Goal: Information Seeking & Learning: Learn about a topic

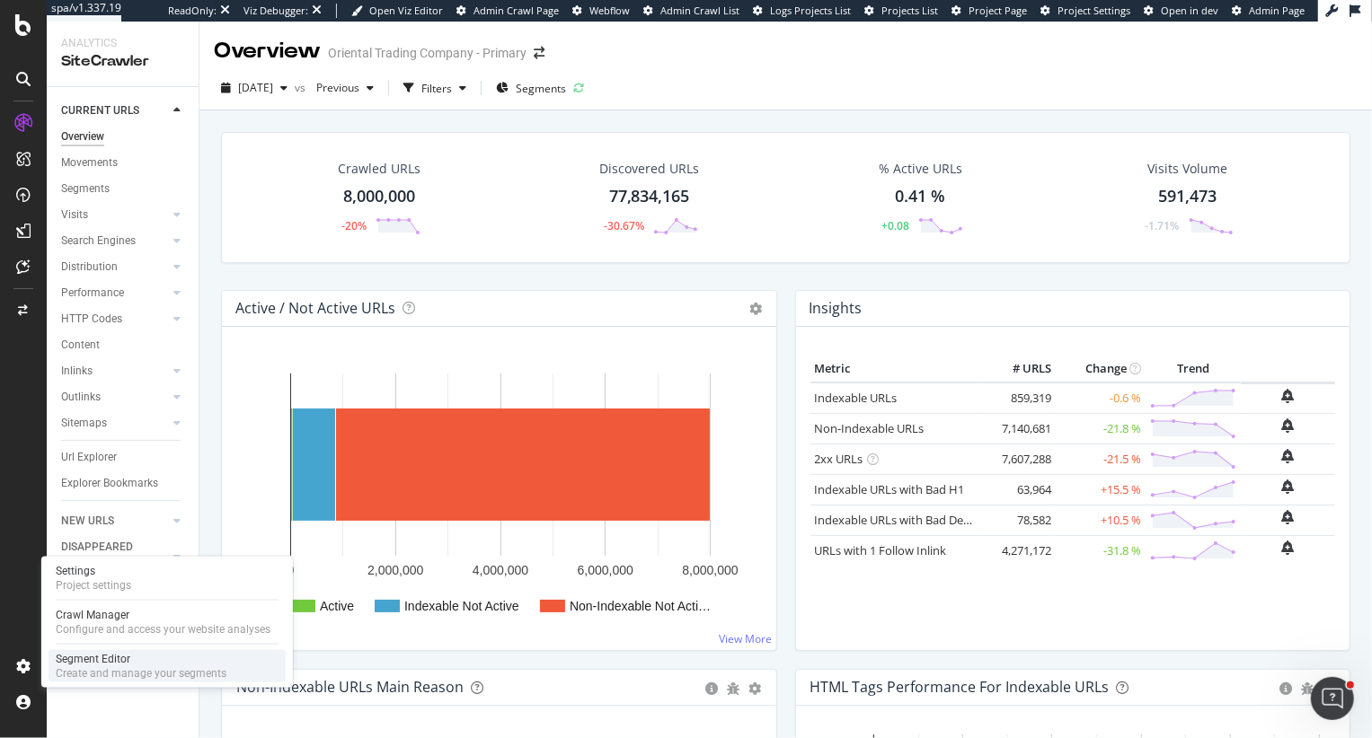
click at [102, 671] on div "Create and manage your segments" at bounding box center [141, 674] width 171 height 14
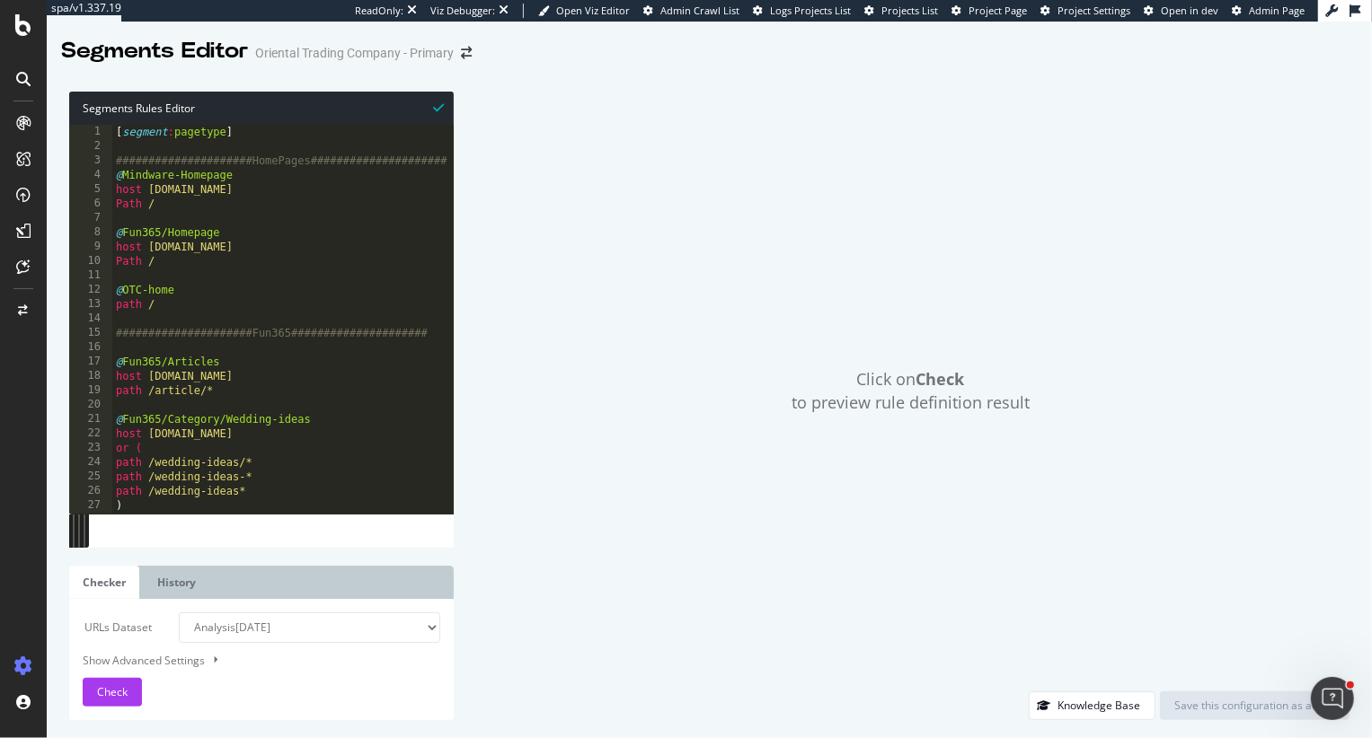
type textarea "@OTC-home"
click at [246, 284] on div "[ segment : pagetype ] #####################HomePages##################### @ Mi…" at bounding box center [1002, 334] width 1780 height 418
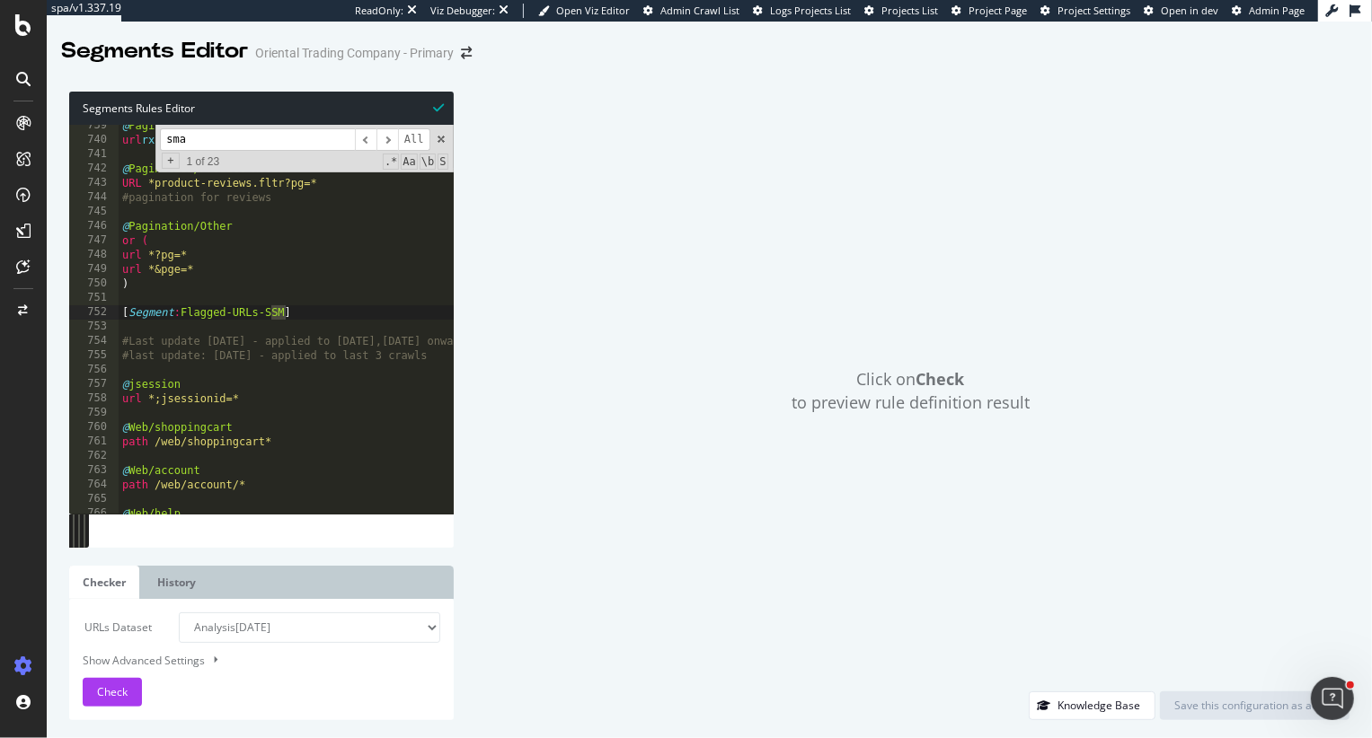
scroll to position [9323, 0]
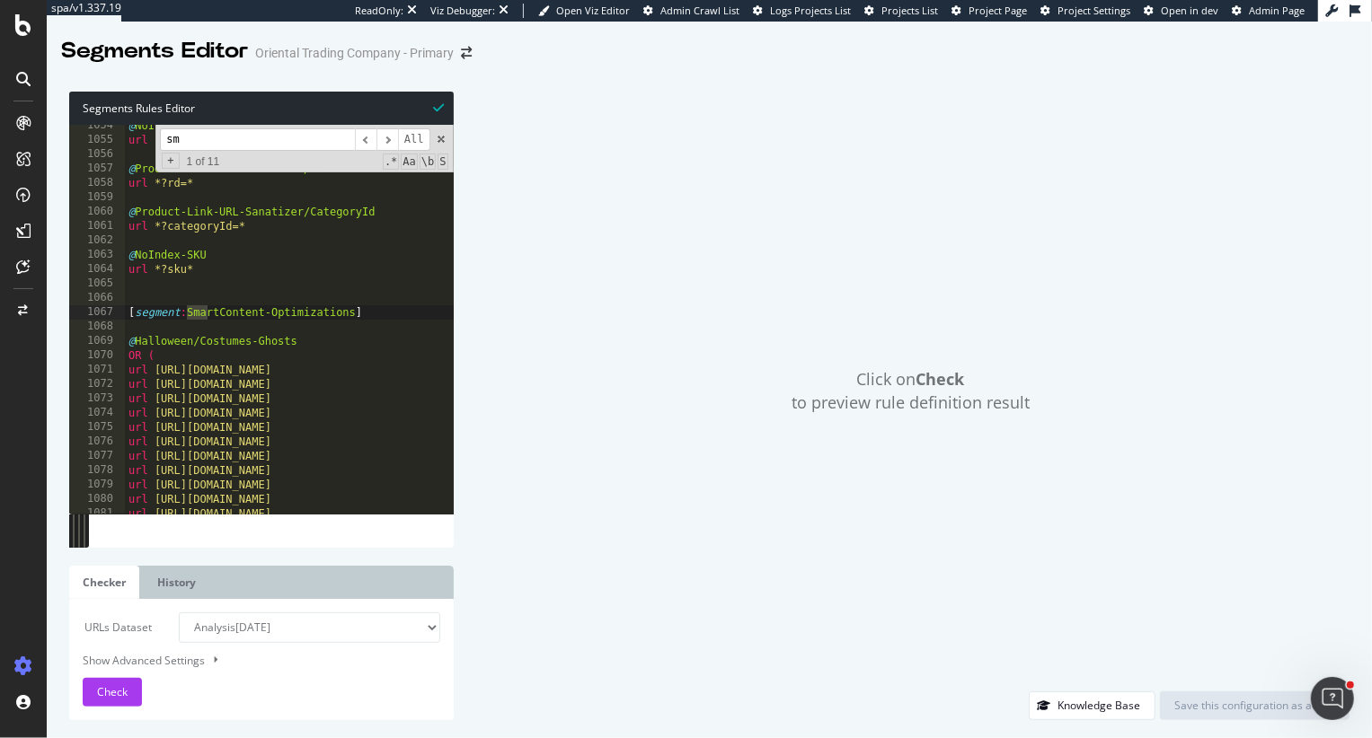
type input "s"
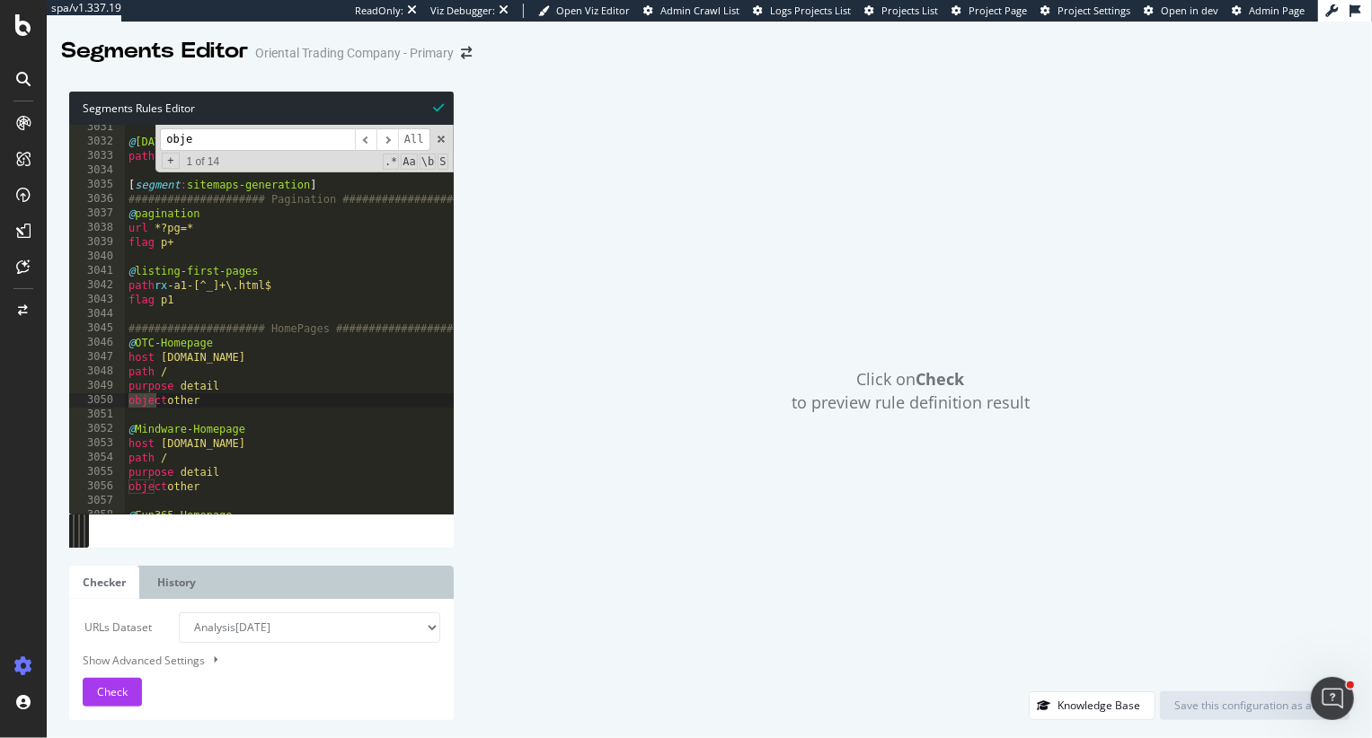
scroll to position [26818, 0]
type input "obje"
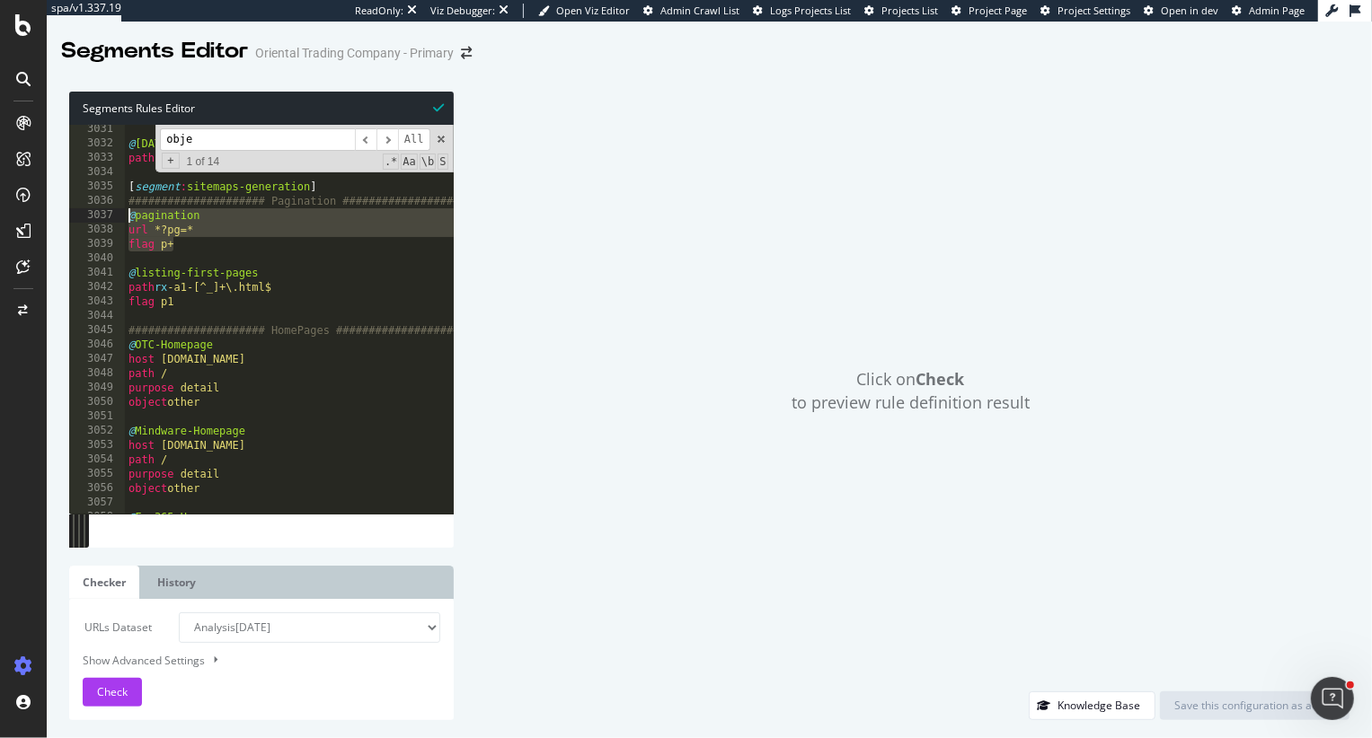
drag, startPoint x: 199, startPoint y: 249, endPoint x: 92, endPoint y: 215, distance: 112.2
click at [92, 214] on div "flag p+ 3031 3032 3033 3034 3035 3036 3037 3038 3039 3040 3041 3042 3043 3044 3…" at bounding box center [261, 319] width 384 height 389
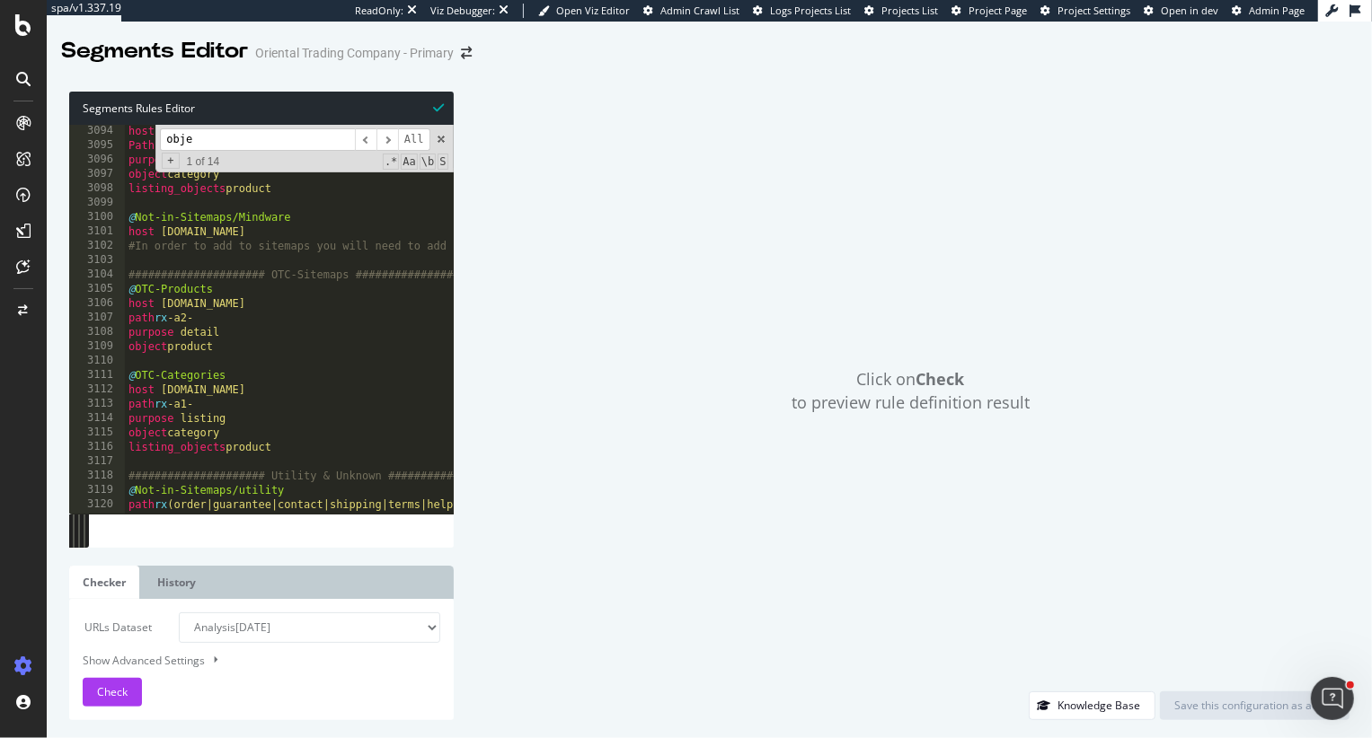
scroll to position [27386, 0]
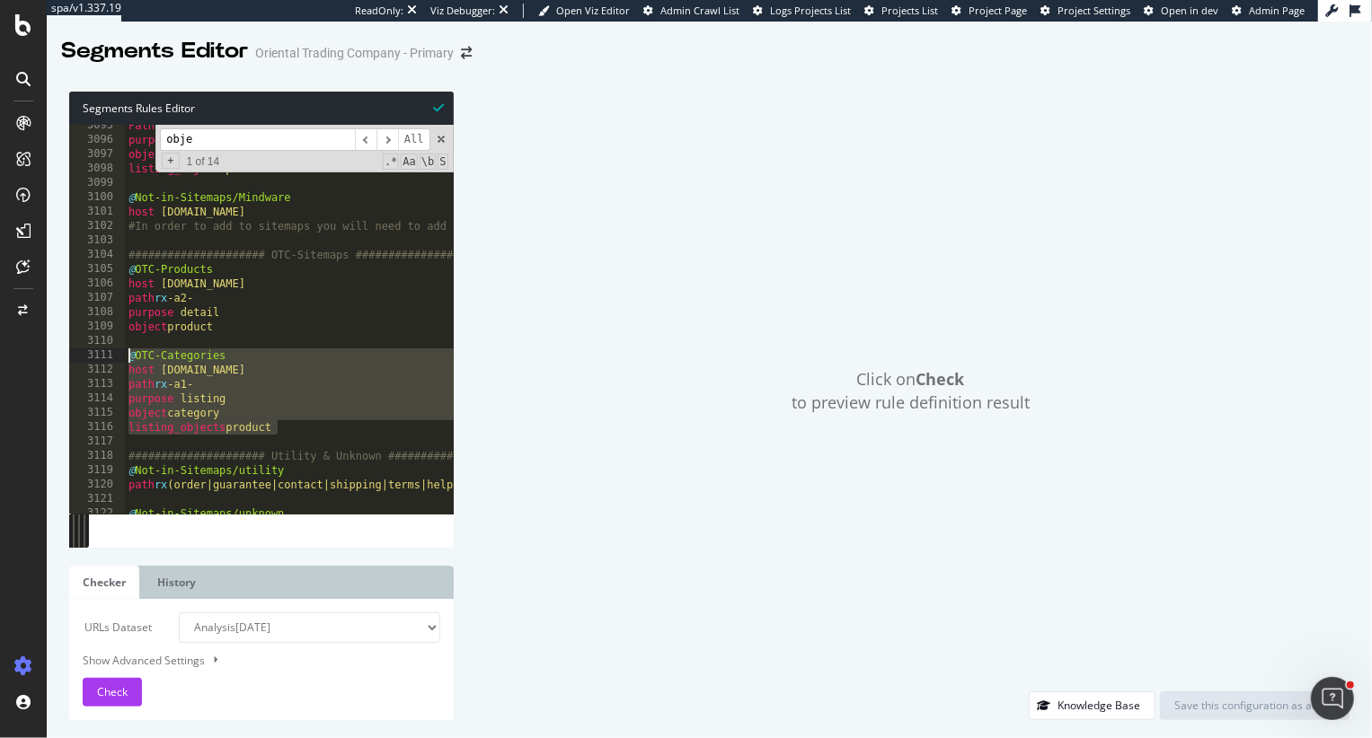
drag, startPoint x: 298, startPoint y: 435, endPoint x: 84, endPoint y: 353, distance: 228.9
click at [84, 353] on div "@pagination url *?pg=* 3095 3096 3097 3098 3099 3100 3101 3102 3103 3104 3105 3…" at bounding box center [261, 319] width 384 height 389
type textarea "@OTC-Categories host www.orientaltrading.com"
click at [508, 53] on div "Segments Editor Oriental Trading Company - Primary" at bounding box center [709, 44] width 1325 height 45
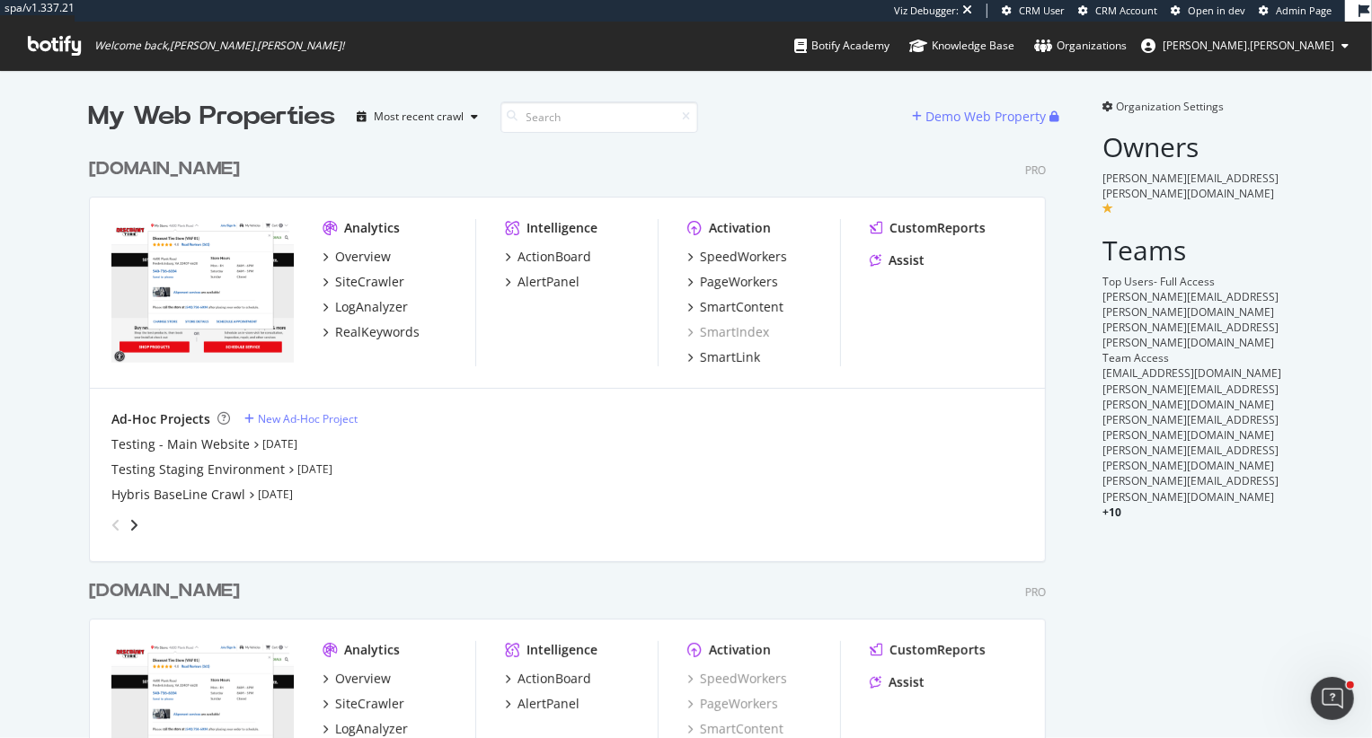
click at [207, 160] on div "[DOMAIN_NAME]" at bounding box center [164, 169] width 151 height 26
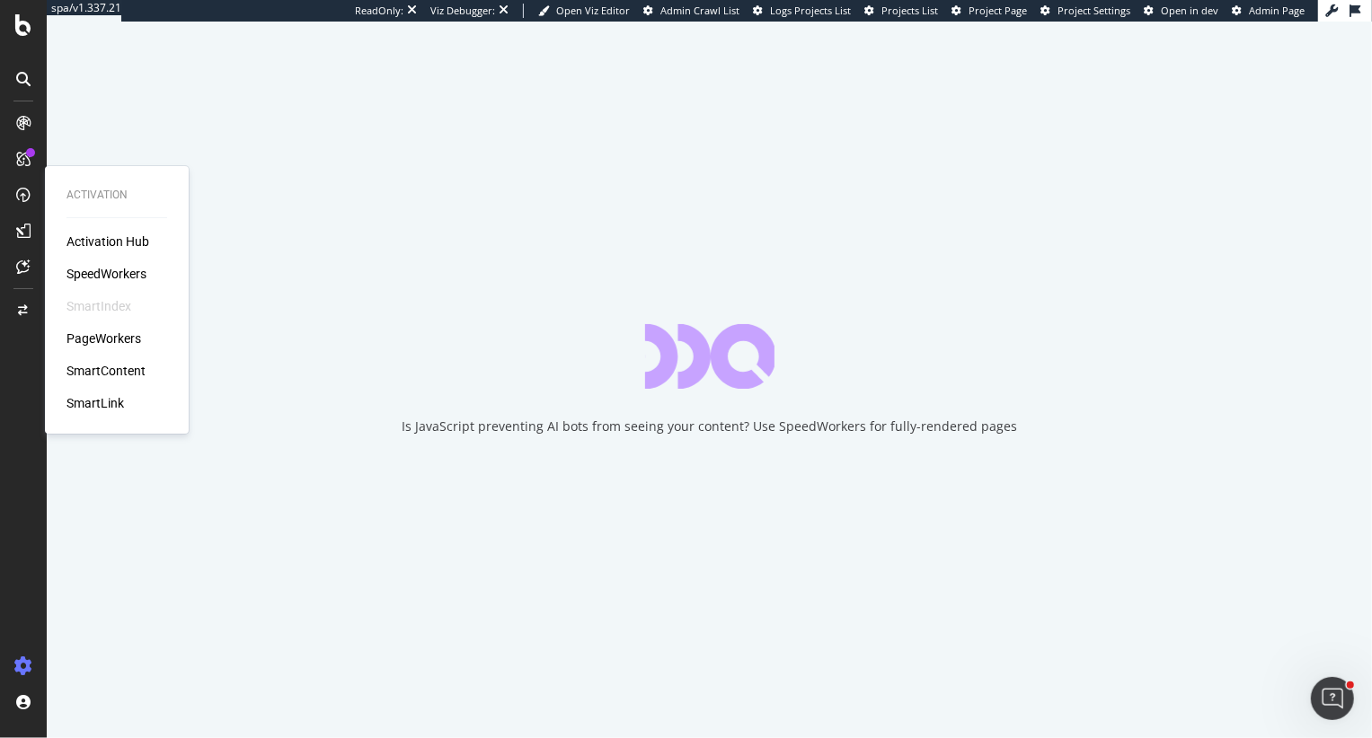
click at [97, 334] on div "PageWorkers" at bounding box center [103, 339] width 75 height 18
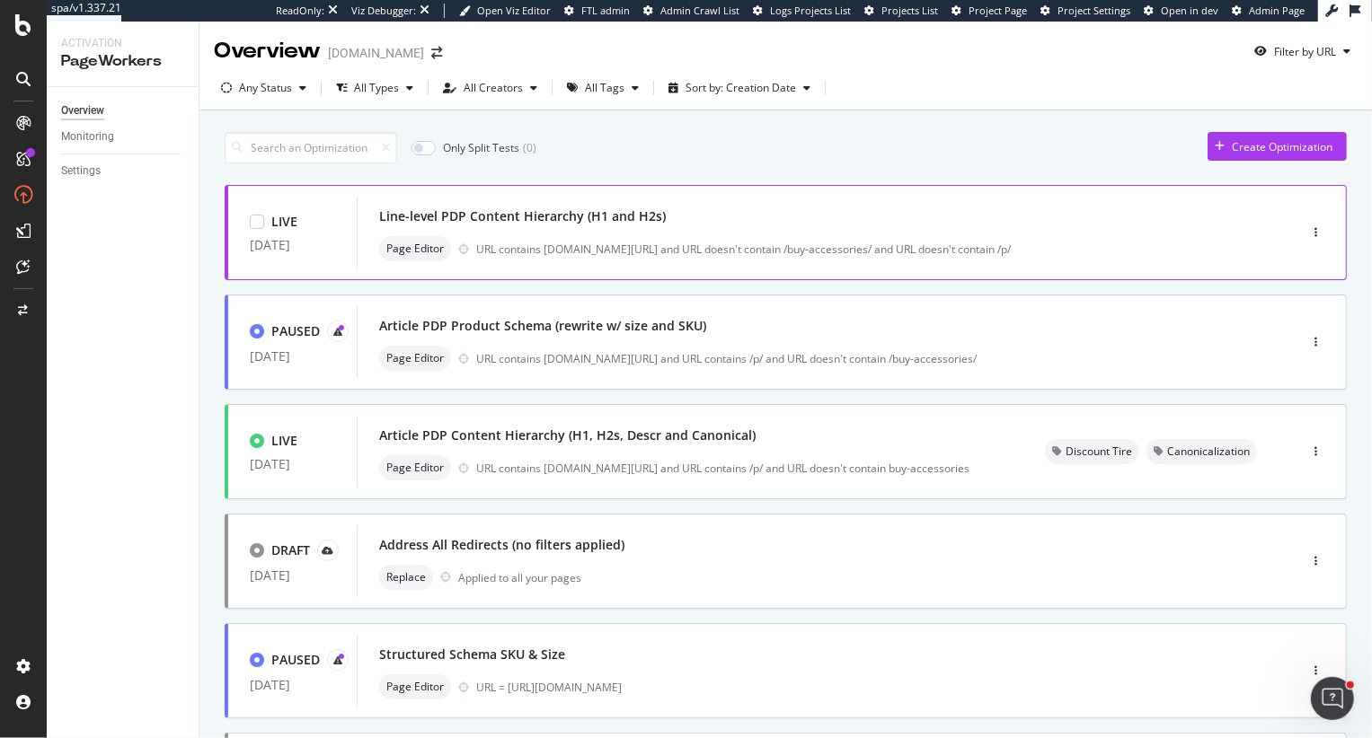
click at [468, 217] on div "Line-level PDP Content Hierarchy (H1 and H2s)" at bounding box center [522, 217] width 287 height 18
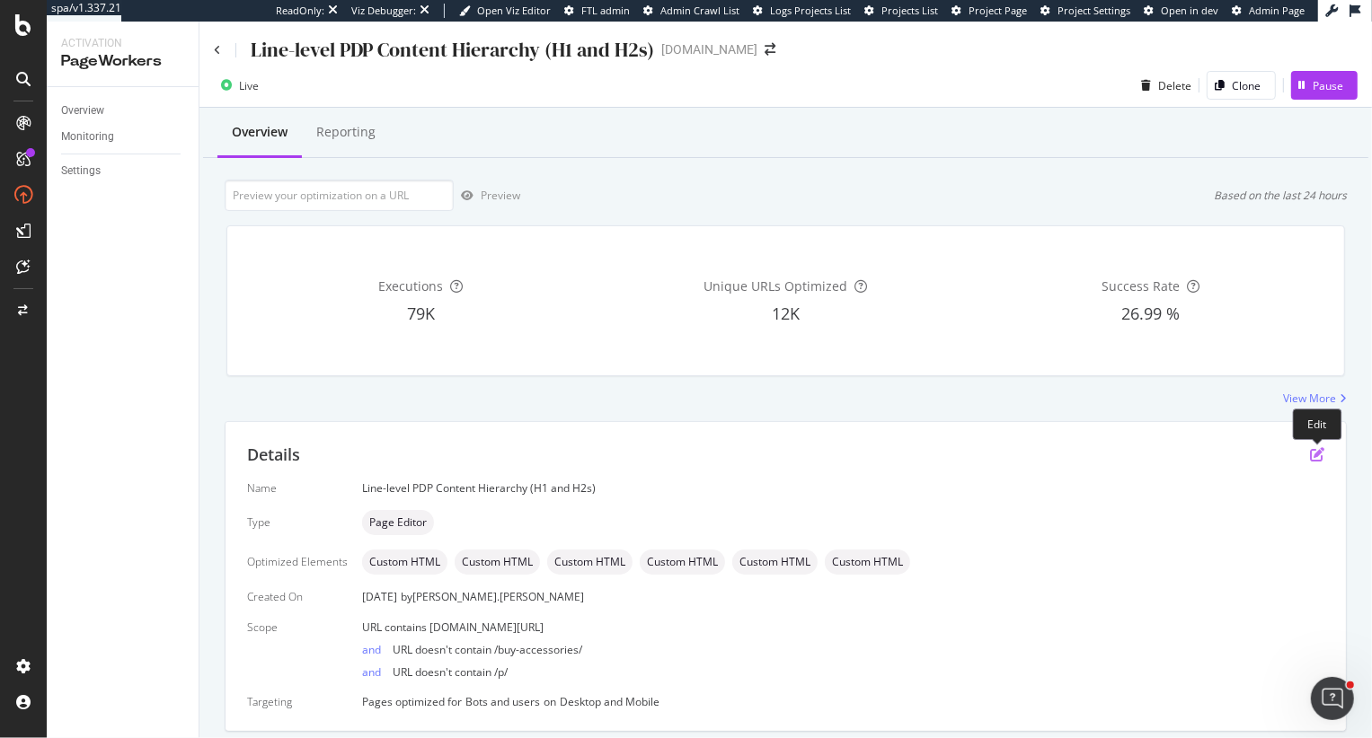
click at [1321, 458] on icon "pen-to-square" at bounding box center [1317, 454] width 14 height 14
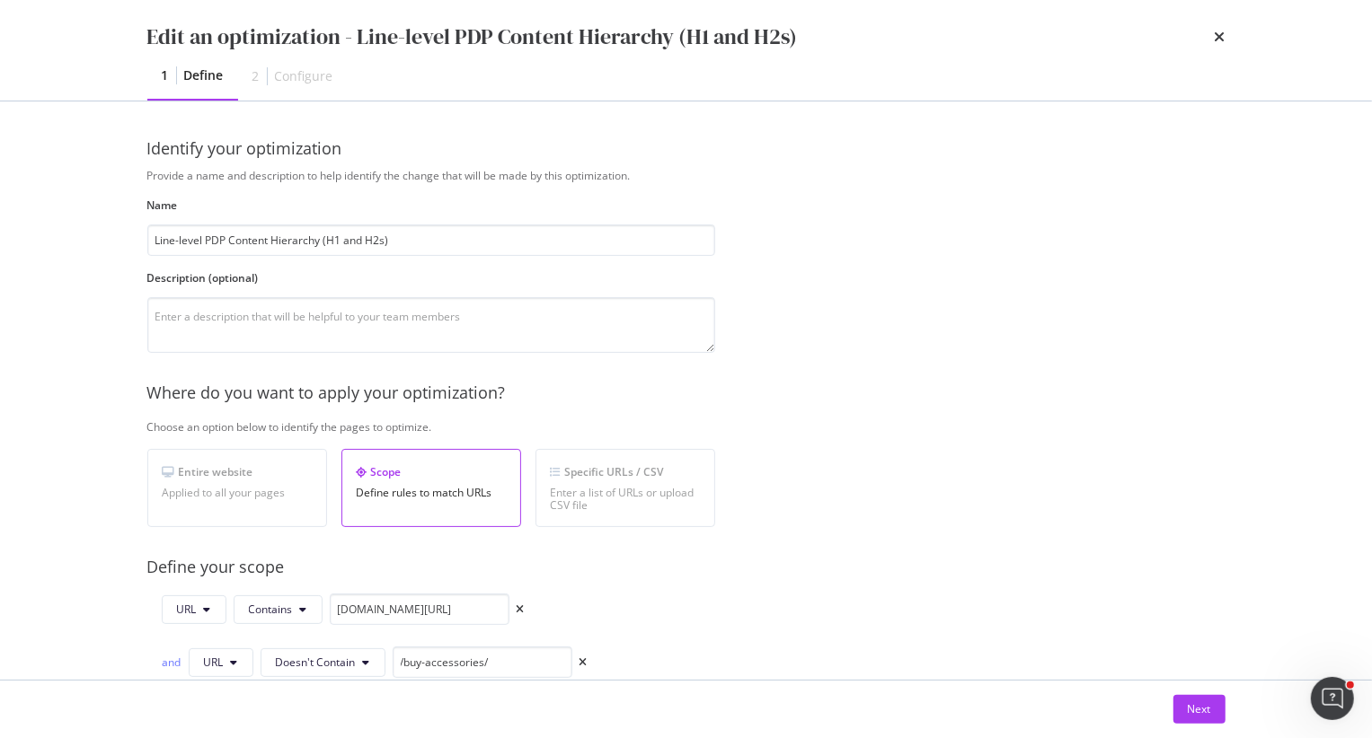
scroll to position [597, 0]
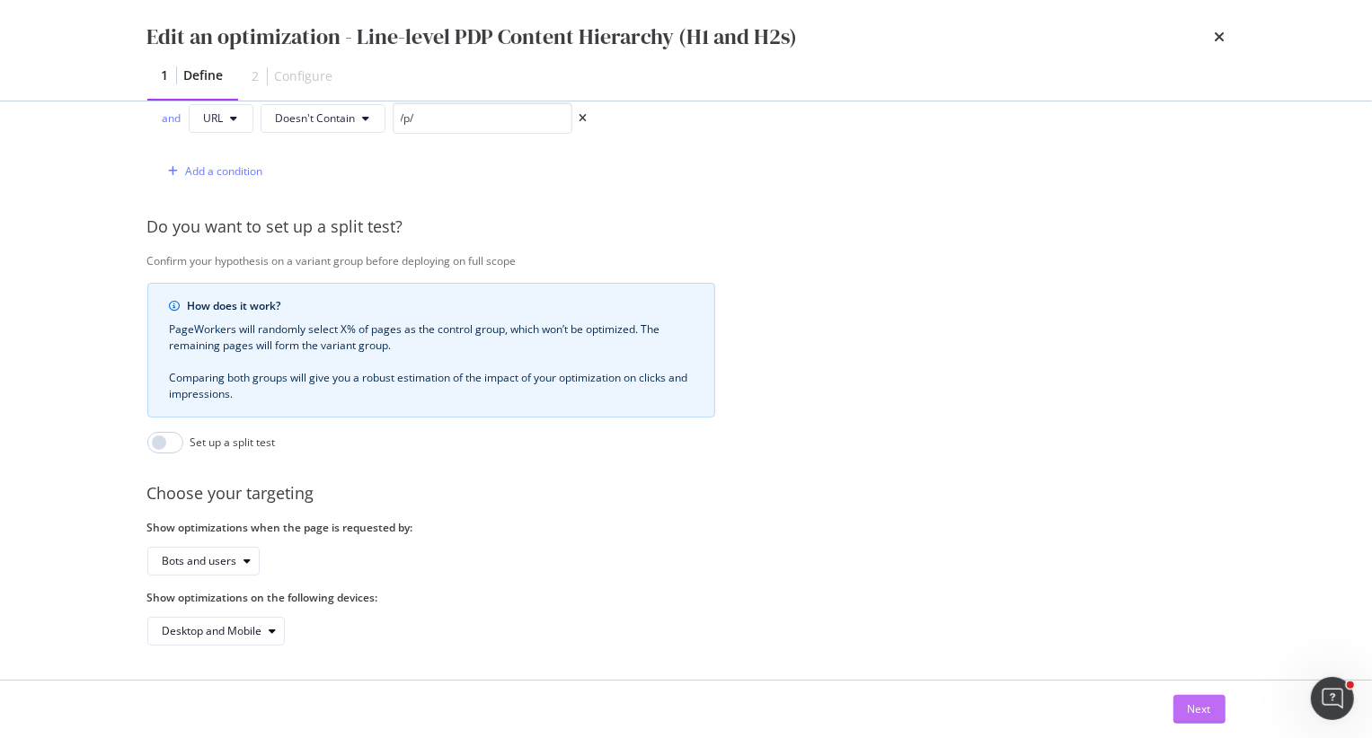
click at [1185, 706] on button "Next" at bounding box center [1199, 709] width 52 height 29
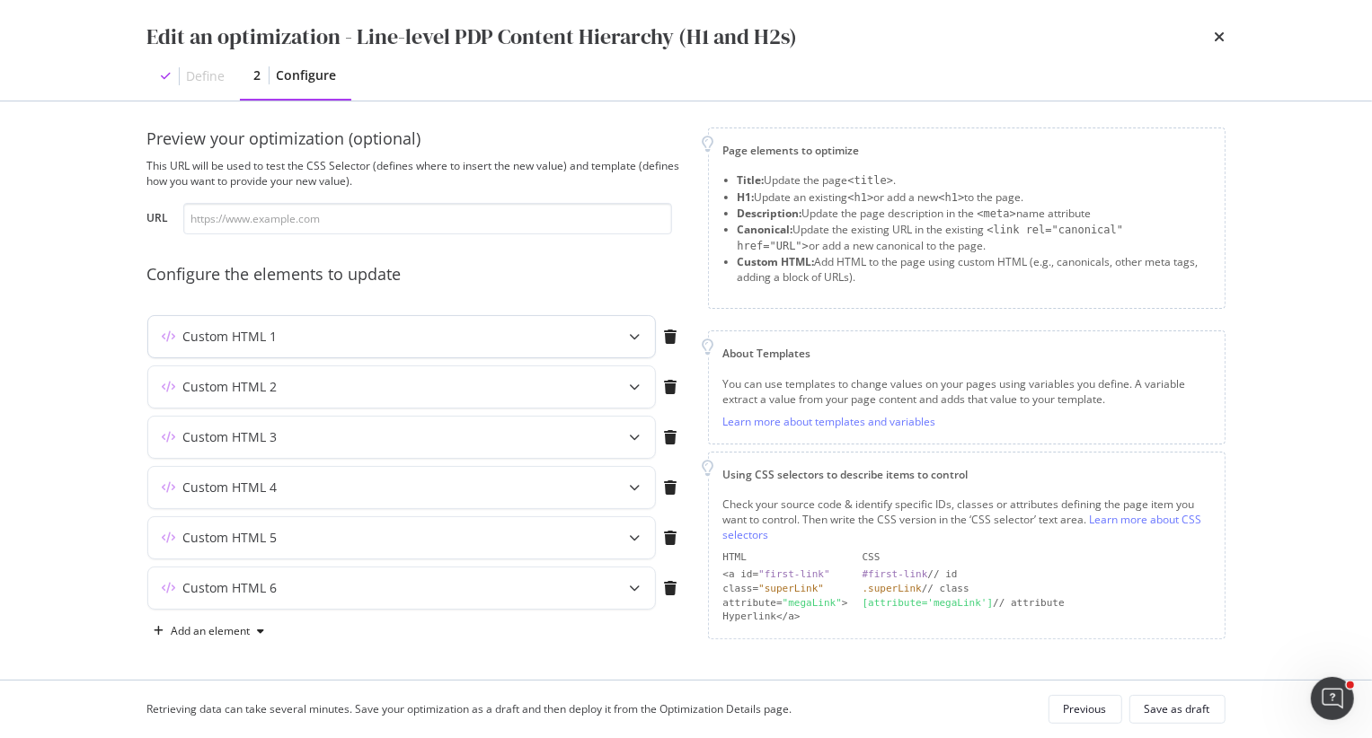
click at [632, 335] on icon "modal" at bounding box center [635, 336] width 11 height 11
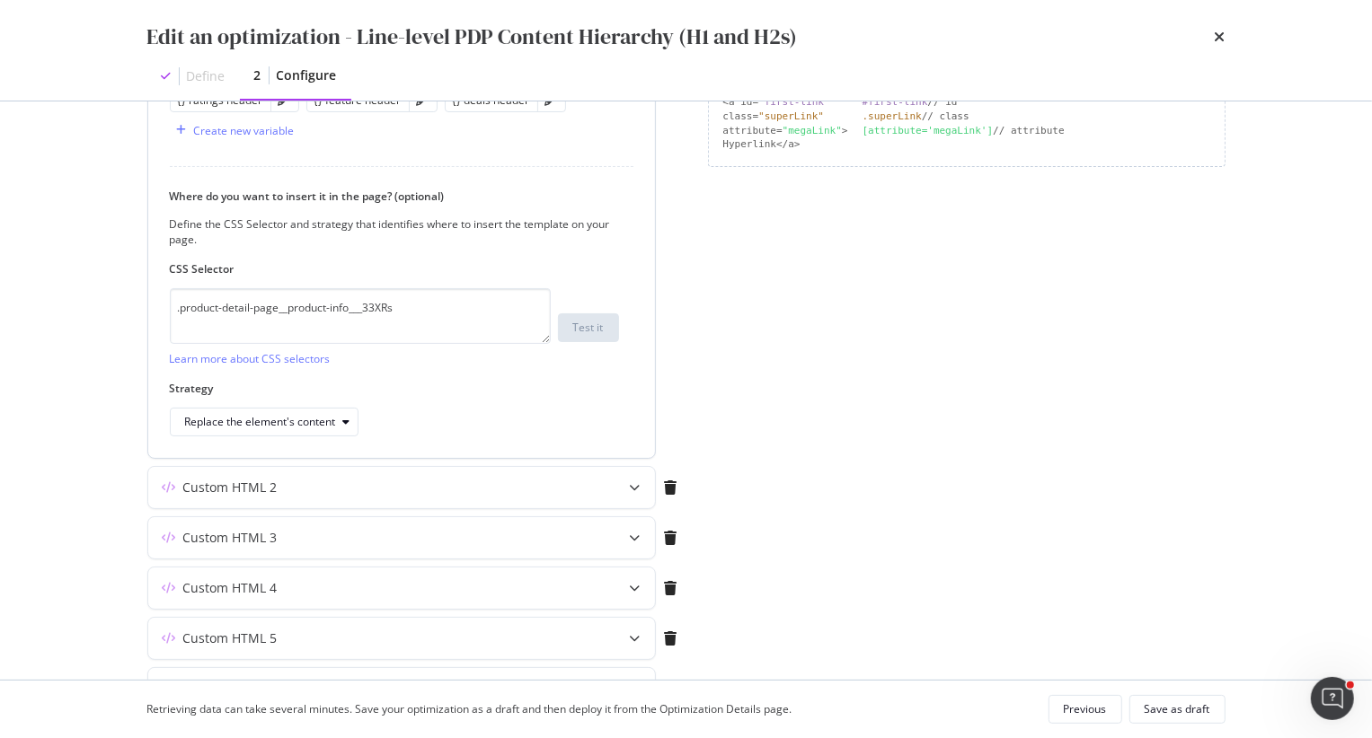
scroll to position [583, 0]
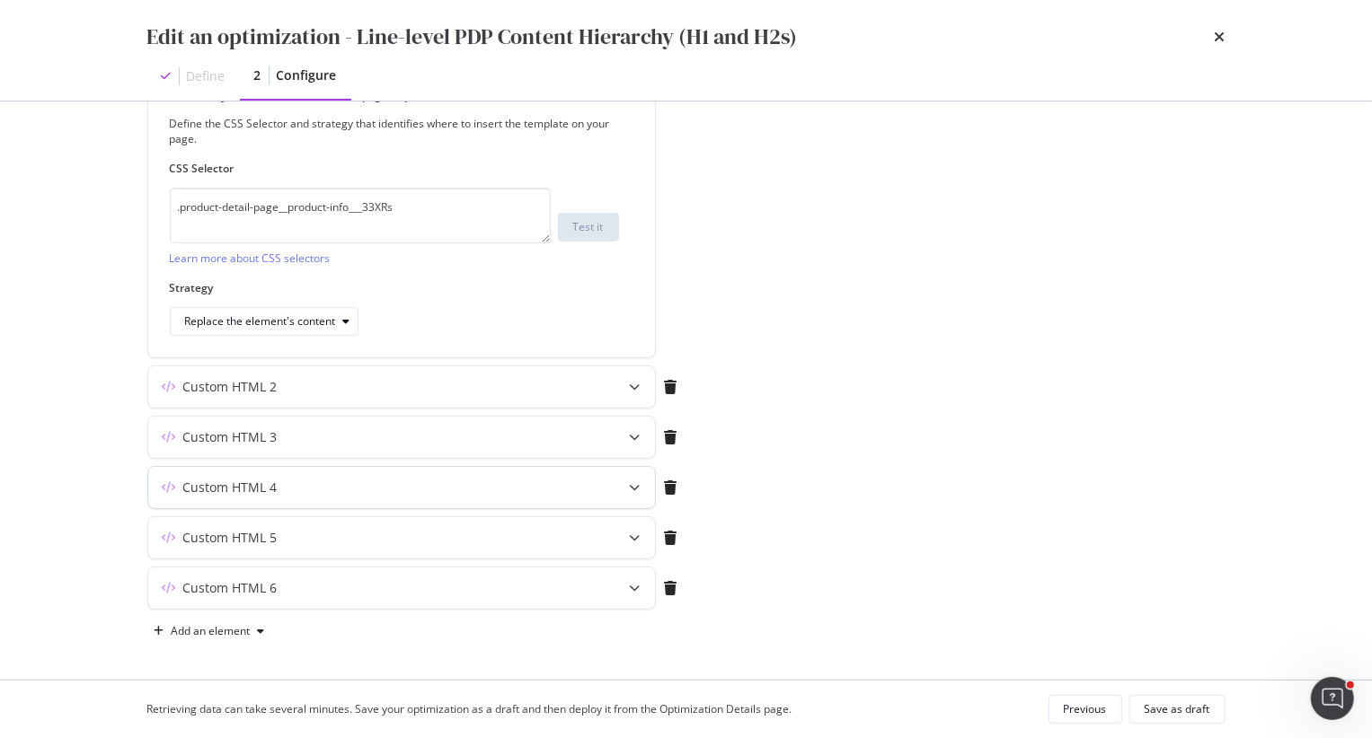
click at [632, 486] on icon "modal" at bounding box center [635, 487] width 11 height 11
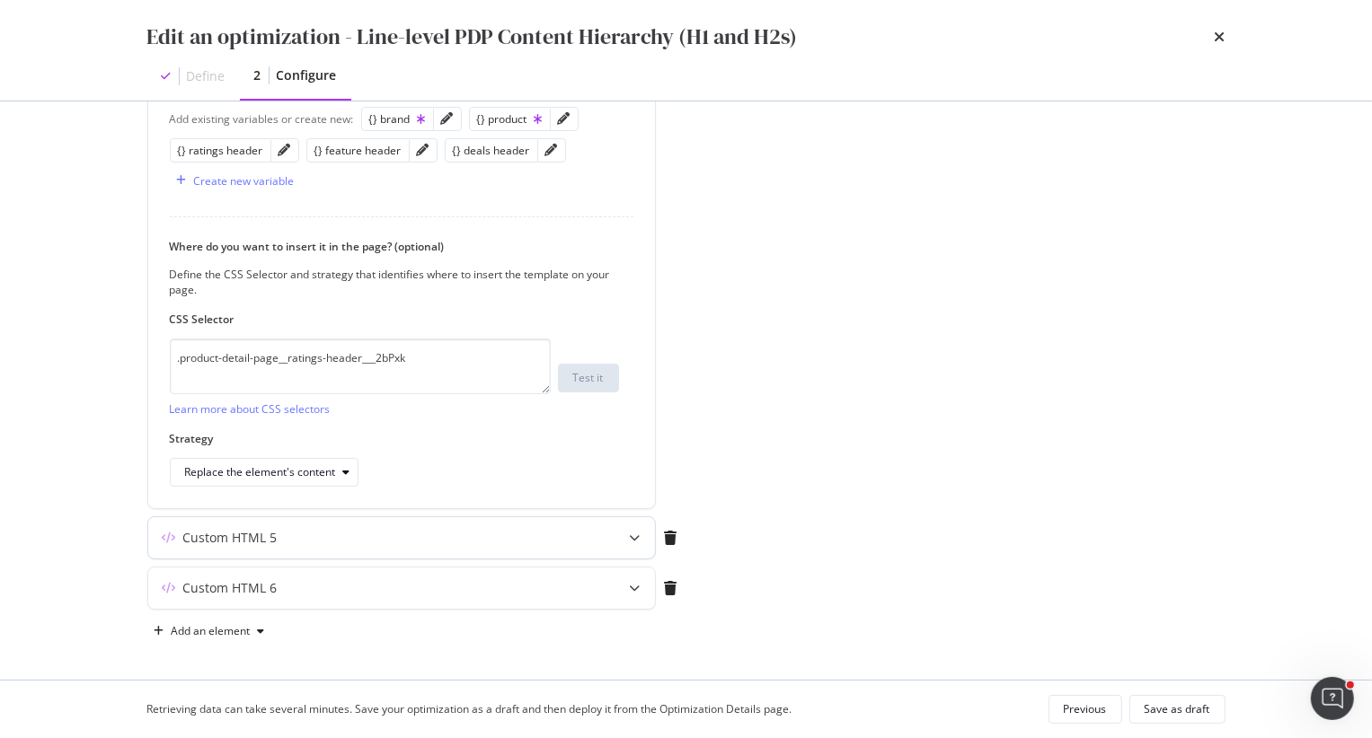
click at [636, 536] on icon "modal" at bounding box center [635, 538] width 11 height 11
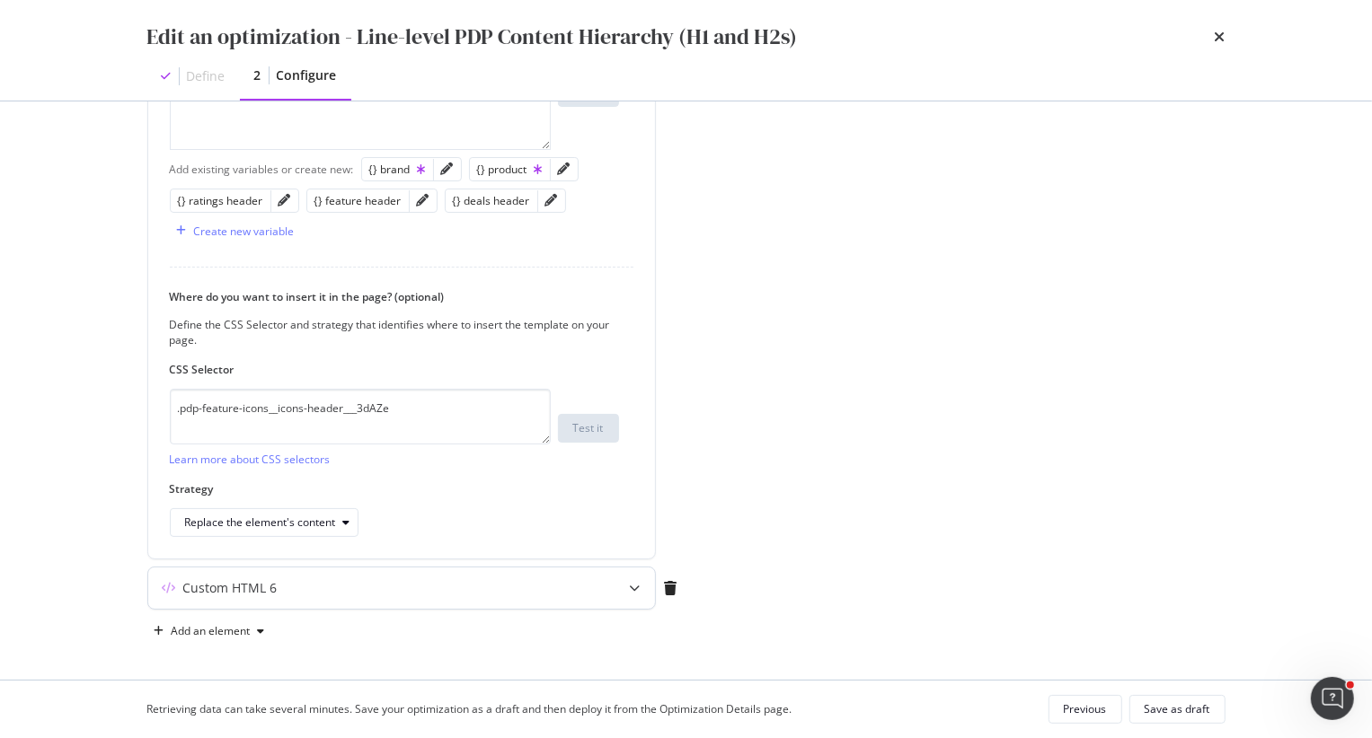
click at [627, 590] on div "modal" at bounding box center [635, 588] width 40 height 41
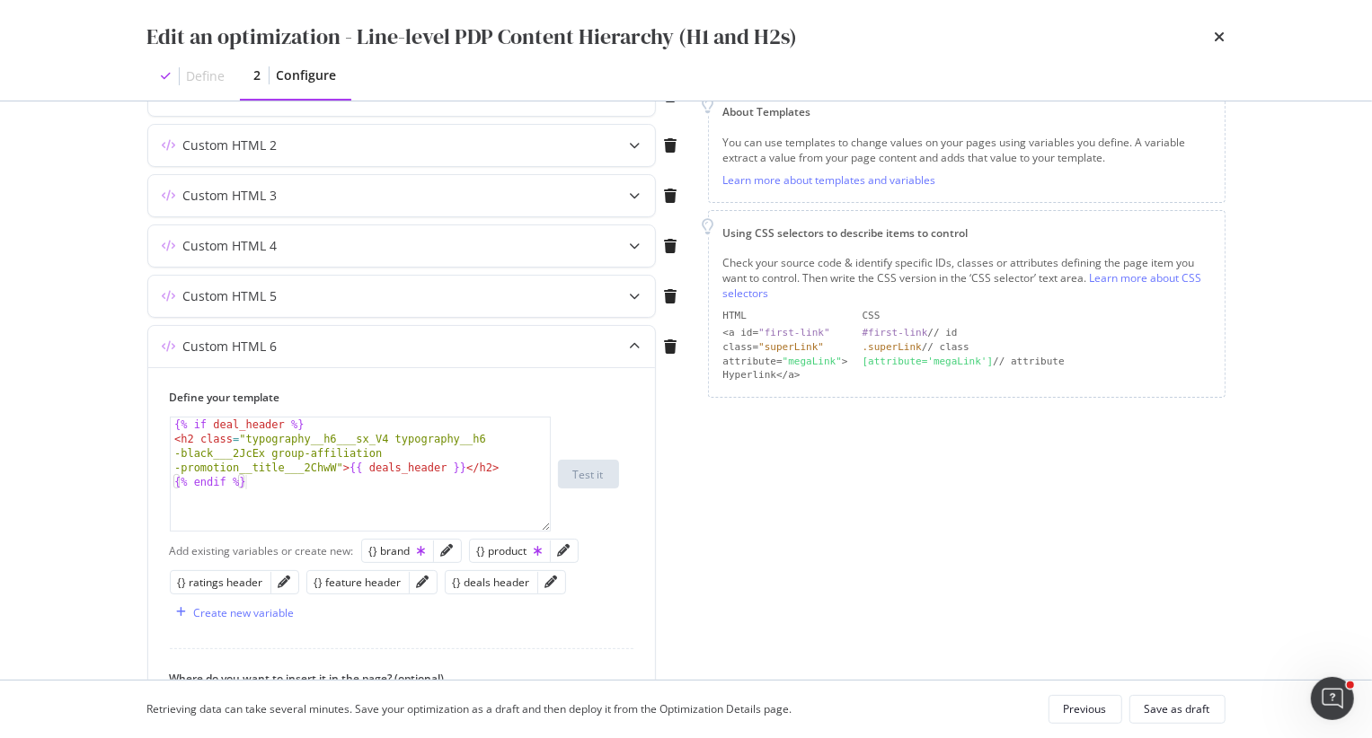
scroll to position [0, 0]
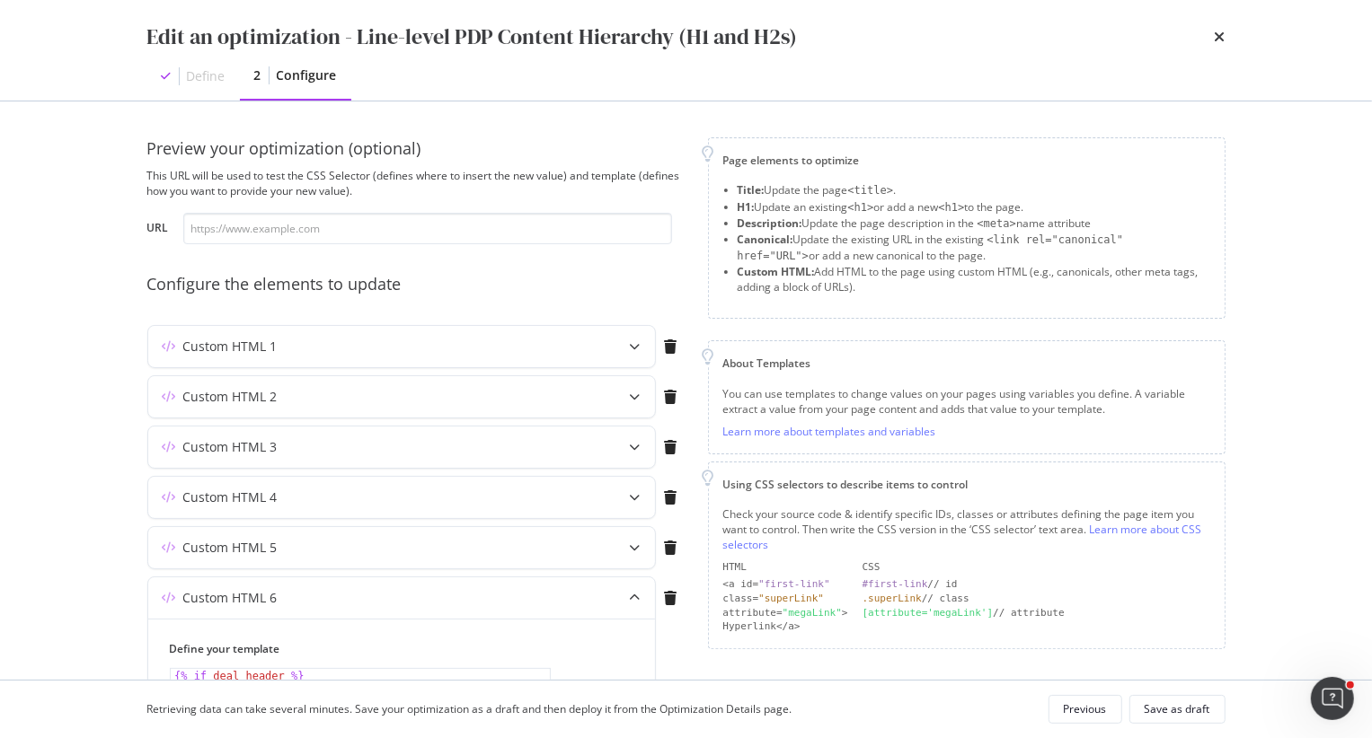
click at [1226, 38] on div "Edit an optimization - Line-level PDP Content Hierarchy (H1 and H2s) Define 2 C…" at bounding box center [686, 50] width 1150 height 101
click at [1222, 37] on icon "times" at bounding box center [1220, 37] width 11 height 14
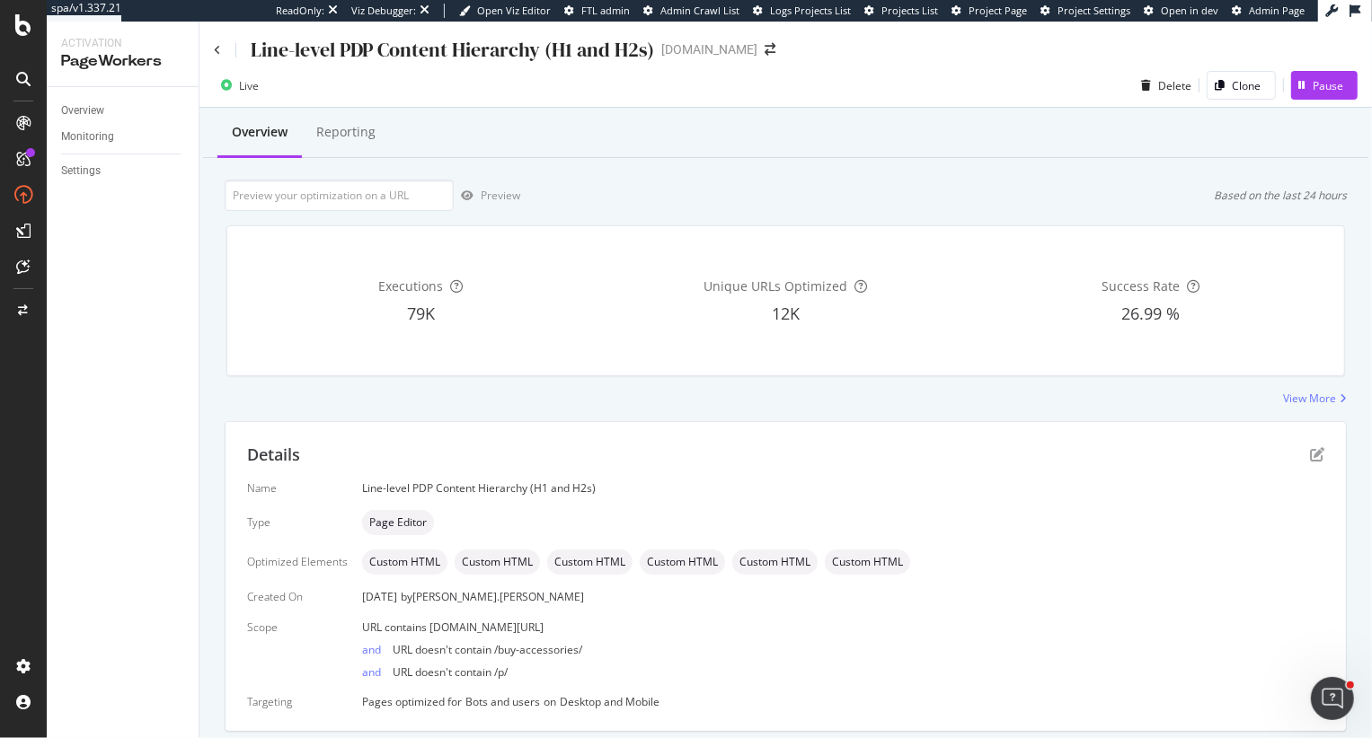
scroll to position [57, 0]
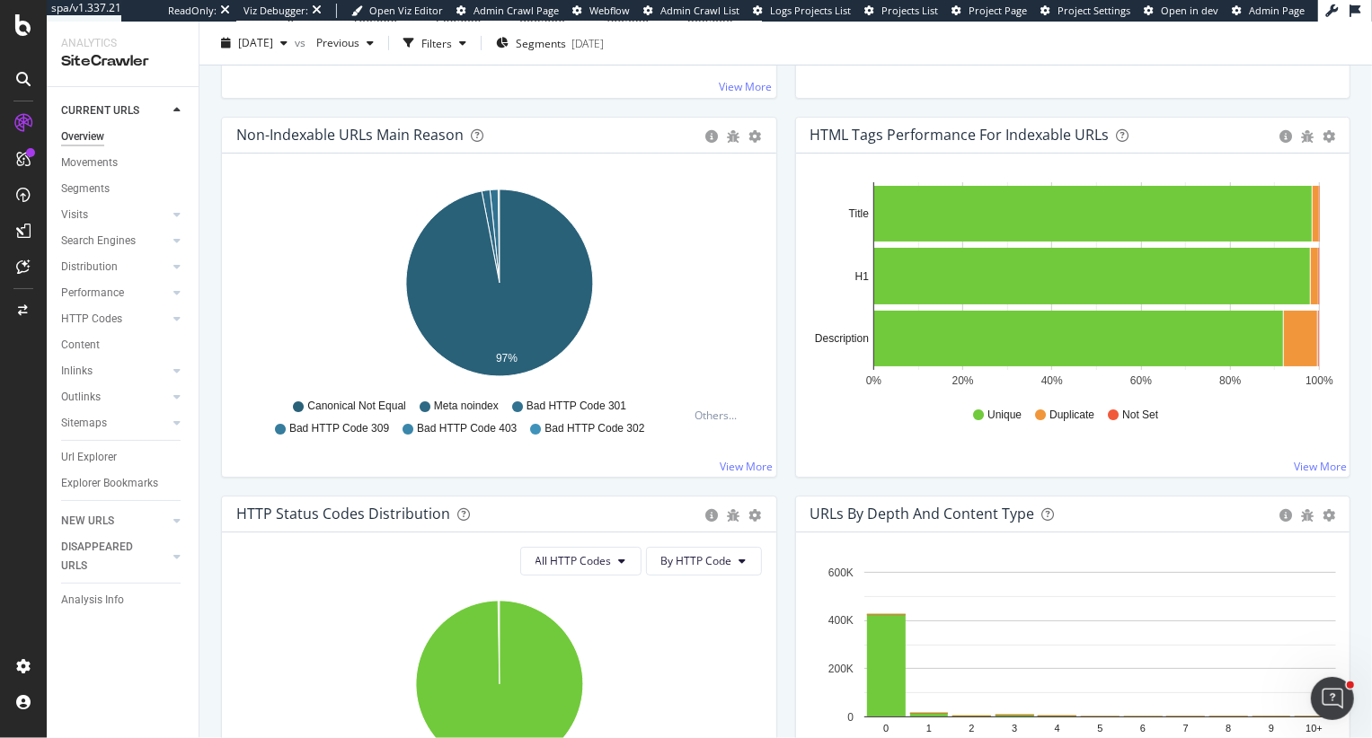
scroll to position [586, 0]
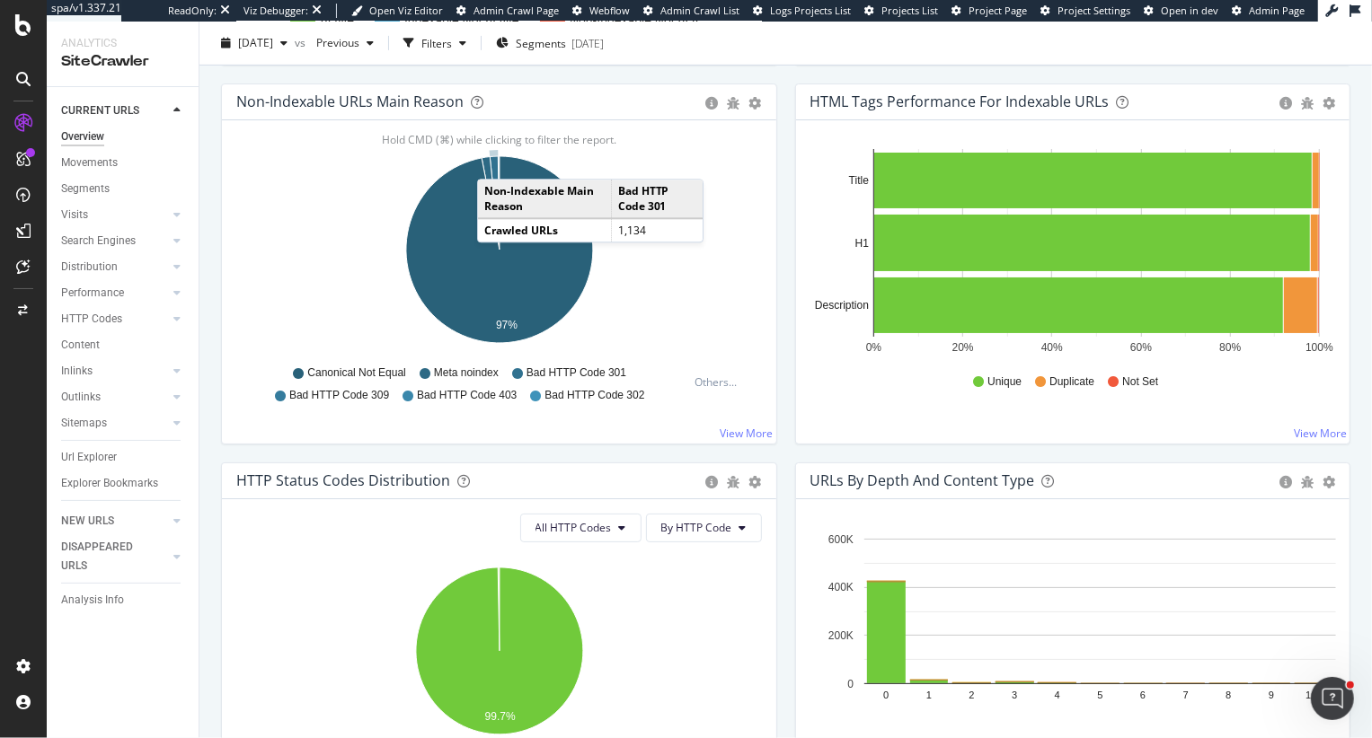
click at [495, 160] on icon "A chart." at bounding box center [495, 202] width 10 height 93
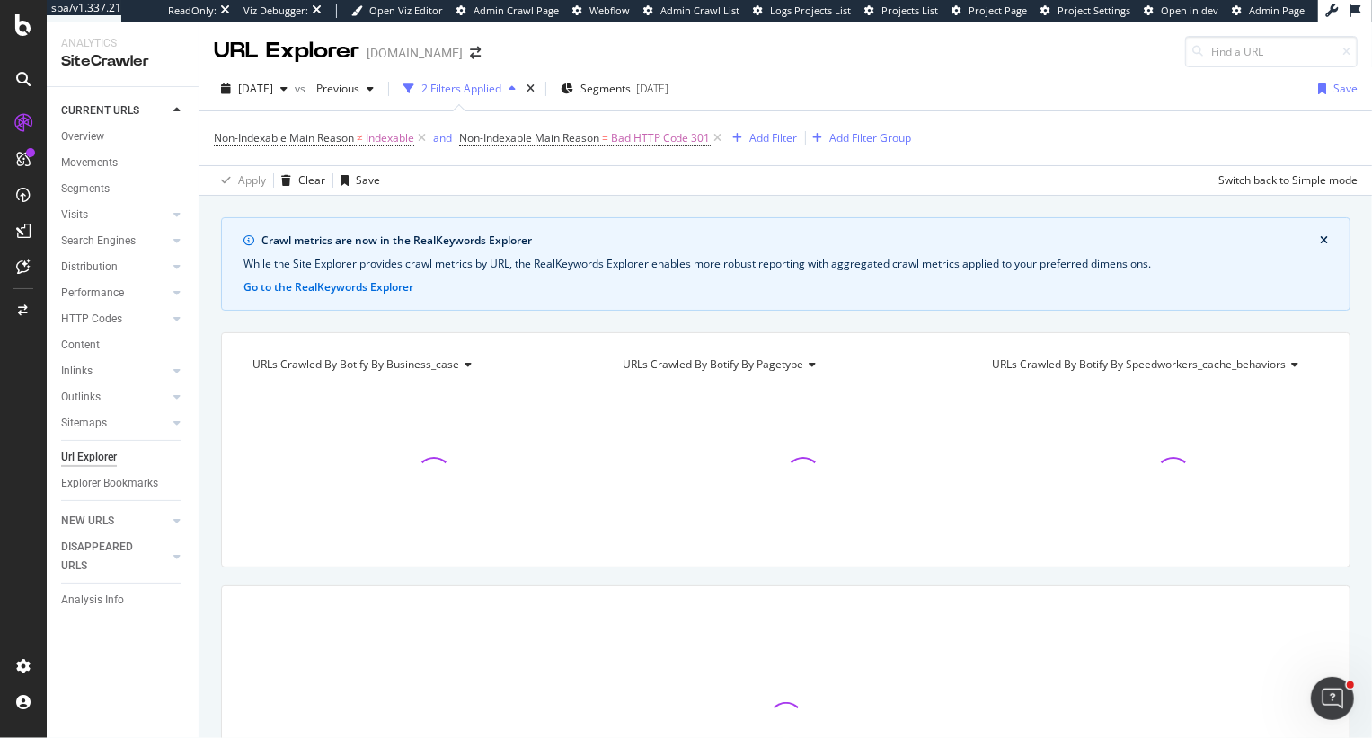
scroll to position [179, 0]
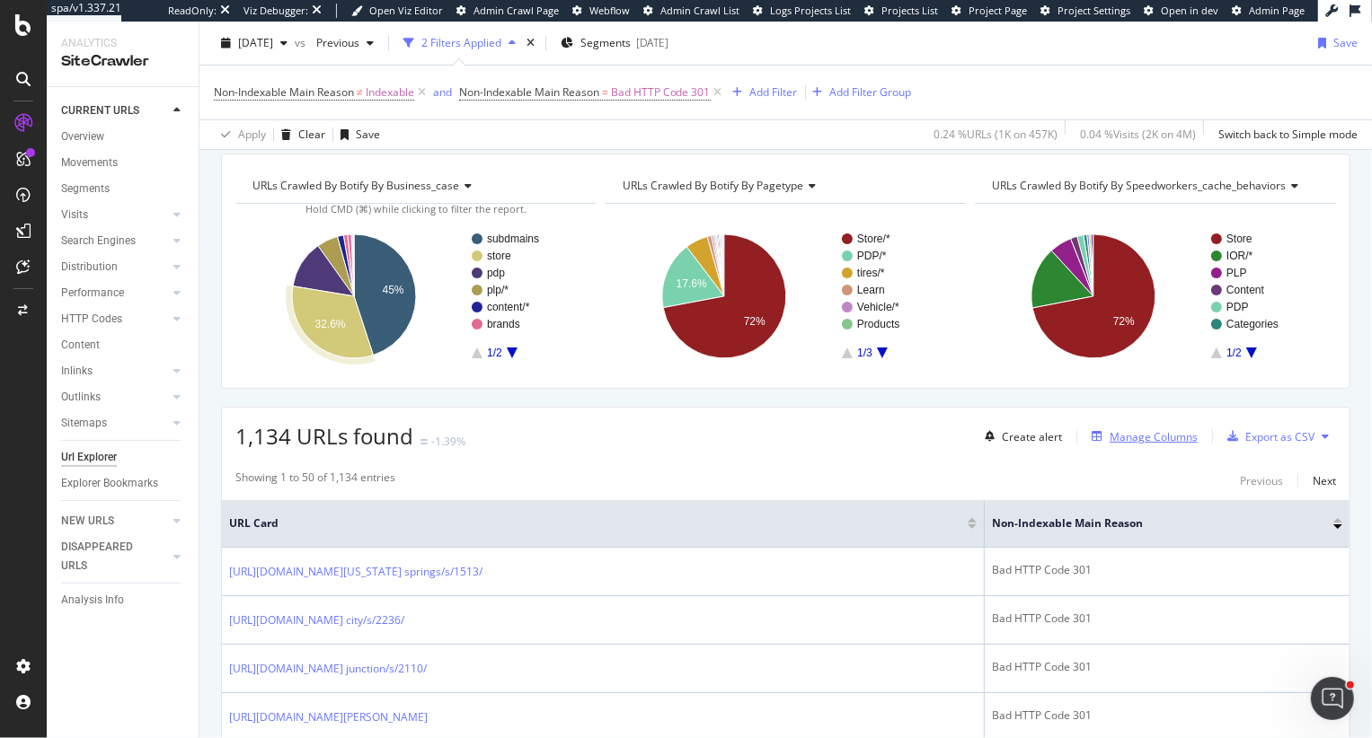
click at [1139, 431] on div "Manage Columns" at bounding box center [1153, 436] width 88 height 15
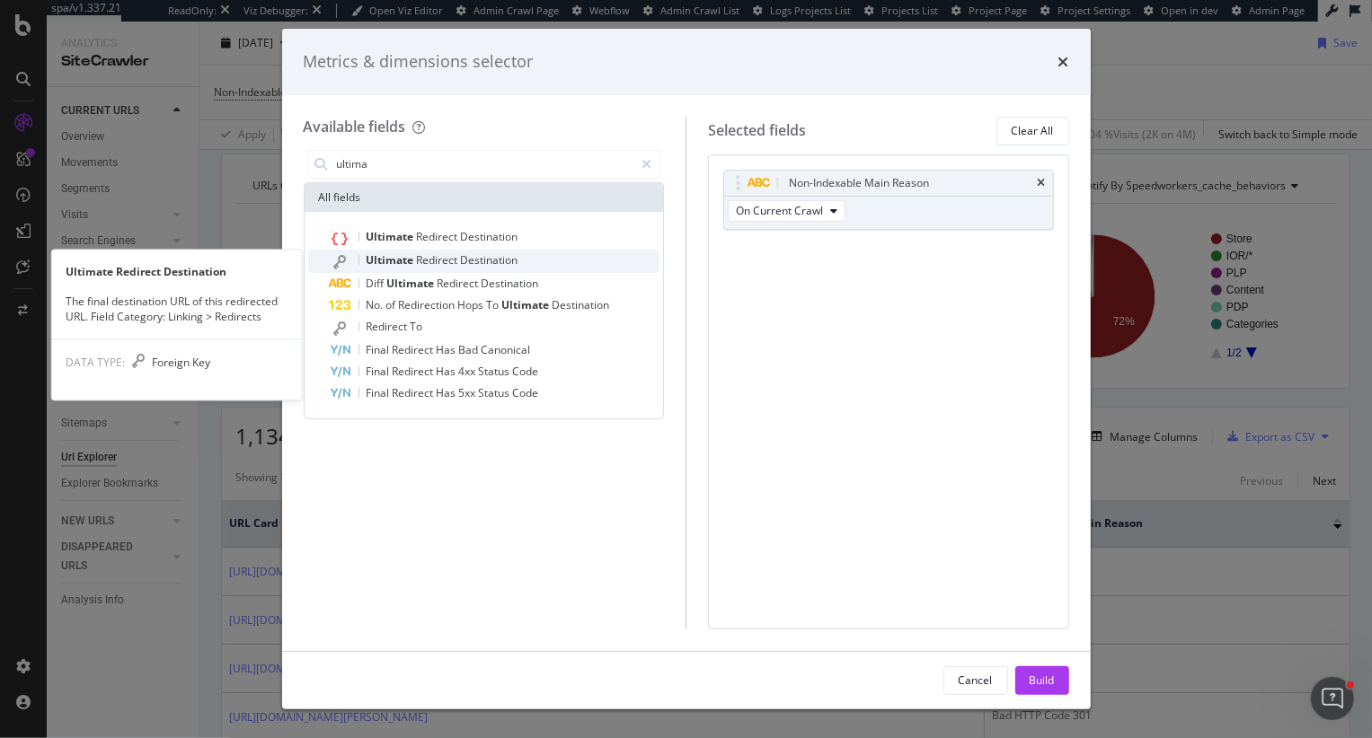
type input "ultima"
click at [452, 262] on span "Redirect" at bounding box center [439, 259] width 44 height 15
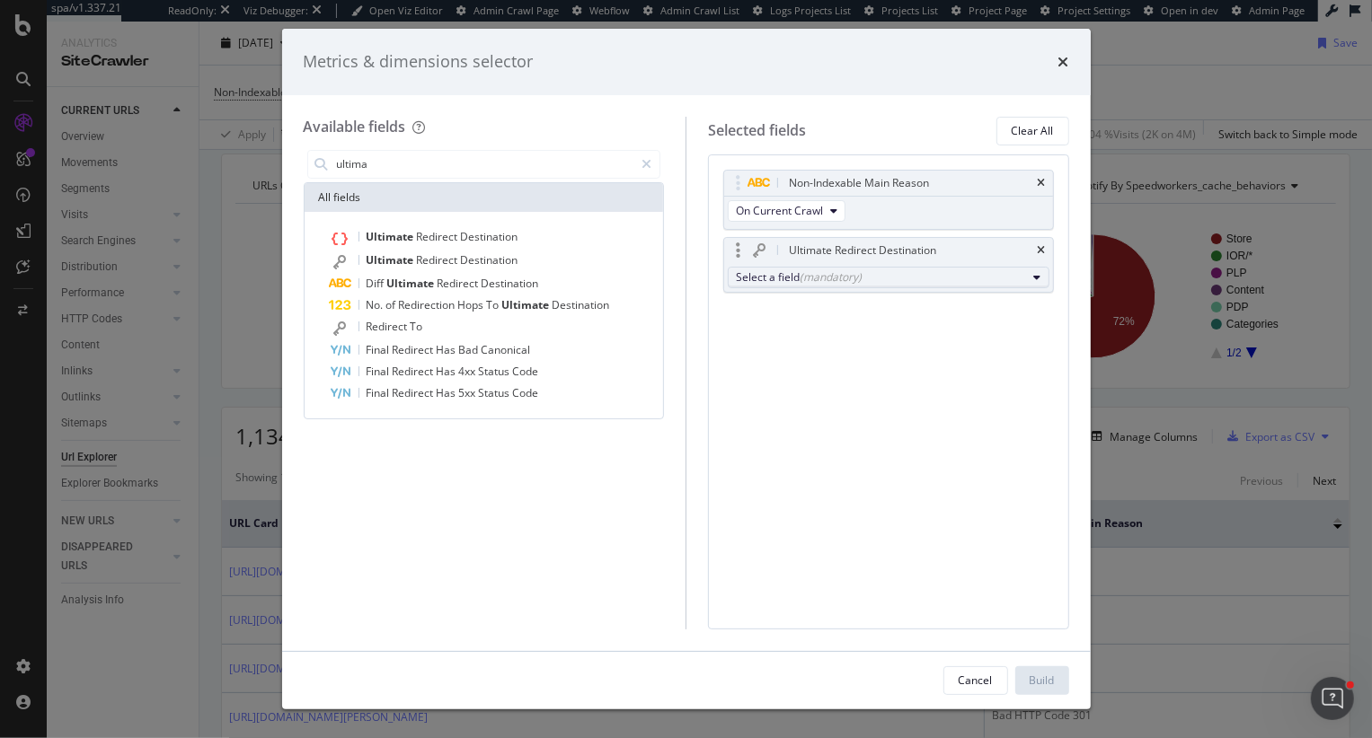
click at [885, 279] on div "Select a field (mandatory)" at bounding box center [881, 276] width 291 height 15
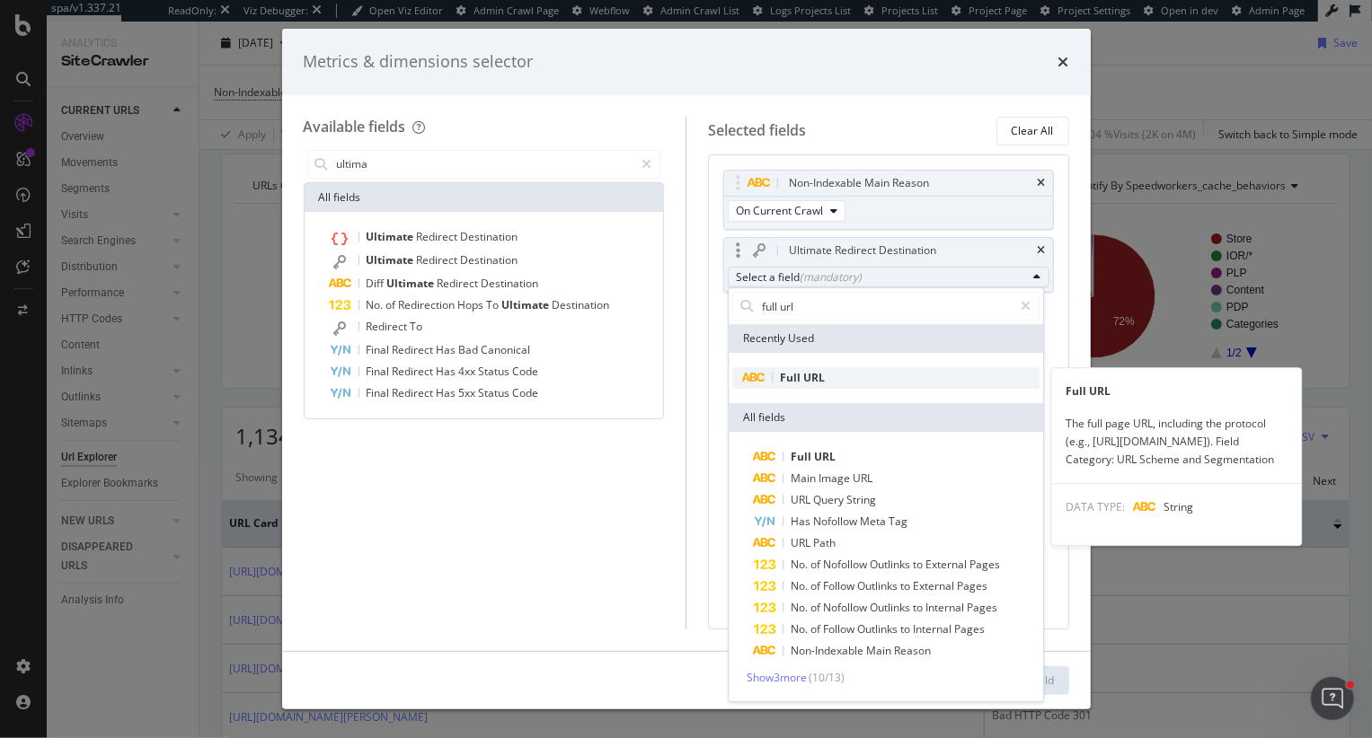
type input "full url"
click at [854, 378] on span "Full URL" at bounding box center [885, 378] width 307 height 22
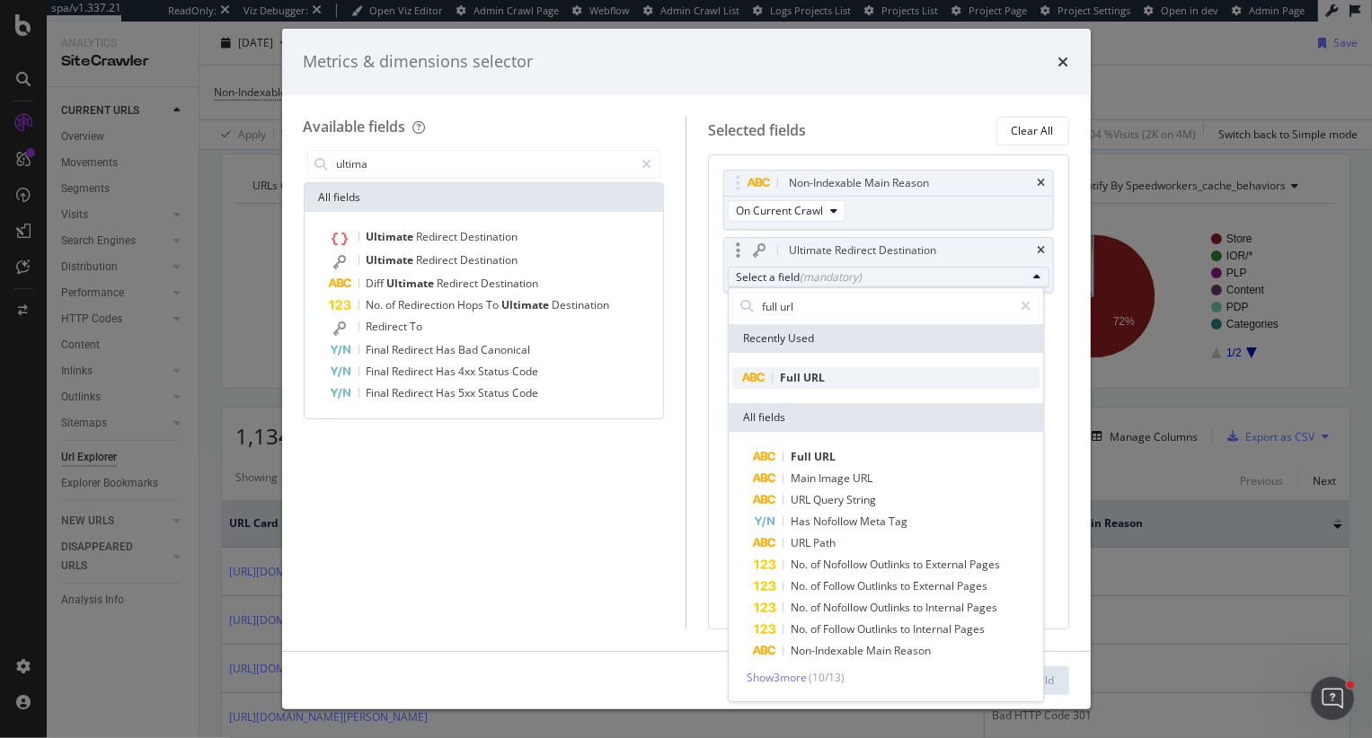
click at [805, 381] on span "URL" at bounding box center [814, 377] width 22 height 15
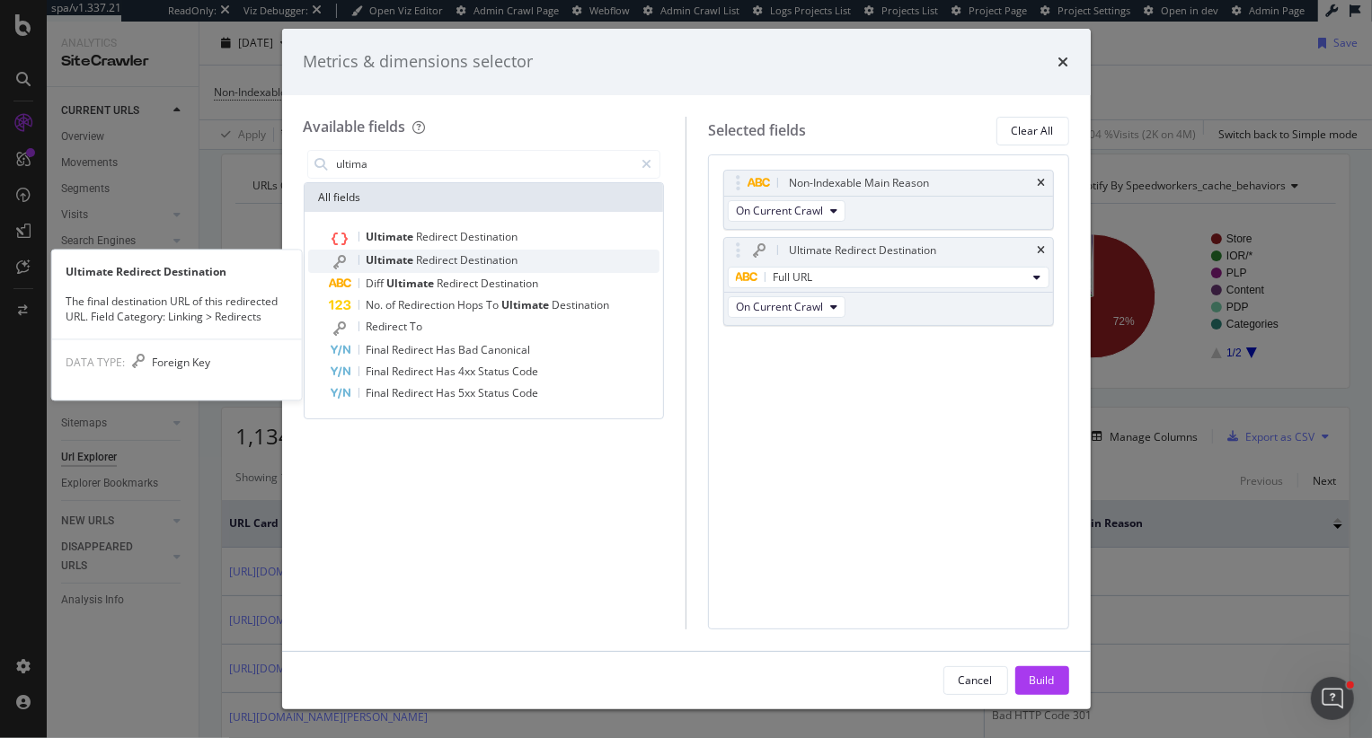
click at [449, 261] on span "Redirect" at bounding box center [439, 259] width 44 height 15
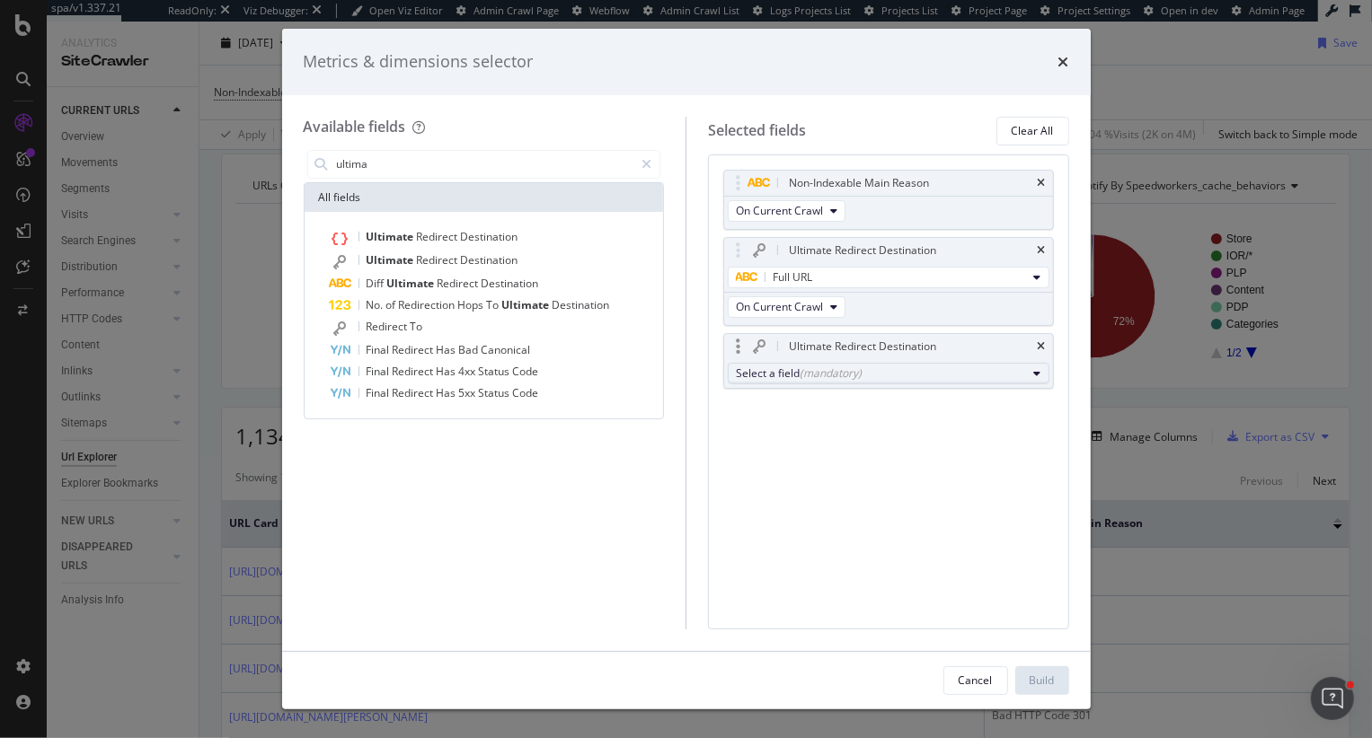
click at [826, 377] on div "(mandatory)" at bounding box center [831, 373] width 62 height 15
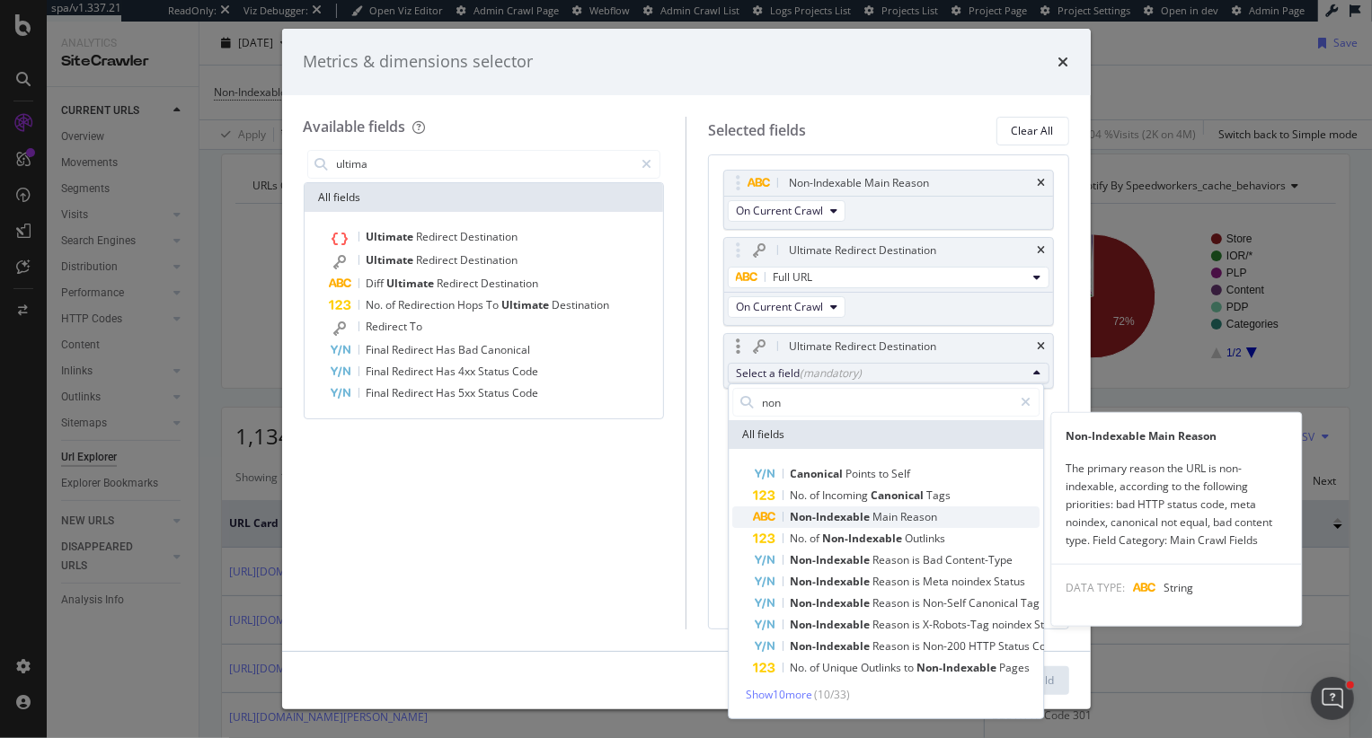
type input "non"
click at [883, 514] on span "Main" at bounding box center [887, 516] width 28 height 15
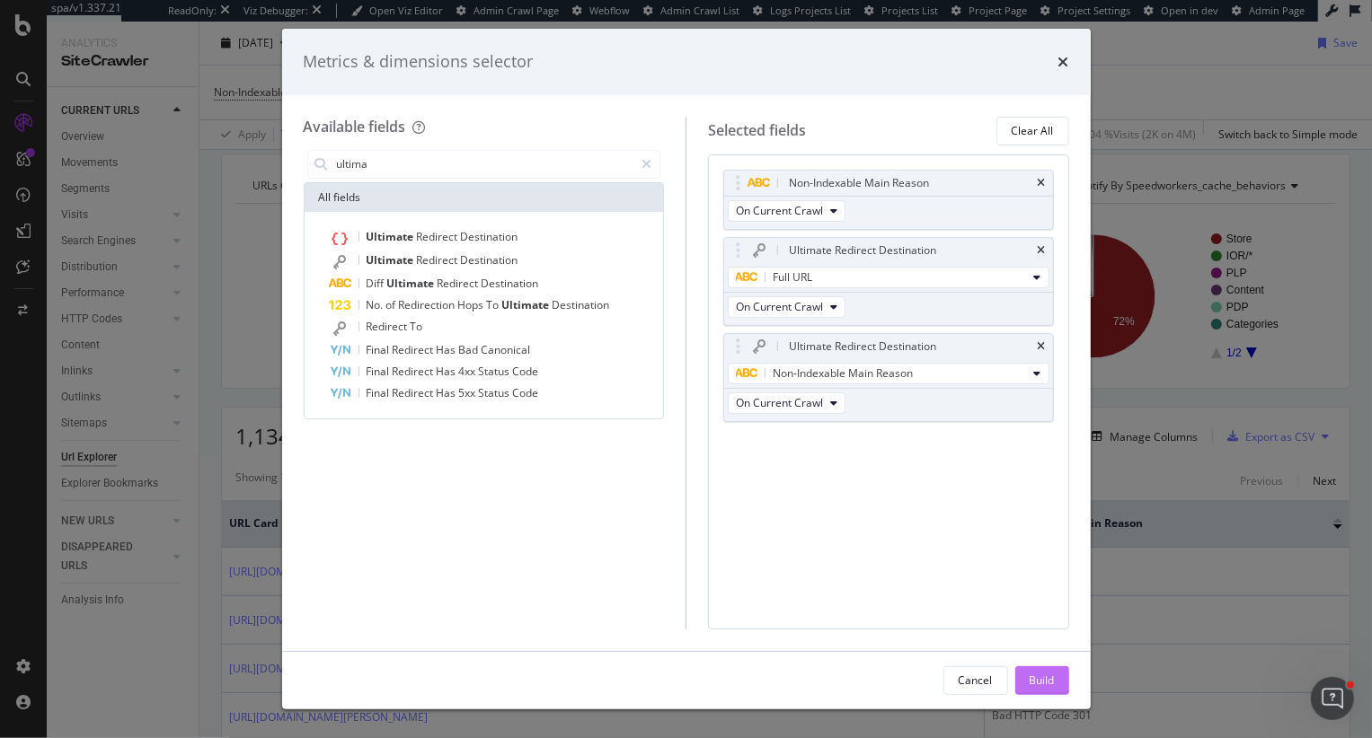
click at [1040, 677] on div "Build" at bounding box center [1041, 680] width 25 height 15
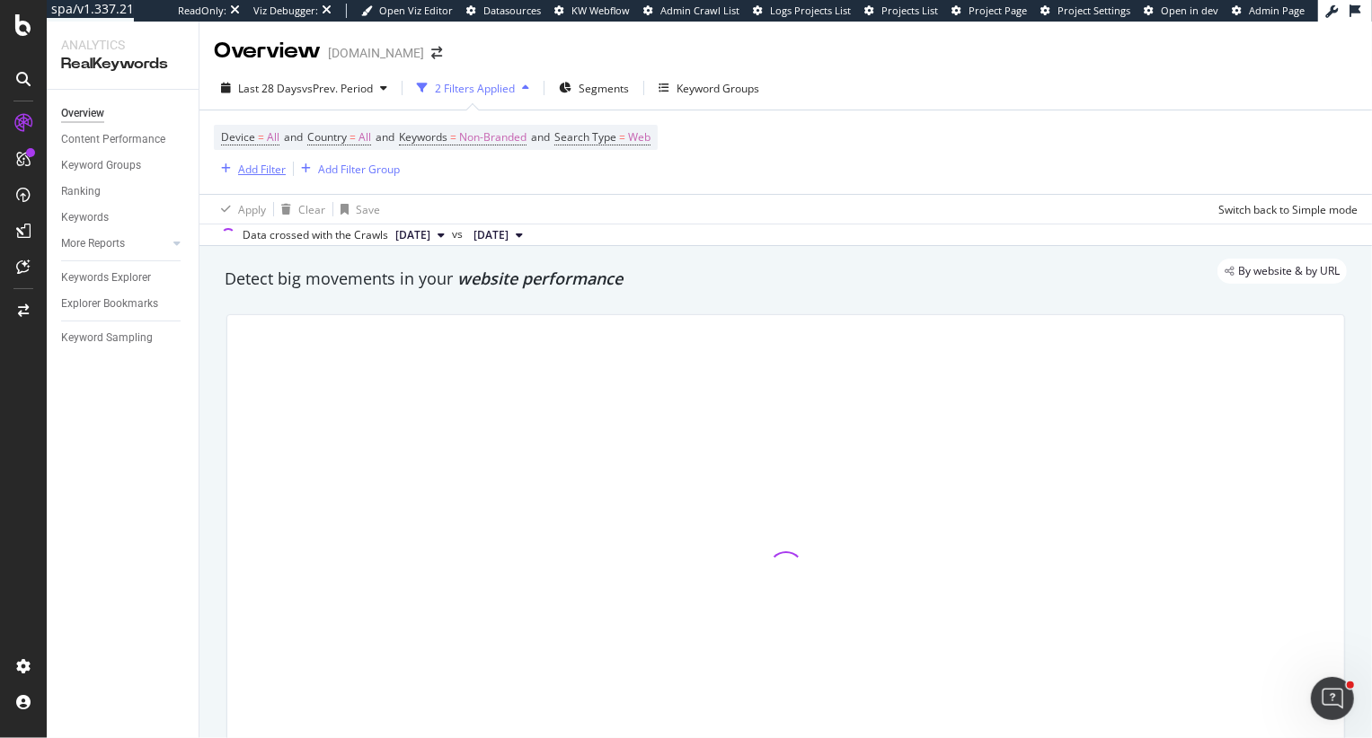
click at [261, 166] on div "Add Filter" at bounding box center [262, 169] width 48 height 15
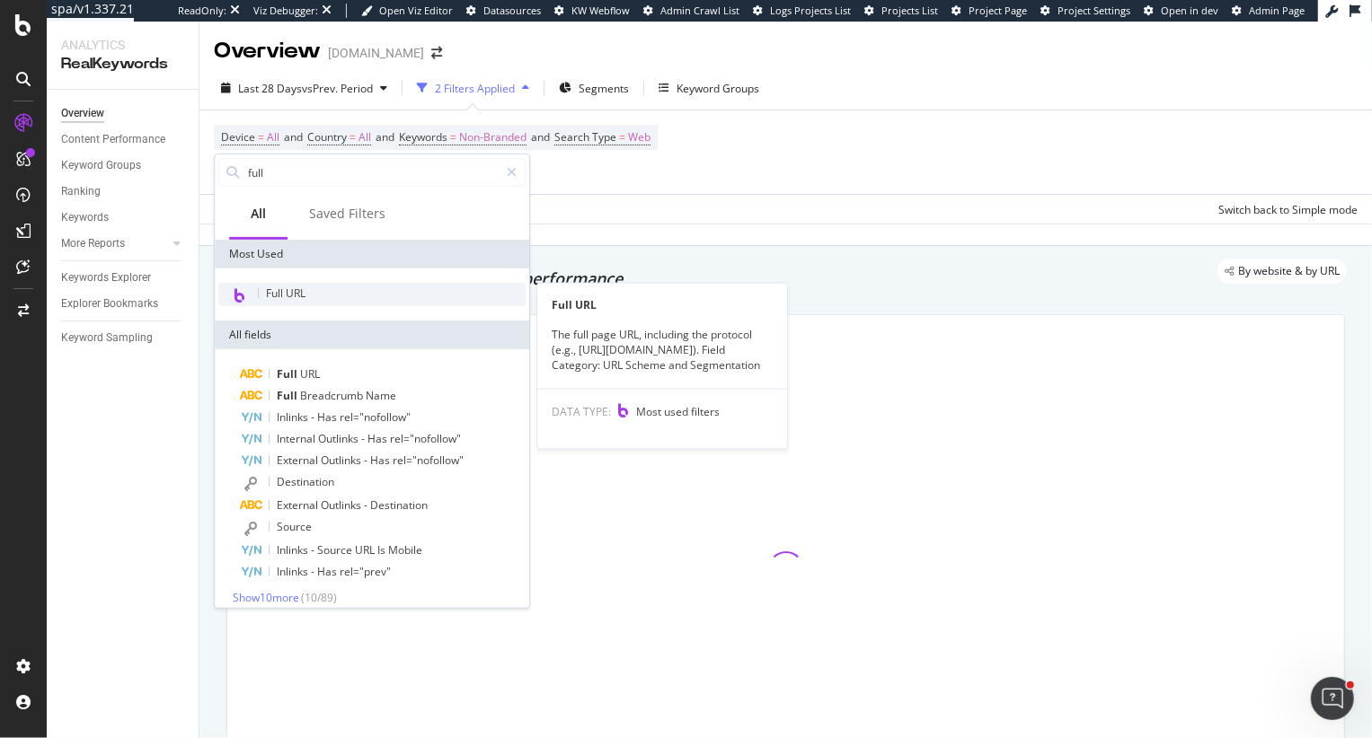
type input "full"
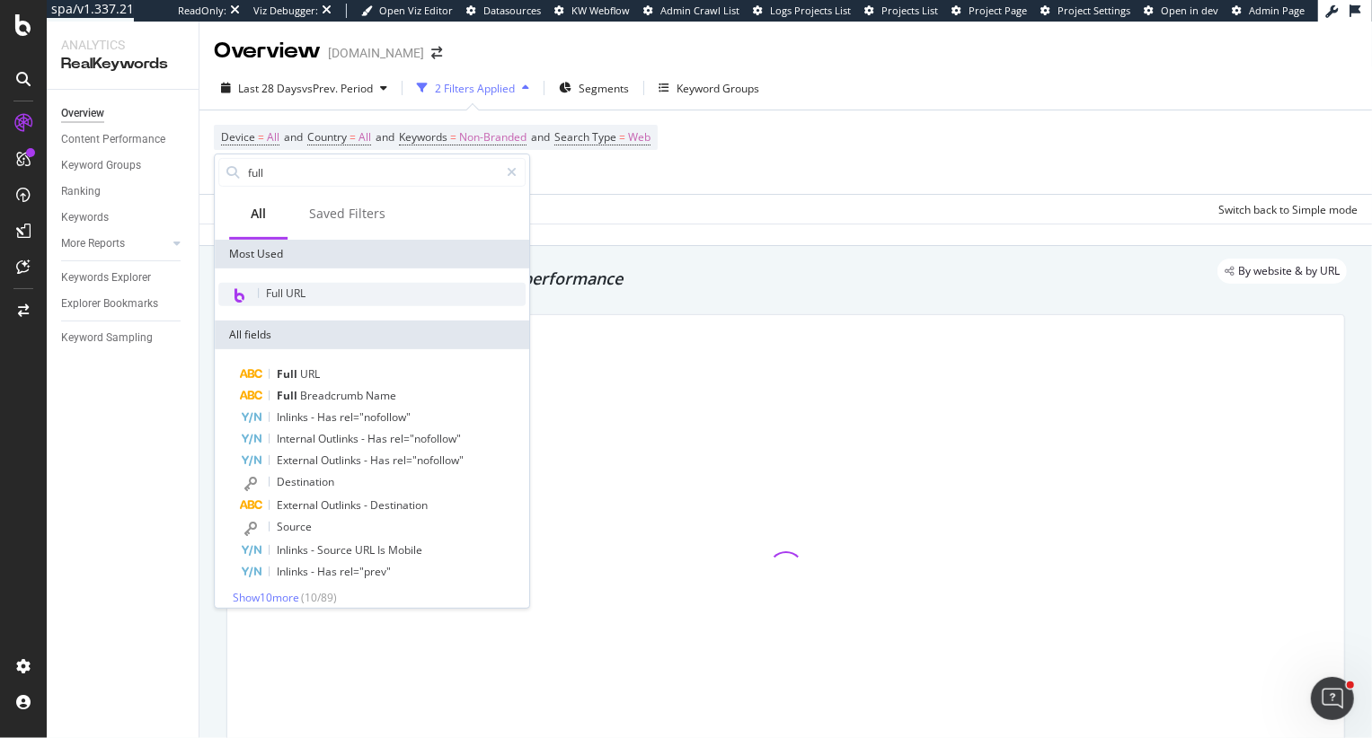
click at [333, 288] on div "Full URL" at bounding box center [371, 294] width 307 height 23
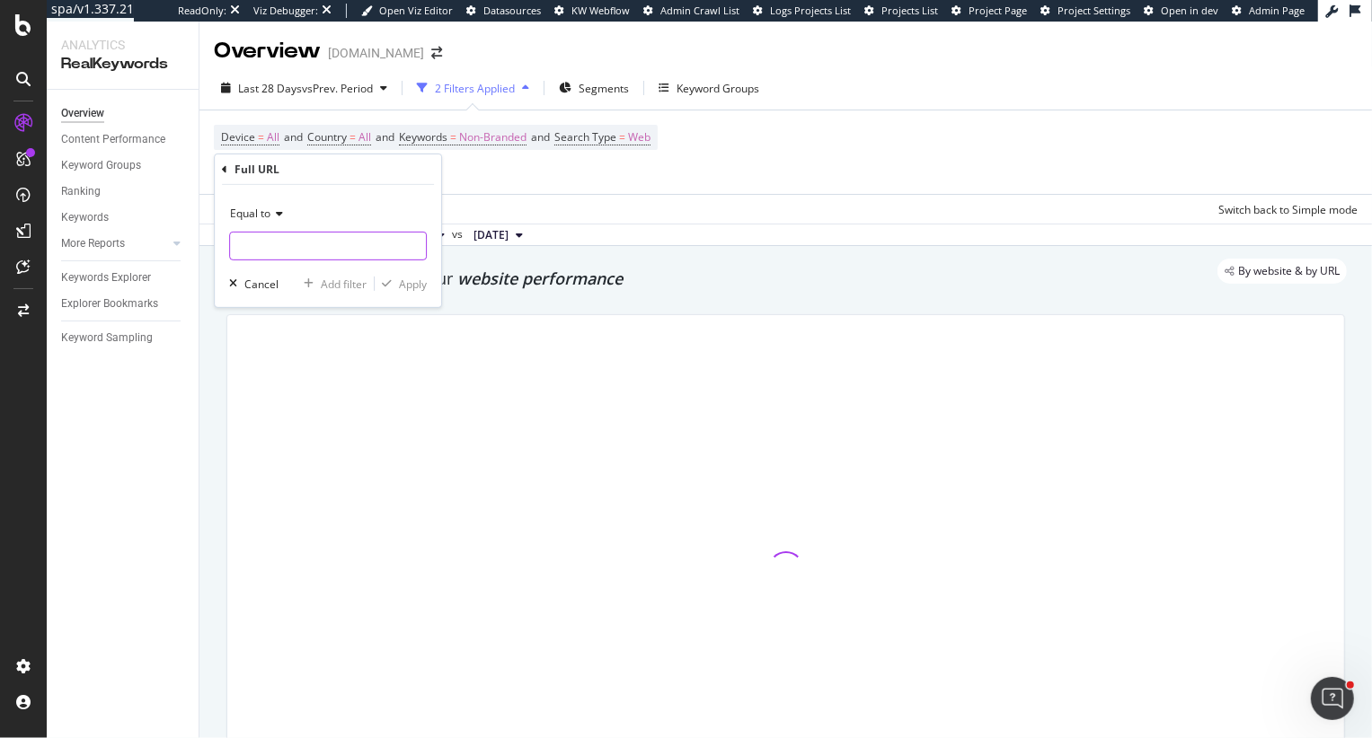
click at [318, 254] on input "text" at bounding box center [328, 246] width 196 height 29
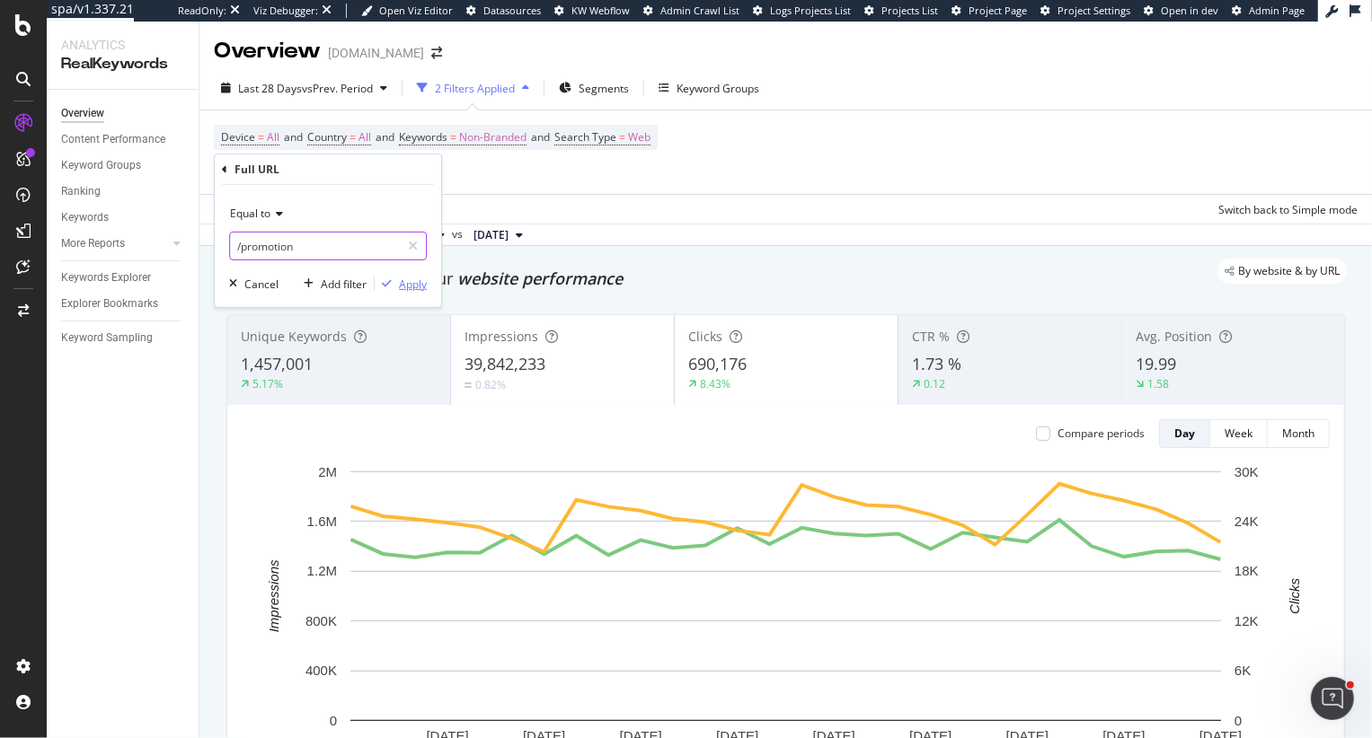
type input "/promotion"
click at [414, 285] on div "Apply" at bounding box center [413, 283] width 28 height 15
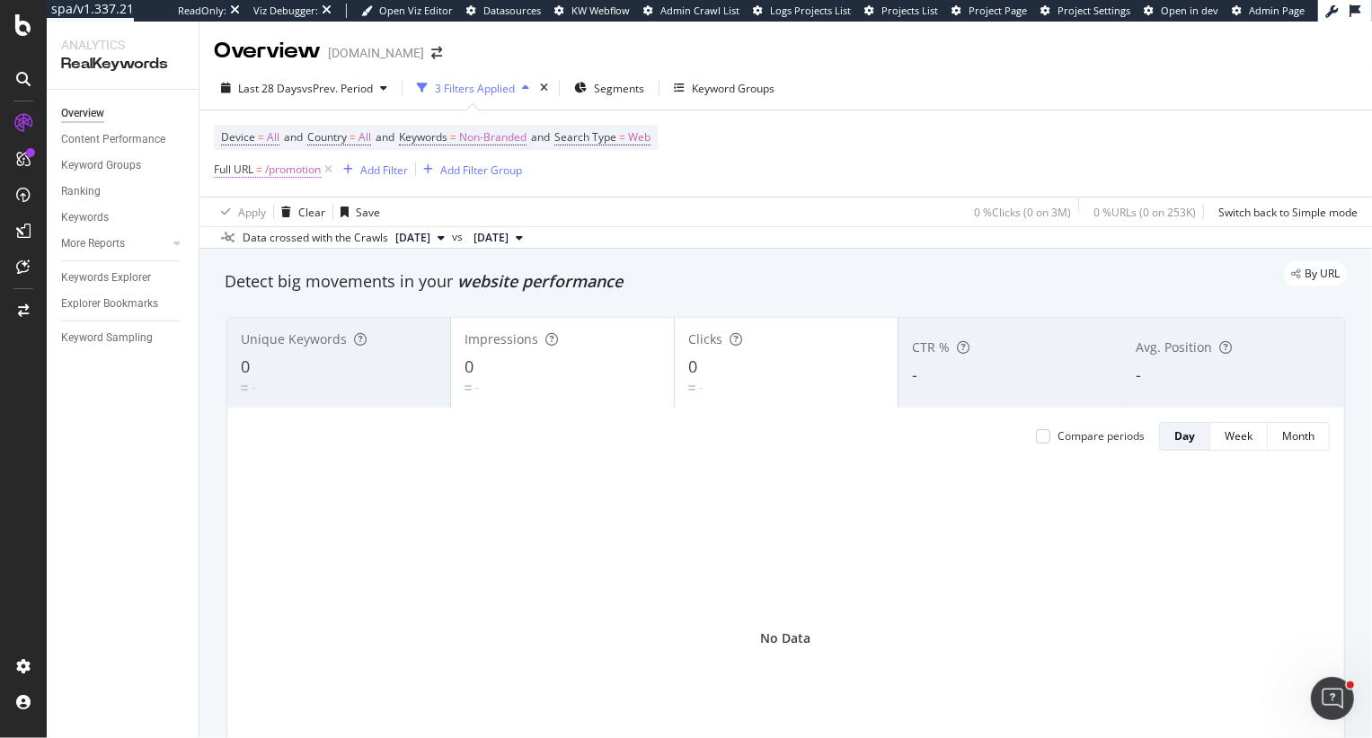
click at [278, 174] on span "/promotion" at bounding box center [293, 169] width 56 height 25
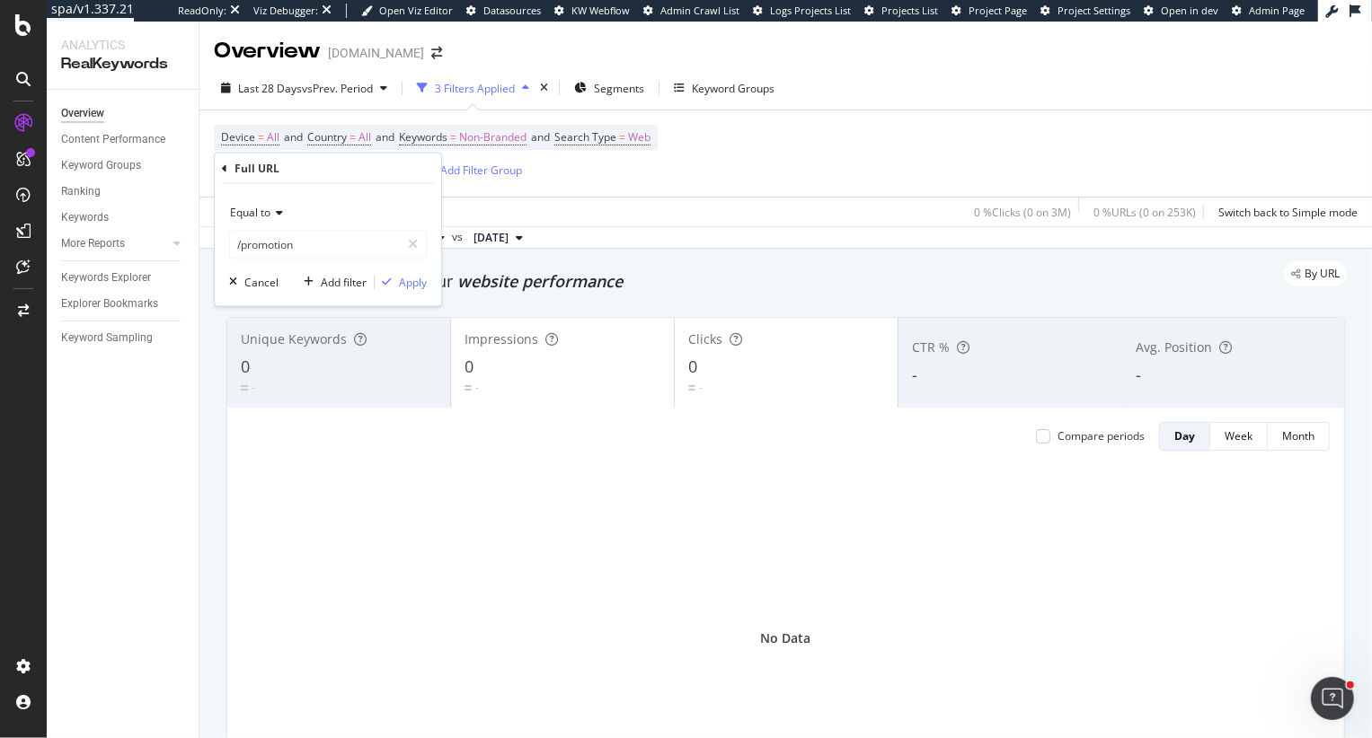
click at [245, 215] on span "Equal to" at bounding box center [250, 212] width 40 height 15
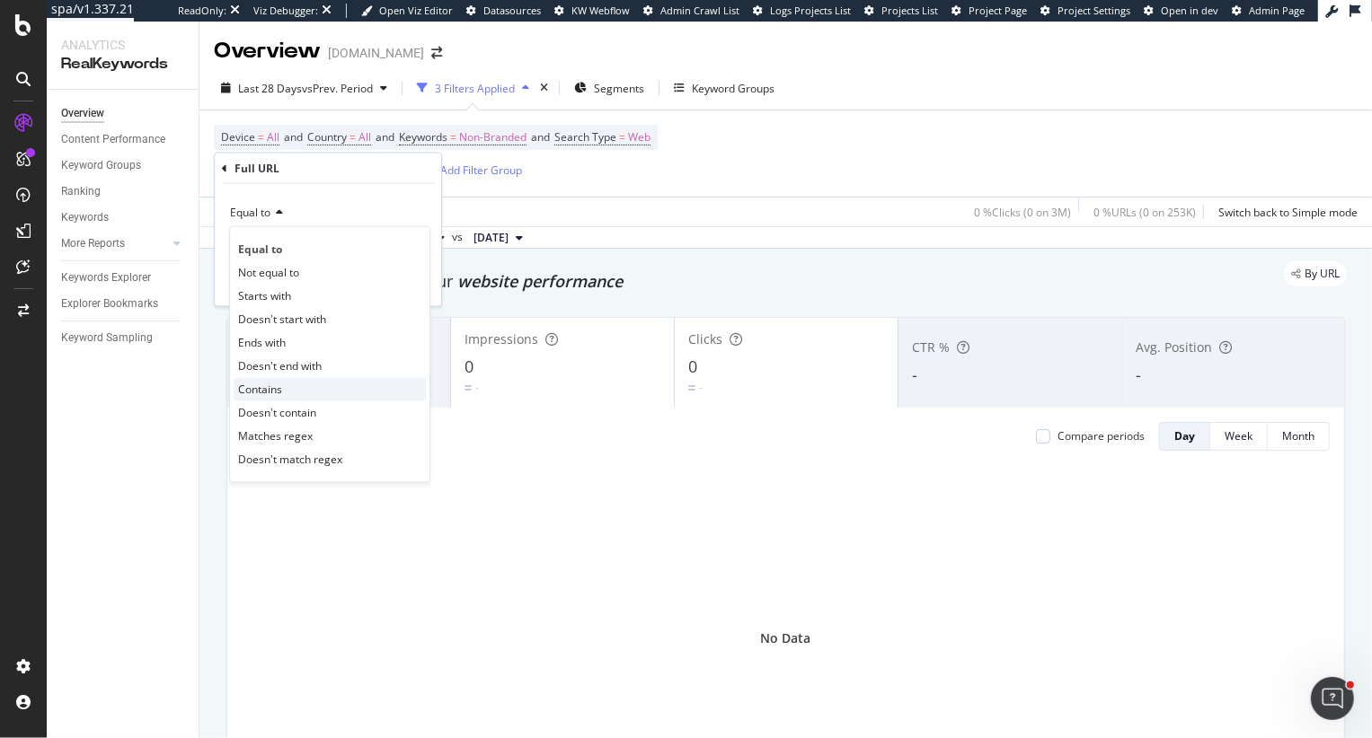
click at [290, 383] on div "Contains" at bounding box center [330, 389] width 192 height 23
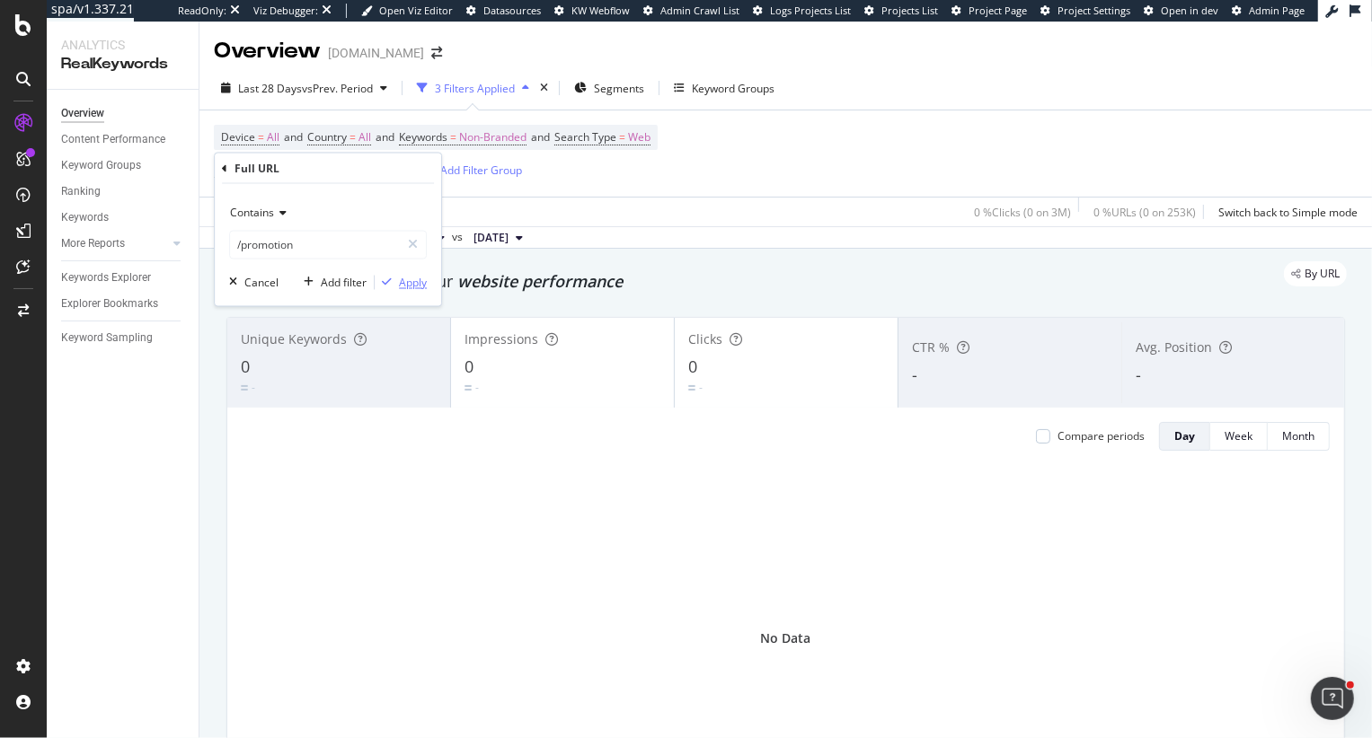
click at [401, 282] on div "Apply" at bounding box center [413, 282] width 28 height 15
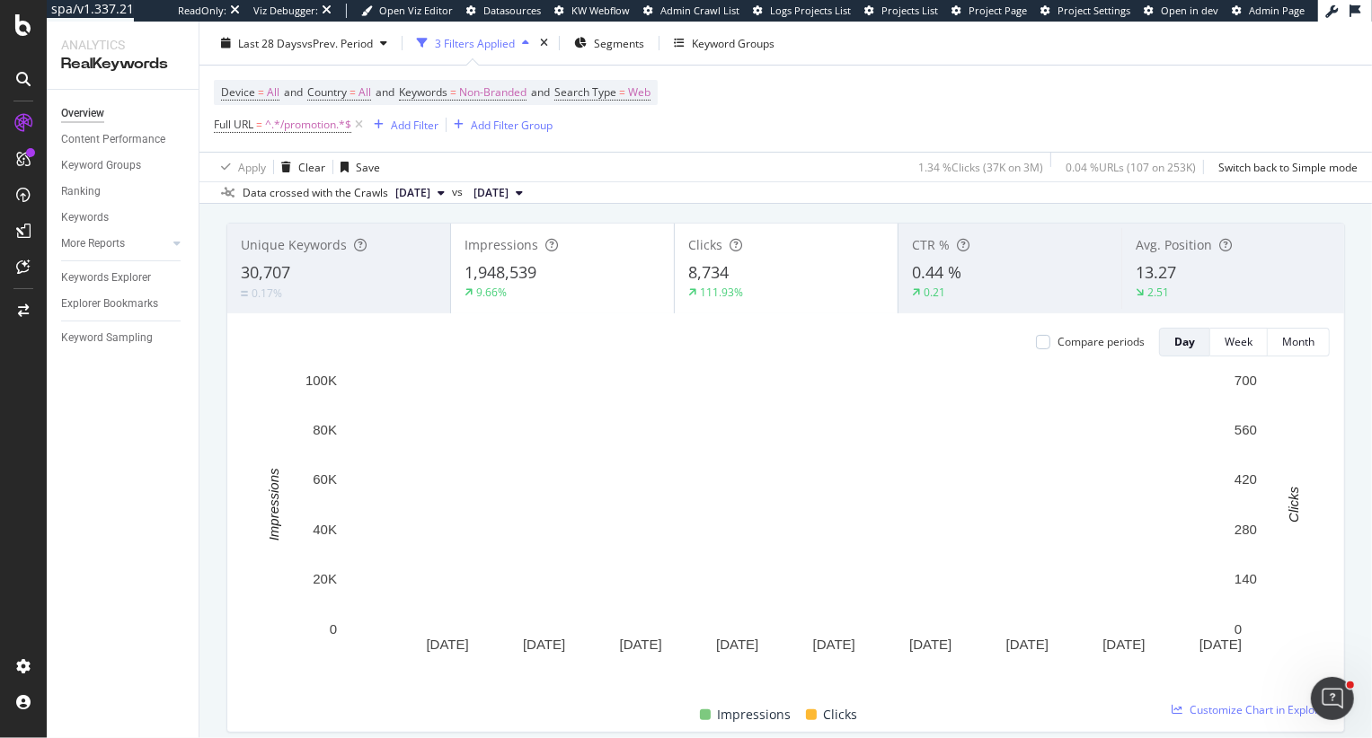
scroll to position [72, 0]
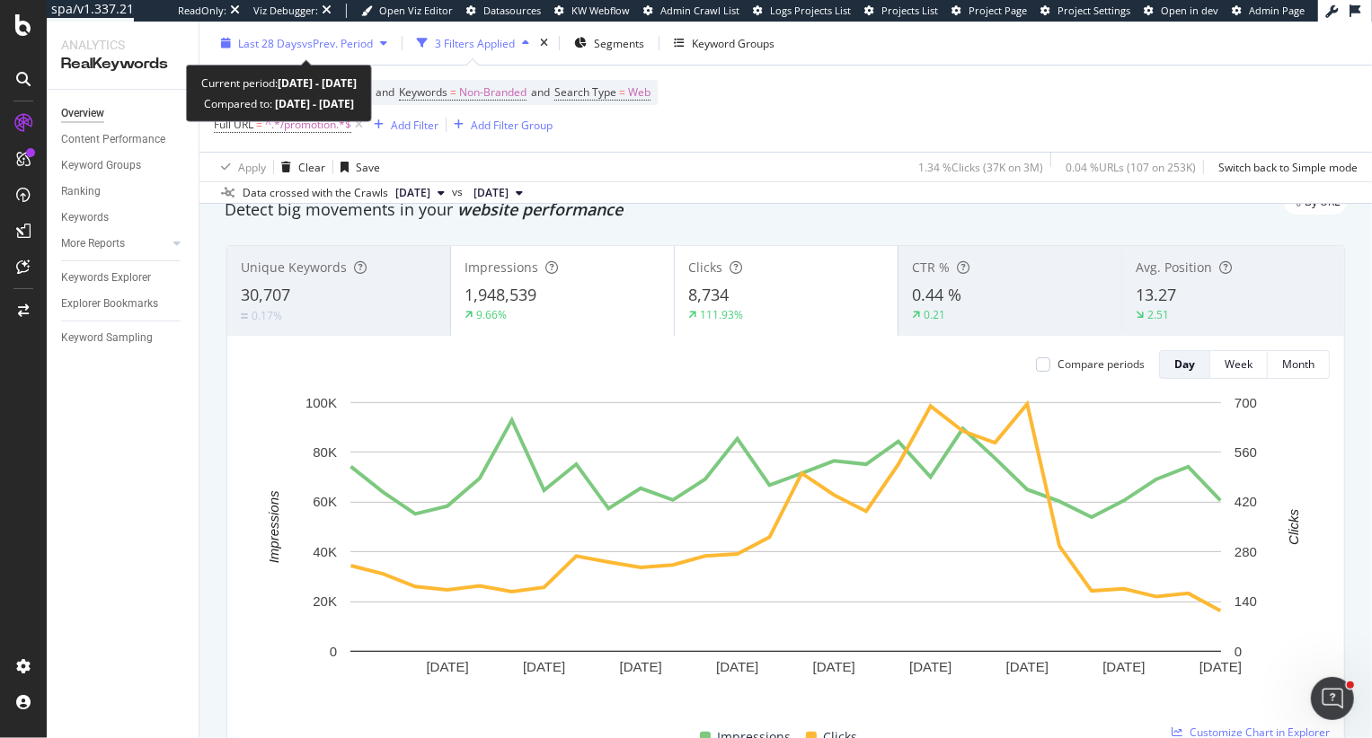
click at [340, 46] on span "vs Prev. Period" at bounding box center [337, 42] width 71 height 15
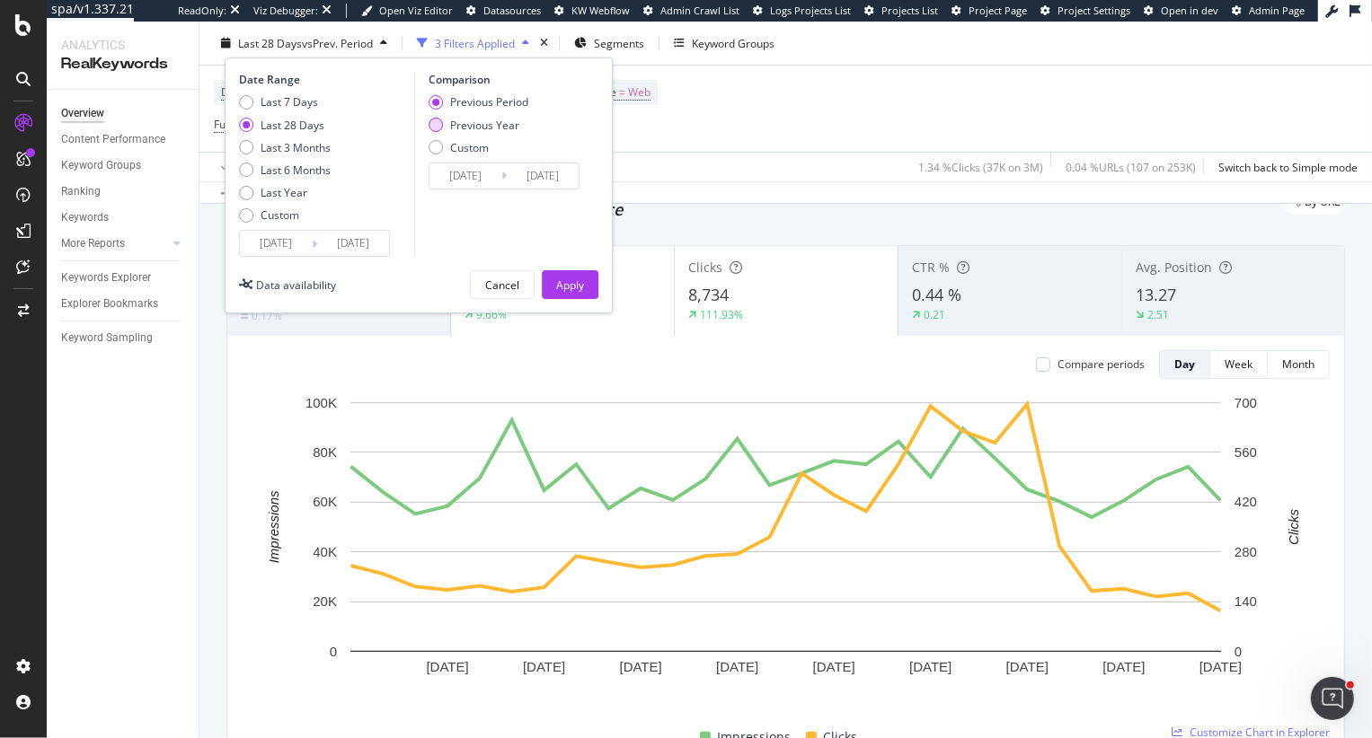
click at [455, 119] on div "Previous Year" at bounding box center [484, 124] width 69 height 15
type input "2024/08/12"
type input "2024/09/08"
click at [563, 279] on div "Apply" at bounding box center [570, 284] width 28 height 15
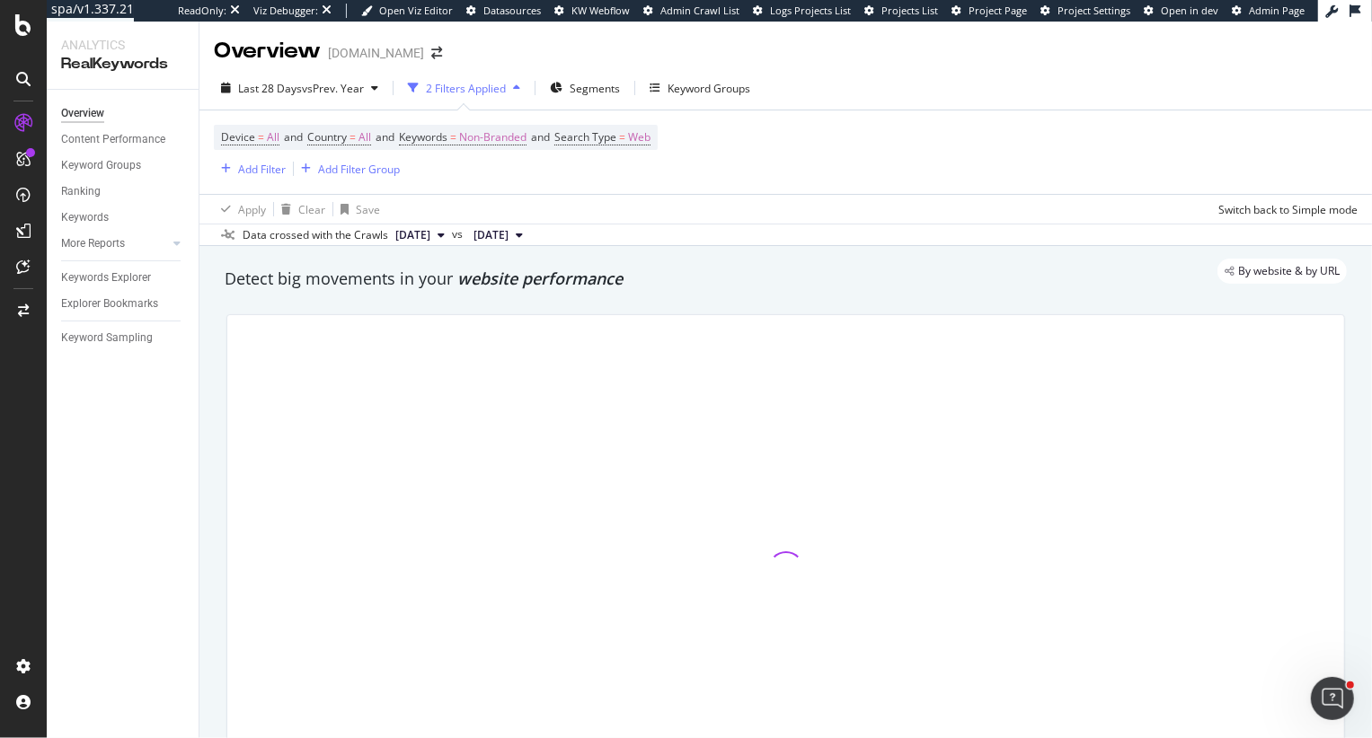
drag, startPoint x: 452, startPoint y: 278, endPoint x: 623, endPoint y: 280, distance: 170.7
click at [623, 280] on div "By website & by URL" at bounding box center [777, 271] width 1140 height 25
drag, startPoint x: 630, startPoint y: 283, endPoint x: 463, endPoint y: 275, distance: 167.3
click at [463, 275] on div "By website & by URL" at bounding box center [777, 271] width 1140 height 25
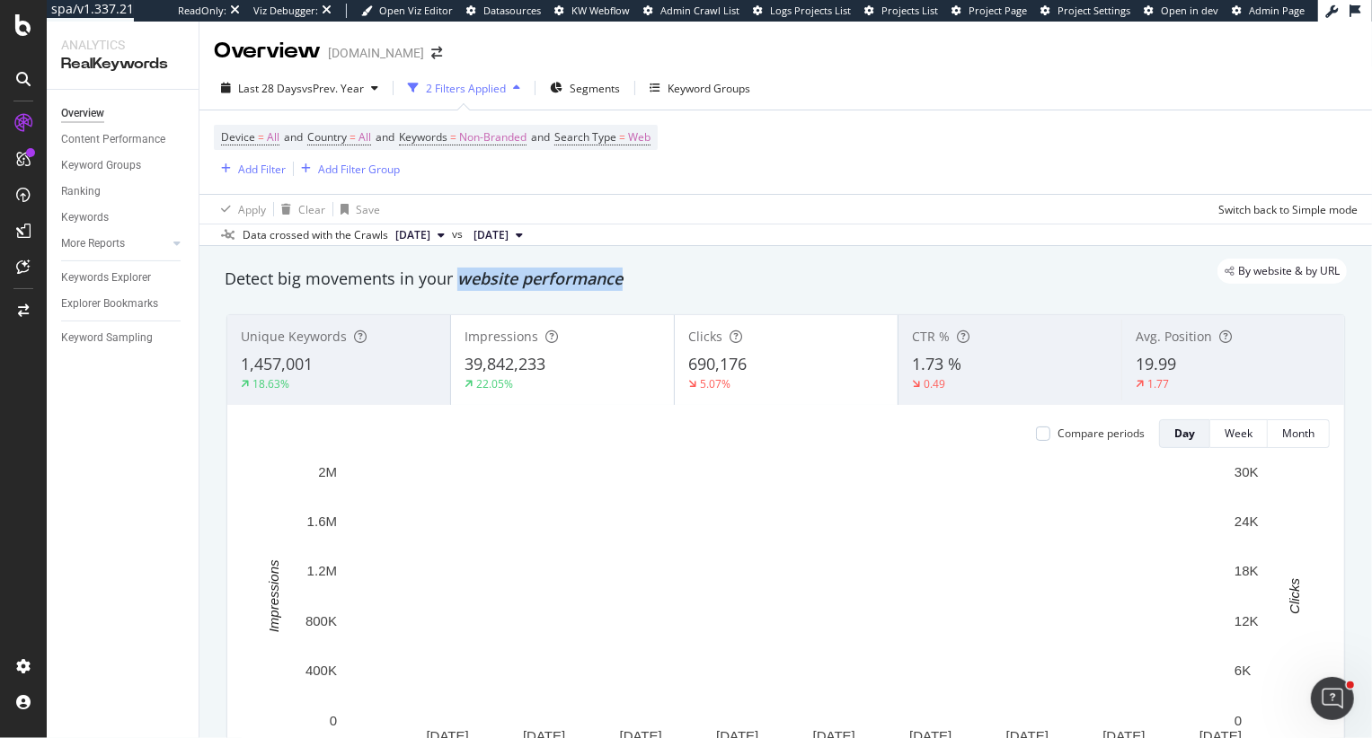
drag, startPoint x: 455, startPoint y: 287, endPoint x: 614, endPoint y: 285, distance: 159.0
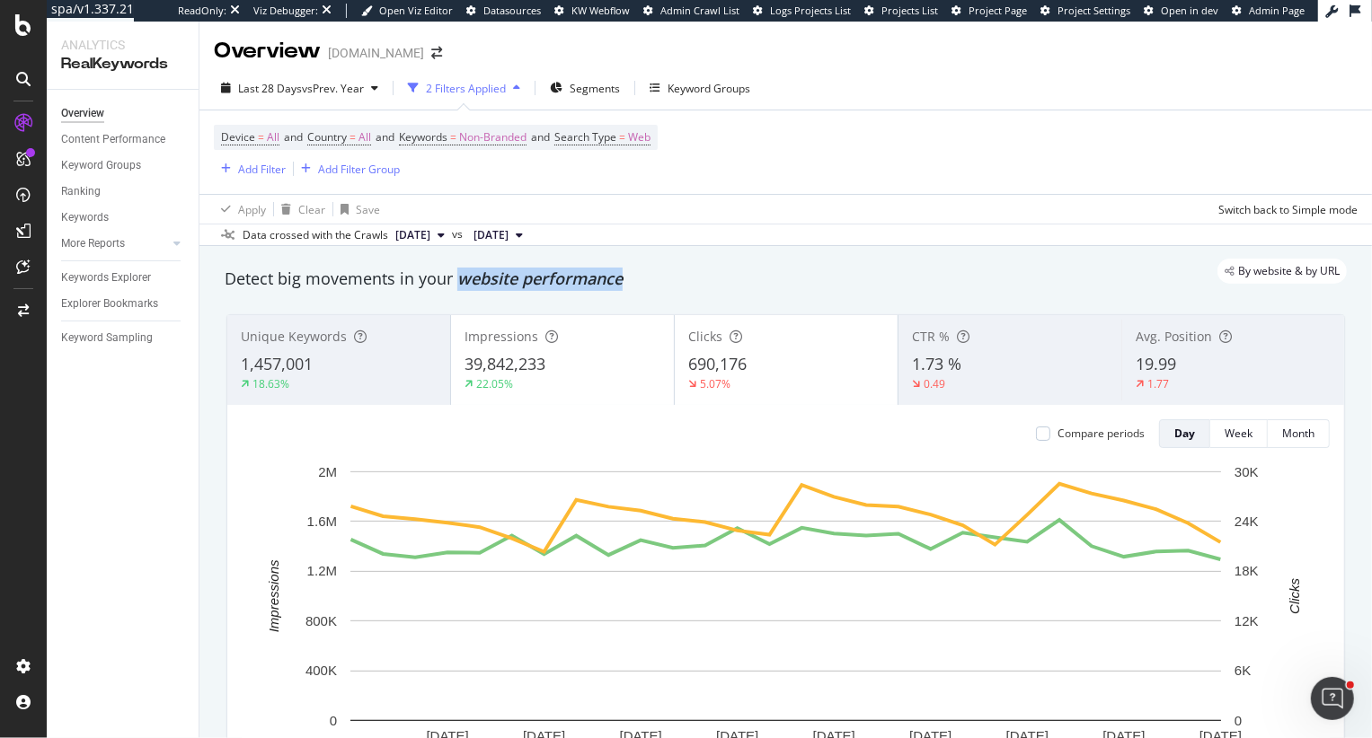
click at [615, 285] on span "website performance" at bounding box center [539, 279] width 165 height 22
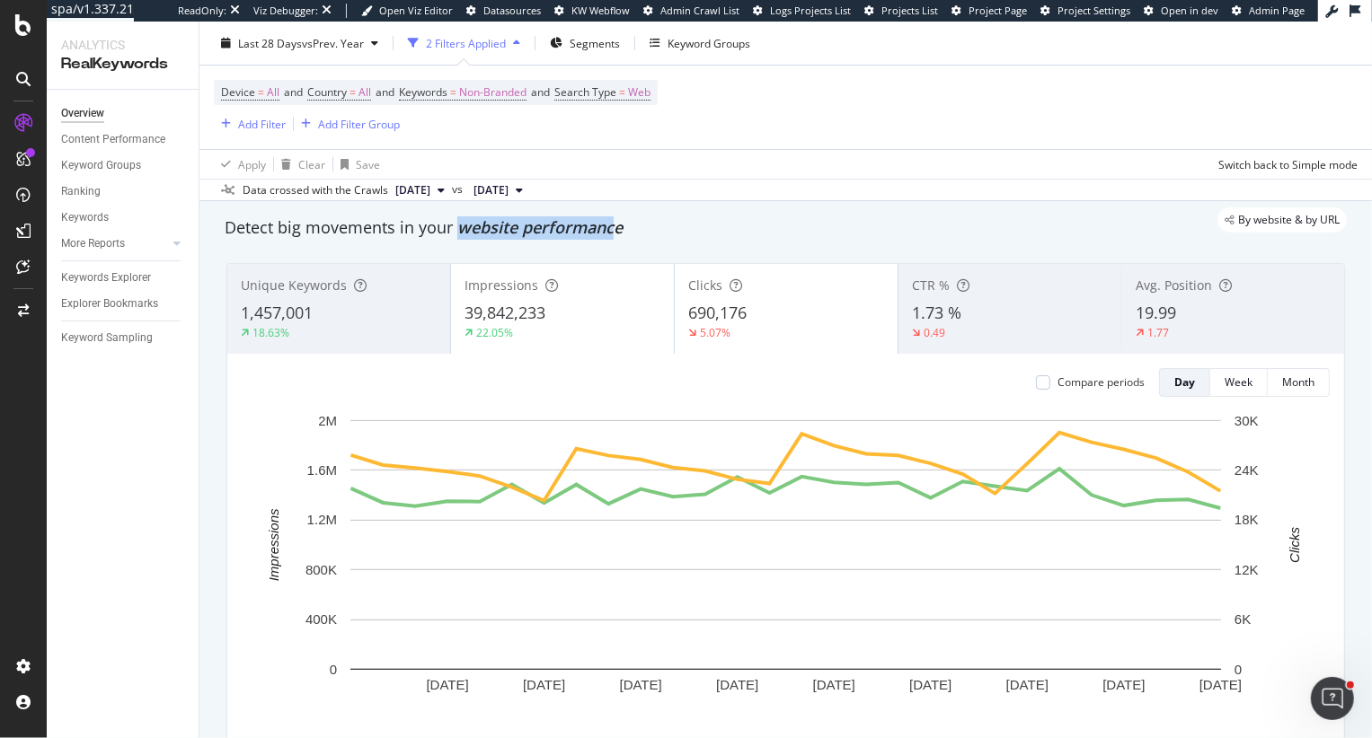
scroll to position [55, 0]
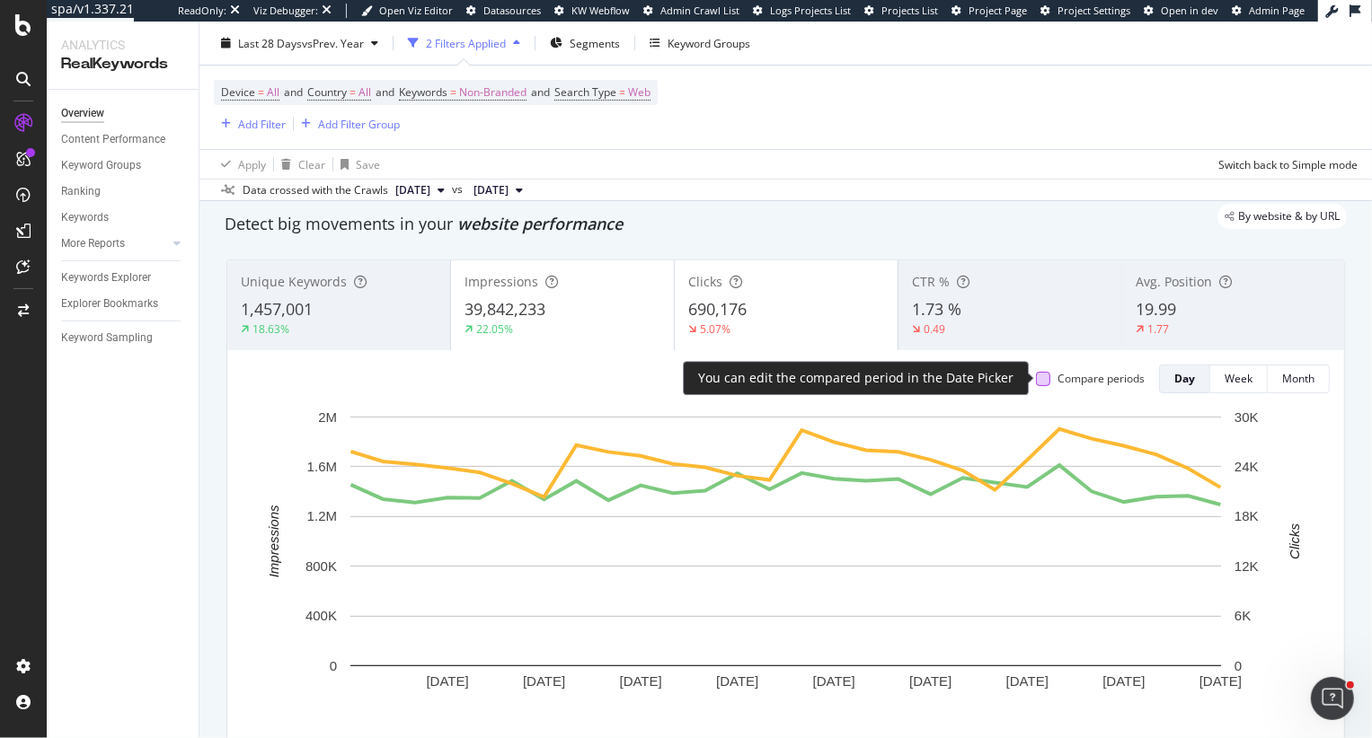
click at [1046, 381] on div at bounding box center [1043, 379] width 14 height 14
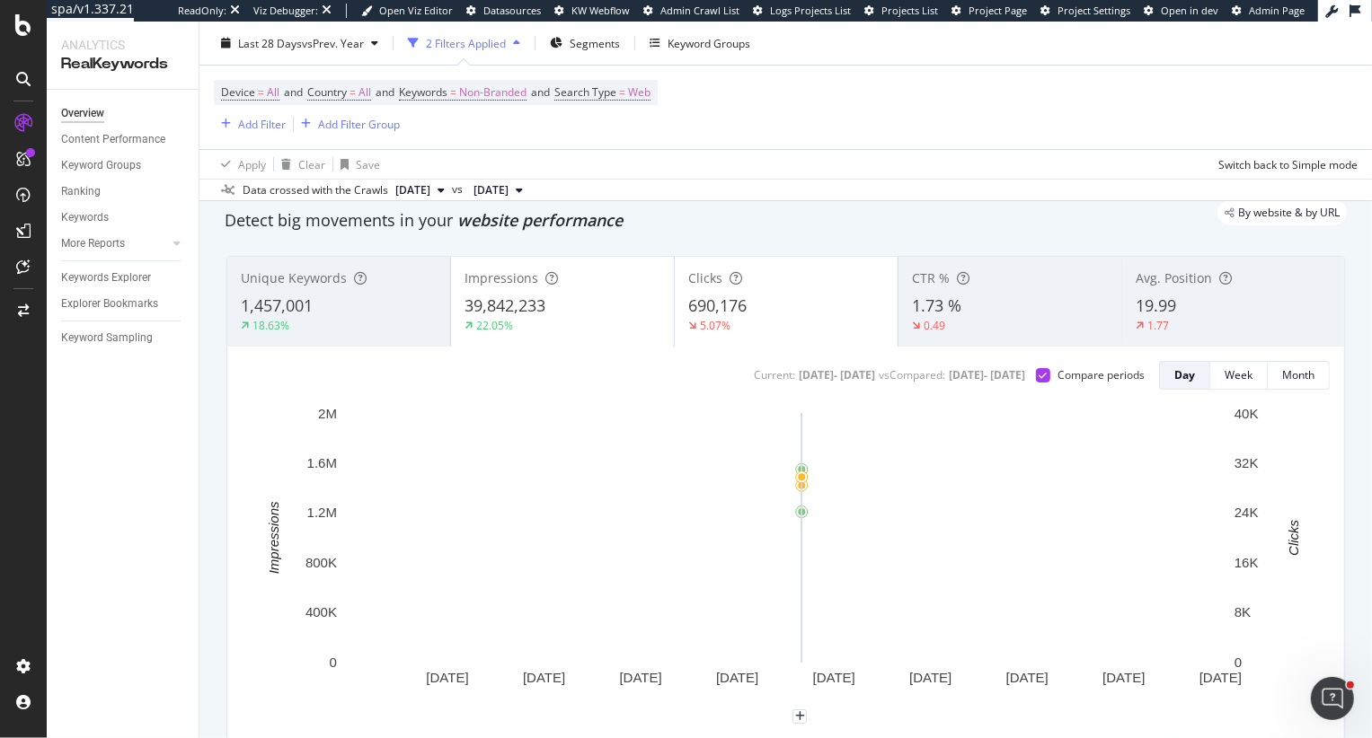
scroll to position [54, 0]
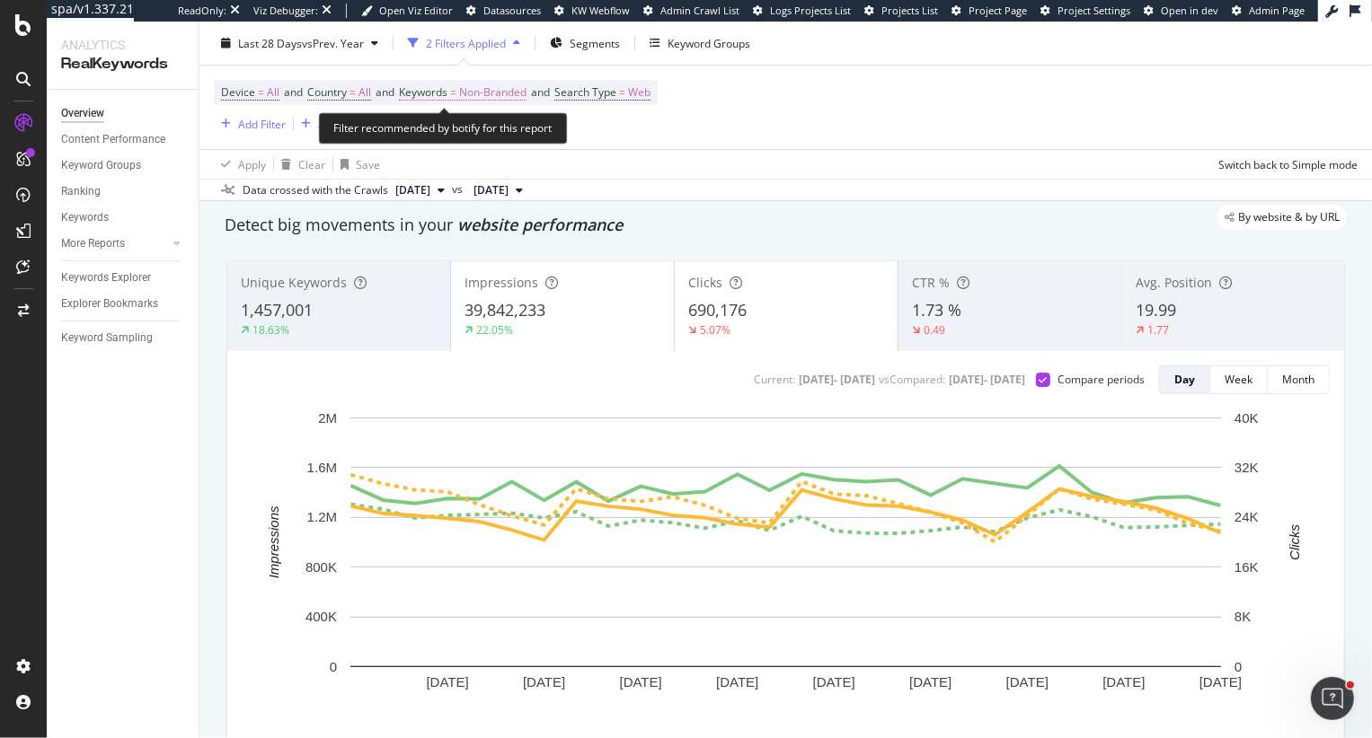
click at [524, 84] on span "Non-Branded" at bounding box center [492, 92] width 67 height 25
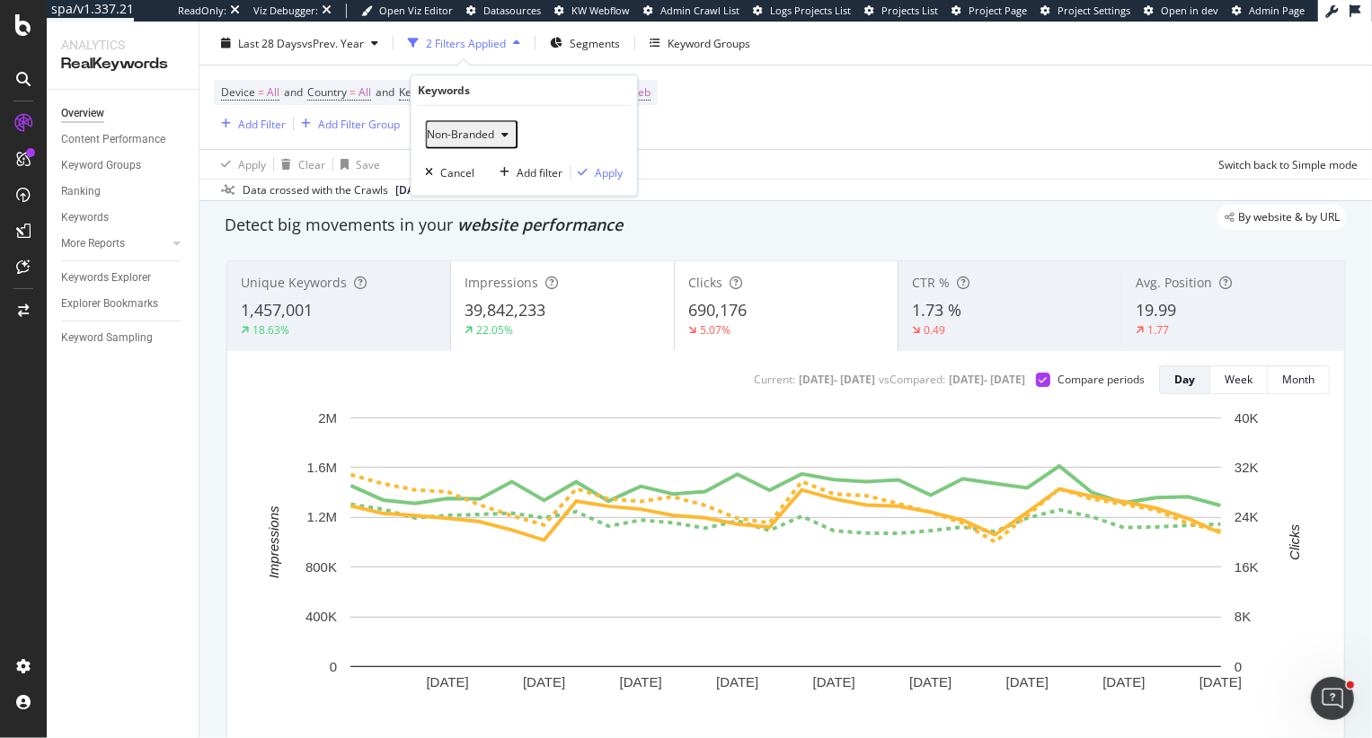
click at [445, 141] on span "Non-Branded" at bounding box center [460, 134] width 67 height 15
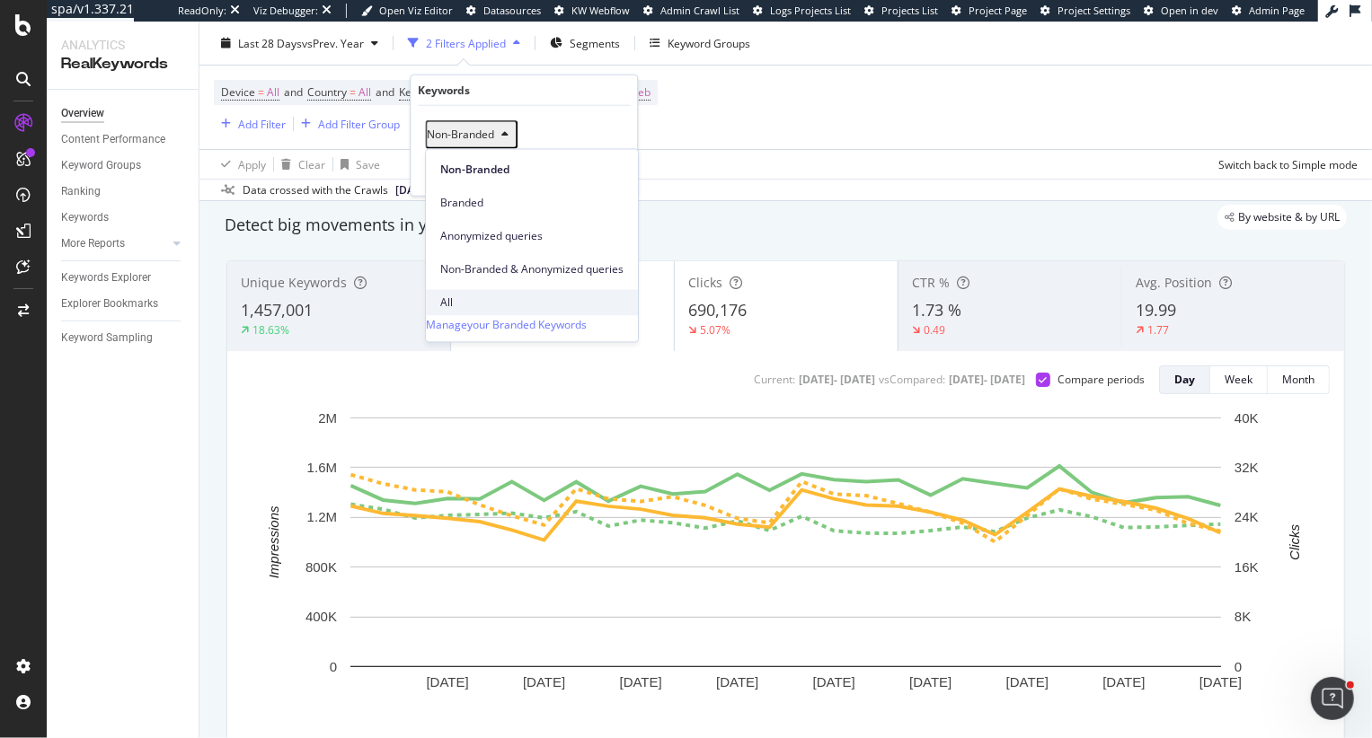
click at [469, 295] on span "All" at bounding box center [531, 303] width 183 height 16
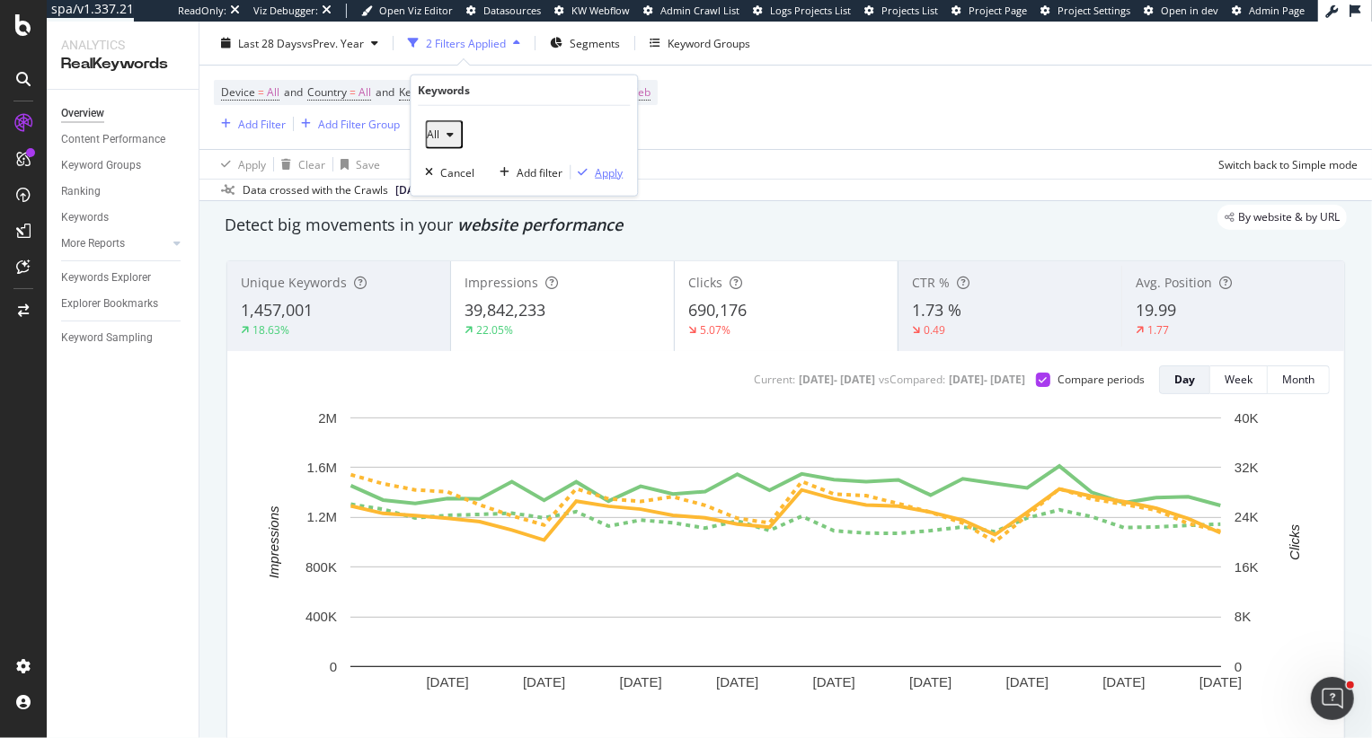
click at [617, 175] on div "Apply" at bounding box center [609, 171] width 28 height 15
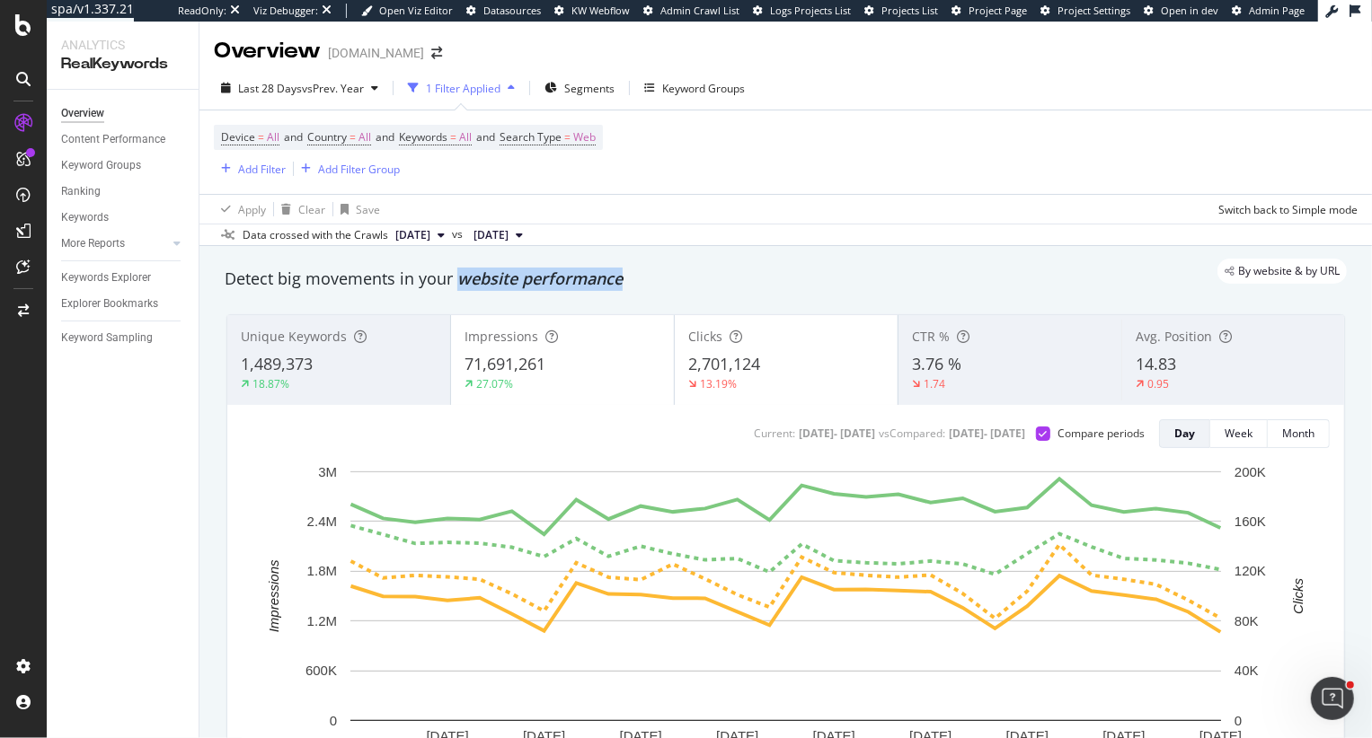
drag, startPoint x: 456, startPoint y: 287, endPoint x: 627, endPoint y: 290, distance: 170.7
click at [628, 290] on div "Detect big movements in your website performance" at bounding box center [786, 279] width 1122 height 23
click at [385, 271] on div "By website & by URL" at bounding box center [777, 271] width 1140 height 25
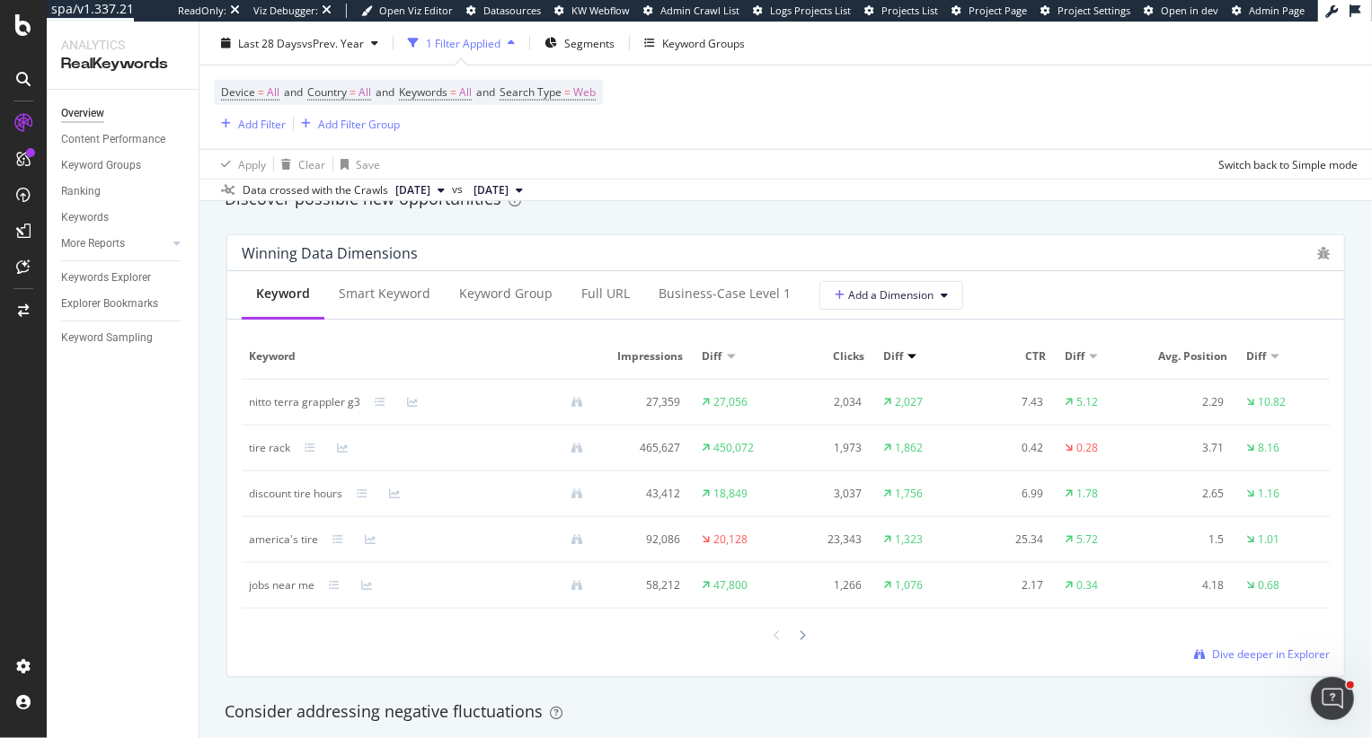
scroll to position [1603, 0]
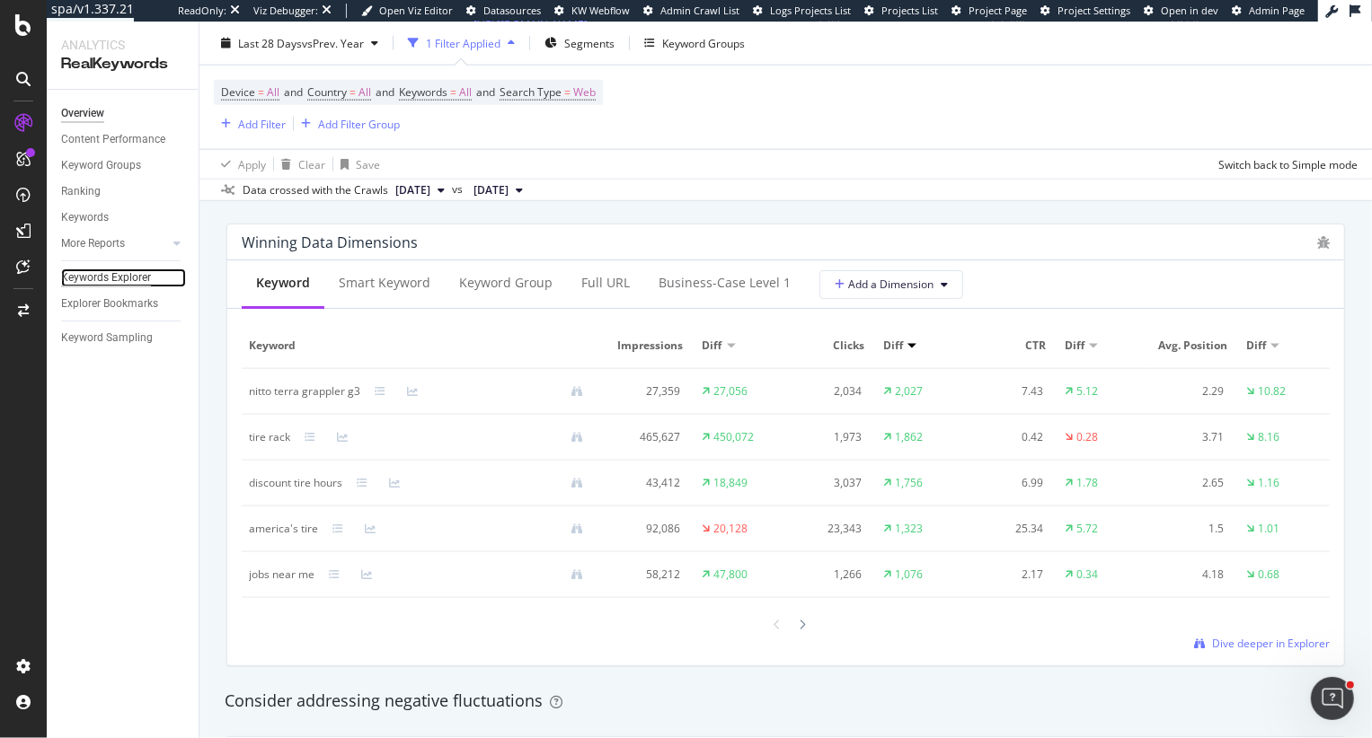
click at [93, 285] on div "Keywords Explorer" at bounding box center [106, 278] width 90 height 19
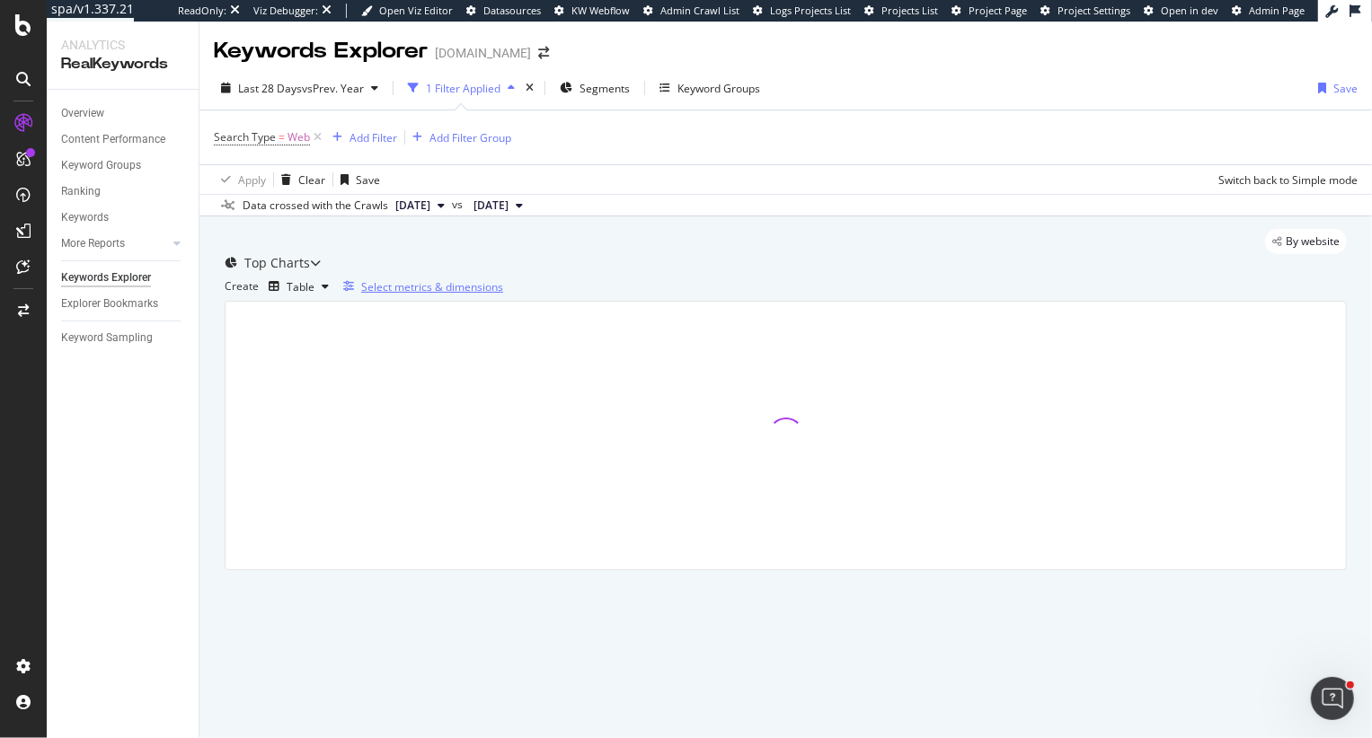
click at [503, 295] on div "Select metrics & dimensions" at bounding box center [432, 286] width 142 height 15
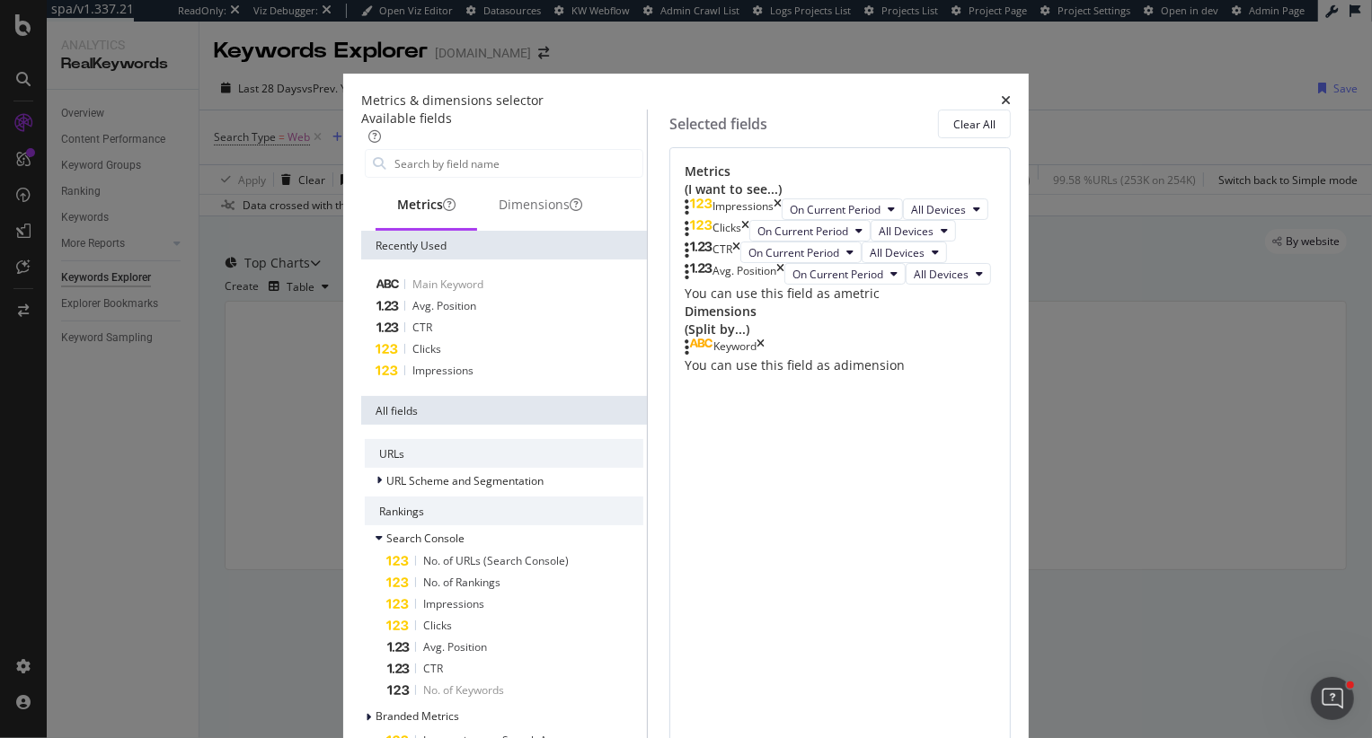
click at [782, 201] on div "Impressions" at bounding box center [733, 210] width 97 height 22
click at [740, 263] on div "CTR" at bounding box center [713, 253] width 56 height 22
click at [740, 263] on icon "times" at bounding box center [736, 253] width 8 height 22
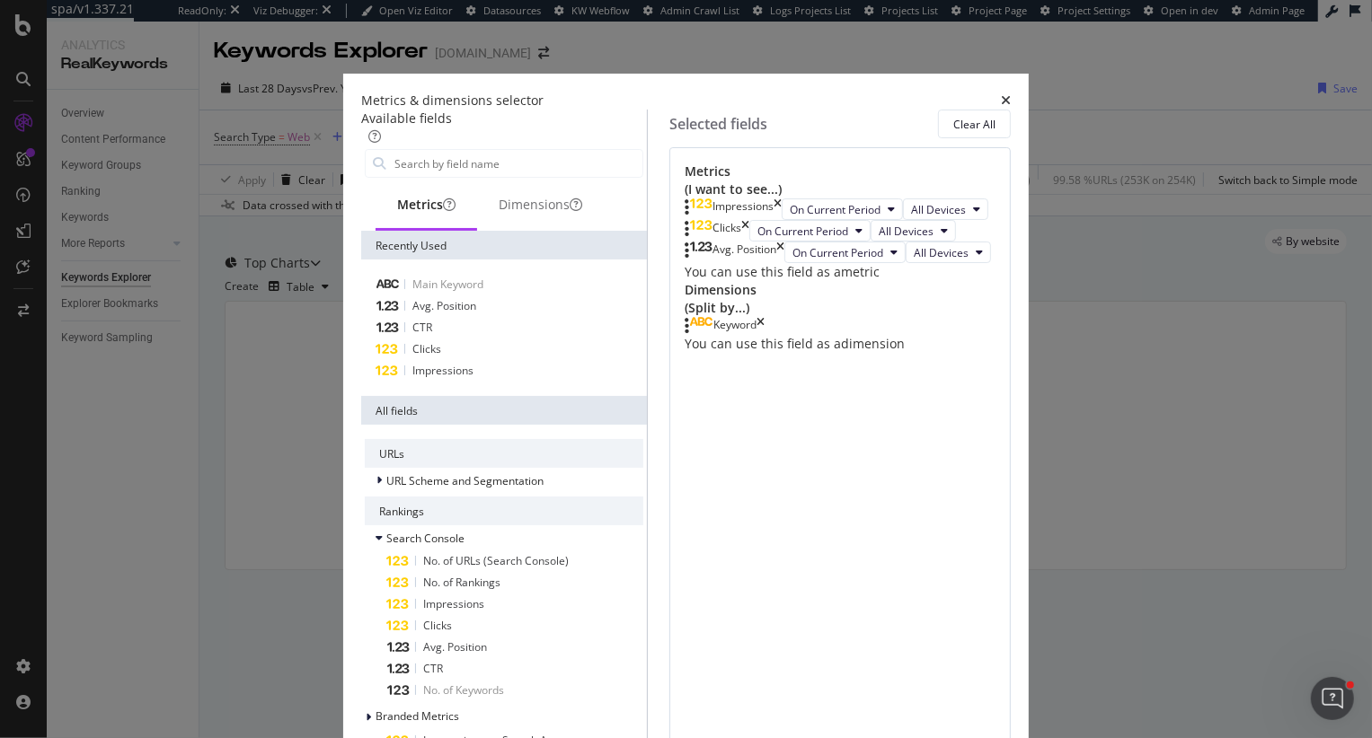
drag, startPoint x: 1043, startPoint y: 341, endPoint x: 1043, endPoint y: 365, distance: 23.4
click at [784, 263] on icon "times" at bounding box center [780, 253] width 8 height 22
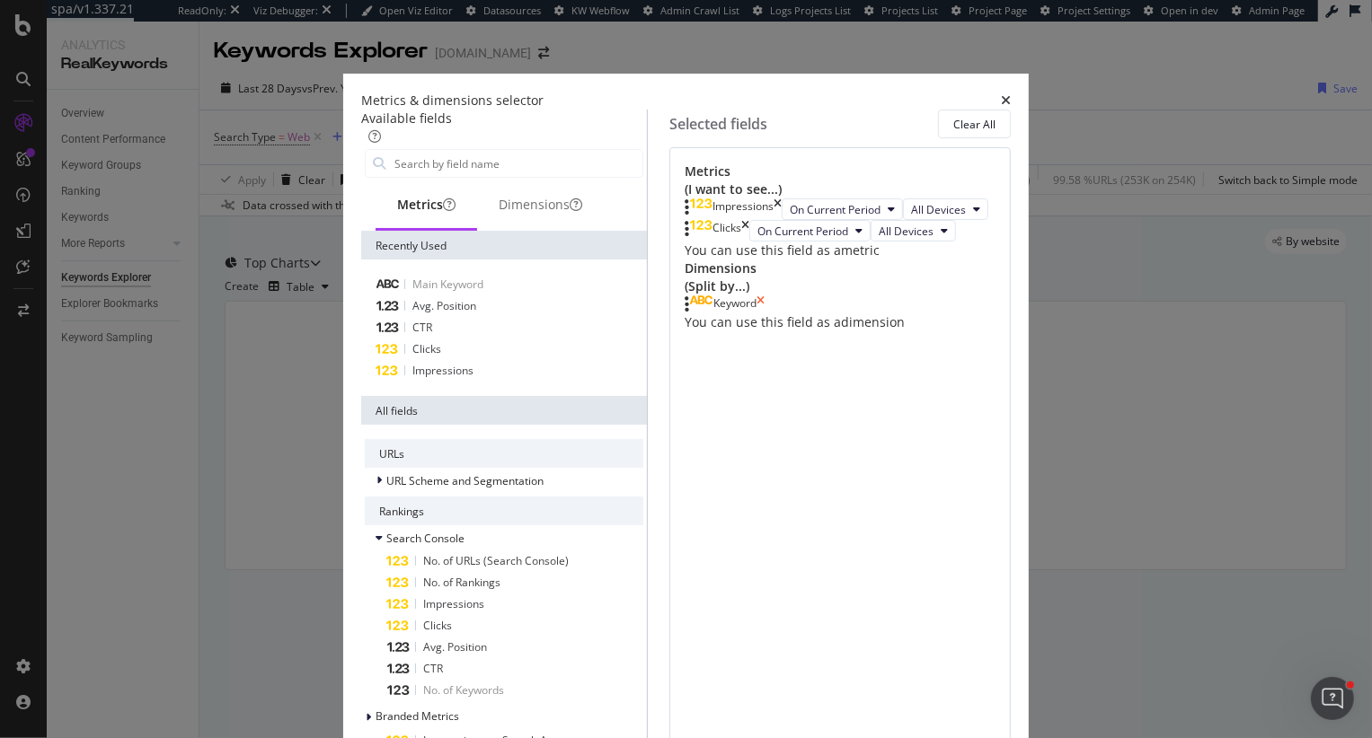
click at [764, 314] on icon "times" at bounding box center [760, 305] width 8 height 18
click at [406, 155] on input "modal" at bounding box center [518, 163] width 250 height 27
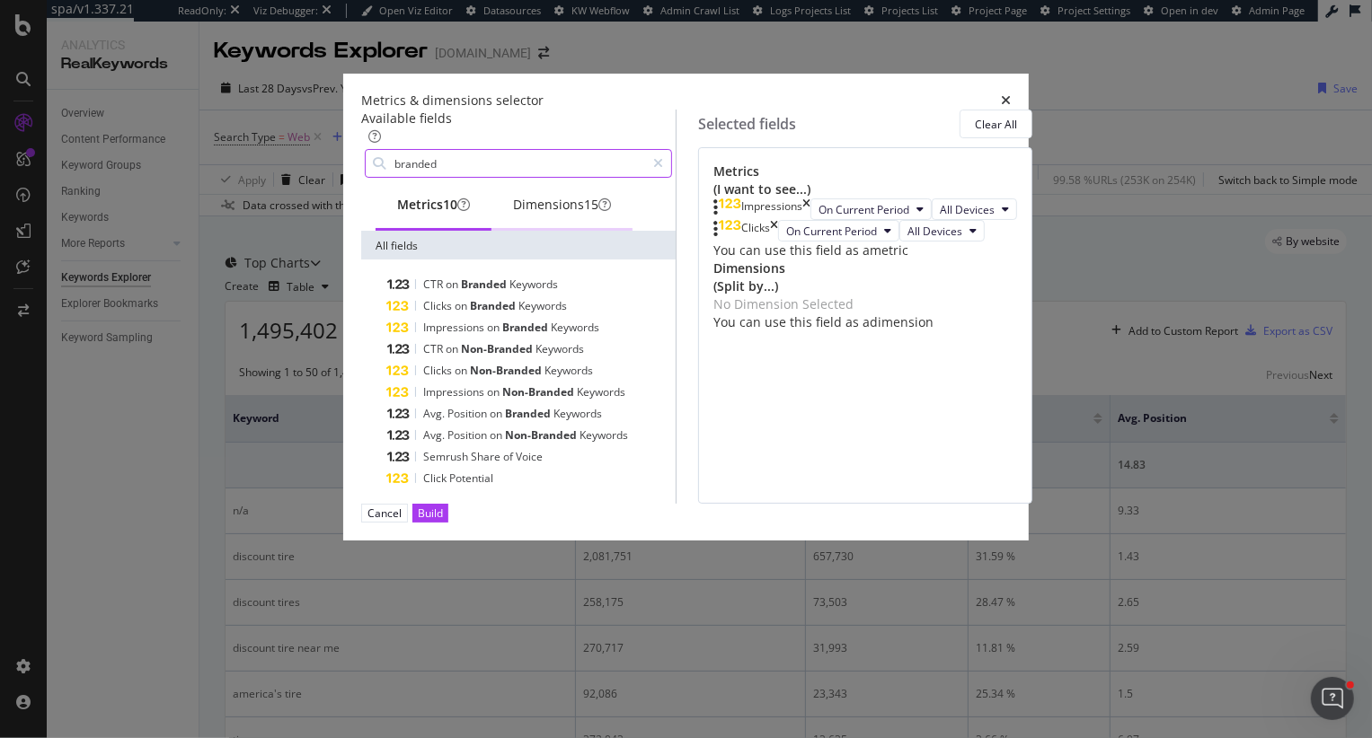
type input "branded"
click at [526, 196] on div "Dimensions 15" at bounding box center [562, 205] width 98 height 18
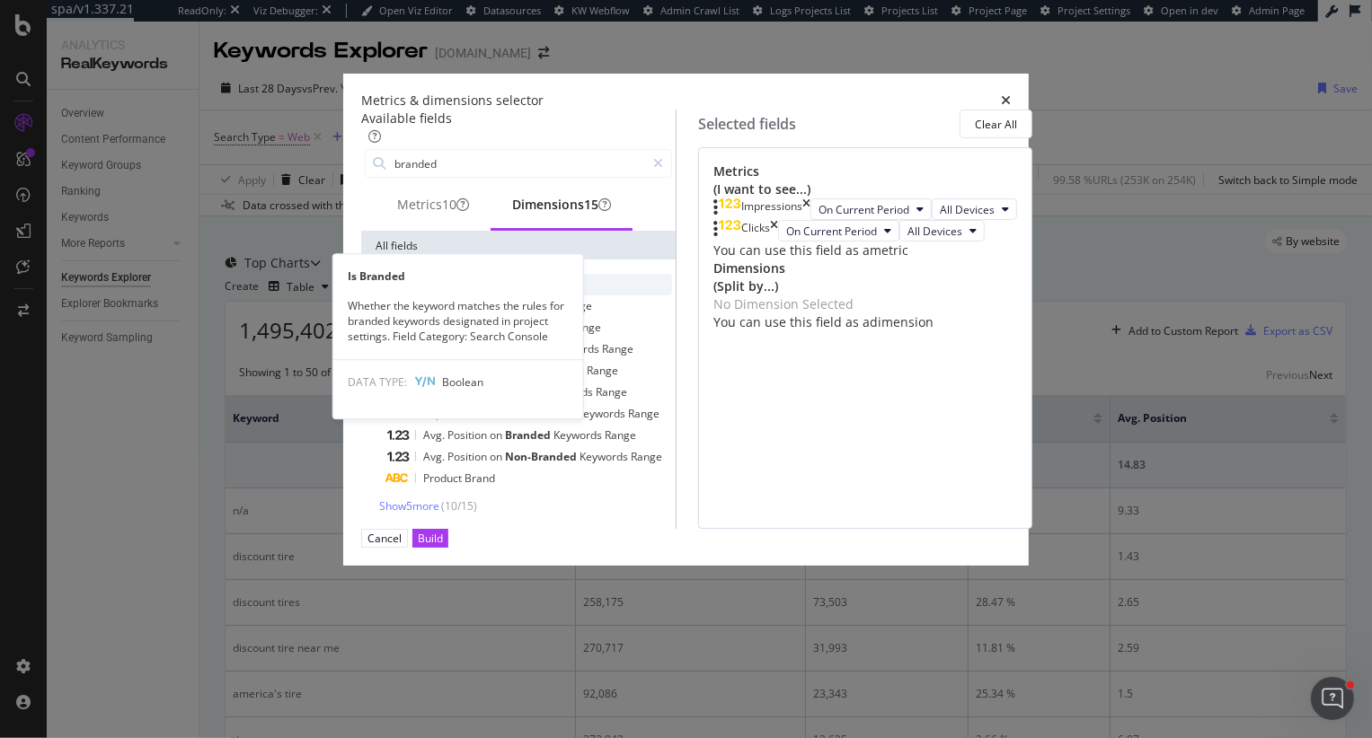
click at [434, 292] on span "Branded" at bounding box center [457, 284] width 46 height 15
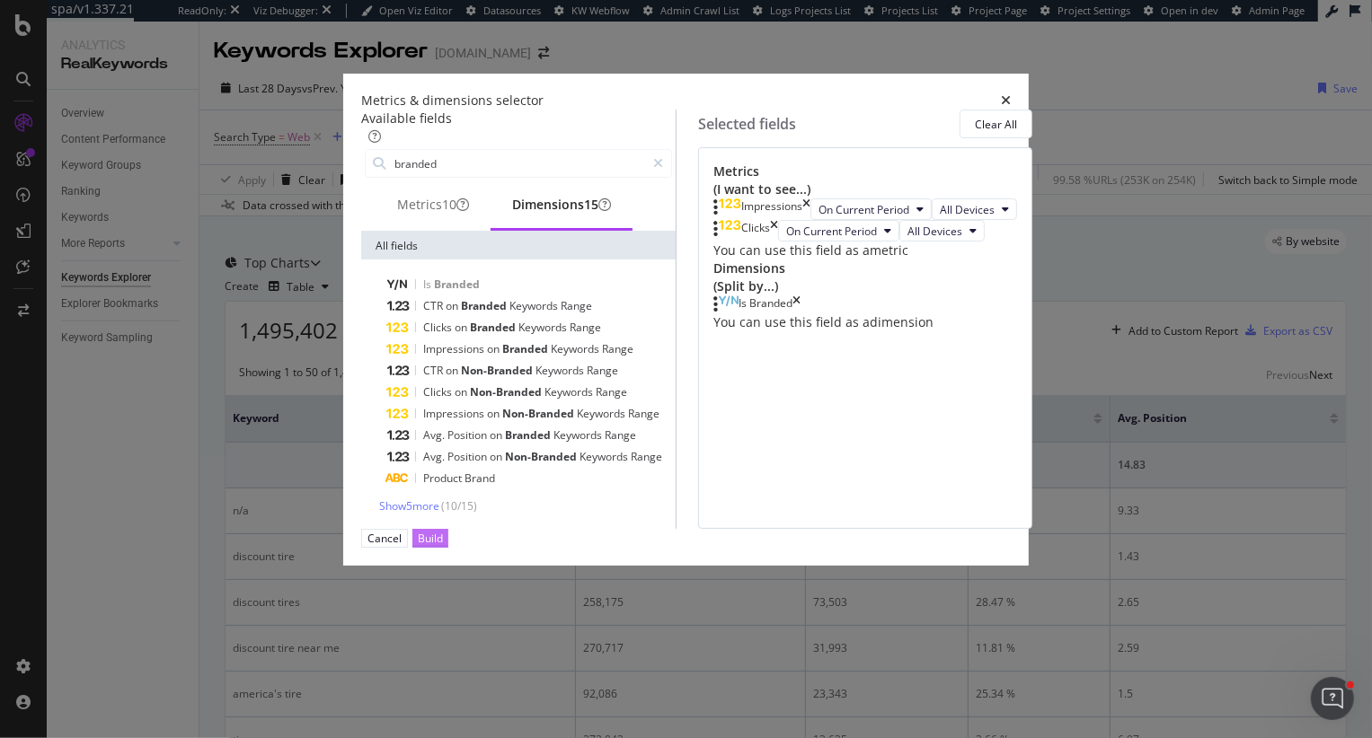
click at [448, 548] on button "Build" at bounding box center [430, 538] width 36 height 19
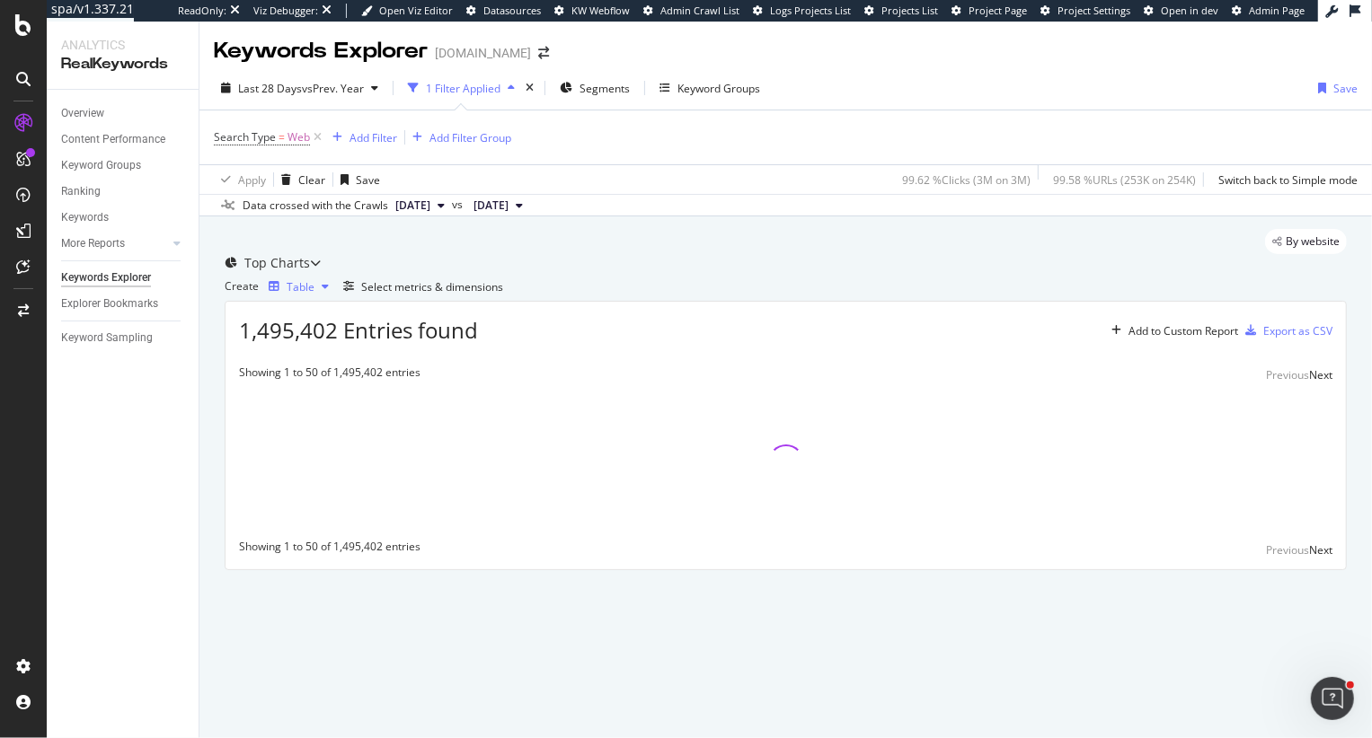
click at [314, 295] on div "Table" at bounding box center [301, 286] width 28 height 15
click at [337, 411] on div "Trend" at bounding box center [307, 415] width 60 height 15
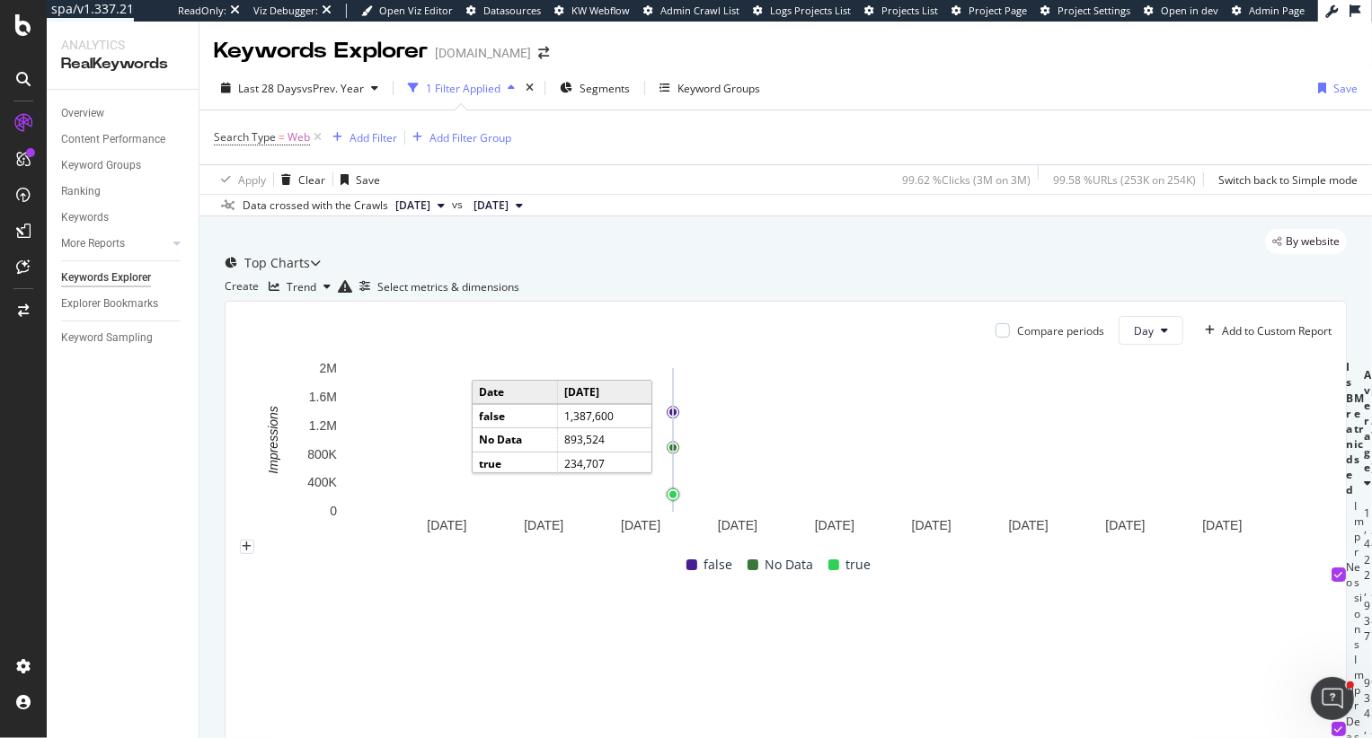
scroll to position [244, 0]
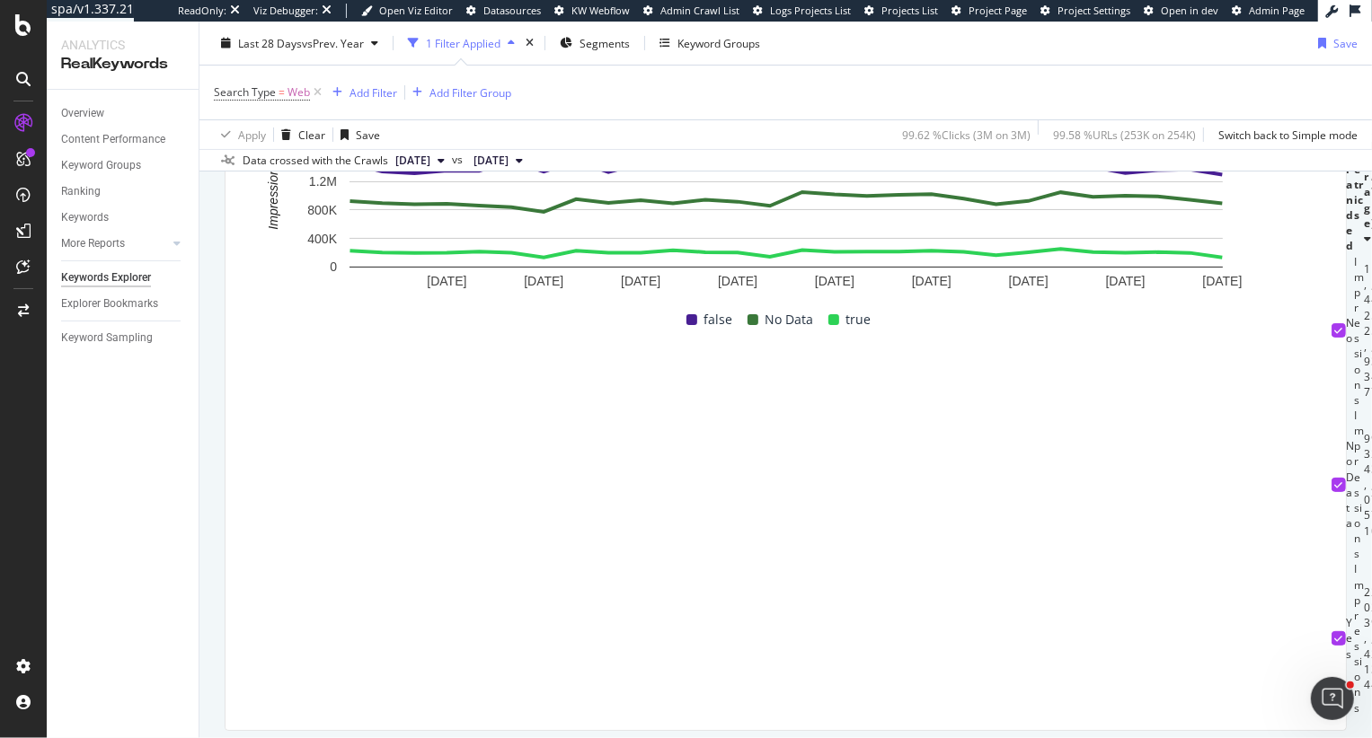
click at [1335, 490] on icon at bounding box center [1339, 485] width 8 height 9
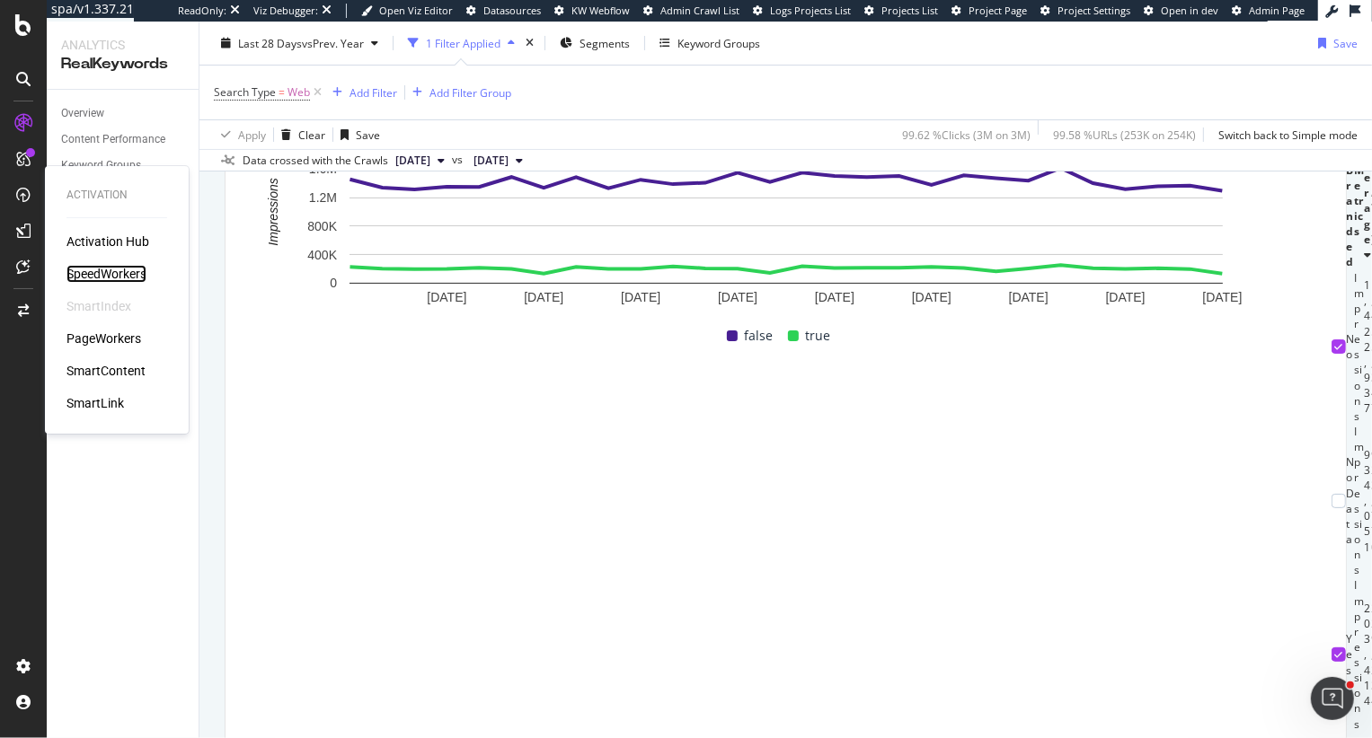
click at [96, 277] on div "SpeedWorkers" at bounding box center [106, 274] width 80 height 18
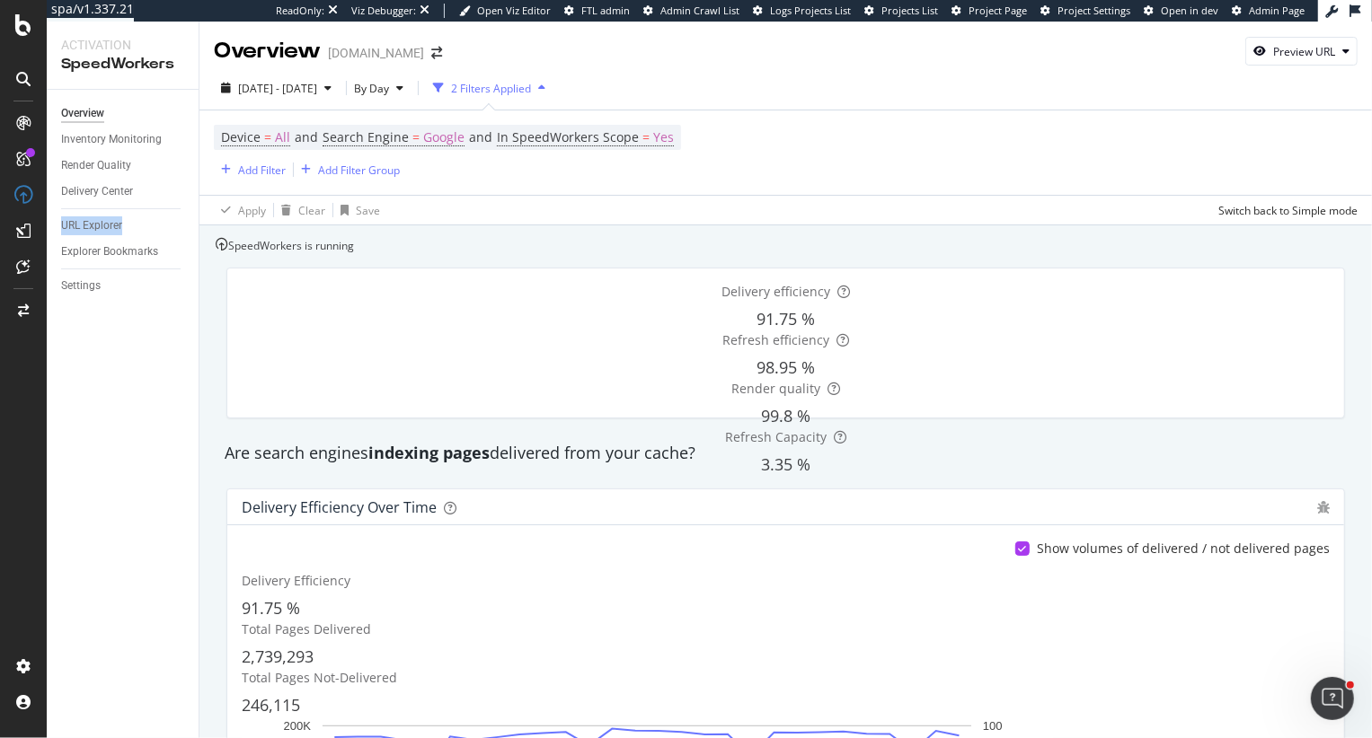
click at [409, 272] on div "Delivery efficiency 91.75 % Refresh efficiency 98.95 % Render quality 99.8 % Re…" at bounding box center [786, 343] width 1140 height 180
click at [110, 143] on div "Inventory Monitoring" at bounding box center [111, 139] width 101 height 19
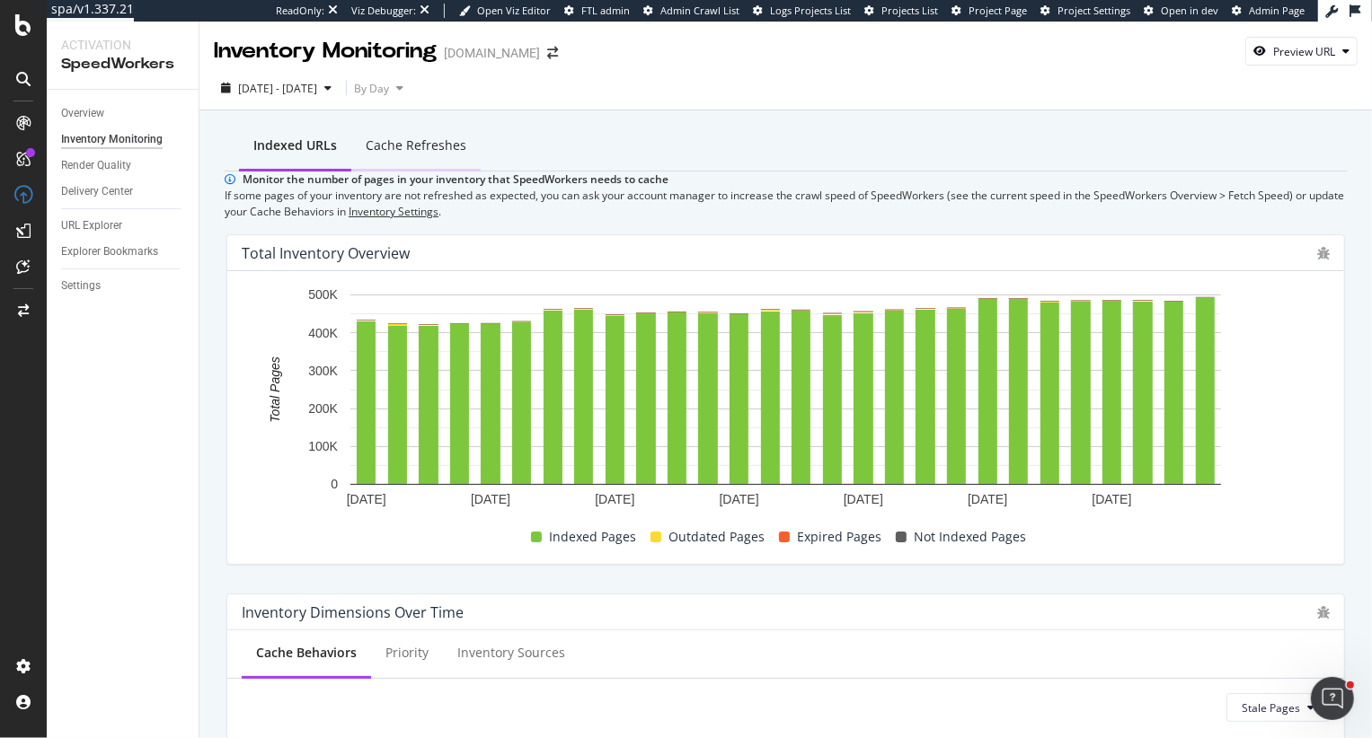
click at [382, 137] on div "Cache refreshes" at bounding box center [416, 146] width 101 height 18
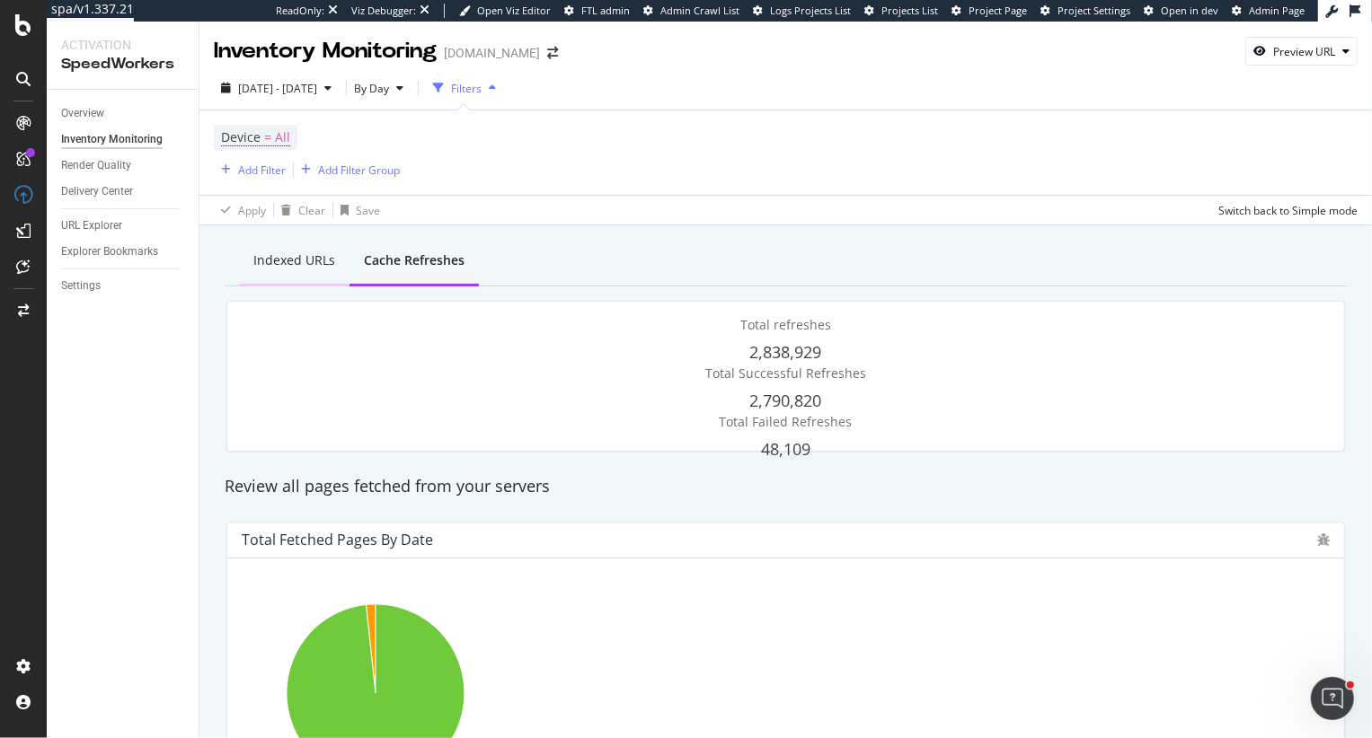
click at [263, 268] on div "Indexed URLs" at bounding box center [294, 261] width 110 height 49
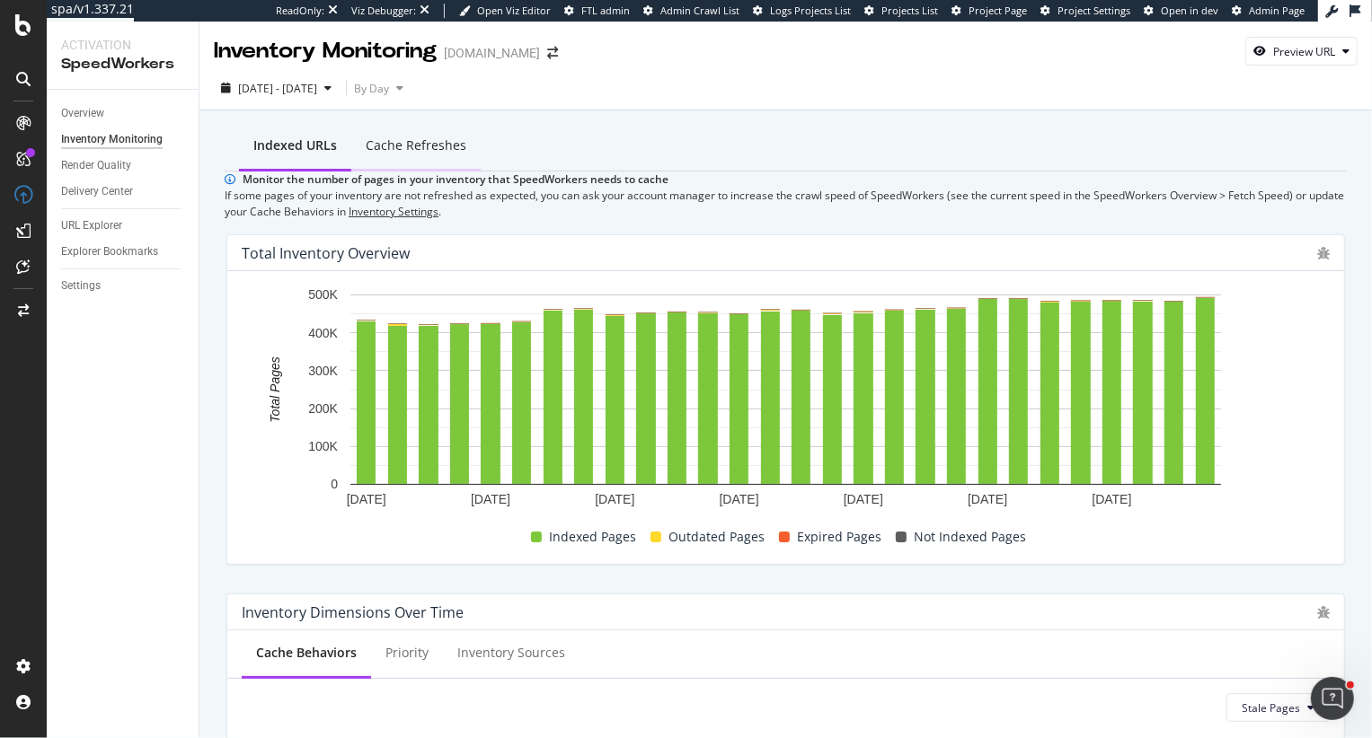
click at [384, 137] on div "Cache refreshes" at bounding box center [416, 146] width 101 height 18
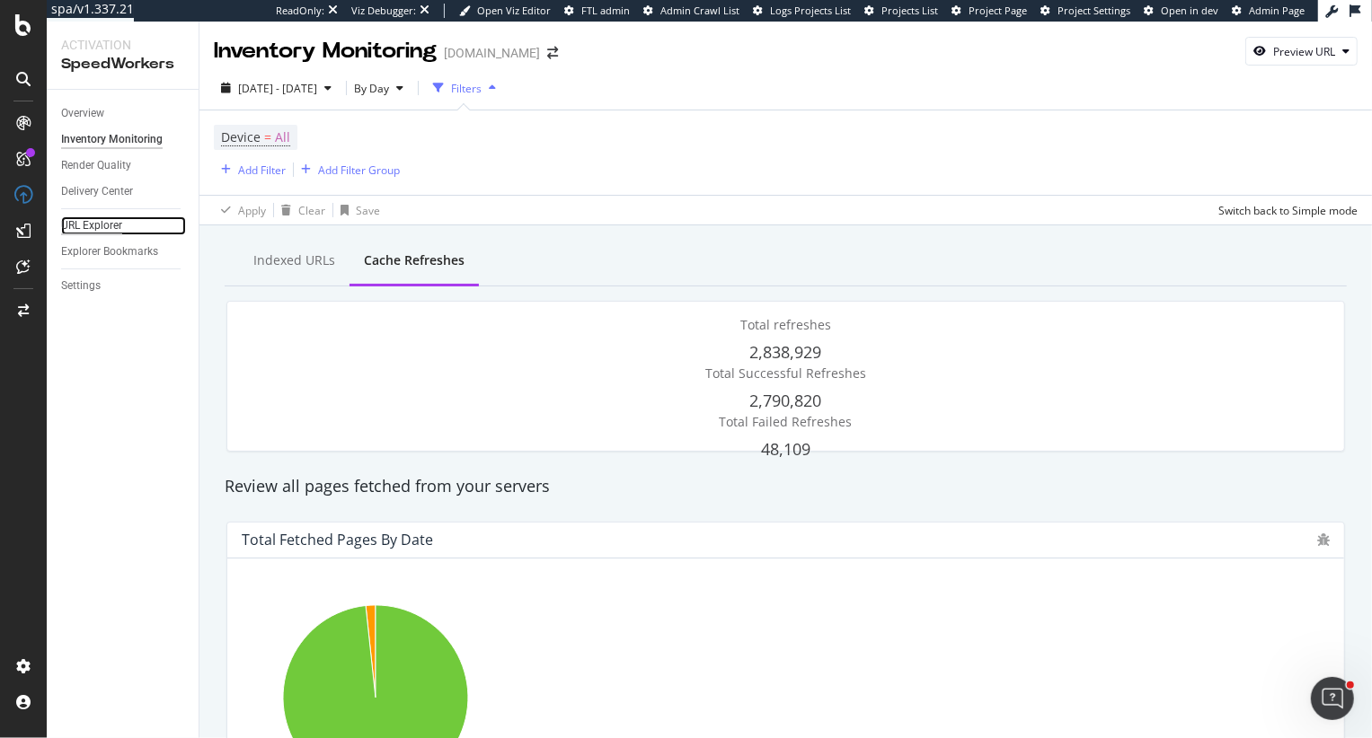
click at [96, 231] on div "URL Explorer" at bounding box center [91, 225] width 61 height 19
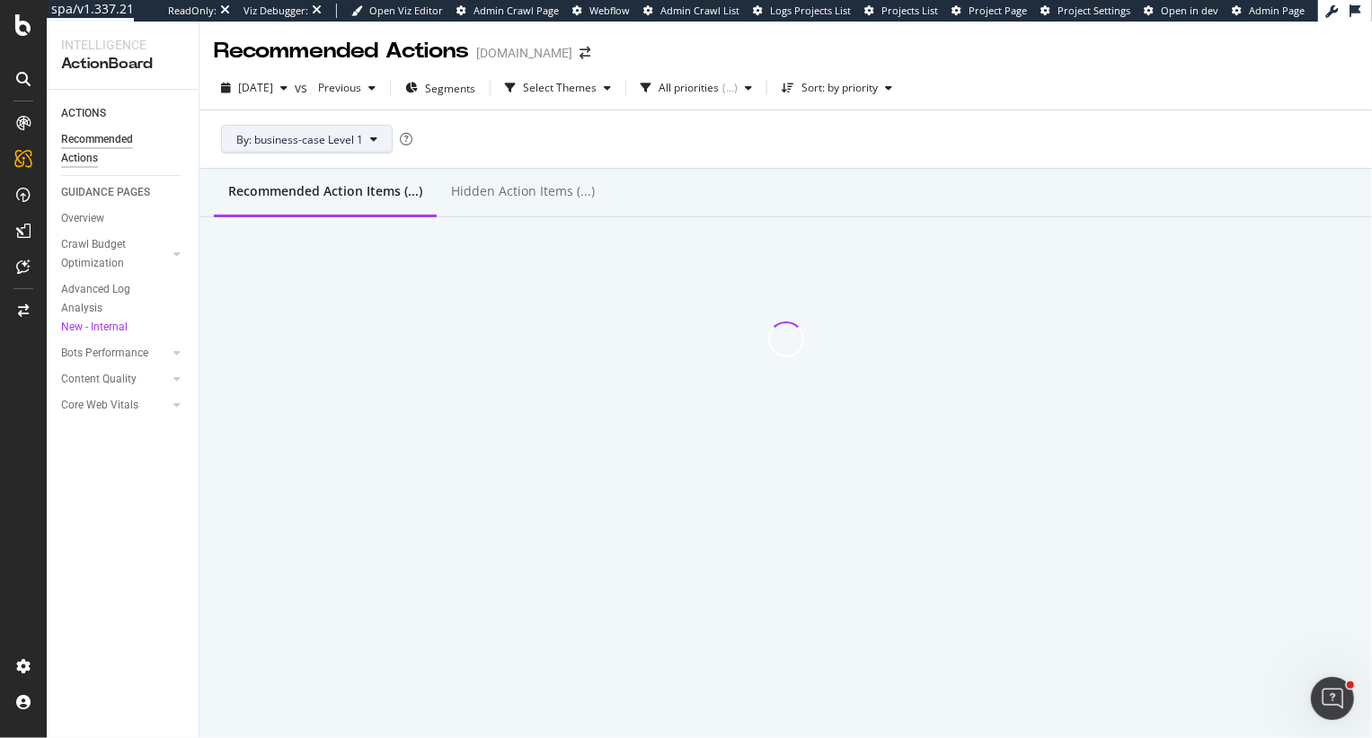
click at [366, 141] on button "By: business-case Level 1" at bounding box center [307, 139] width 172 height 29
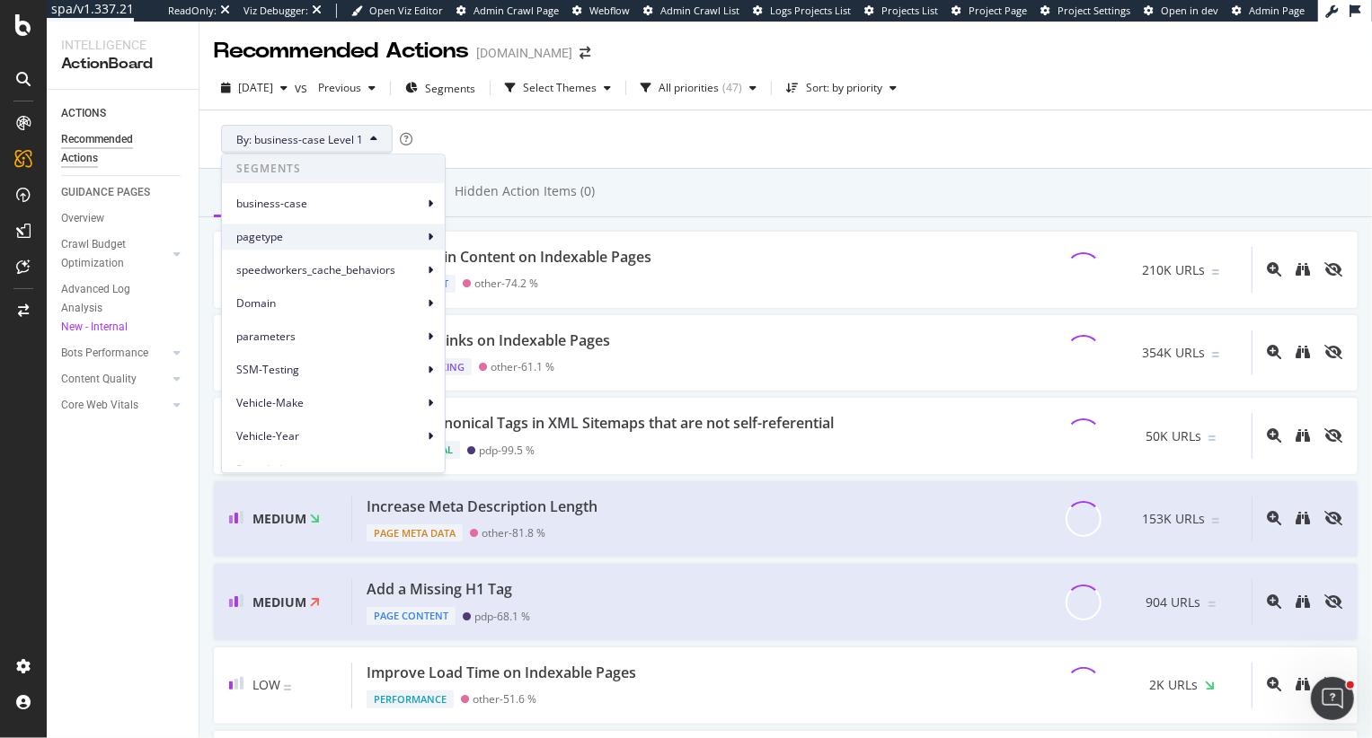
click at [350, 234] on span "pagetype" at bounding box center [329, 237] width 187 height 16
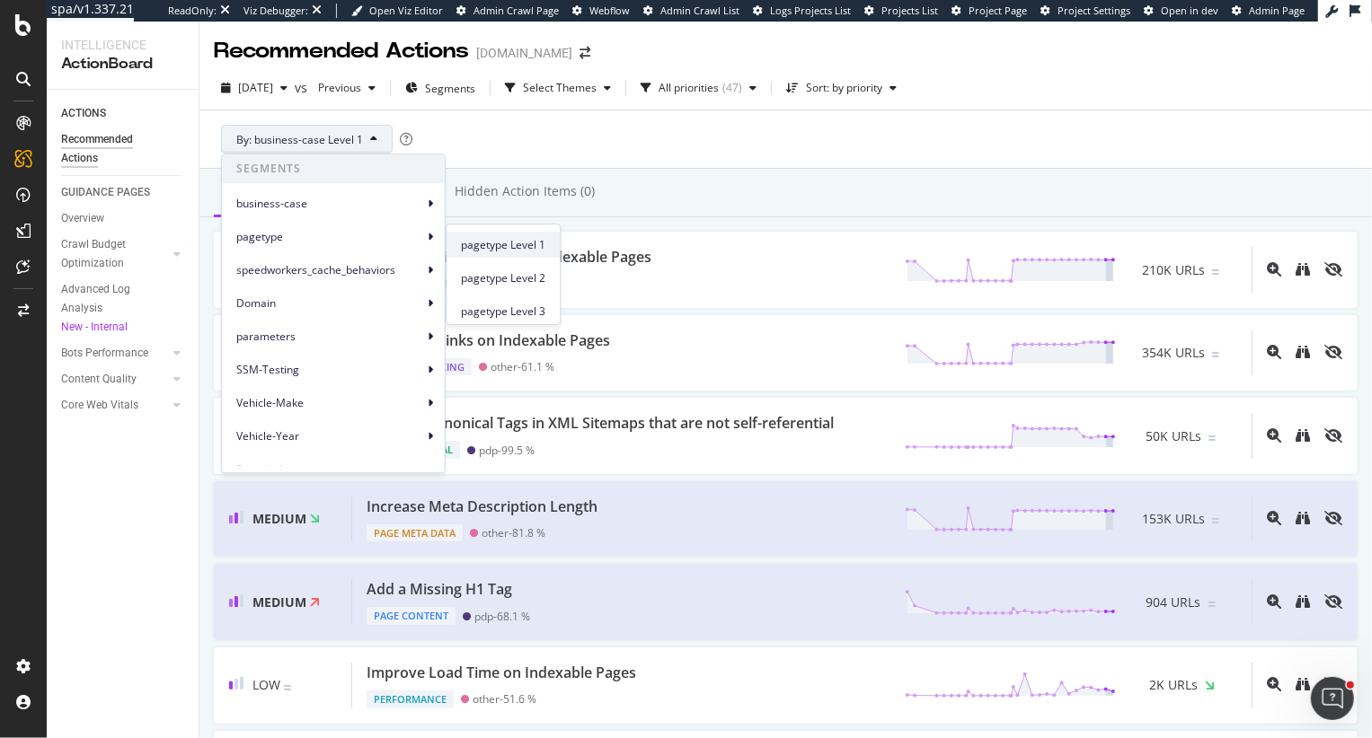
click at [526, 248] on span "pagetype Level 1" at bounding box center [503, 245] width 84 height 16
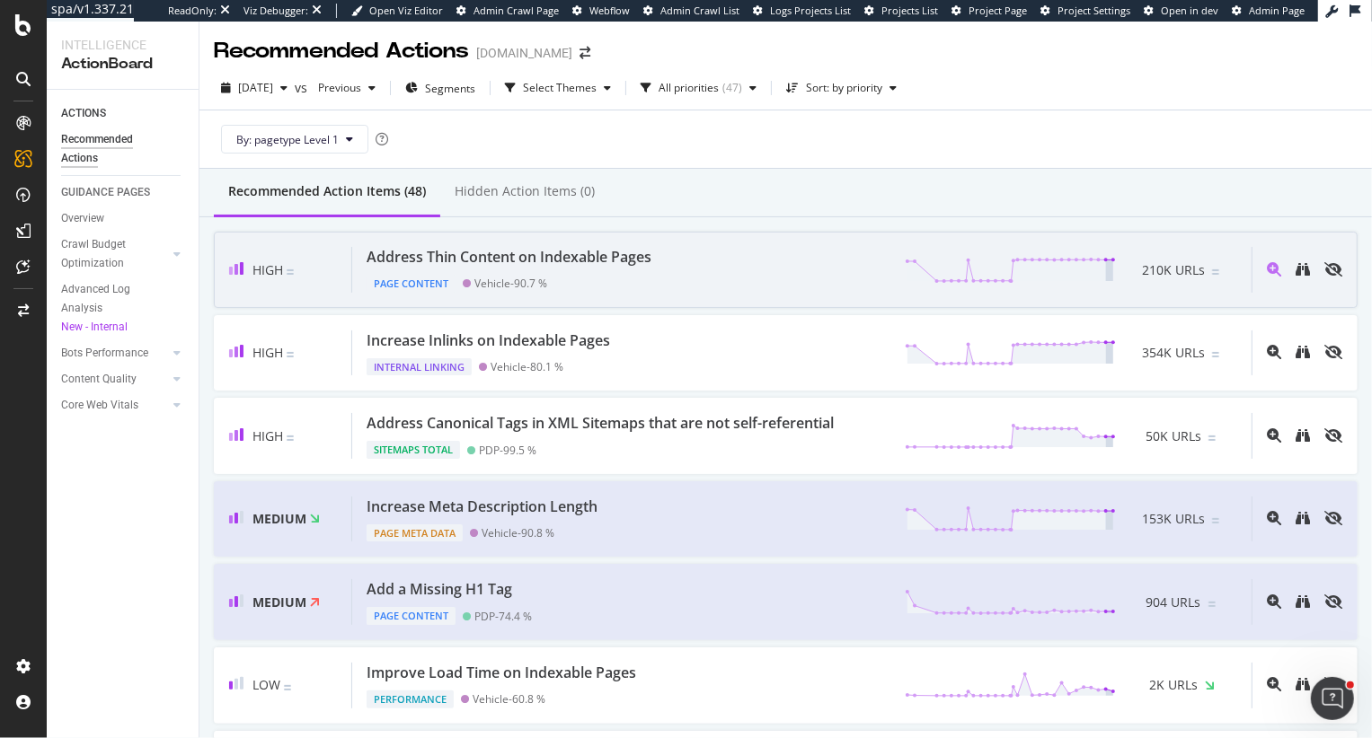
click at [724, 278] on div "Address Thin Content on Indexable Pages Page Content Vehicle - 90.7 % 210K URLs" at bounding box center [801, 270] width 899 height 46
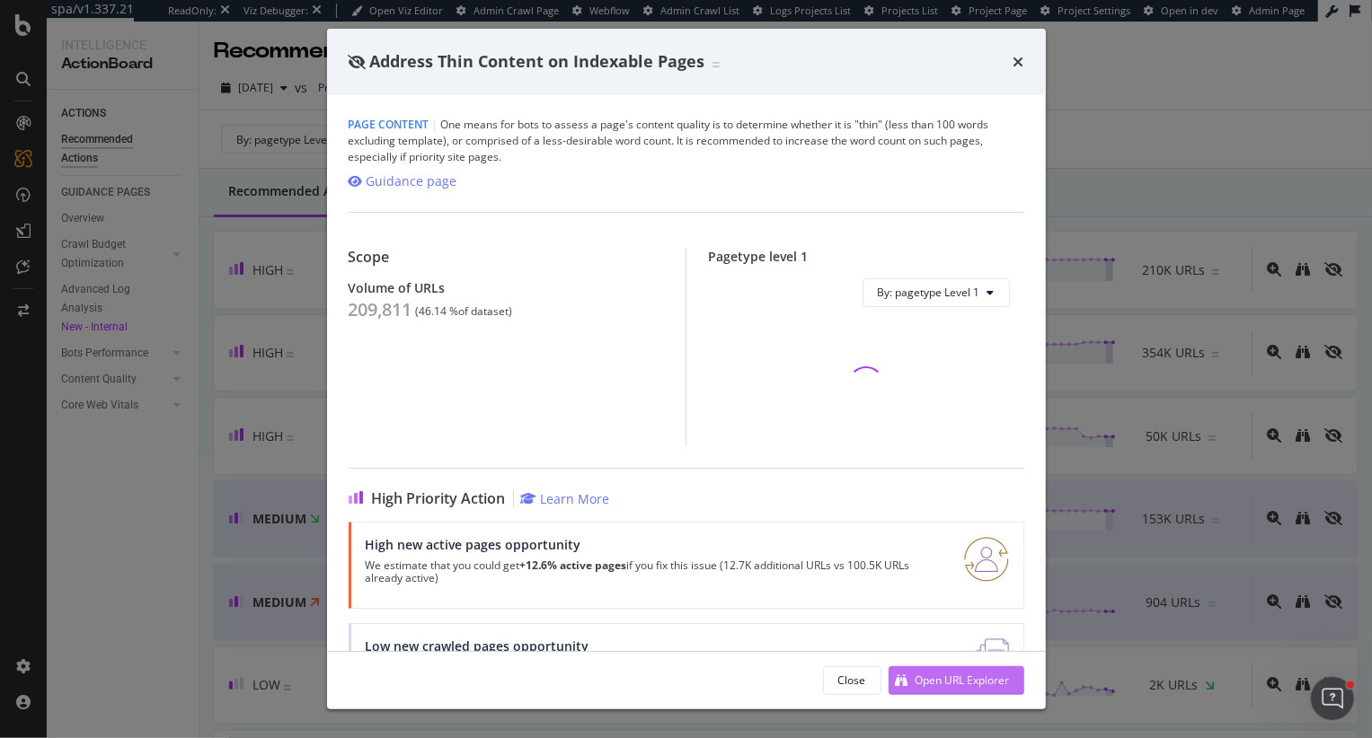
click at [950, 675] on div "Open URL Explorer" at bounding box center [962, 680] width 94 height 15
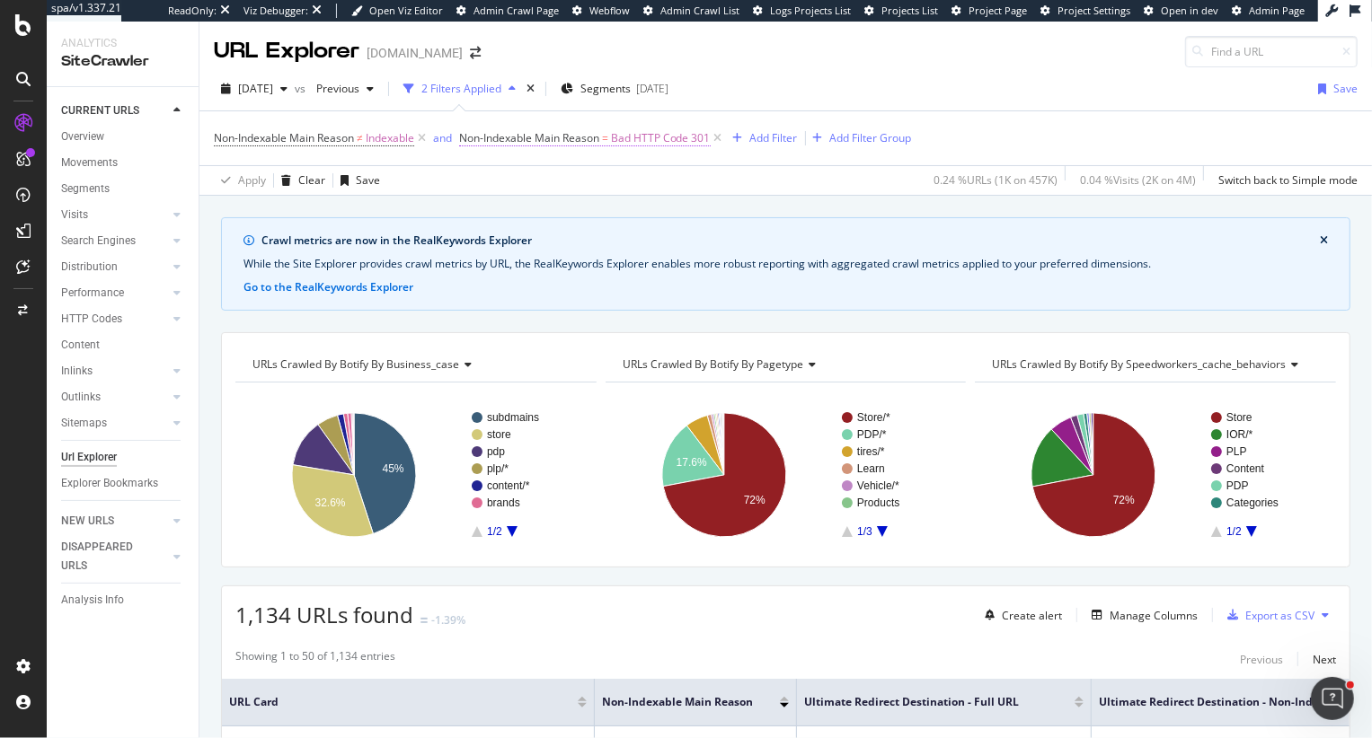
scroll to position [391, 0]
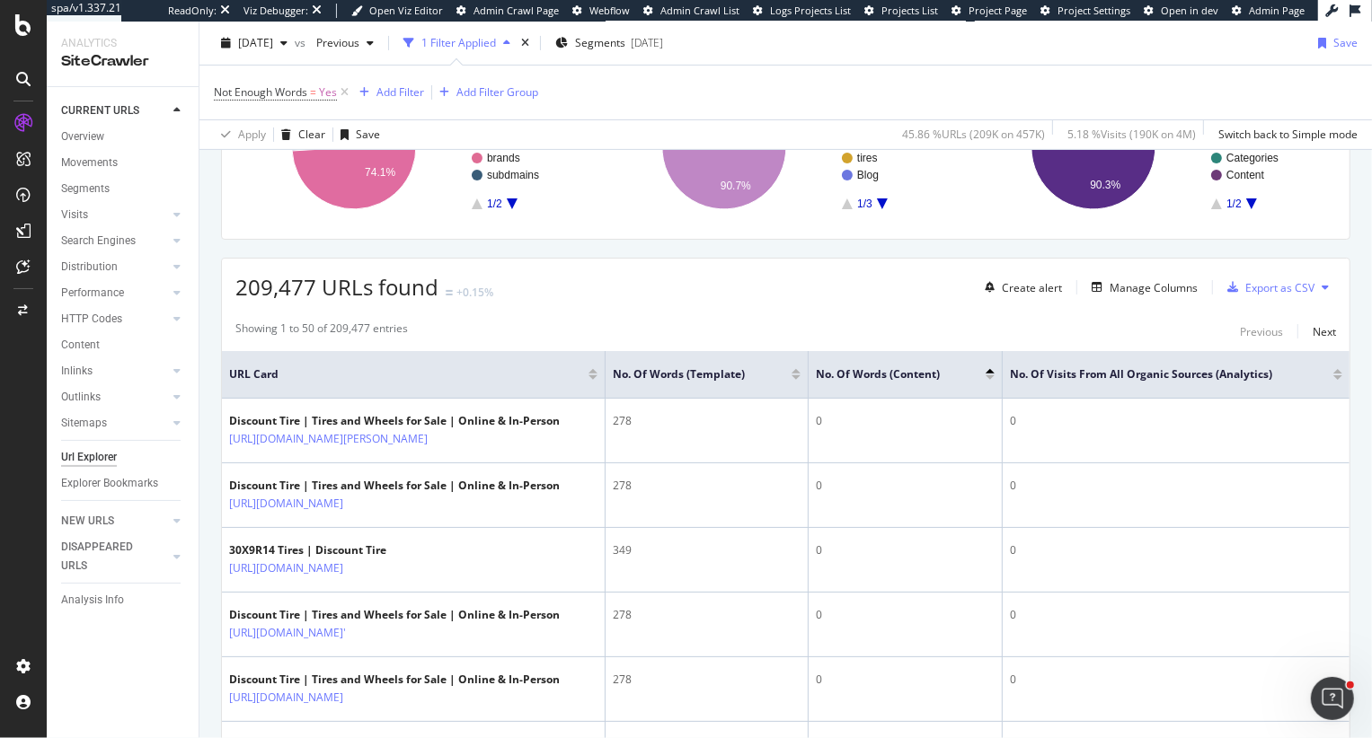
scroll to position [351, 0]
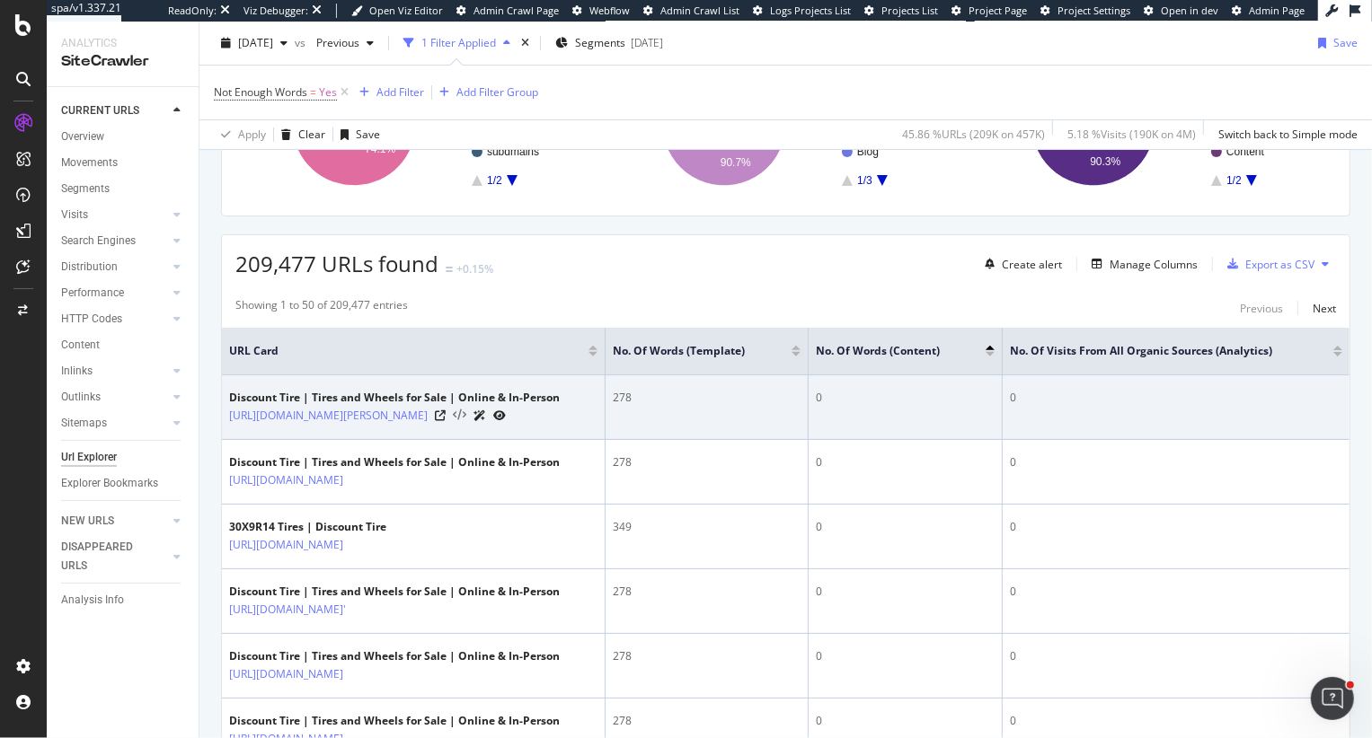
click at [466, 415] on icon at bounding box center [459, 416] width 13 height 13
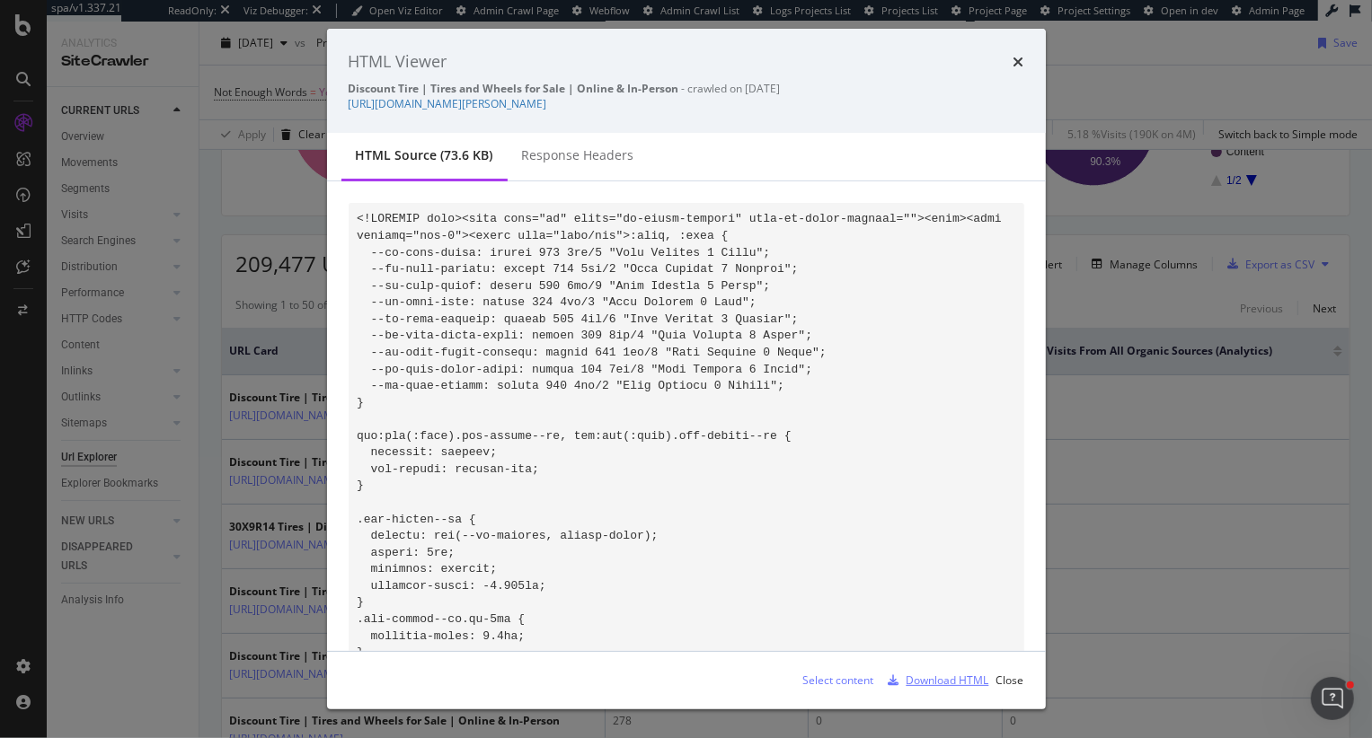
click at [932, 670] on div "Download HTML" at bounding box center [935, 680] width 108 height 27
click at [1020, 58] on icon "times" at bounding box center [1018, 62] width 11 height 14
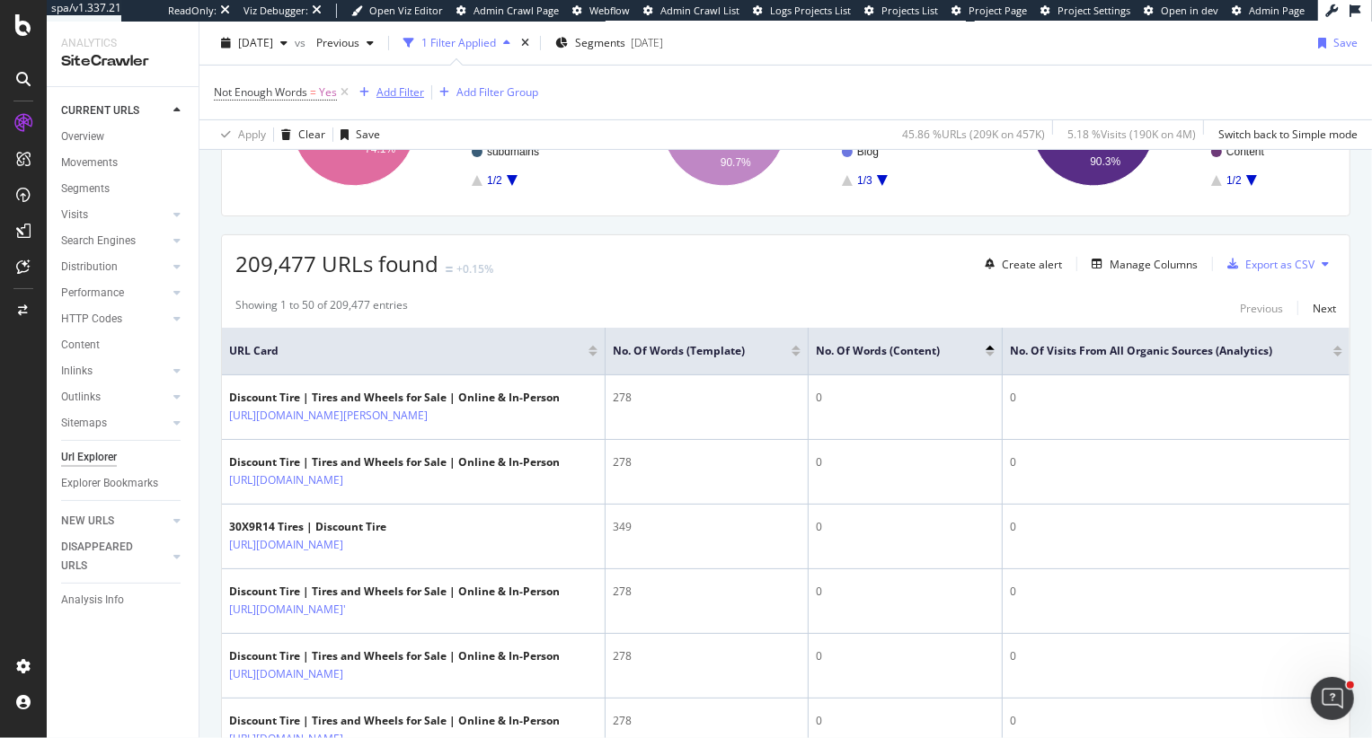
click at [409, 94] on div "Add Filter" at bounding box center [400, 91] width 48 height 15
click at [480, 89] on div "Add Filter Group" at bounding box center [497, 91] width 82 height 15
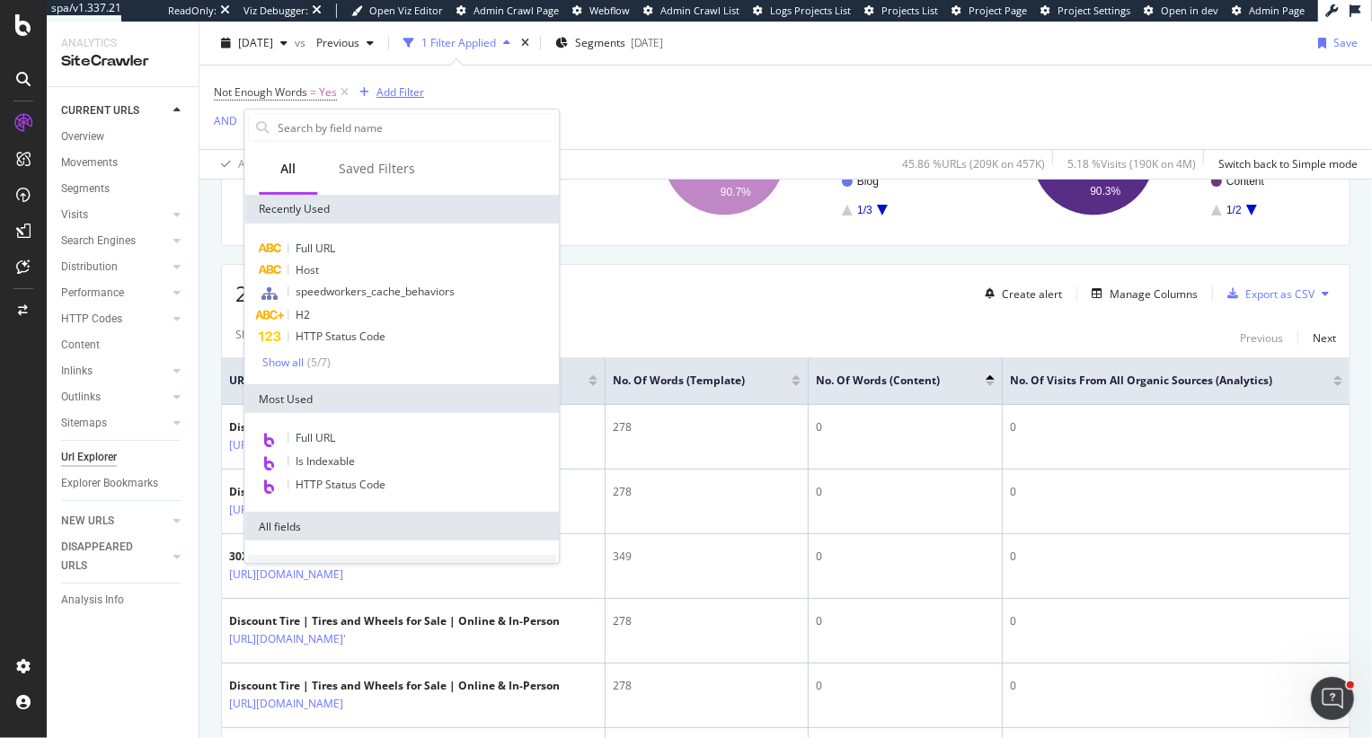
scroll to position [381, 0]
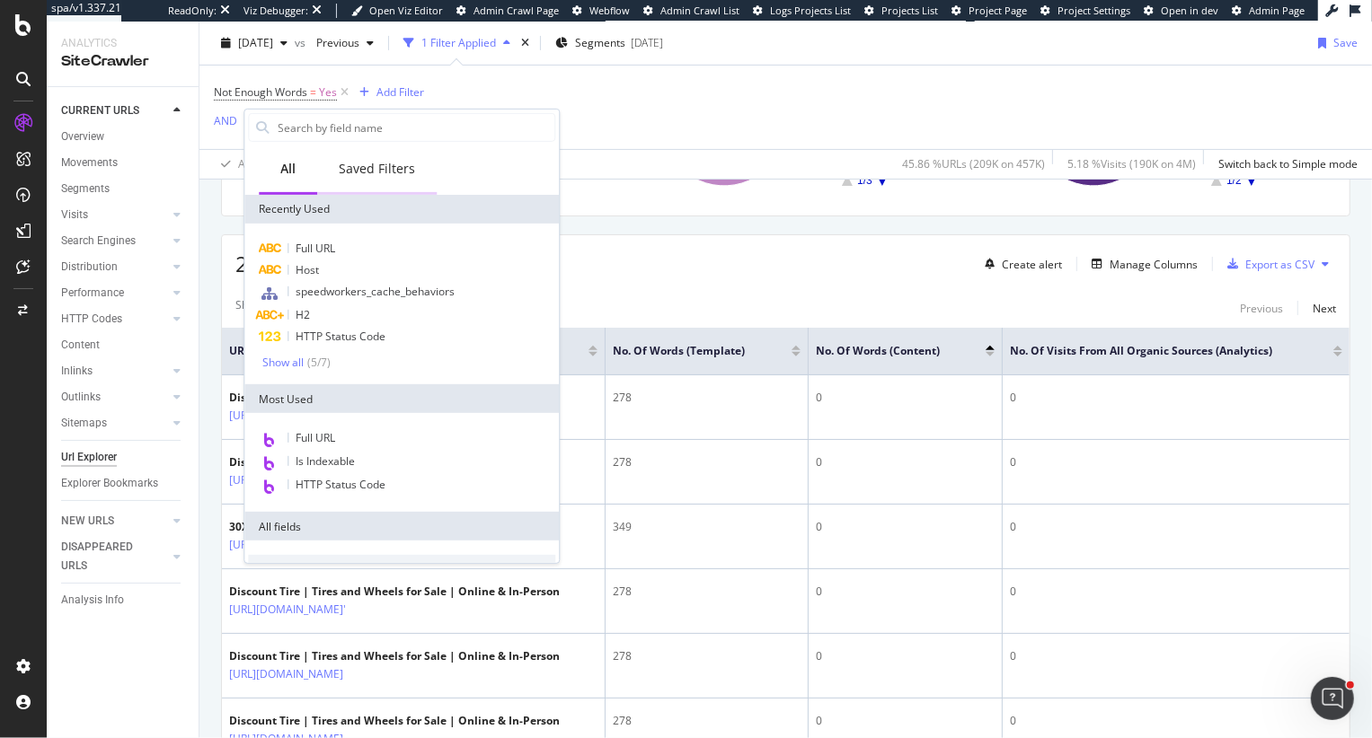
click at [348, 172] on div "Saved Filters" at bounding box center [377, 169] width 76 height 18
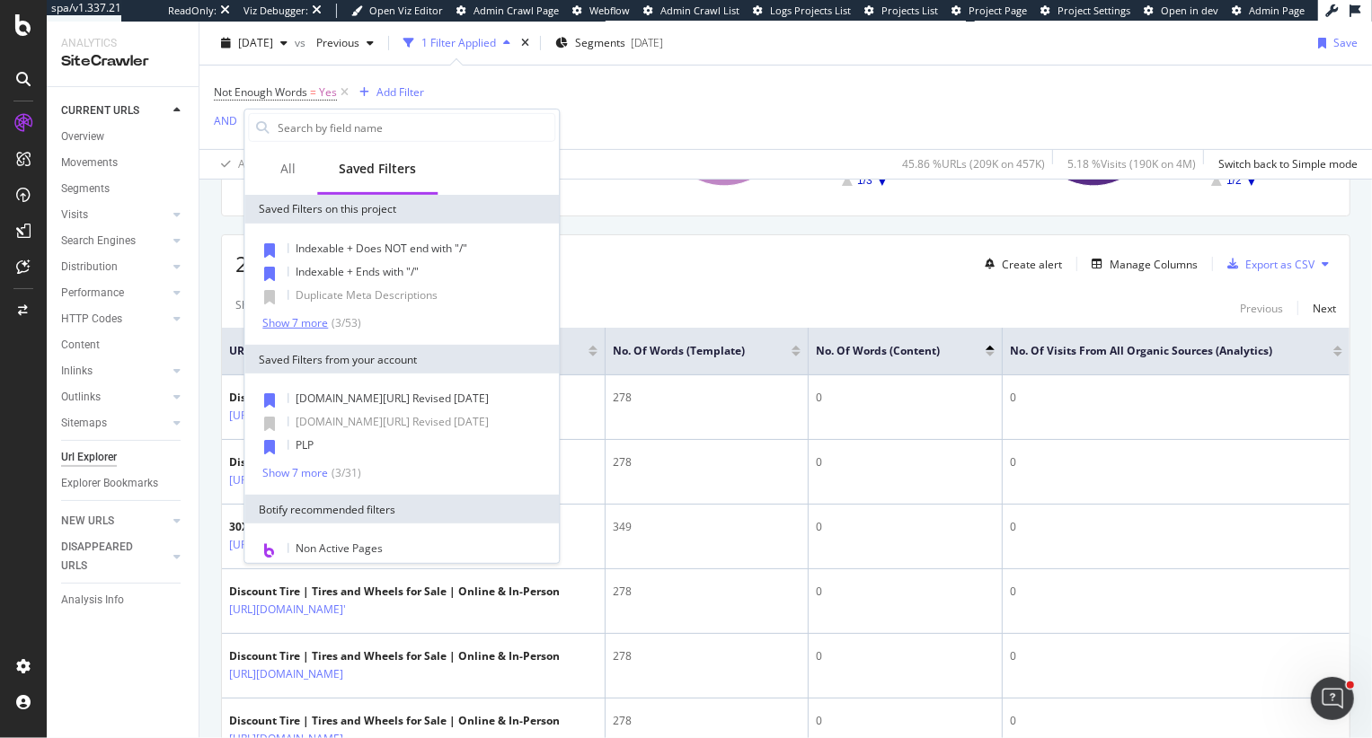
click at [296, 319] on div "Show 7 more" at bounding box center [295, 322] width 66 height 13
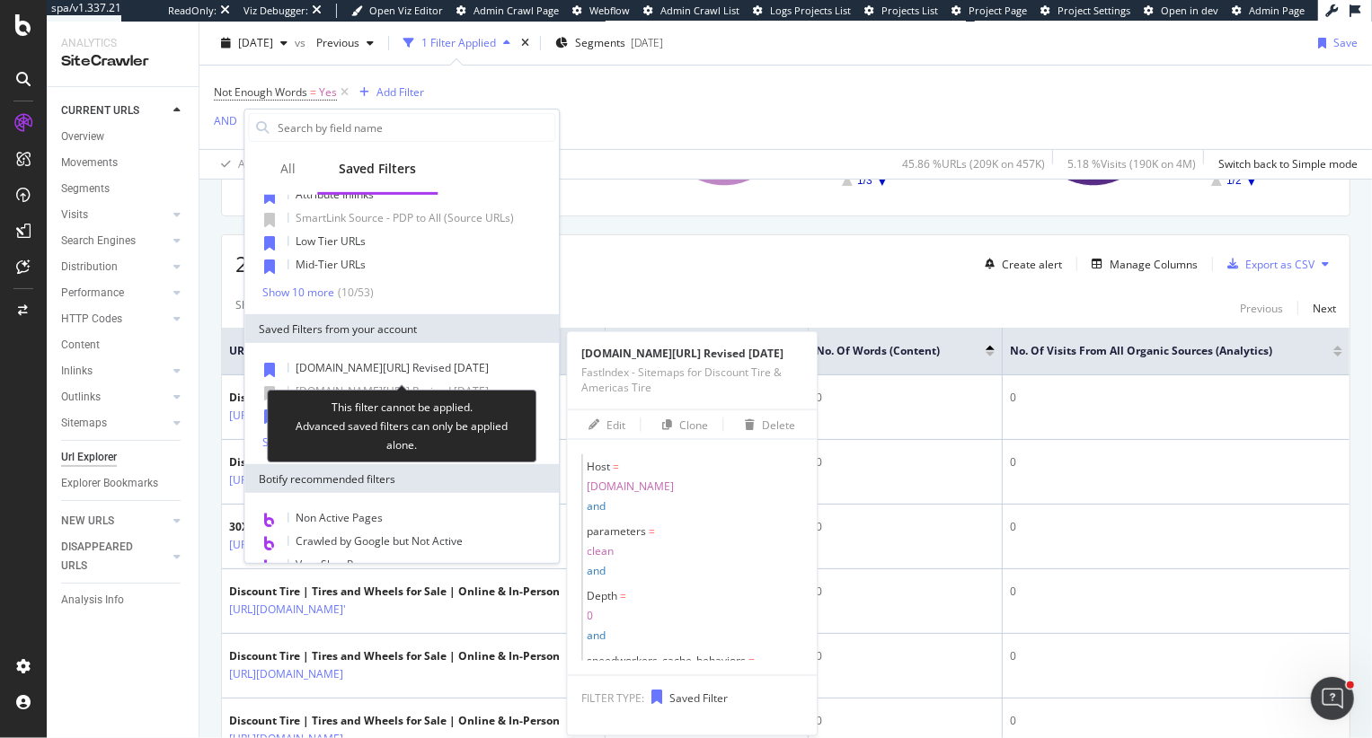
scroll to position [244, 0]
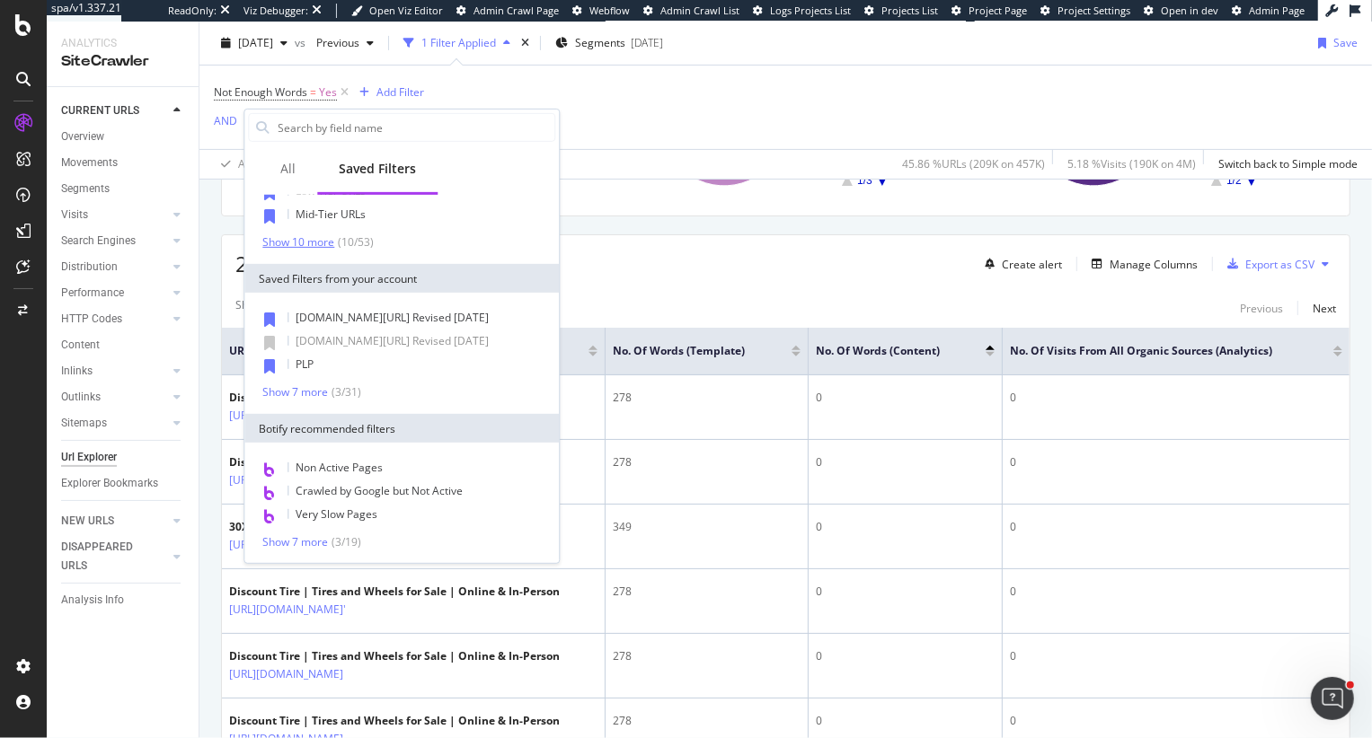
click at [286, 241] on div "Show 10 more" at bounding box center [298, 241] width 72 height 13
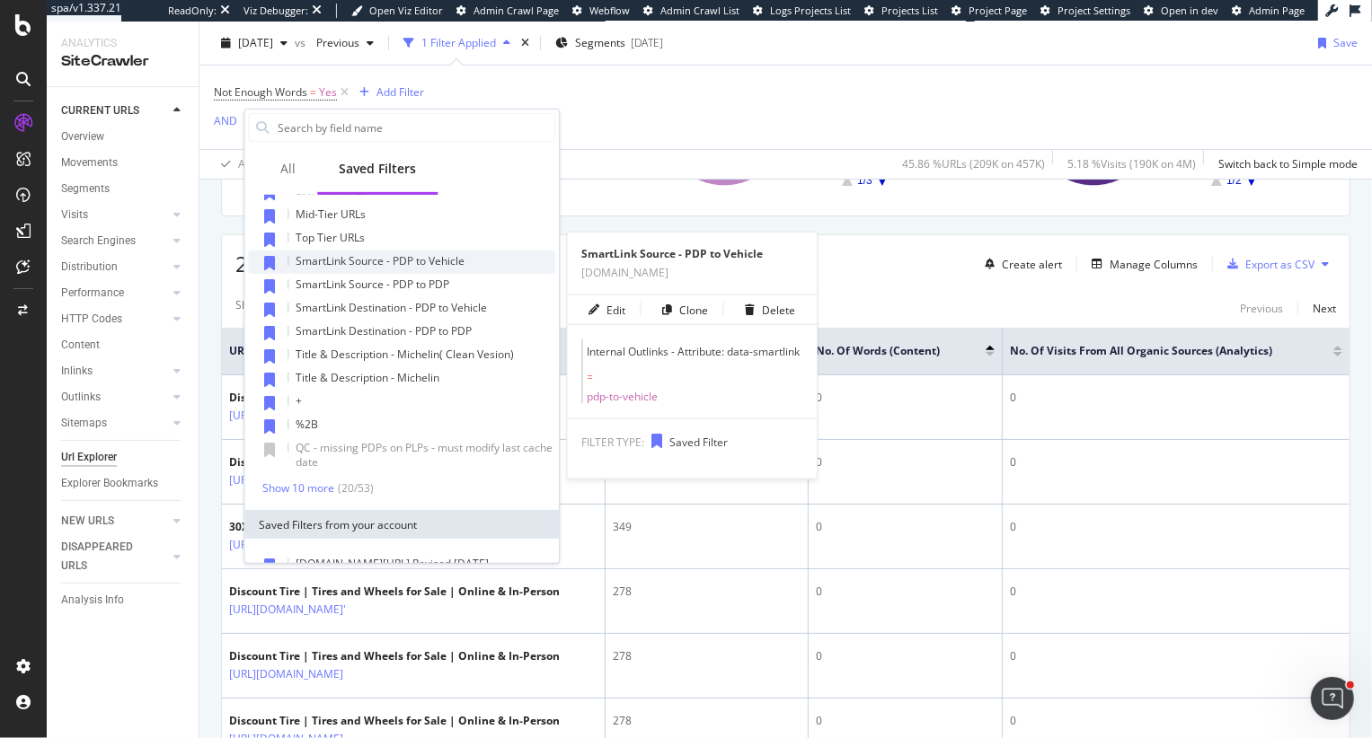
scroll to position [275, 0]
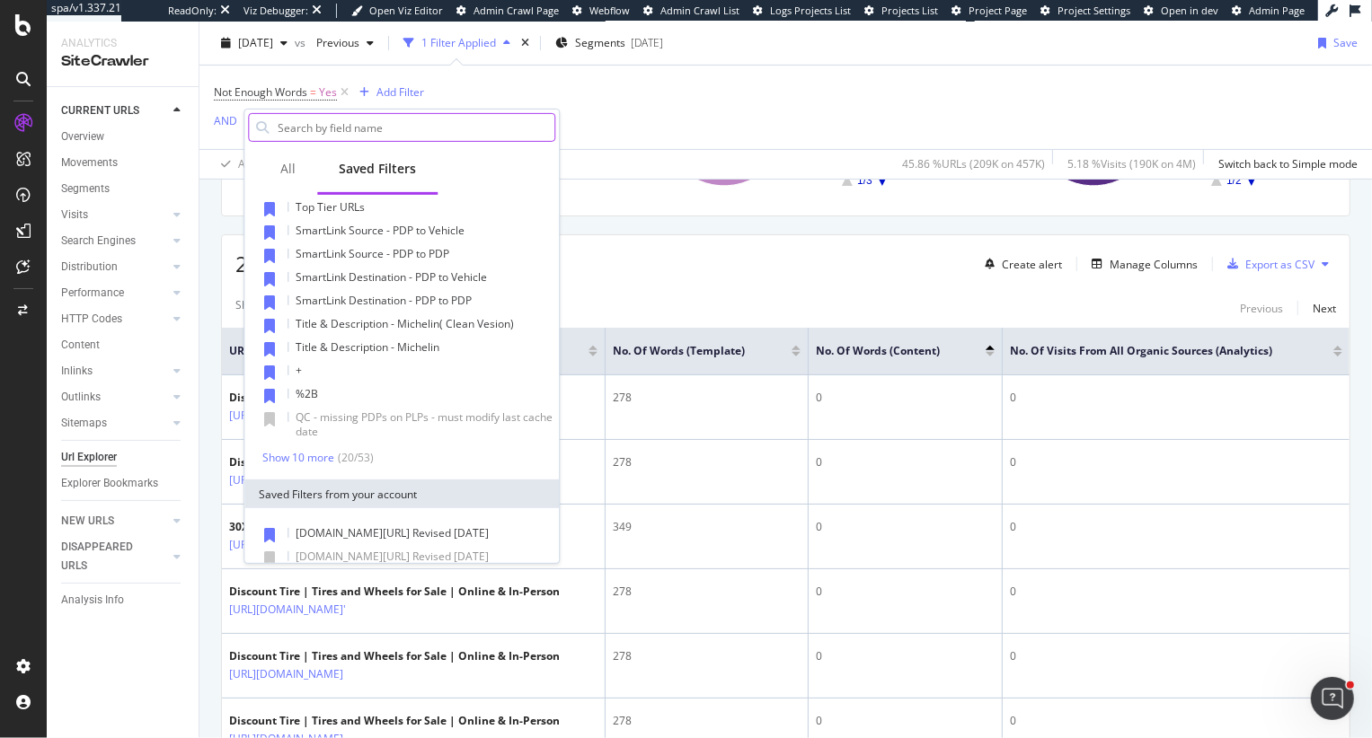
click at [370, 125] on input "text" at bounding box center [415, 127] width 278 height 27
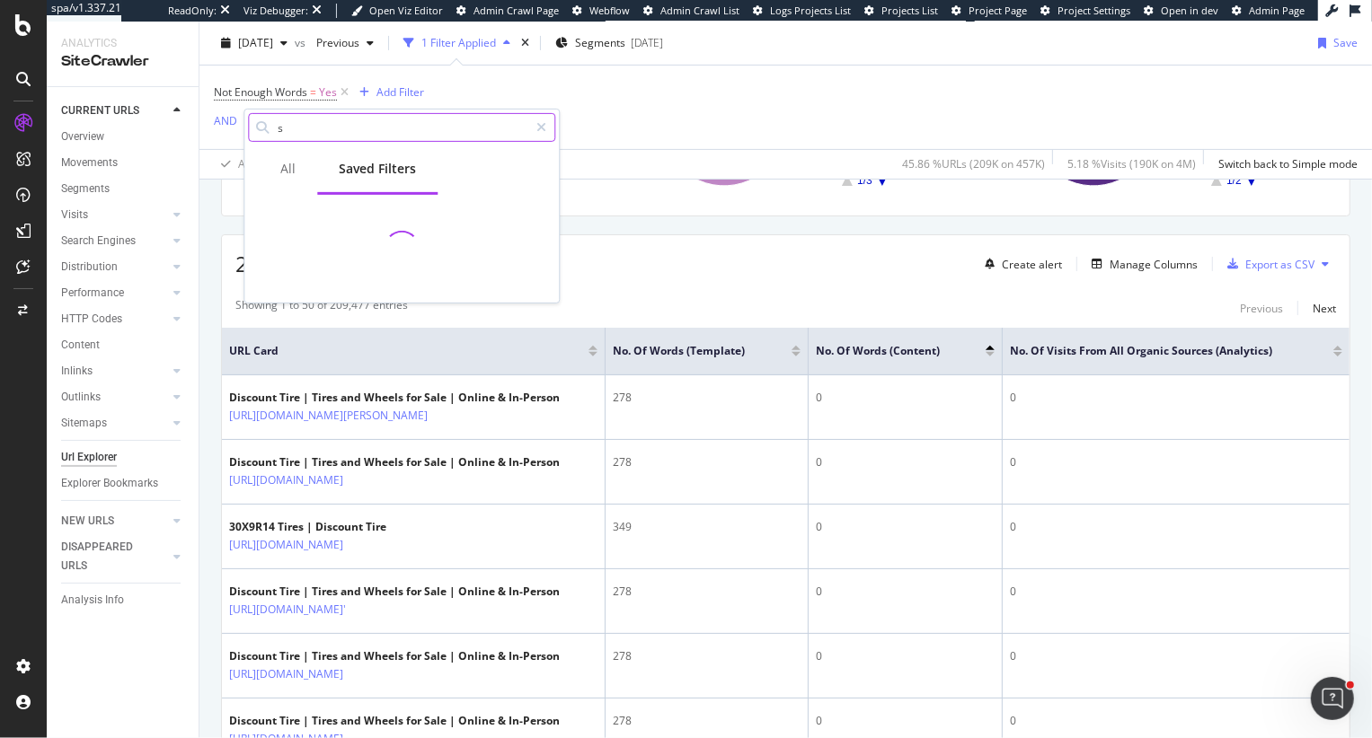
scroll to position [0, 0]
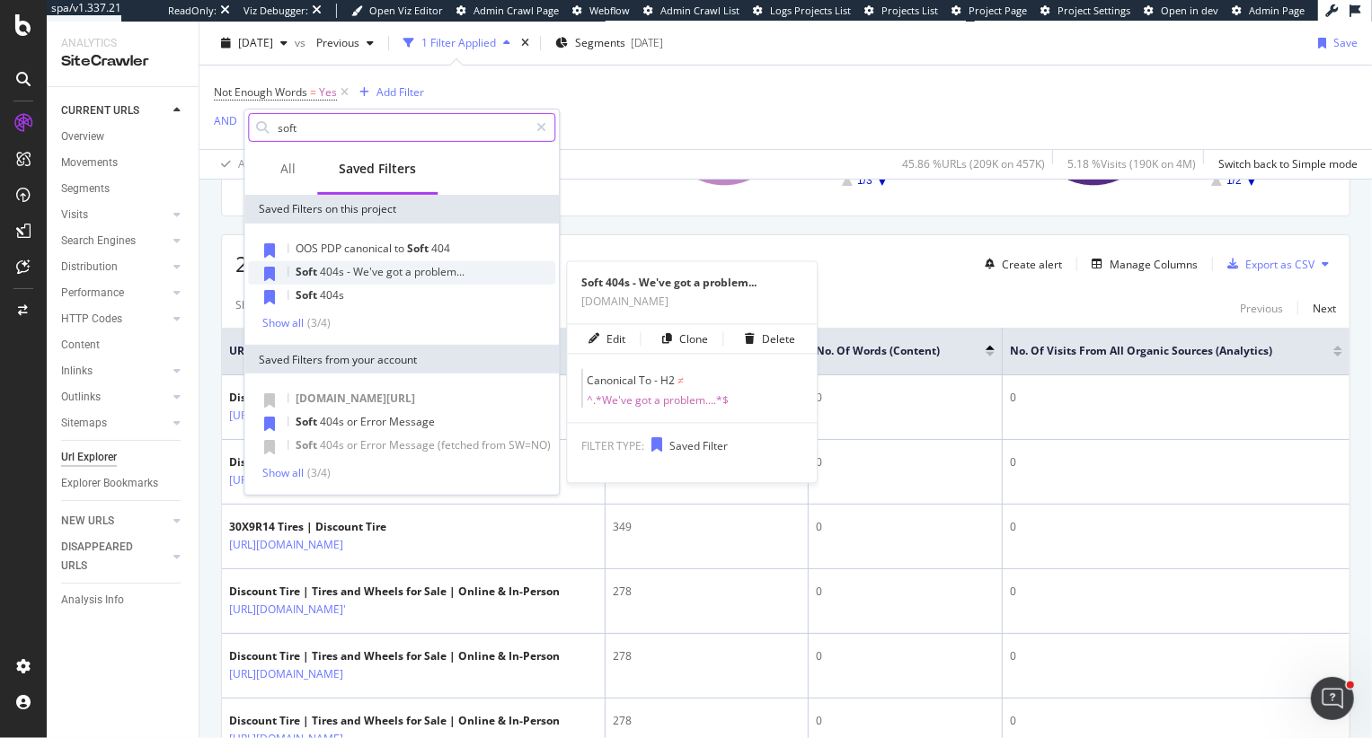
type input "soft"
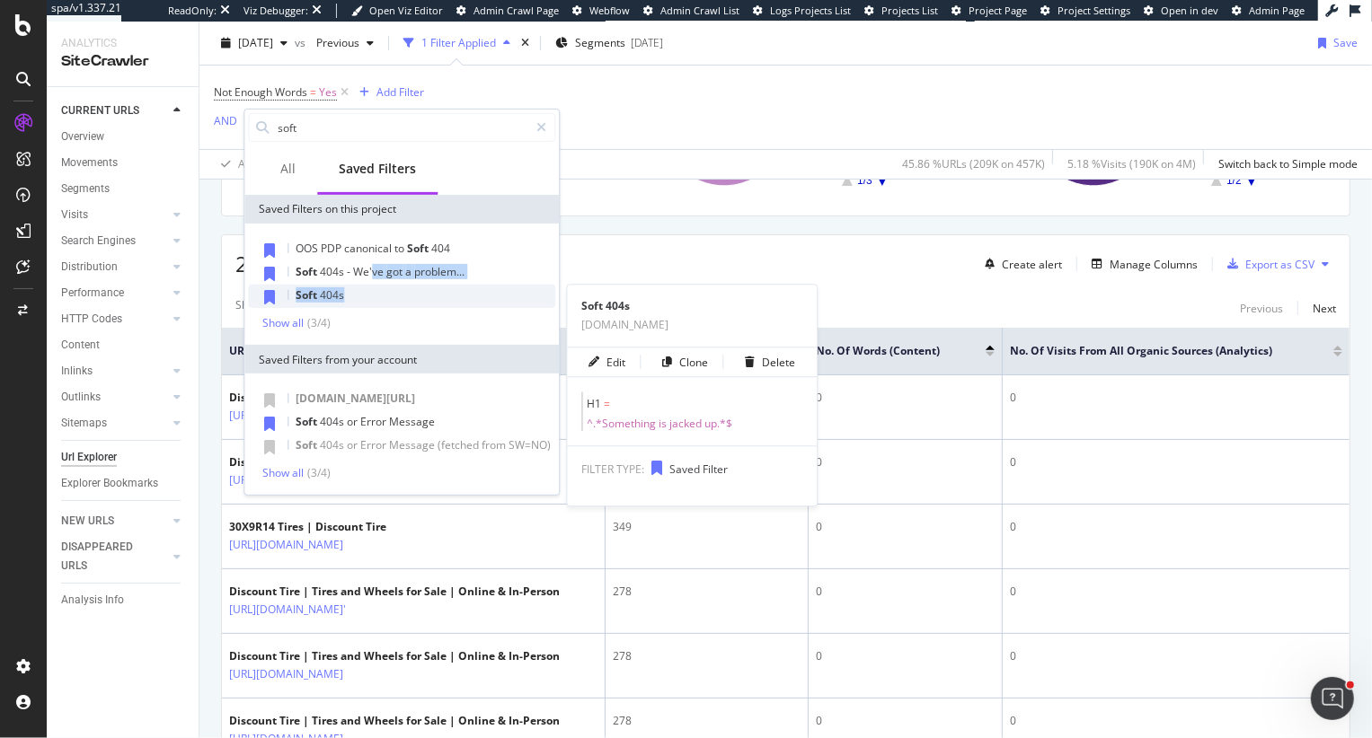
drag, startPoint x: 370, startPoint y: 268, endPoint x: 383, endPoint y: 297, distance: 32.2
click at [383, 297] on div "OOS PDP canonical to Soft 404 Soft 404s - We've got a problem... Soft 404s Soft…" at bounding box center [401, 284] width 307 height 93
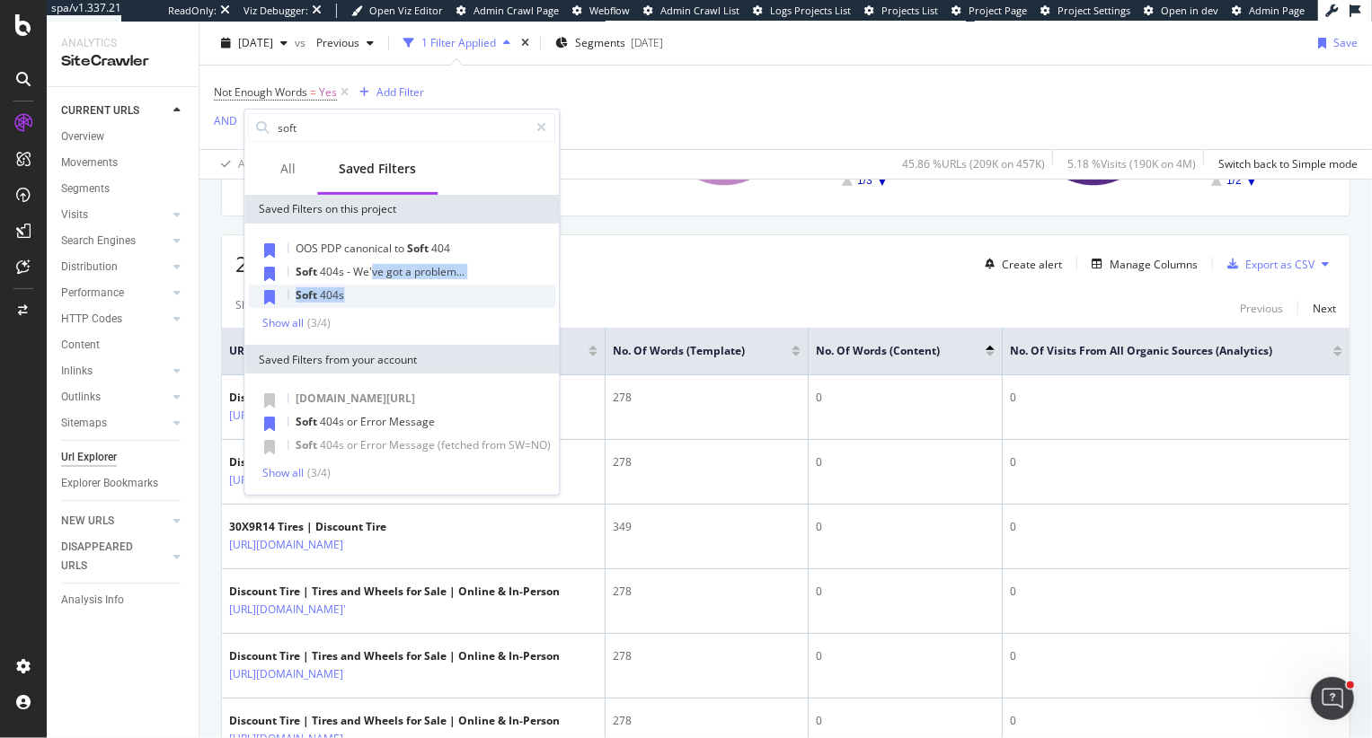
click at [388, 297] on div "Soft 404s" at bounding box center [401, 296] width 307 height 23
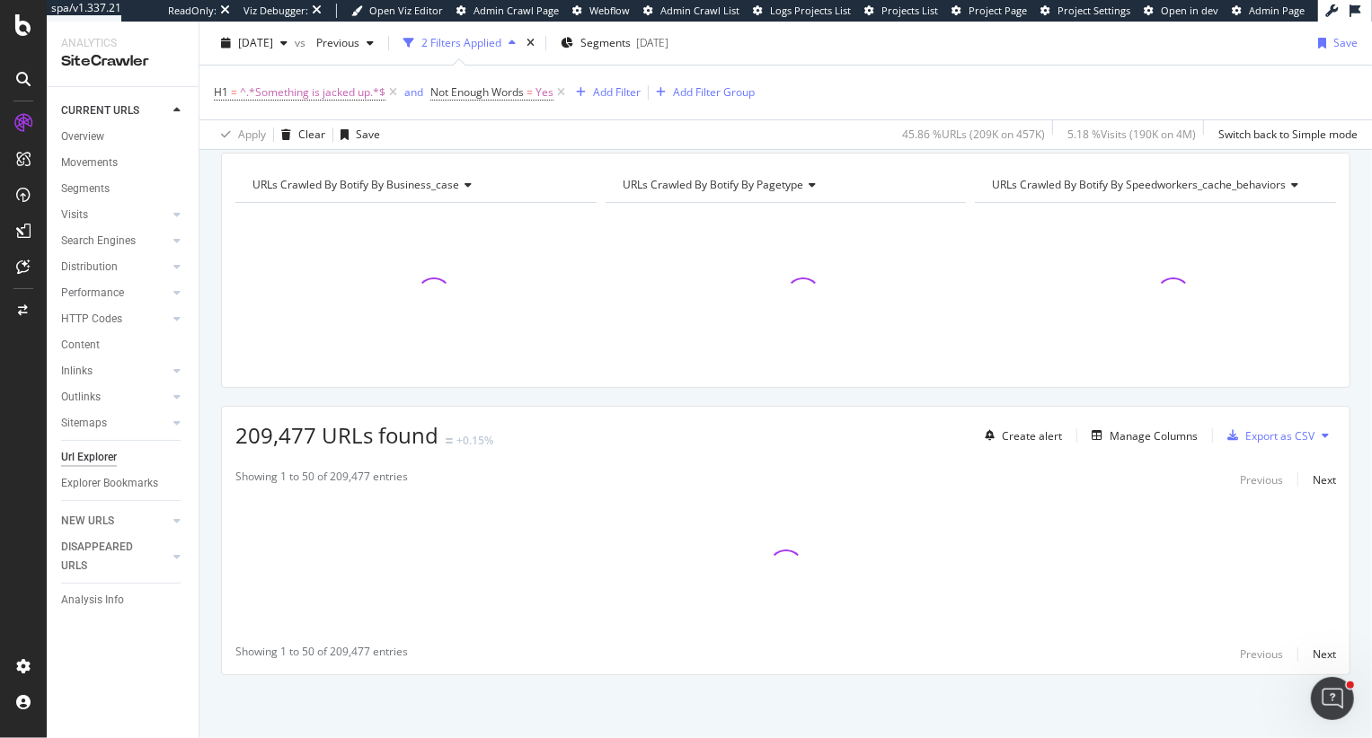
scroll to position [180, 0]
click at [309, 96] on span "^.*Something is jacked up.*$" at bounding box center [313, 92] width 146 height 25
click at [263, 168] on span "Any contains" at bounding box center [262, 162] width 64 height 15
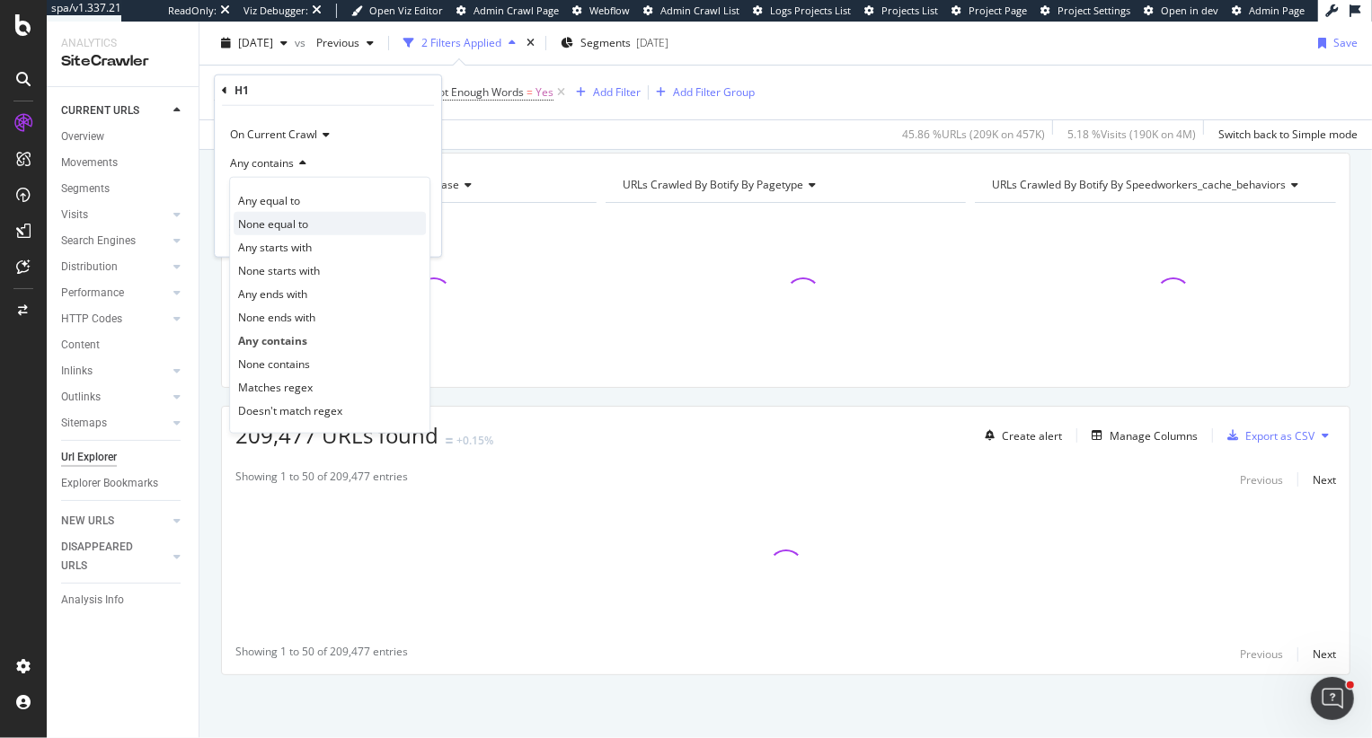
scroll to position [351, 0]
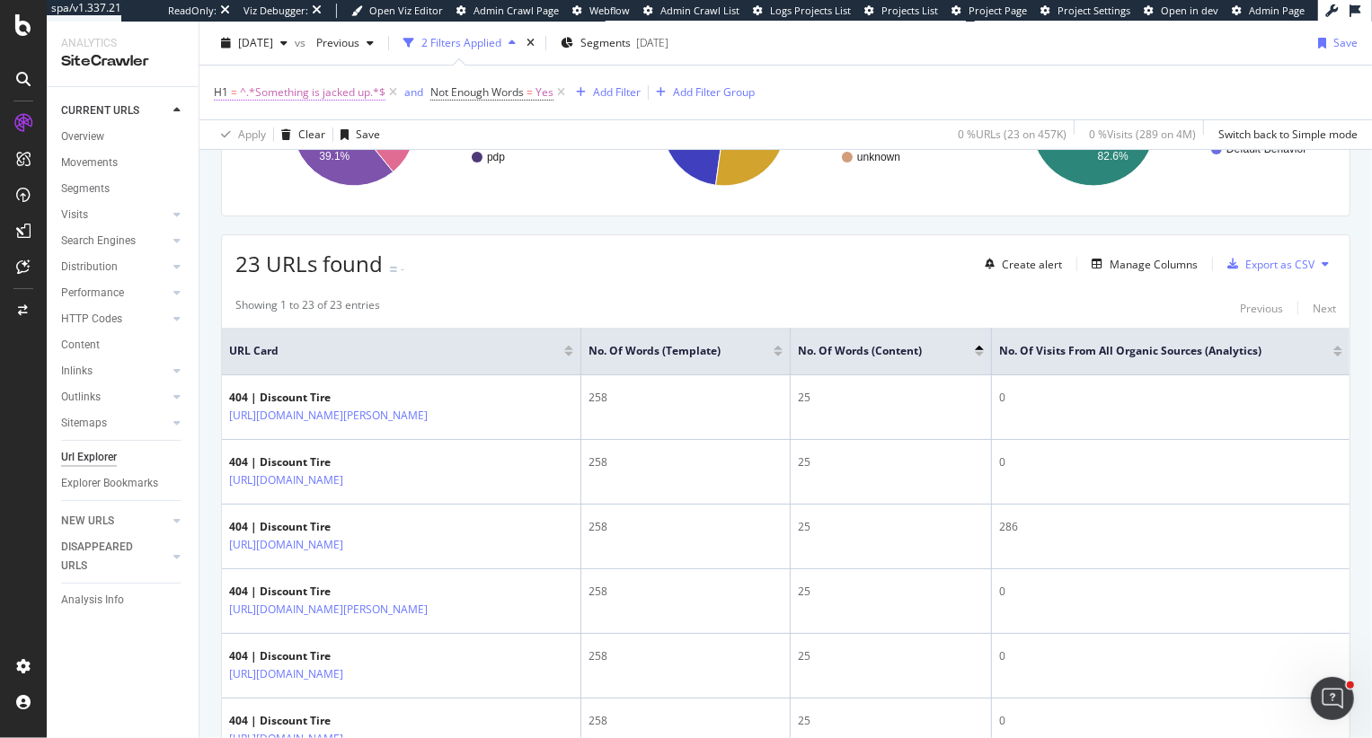
click at [260, 90] on span "^.*Something is jacked up.*$" at bounding box center [313, 92] width 146 height 25
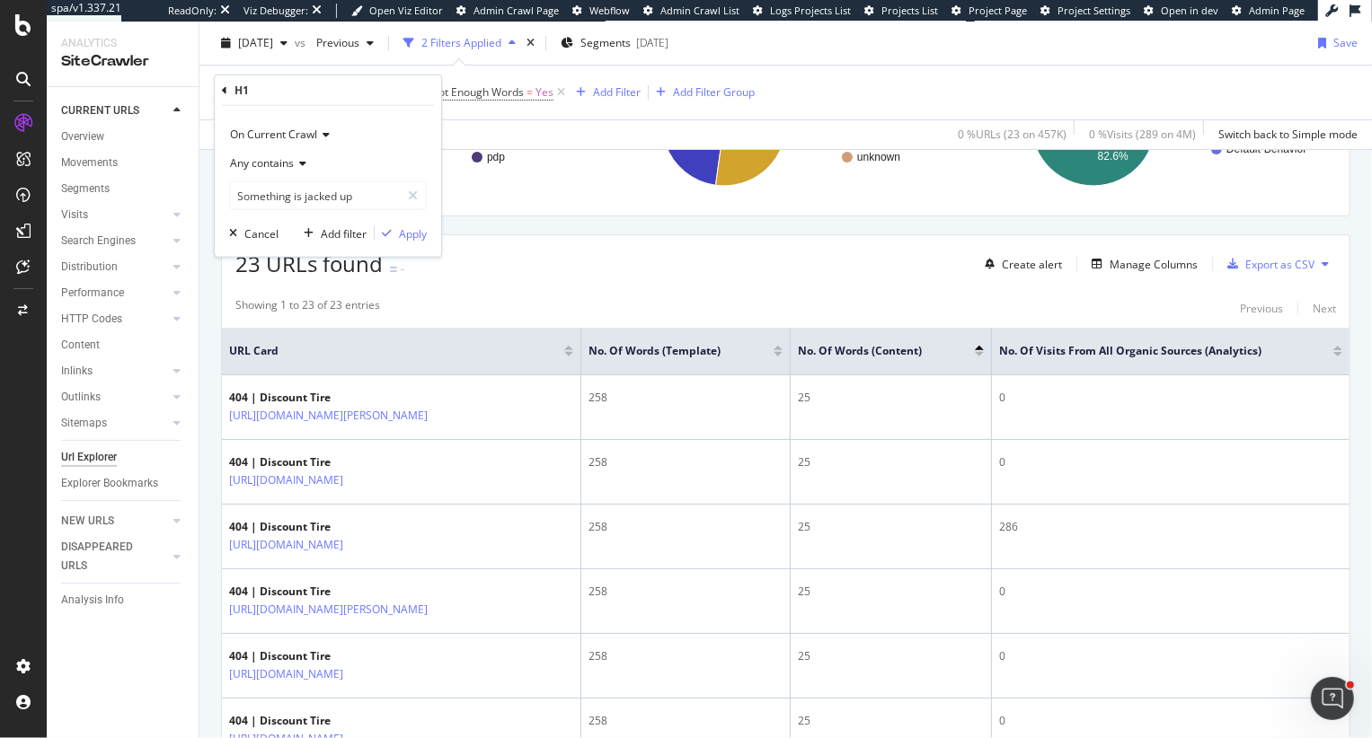
click at [278, 165] on span "Any contains" at bounding box center [262, 162] width 64 height 15
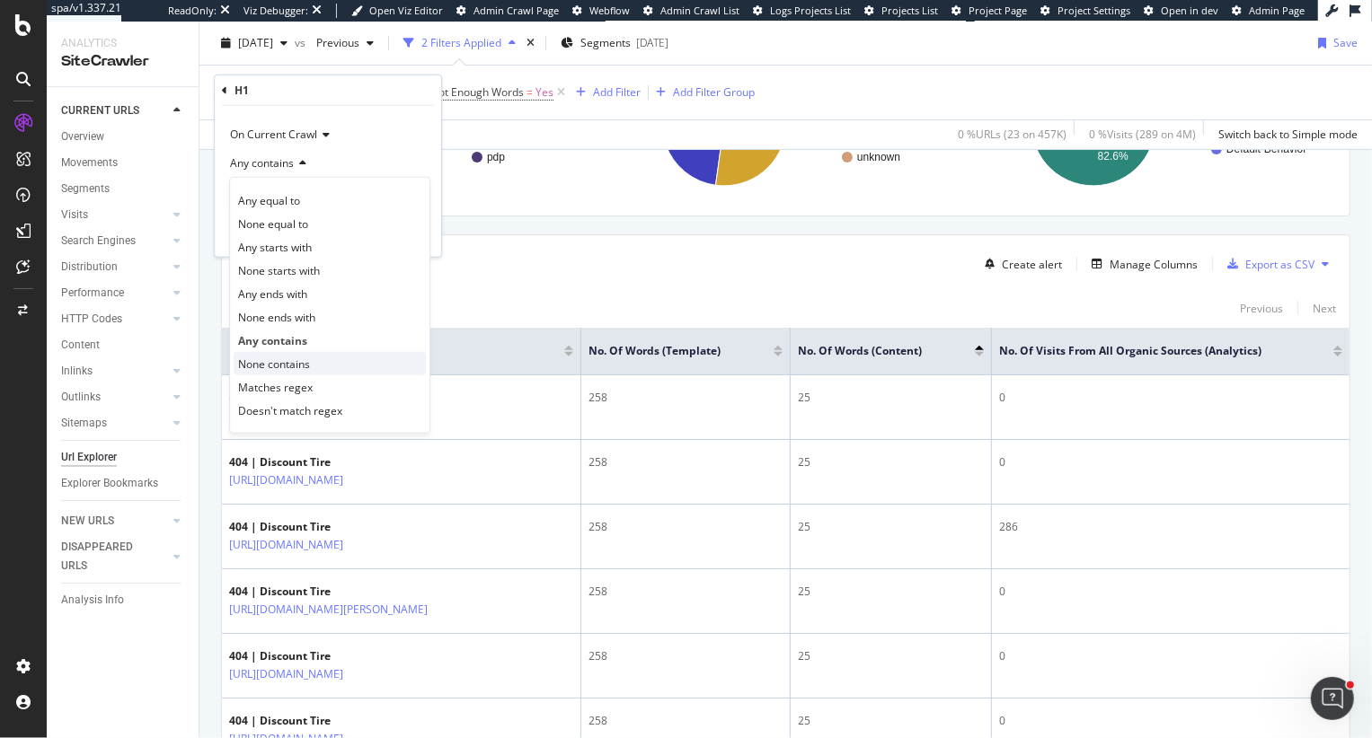
click at [288, 369] on span "None contains" at bounding box center [274, 363] width 72 height 15
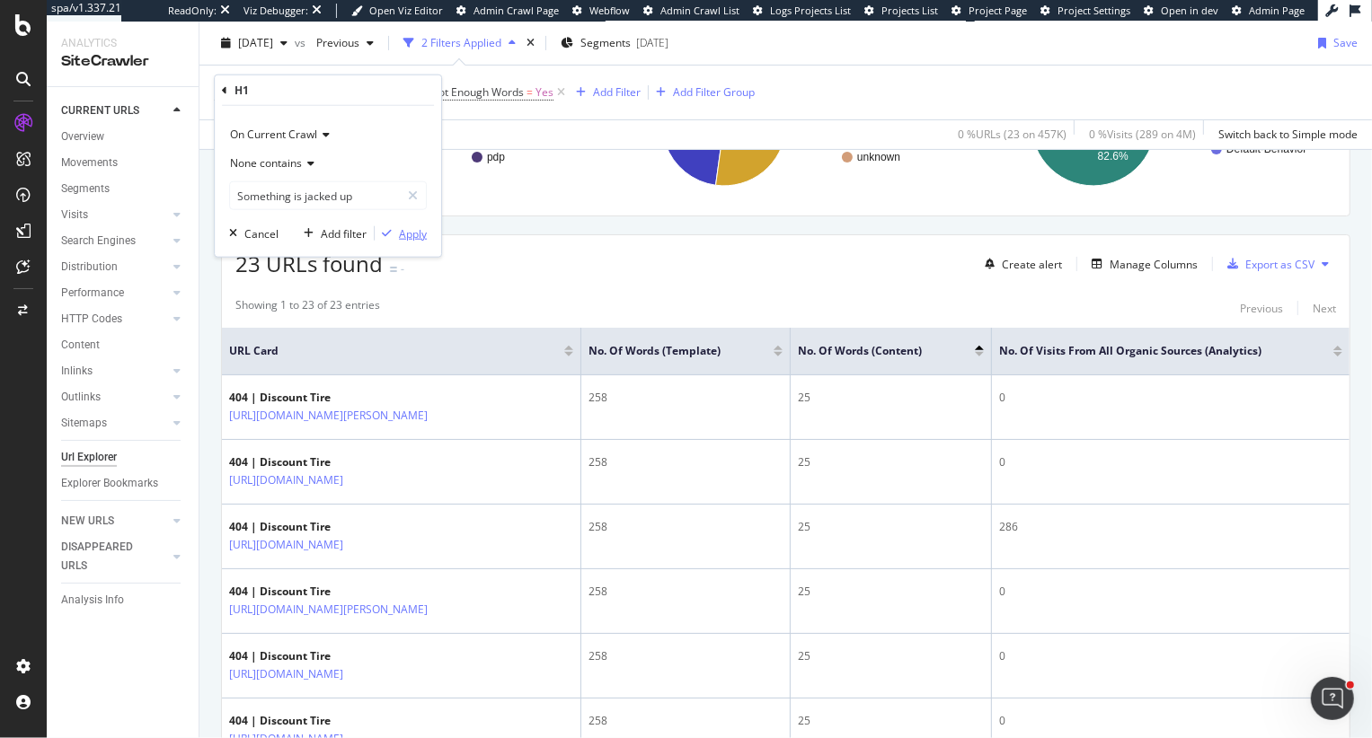
click at [401, 238] on div "Apply" at bounding box center [413, 232] width 28 height 15
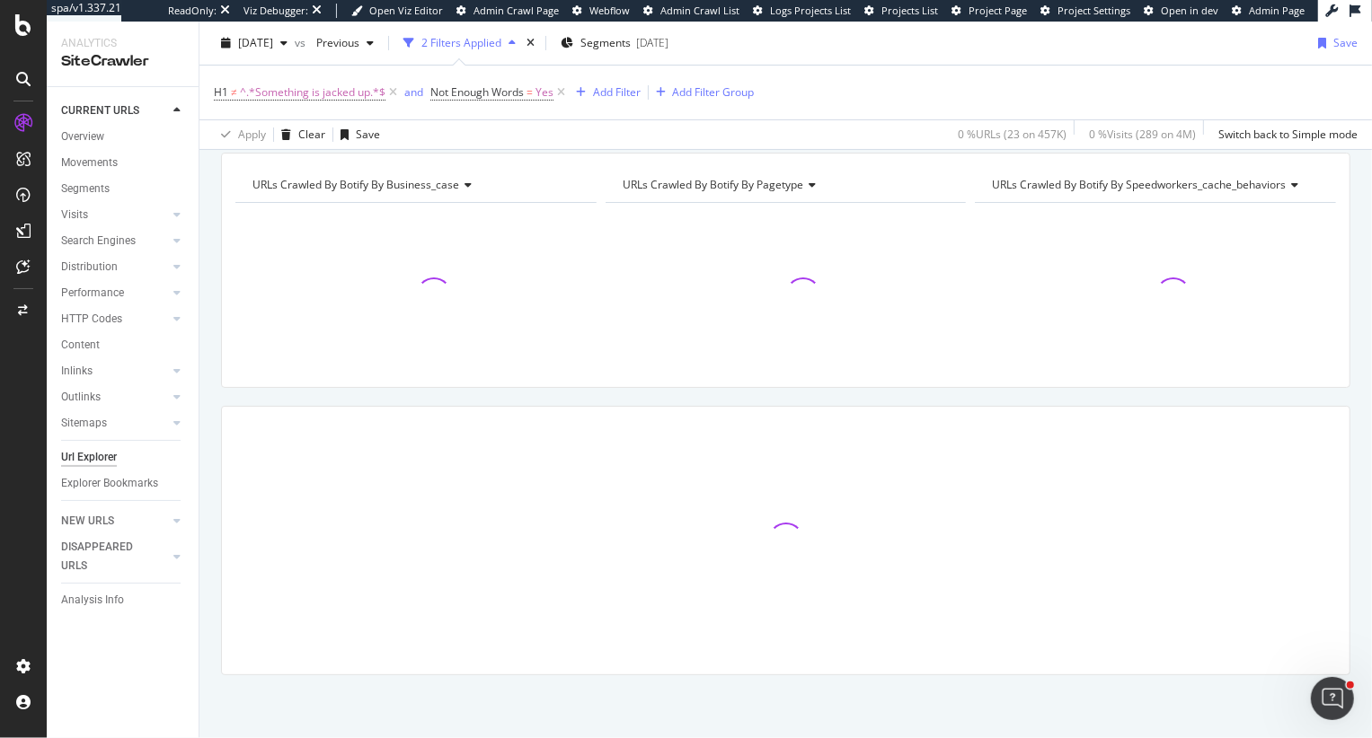
scroll to position [180, 0]
click at [627, 95] on div "Add Filter" at bounding box center [617, 91] width 48 height 15
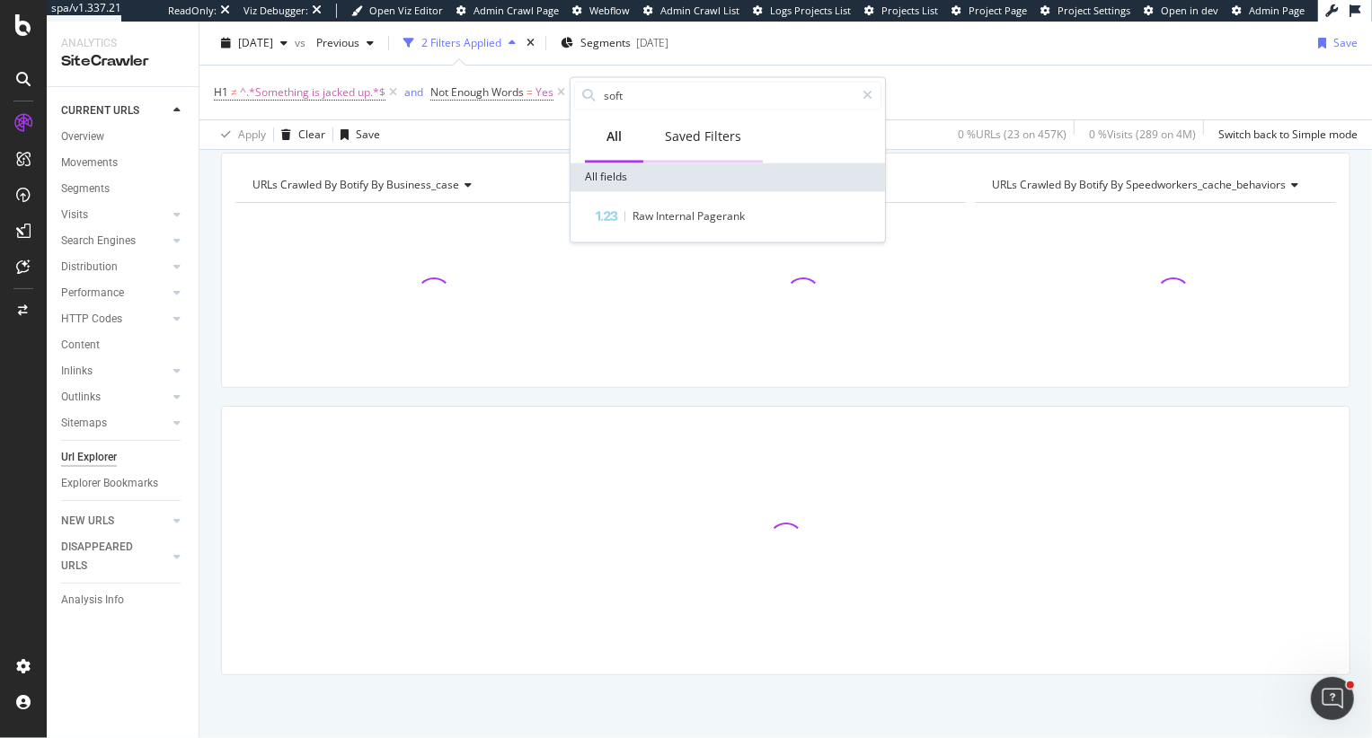
click at [705, 137] on div "Saved Filters" at bounding box center [703, 137] width 76 height 18
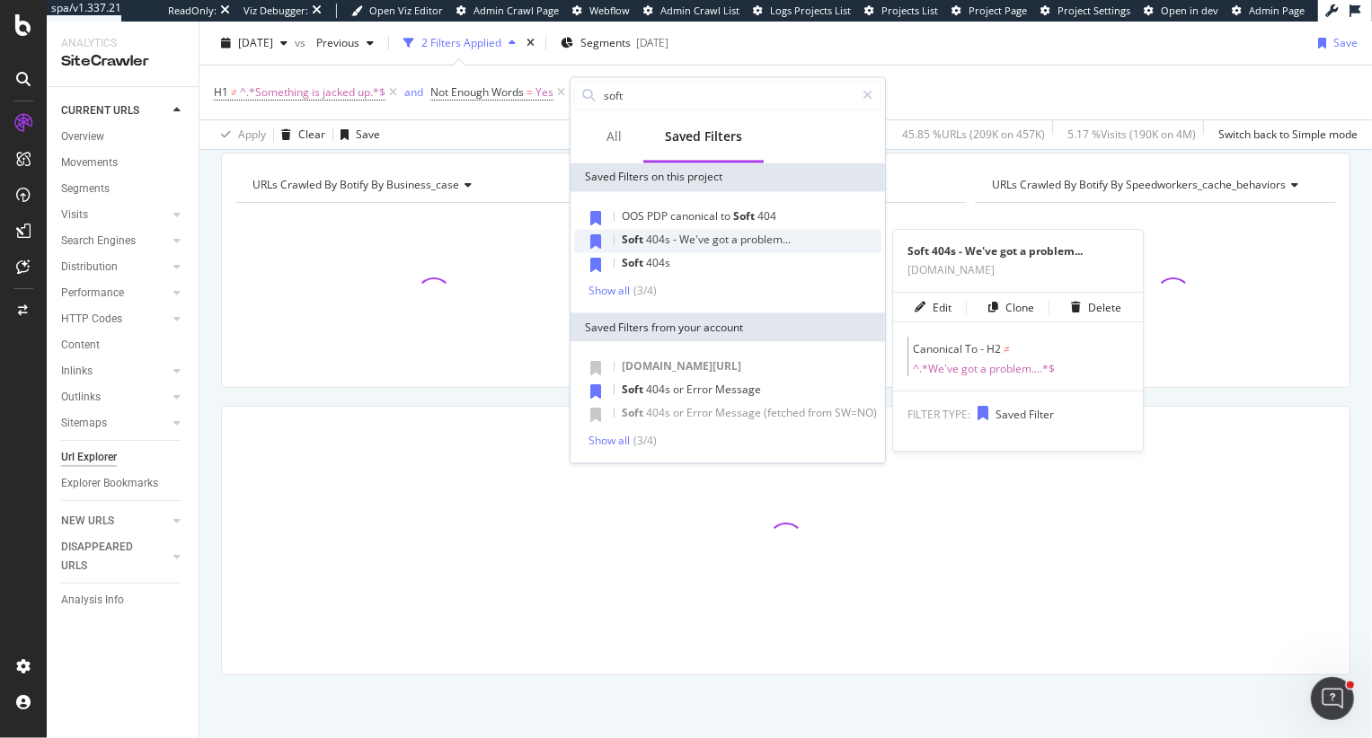
click at [662, 244] on span "404s" at bounding box center [659, 239] width 27 height 15
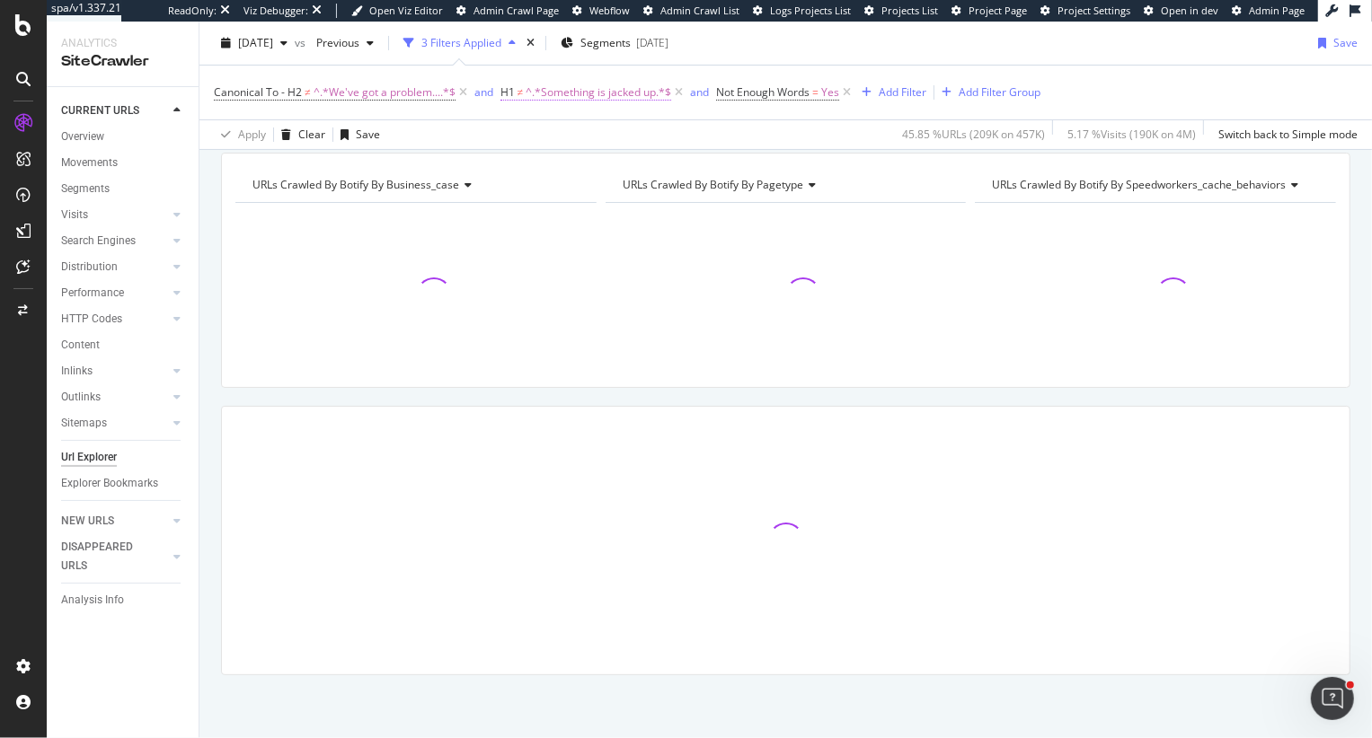
click at [612, 96] on span "^.*Something is jacked up.*$" at bounding box center [599, 92] width 146 height 25
click at [561, 160] on span "None contains" at bounding box center [552, 162] width 72 height 15
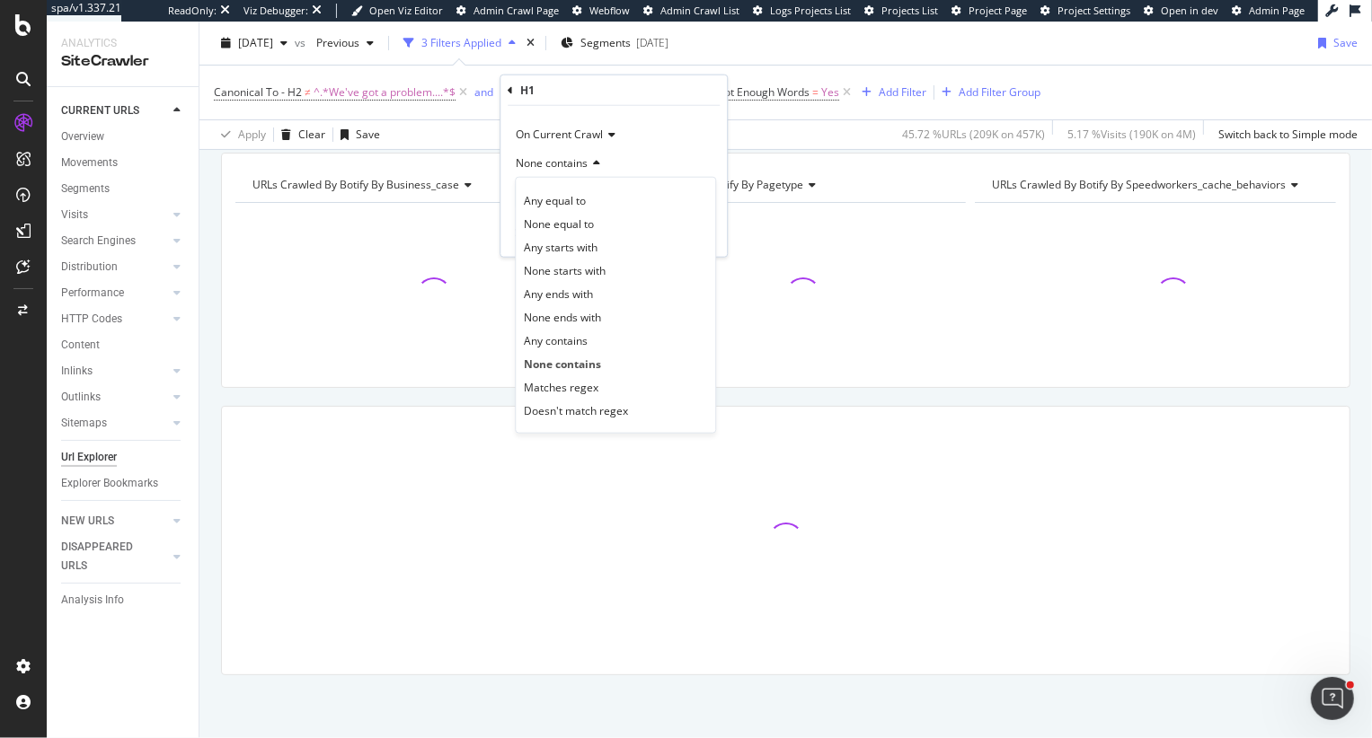
click at [219, 222] on div "Crawl metrics are now in the RealKeywords Explorer While the Site Explorer prov…" at bounding box center [785, 388] width 1172 height 701
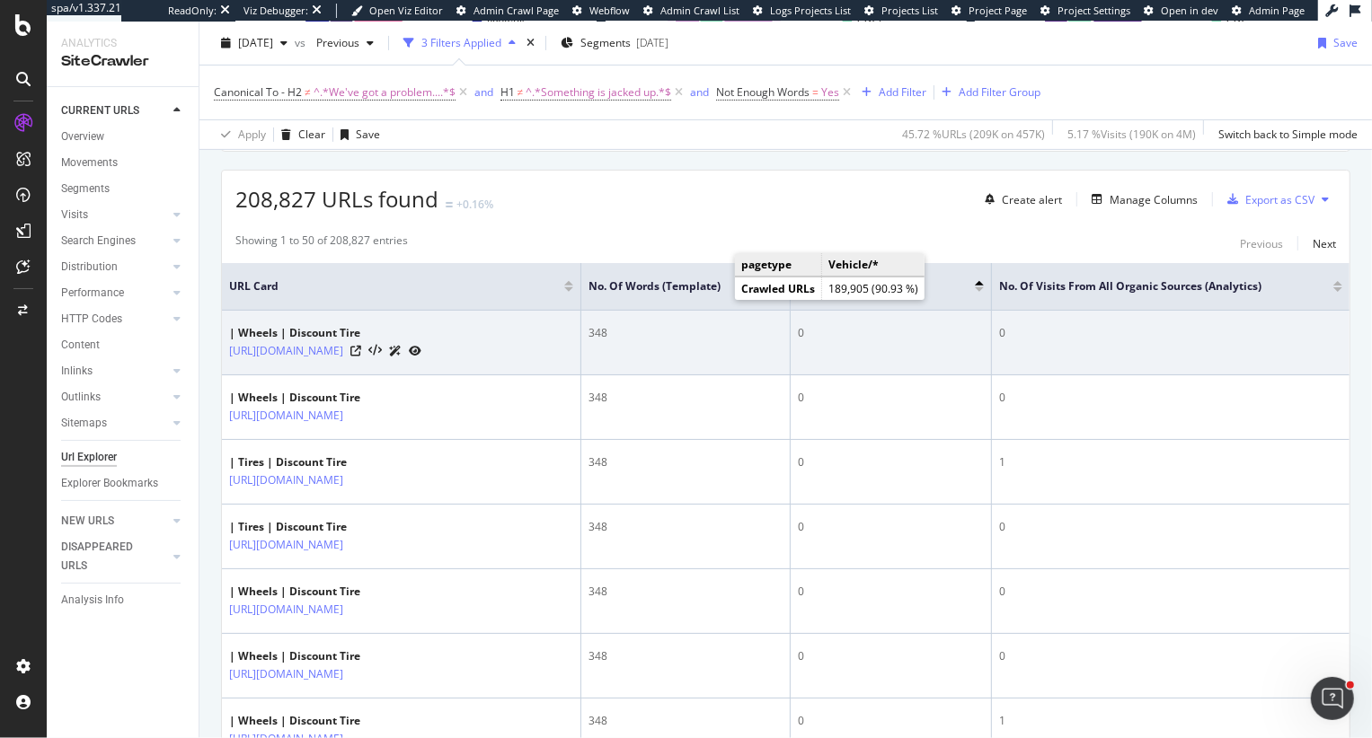
scroll to position [422, 0]
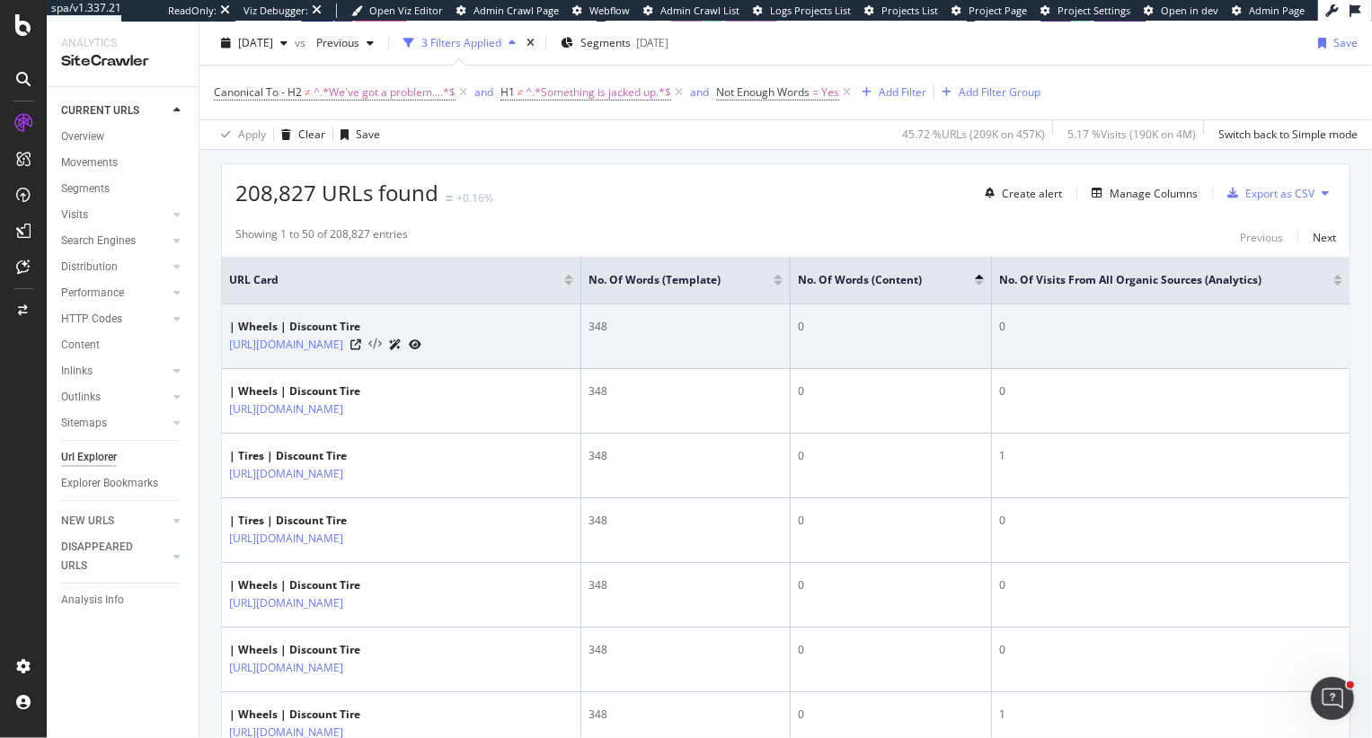
click at [382, 351] on icon at bounding box center [374, 345] width 13 height 13
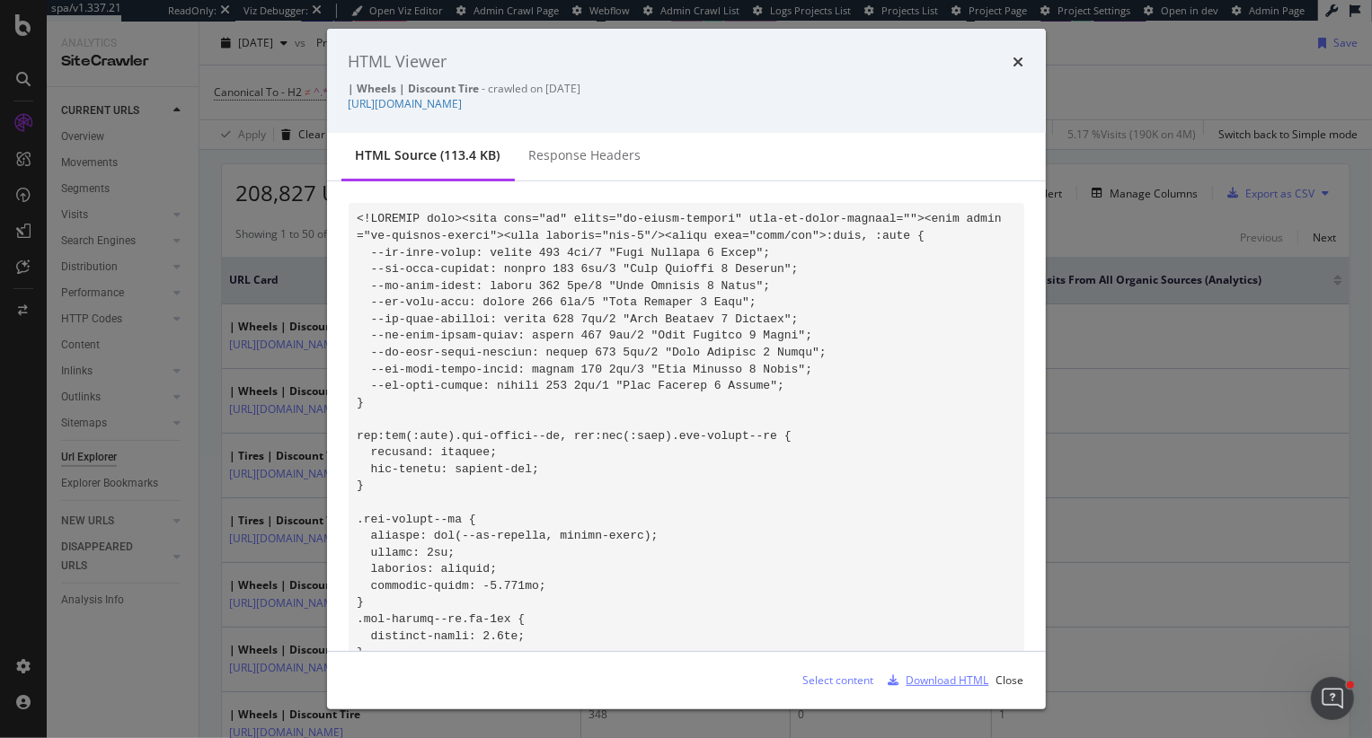
click at [929, 674] on div "Download HTML" at bounding box center [947, 680] width 83 height 15
click at [1013, 52] on div "times" at bounding box center [1018, 61] width 11 height 23
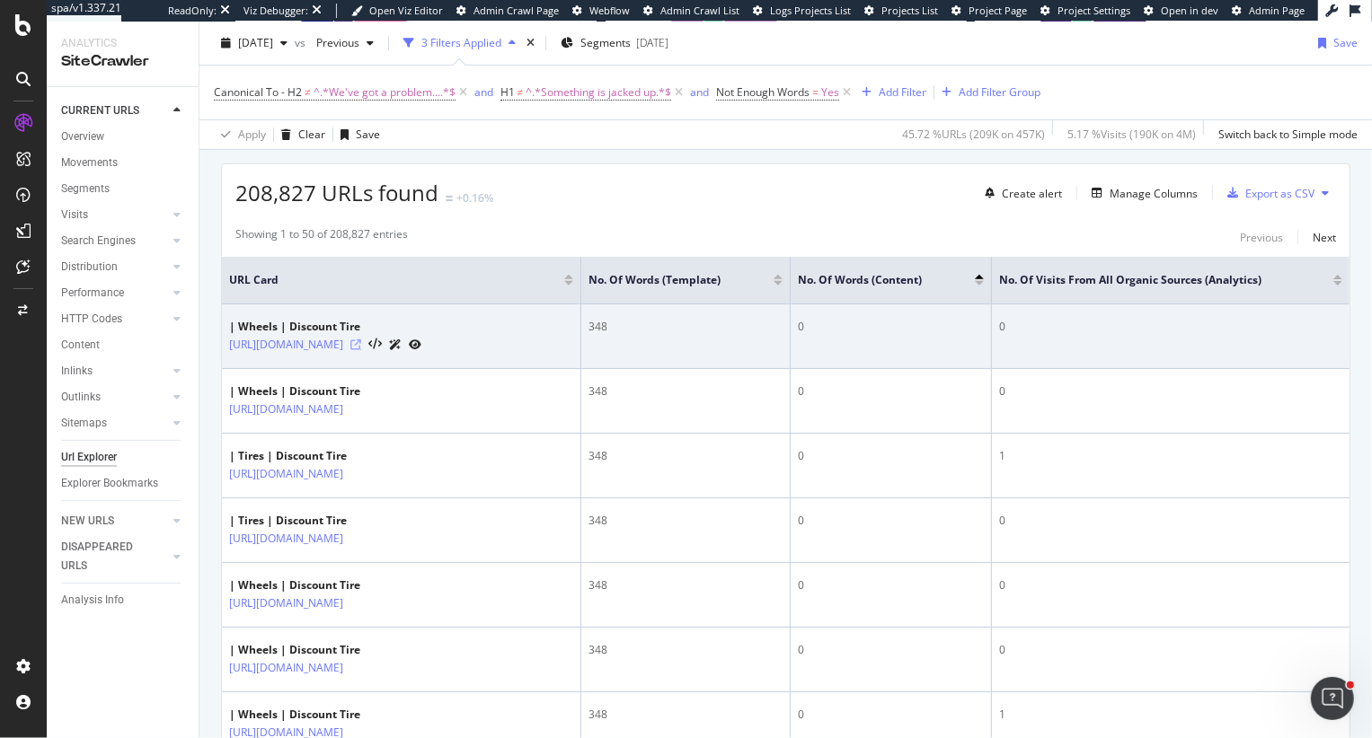
click at [361, 350] on icon at bounding box center [355, 345] width 11 height 11
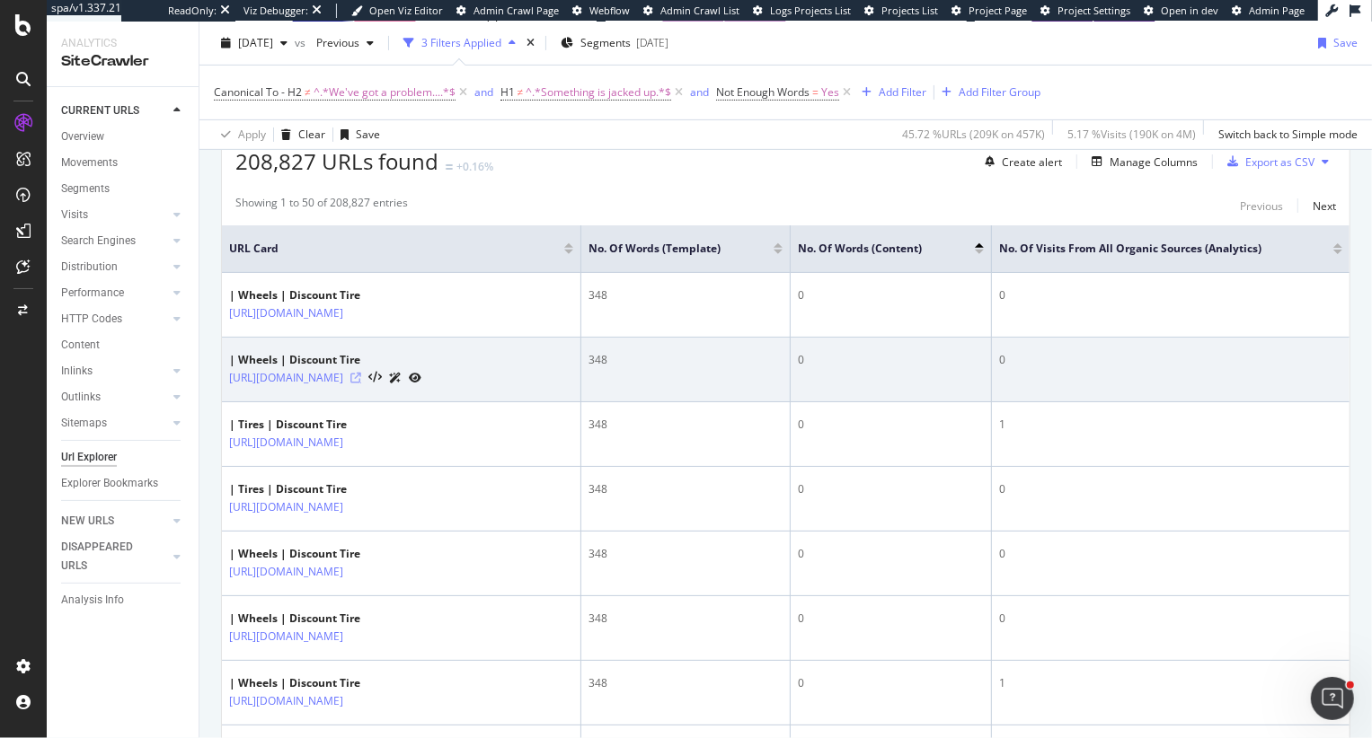
click at [361, 384] on icon at bounding box center [355, 378] width 11 height 11
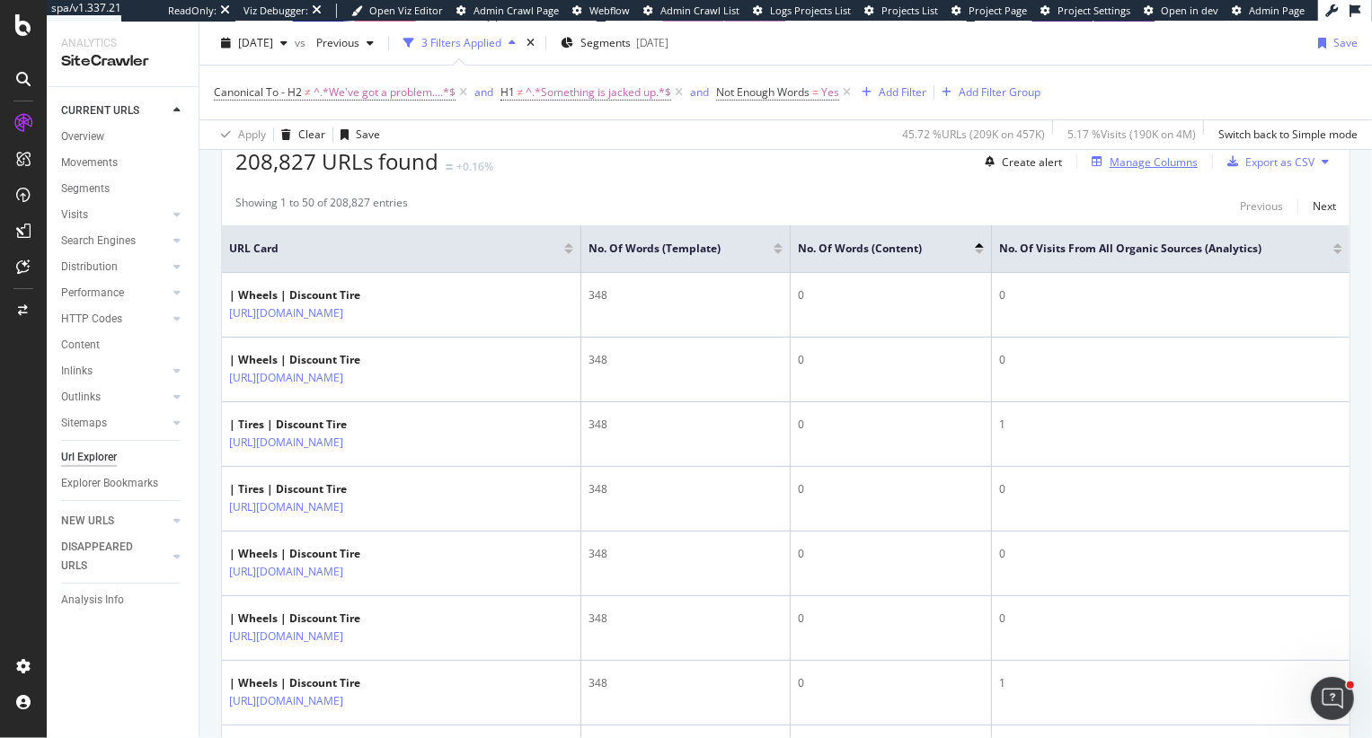
click at [1174, 163] on div "Manage Columns" at bounding box center [1153, 162] width 88 height 15
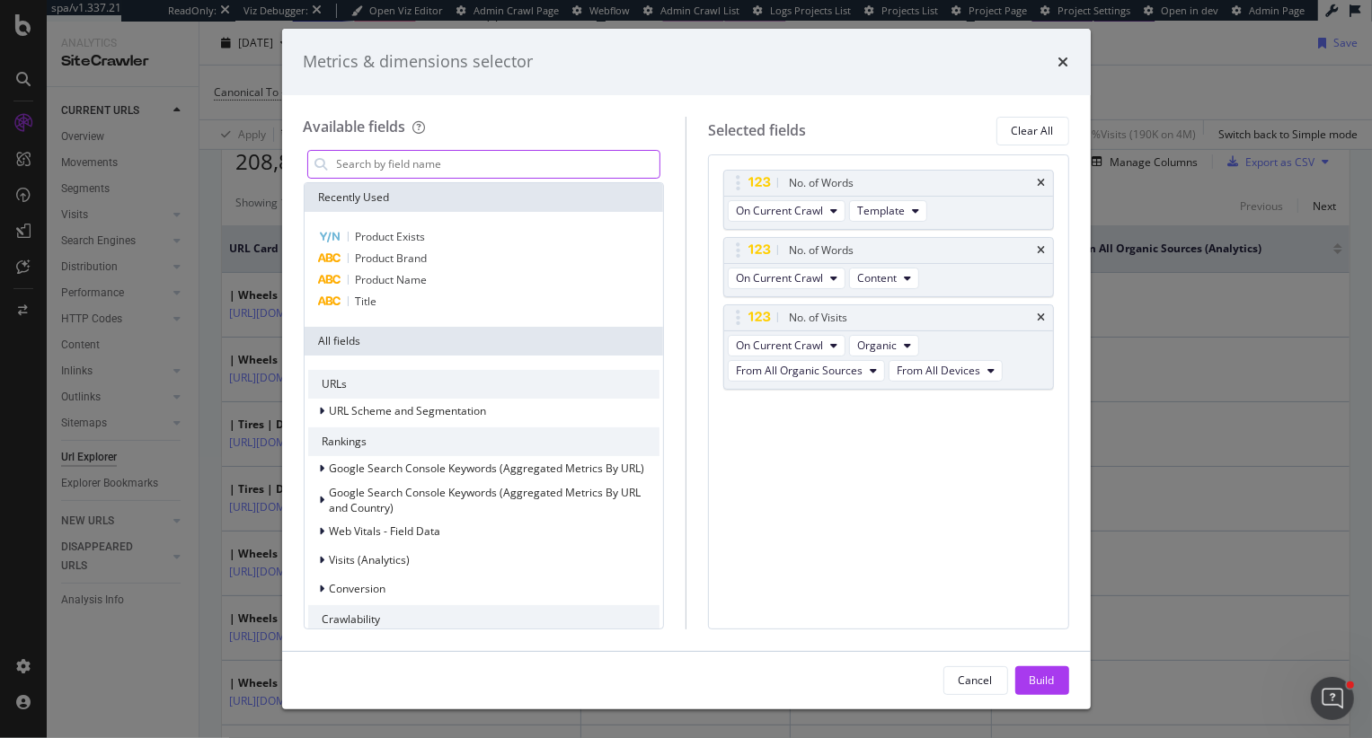
click at [549, 168] on input "modal" at bounding box center [497, 164] width 325 height 27
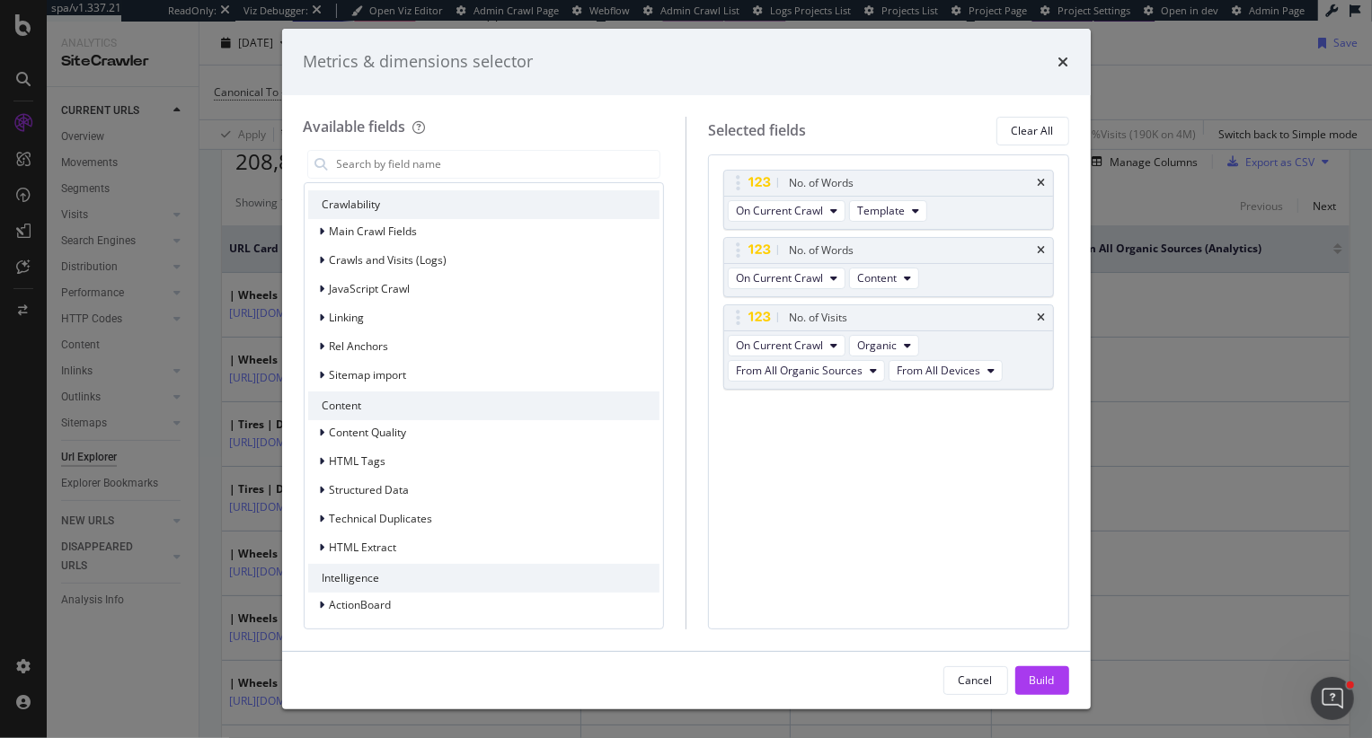
scroll to position [418, 0]
click at [320, 544] on icon "modal" at bounding box center [322, 545] width 5 height 11
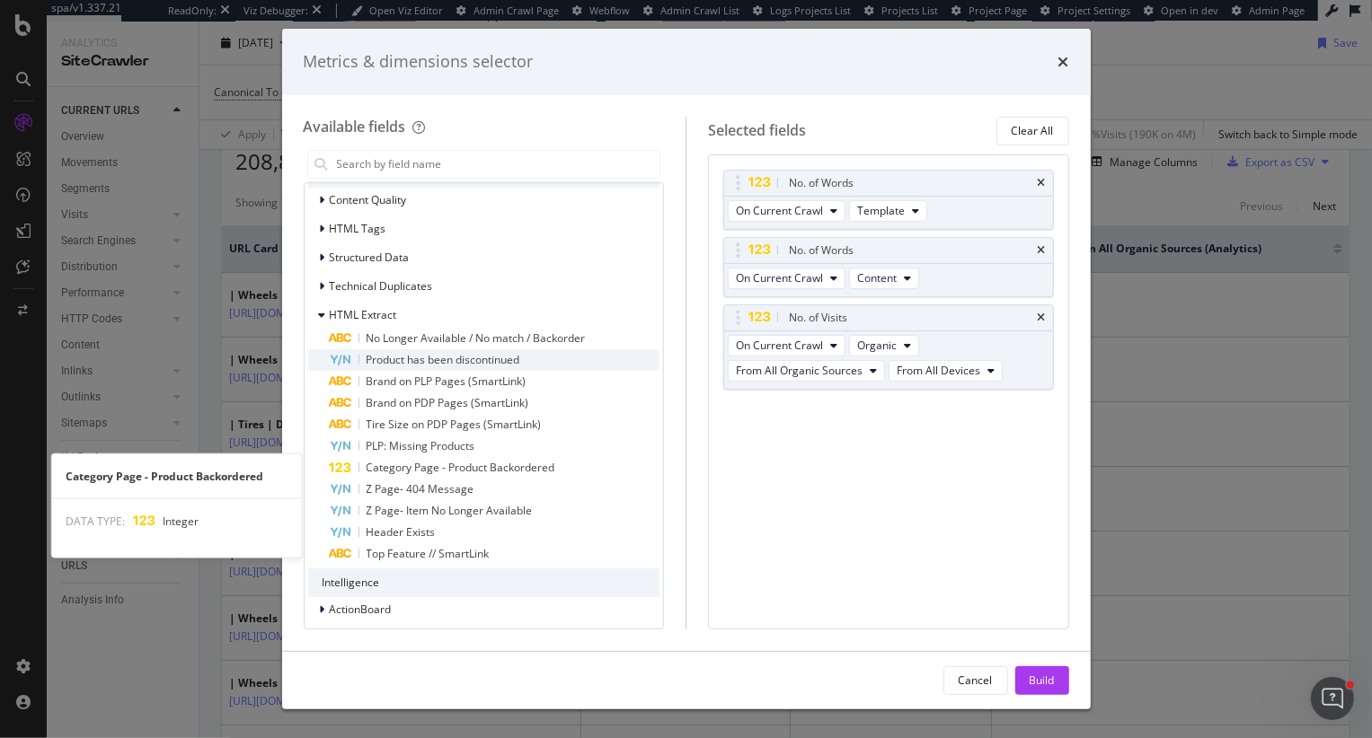
scroll to position [656, 0]
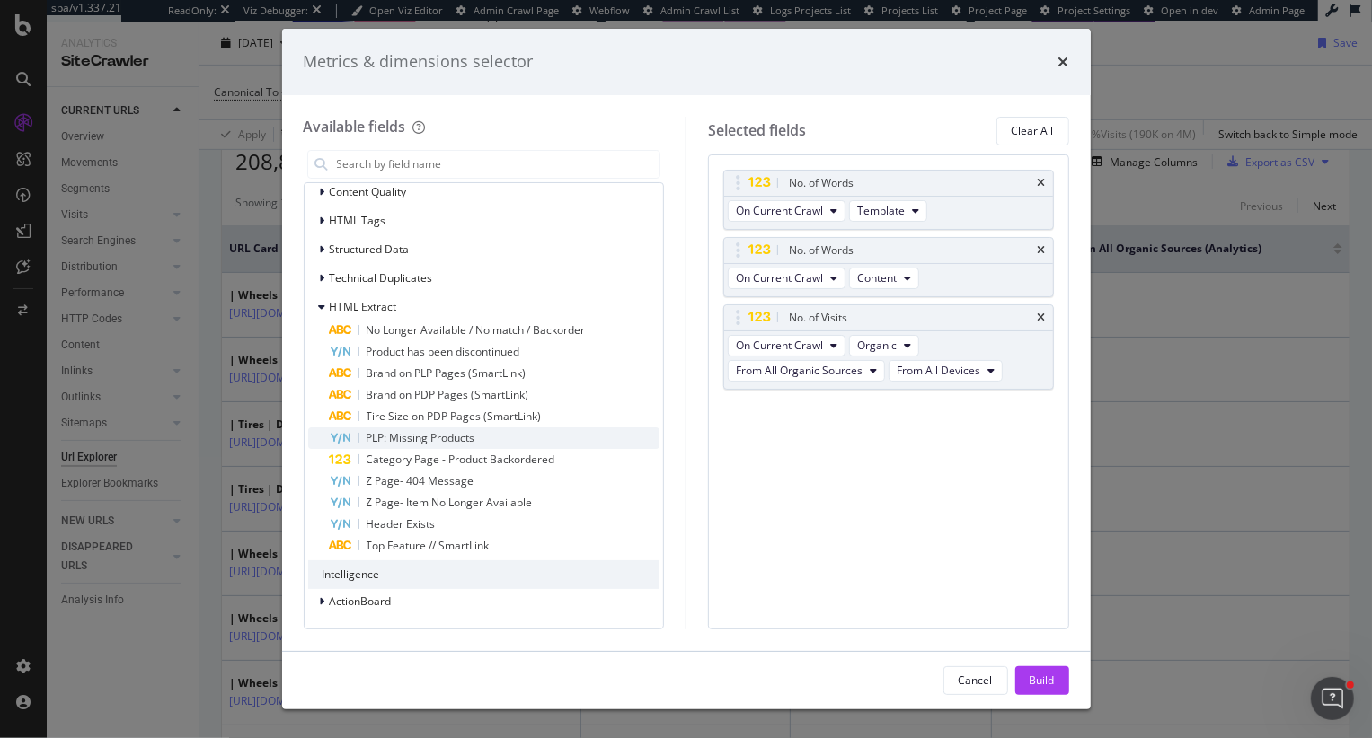
click at [460, 437] on span "PLP: Missing Products" at bounding box center [421, 437] width 109 height 15
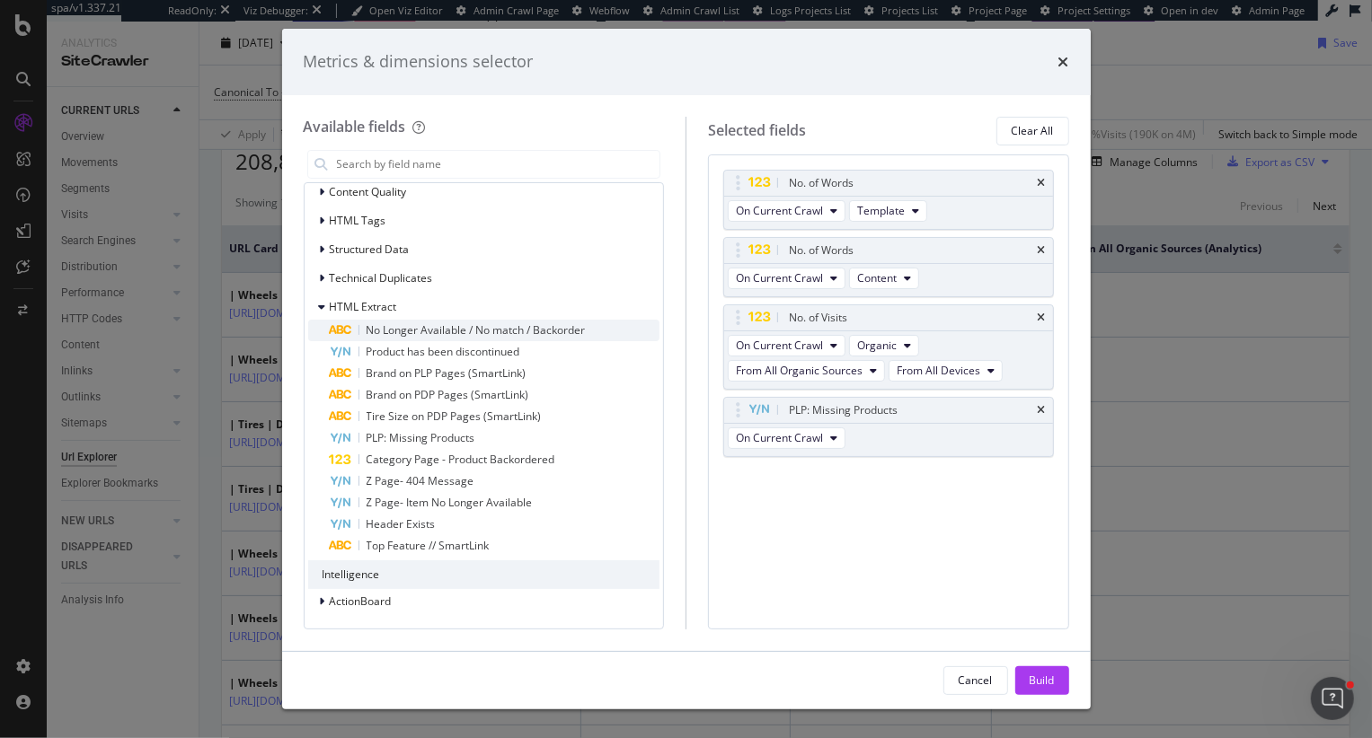
click at [531, 330] on span "No Longer Available / No match / Backorder" at bounding box center [476, 329] width 219 height 15
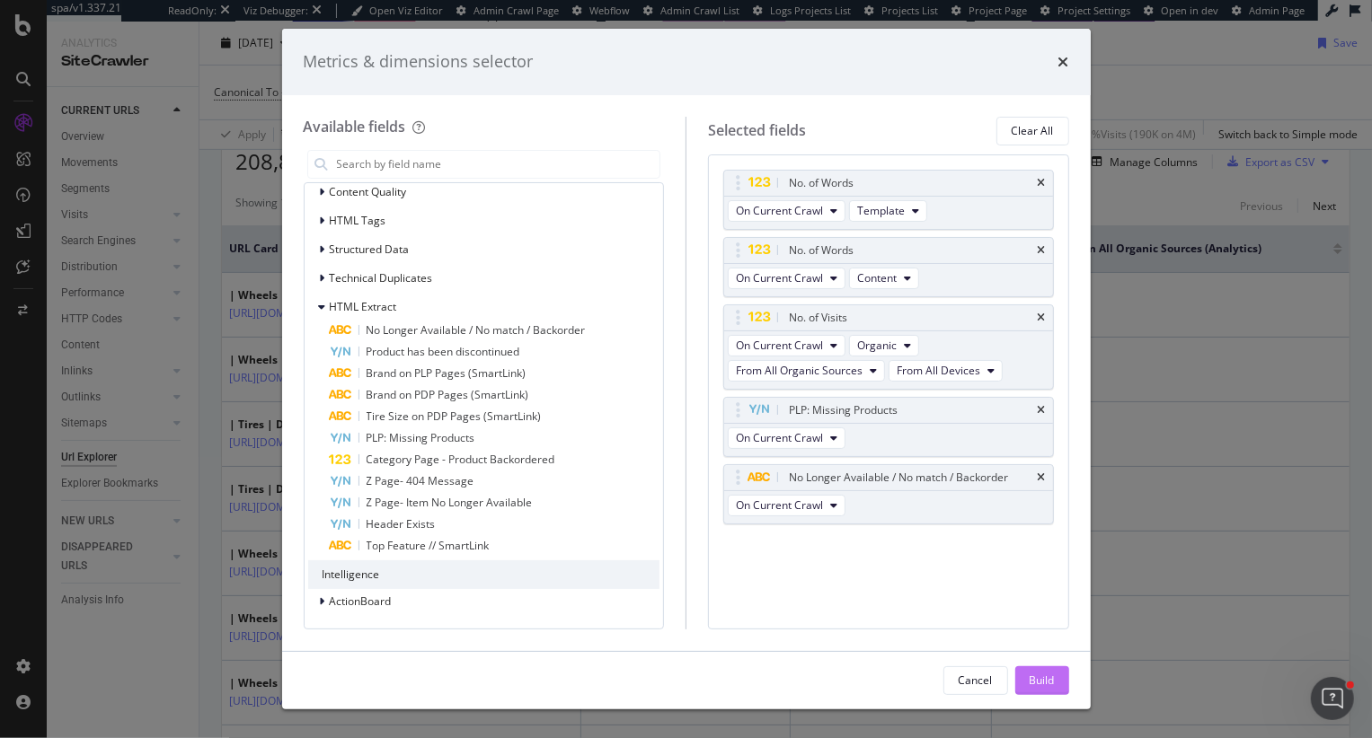
click at [1049, 688] on div "Build" at bounding box center [1041, 680] width 25 height 15
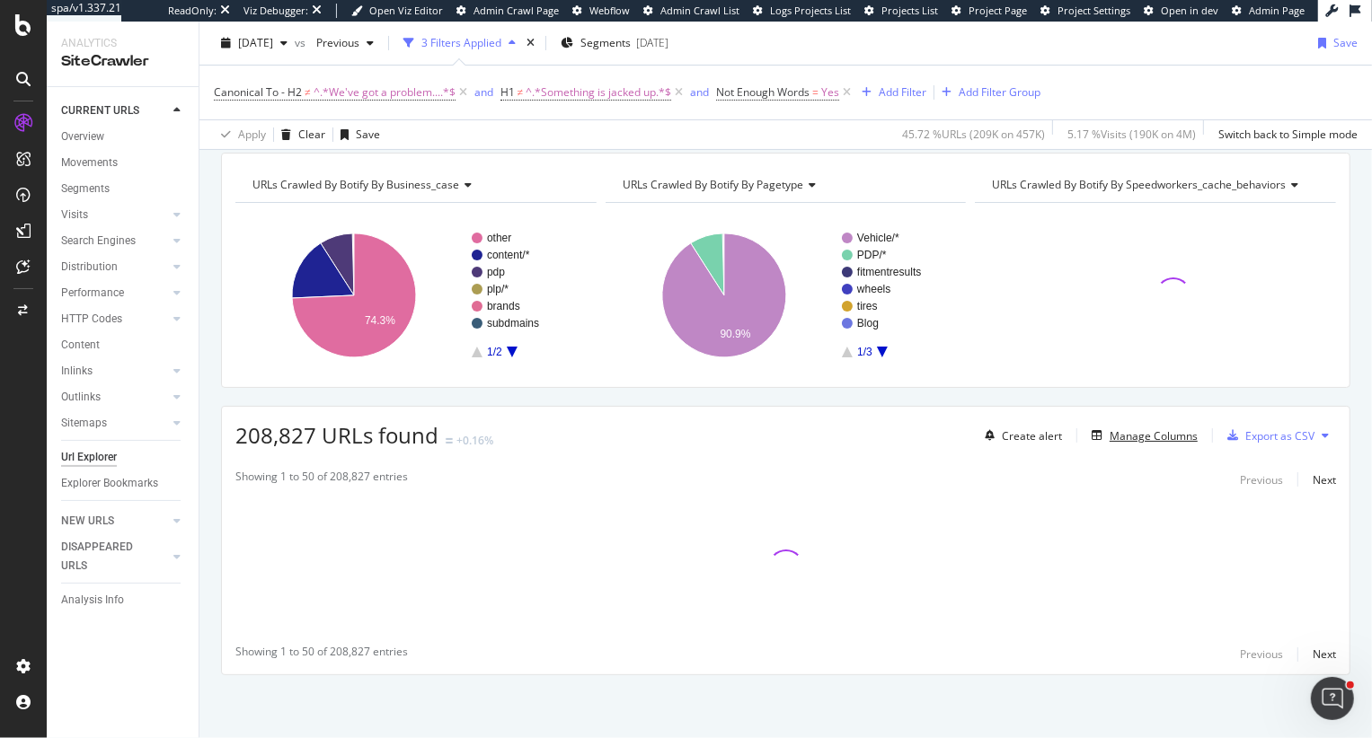
scroll to position [180, 0]
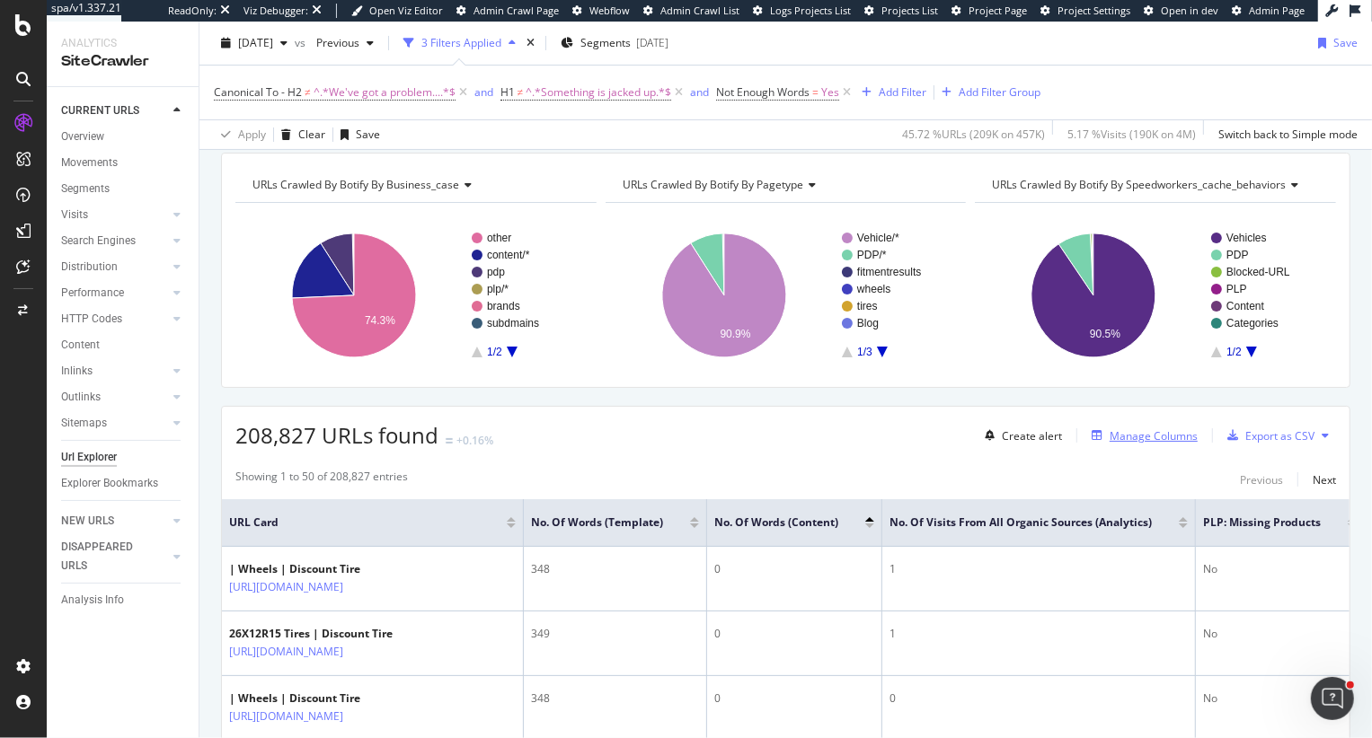
click at [1128, 435] on div "Manage Columns" at bounding box center [1153, 436] width 88 height 15
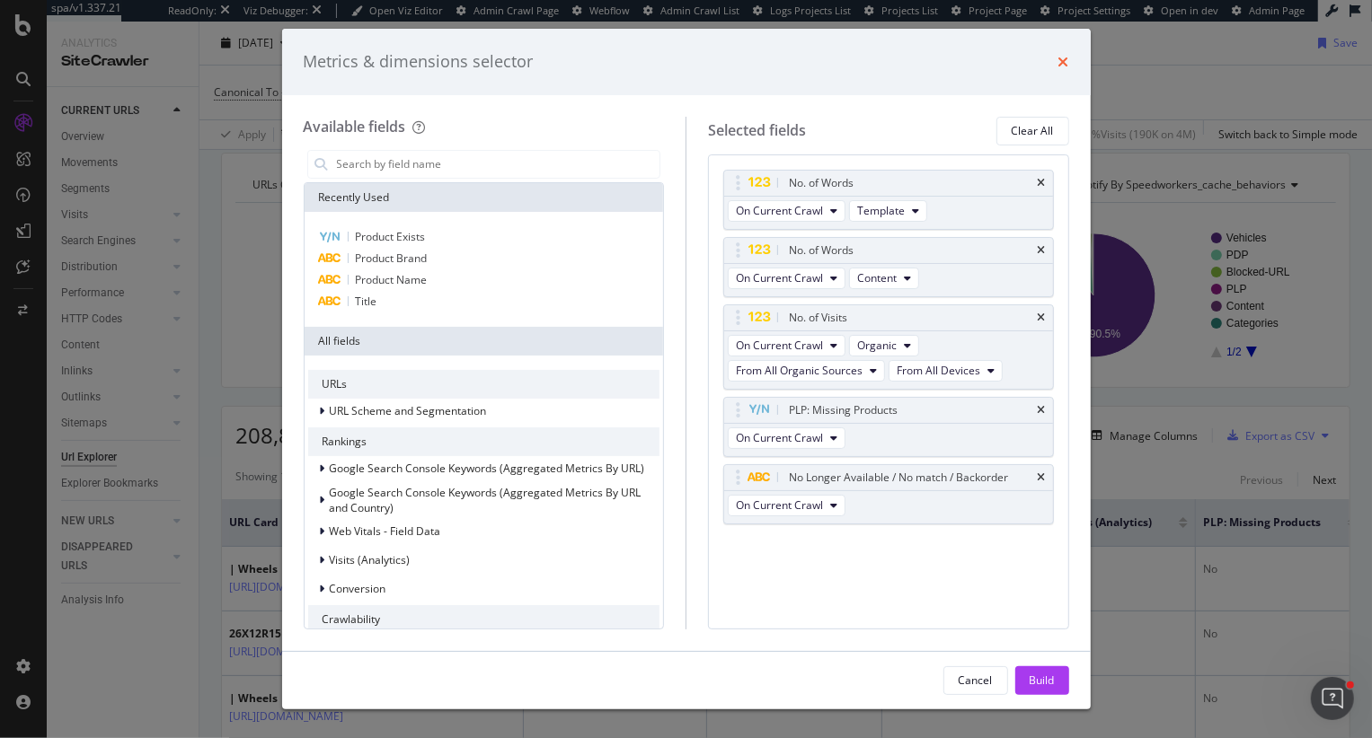
click at [1059, 65] on icon "times" at bounding box center [1063, 62] width 11 height 14
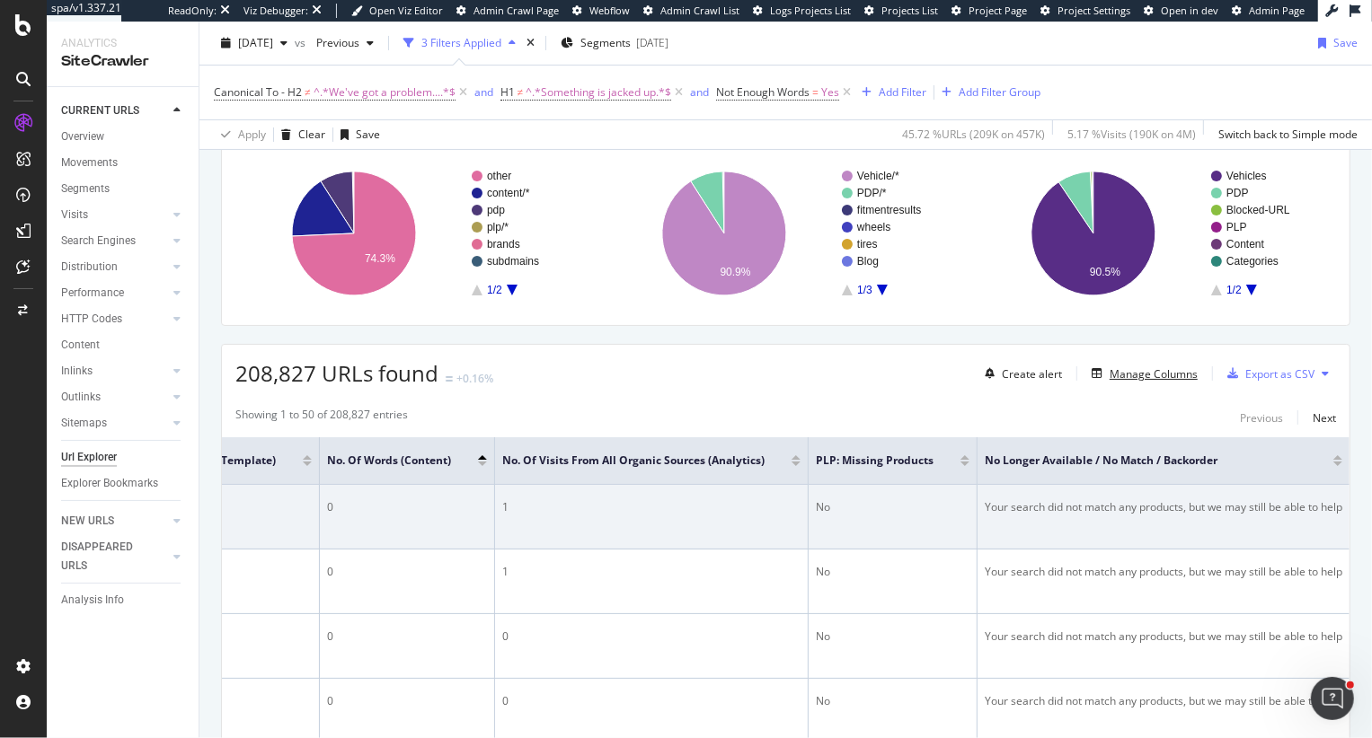
scroll to position [252, 0]
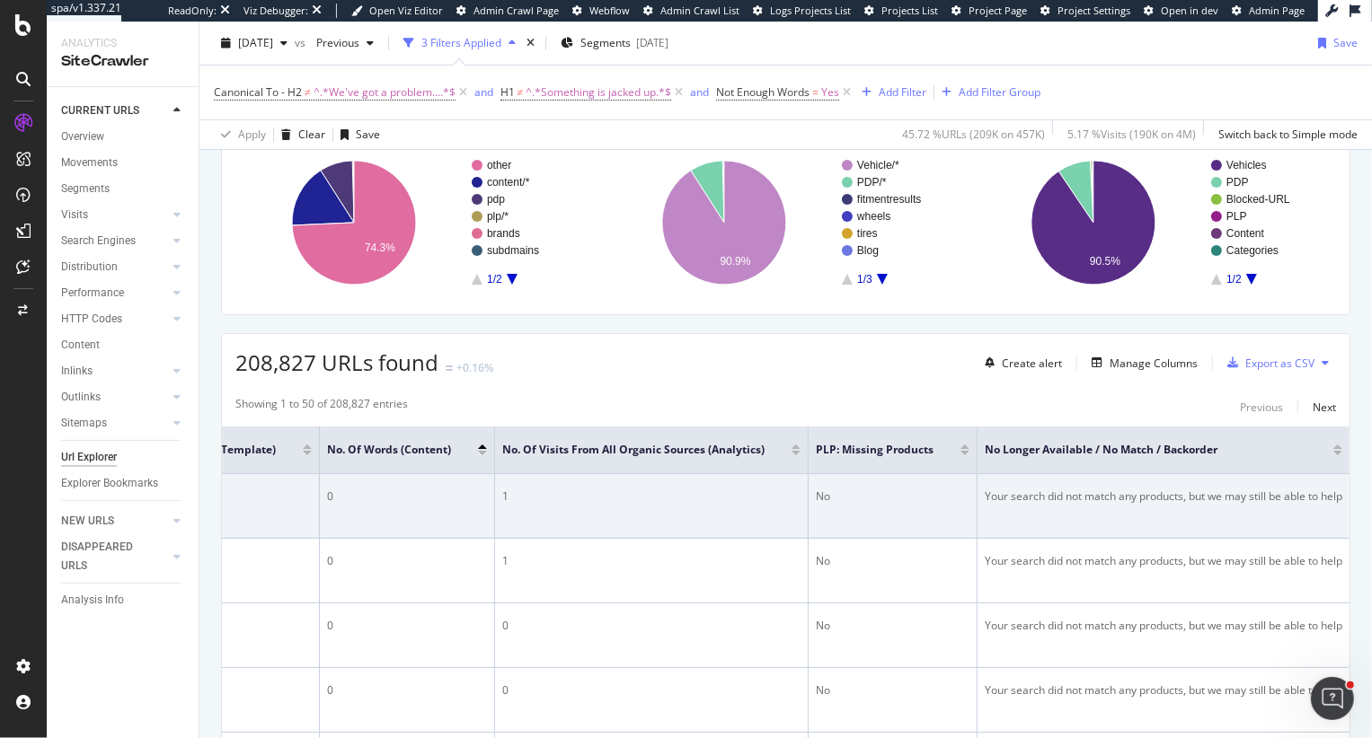
drag, startPoint x: 1040, startPoint y: 495, endPoint x: 1233, endPoint y: 492, distance: 192.3
click at [1233, 491] on div "Your search did not match any products, but we may still be able to help" at bounding box center [1164, 497] width 358 height 16
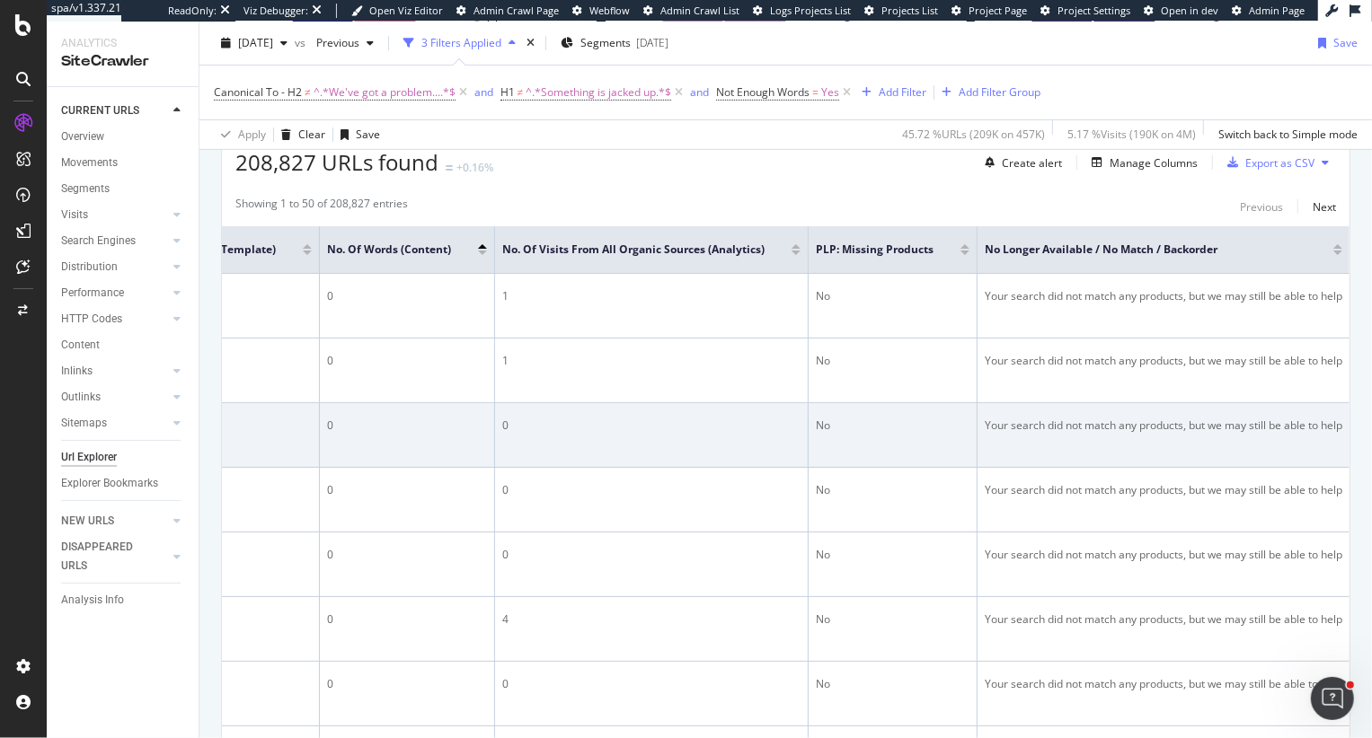
scroll to position [0, 0]
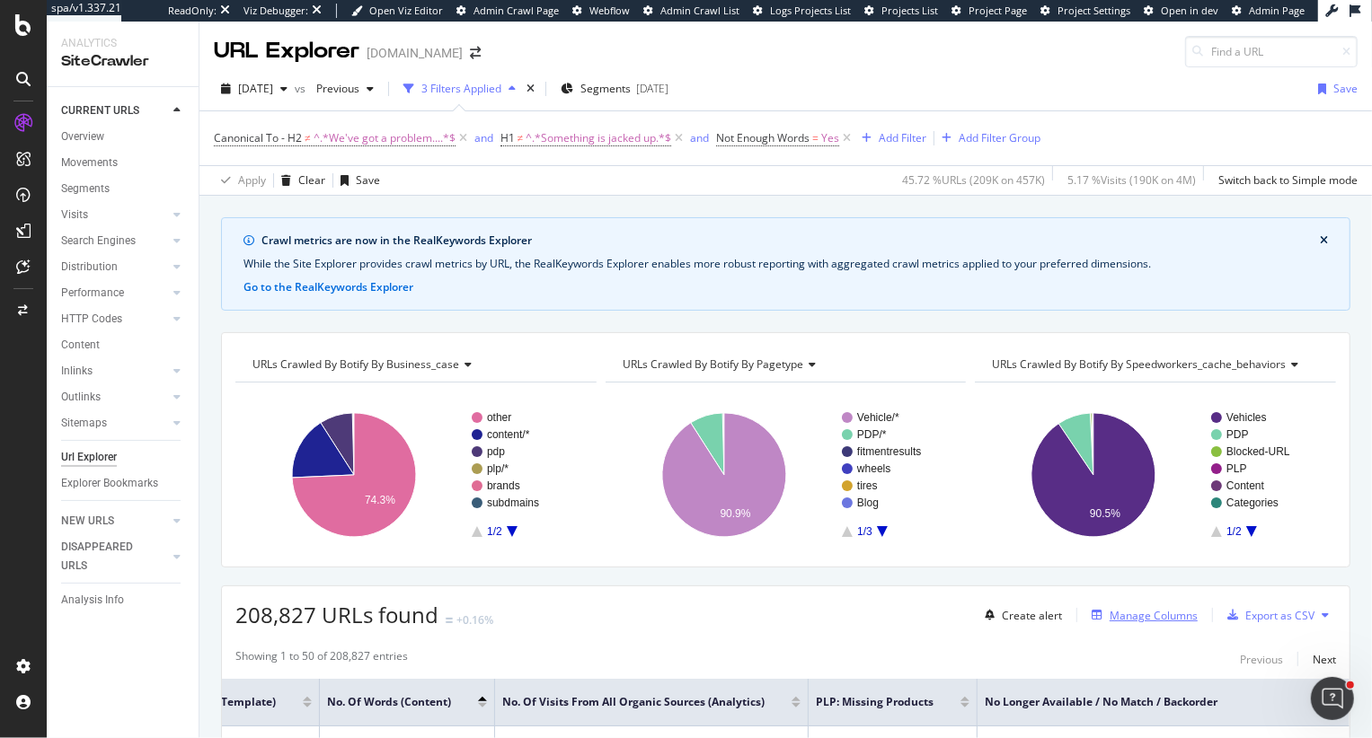
click at [1152, 619] on div "Manage Columns" at bounding box center [1153, 615] width 88 height 15
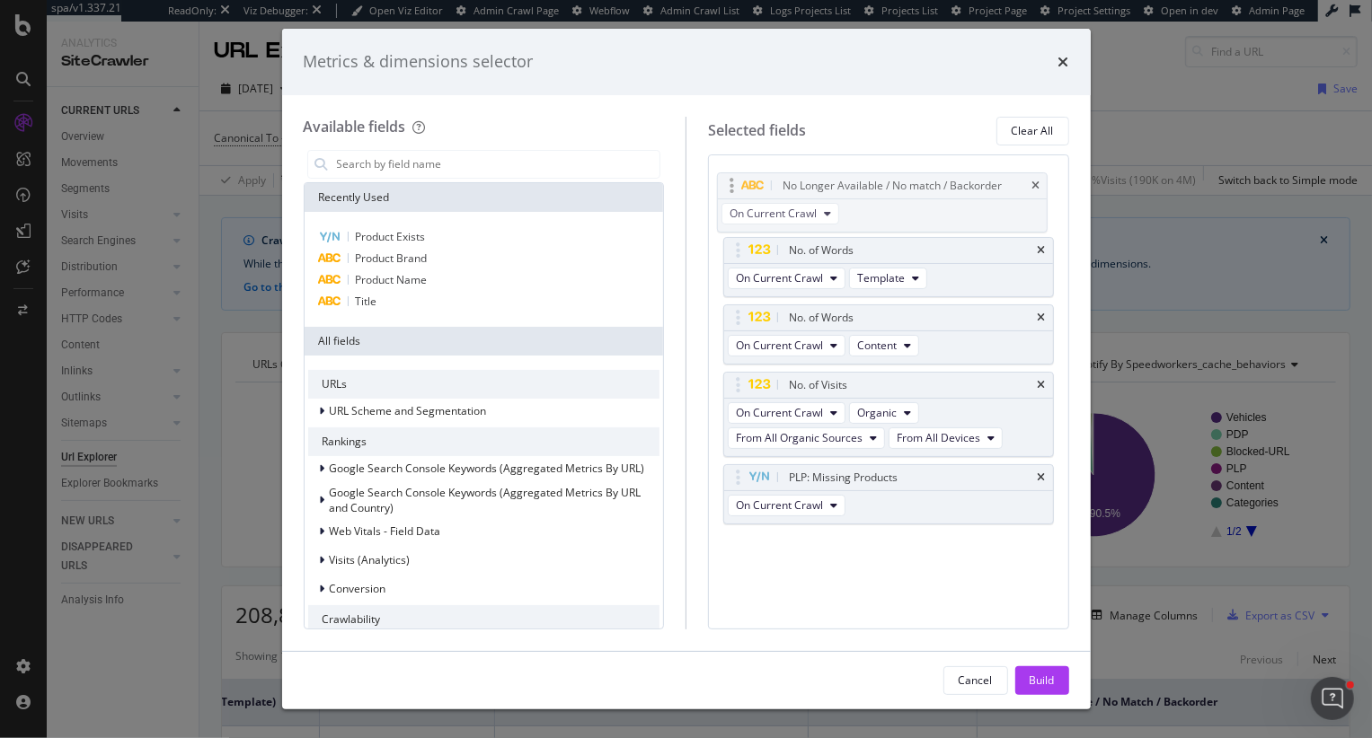
drag, startPoint x: 738, startPoint y: 478, endPoint x: 732, endPoint y: 187, distance: 291.1
click at [732, 187] on body "spa/v1.337.21 ReadOnly: Viz Debugger: Open Viz Editor Admin Crawl Page Webflow …" at bounding box center [686, 369] width 1372 height 738
click at [1040, 473] on icon "times" at bounding box center [1042, 478] width 8 height 11
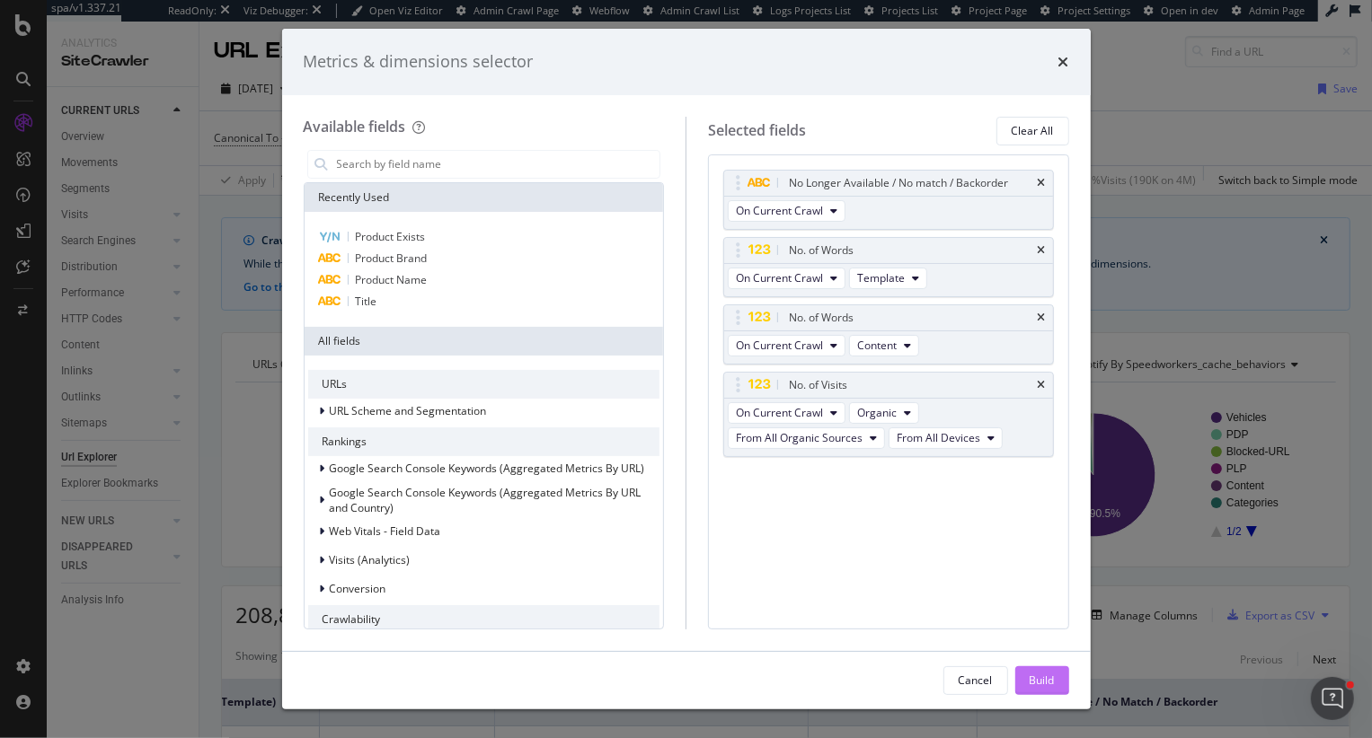
click at [1038, 679] on div "Build" at bounding box center [1041, 680] width 25 height 15
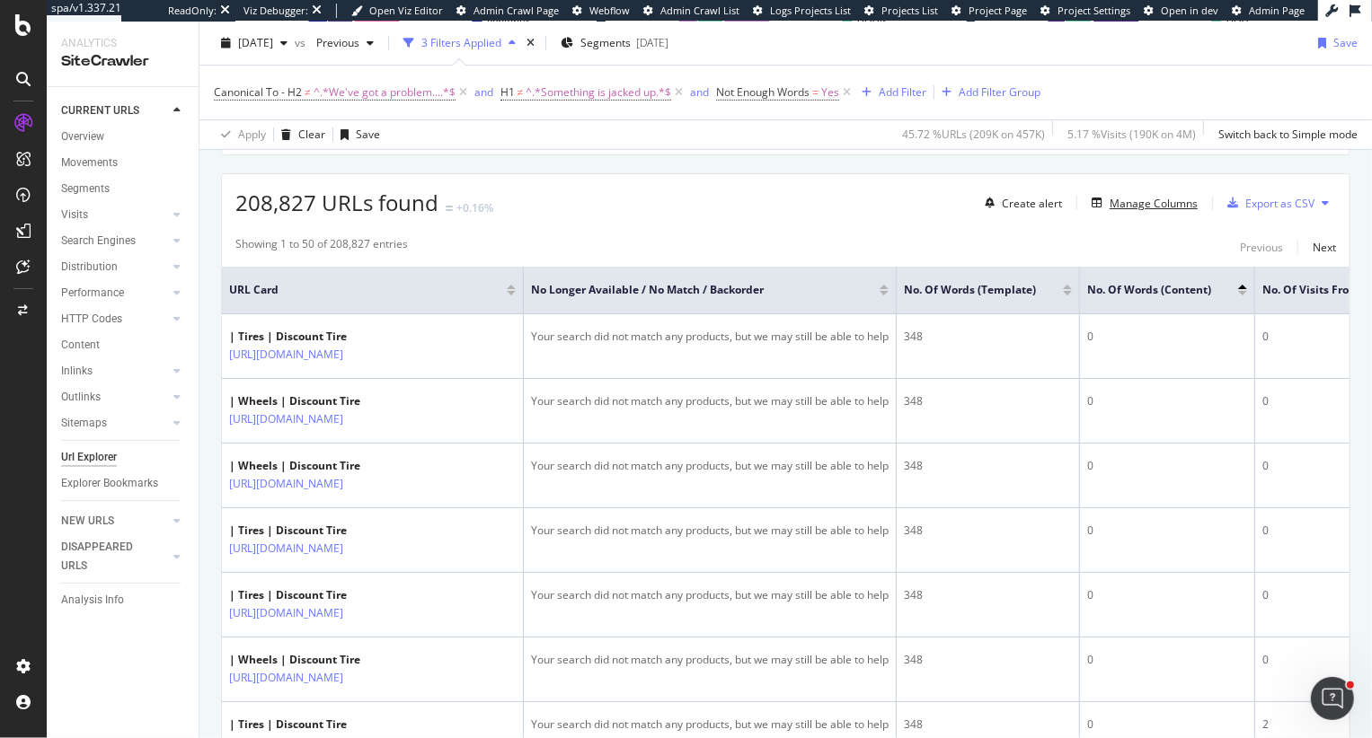
scroll to position [418, 0]
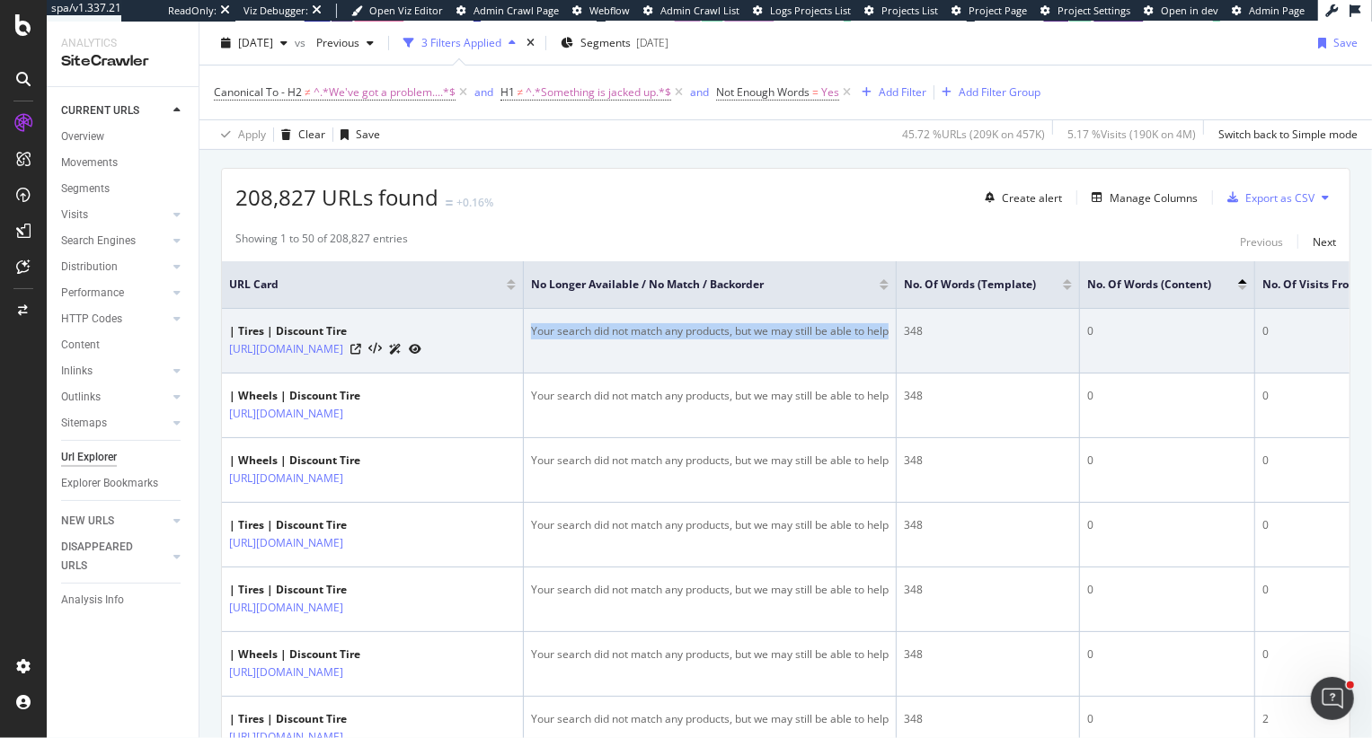
drag, startPoint x: 680, startPoint y: 331, endPoint x: 1035, endPoint y: 340, distance: 354.9
click at [897, 340] on td "Your search did not match any products, but we may still be able to help" at bounding box center [710, 341] width 373 height 65
copy div "Your search did not match any products, but we may still be able to help"
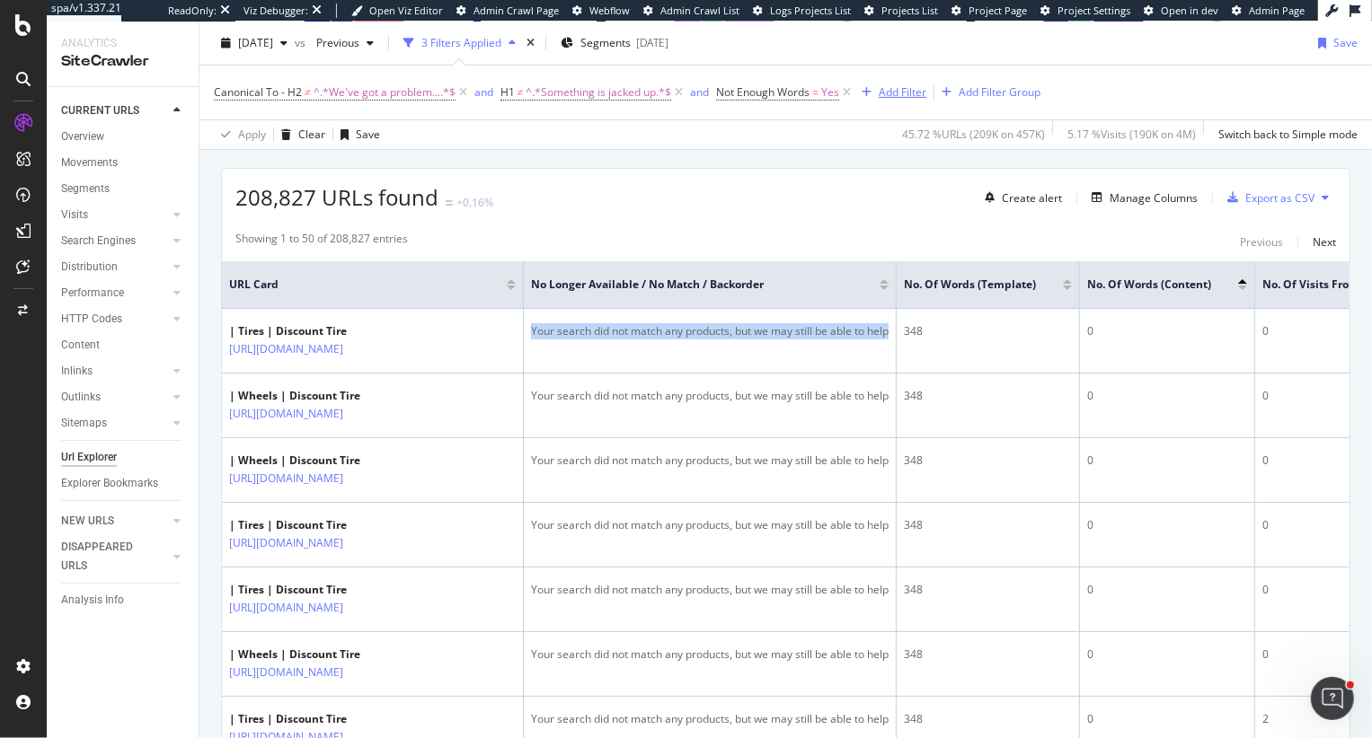
click at [909, 93] on div "Add Filter" at bounding box center [903, 91] width 48 height 15
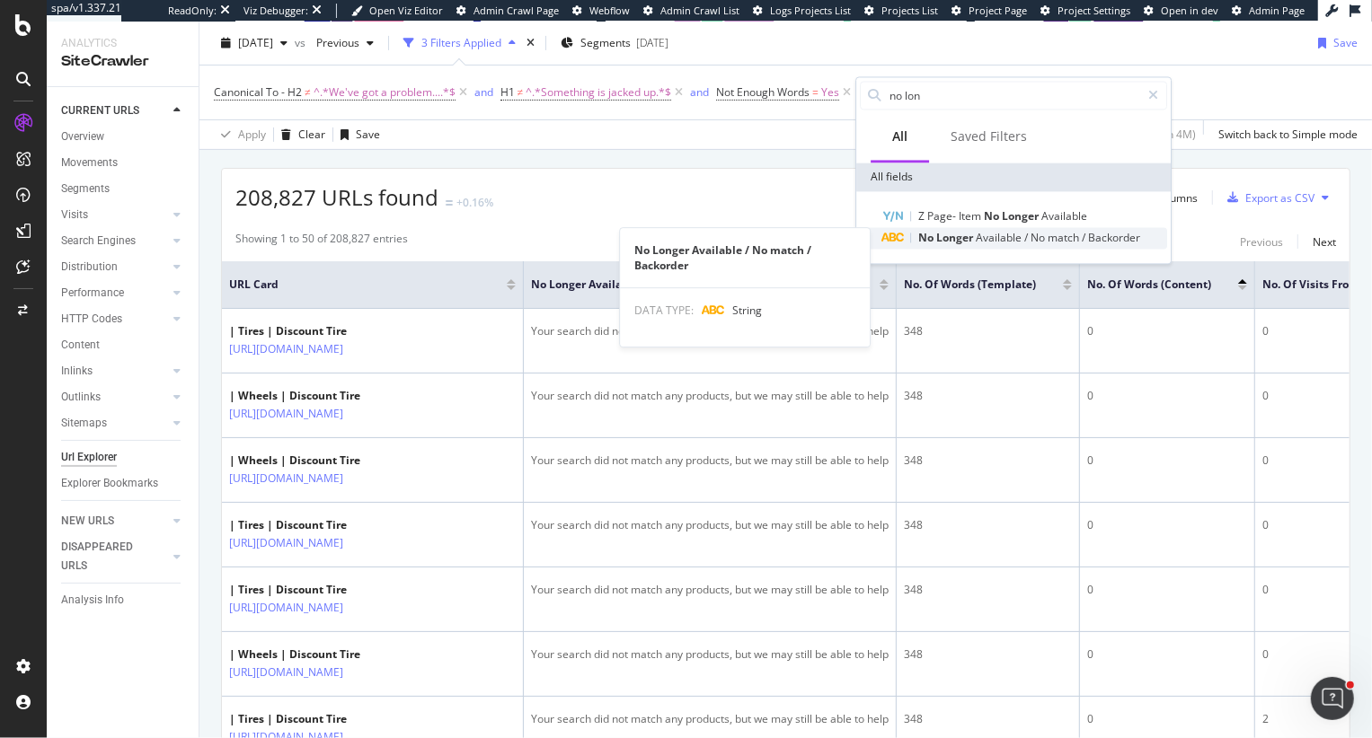
type input "no lon"
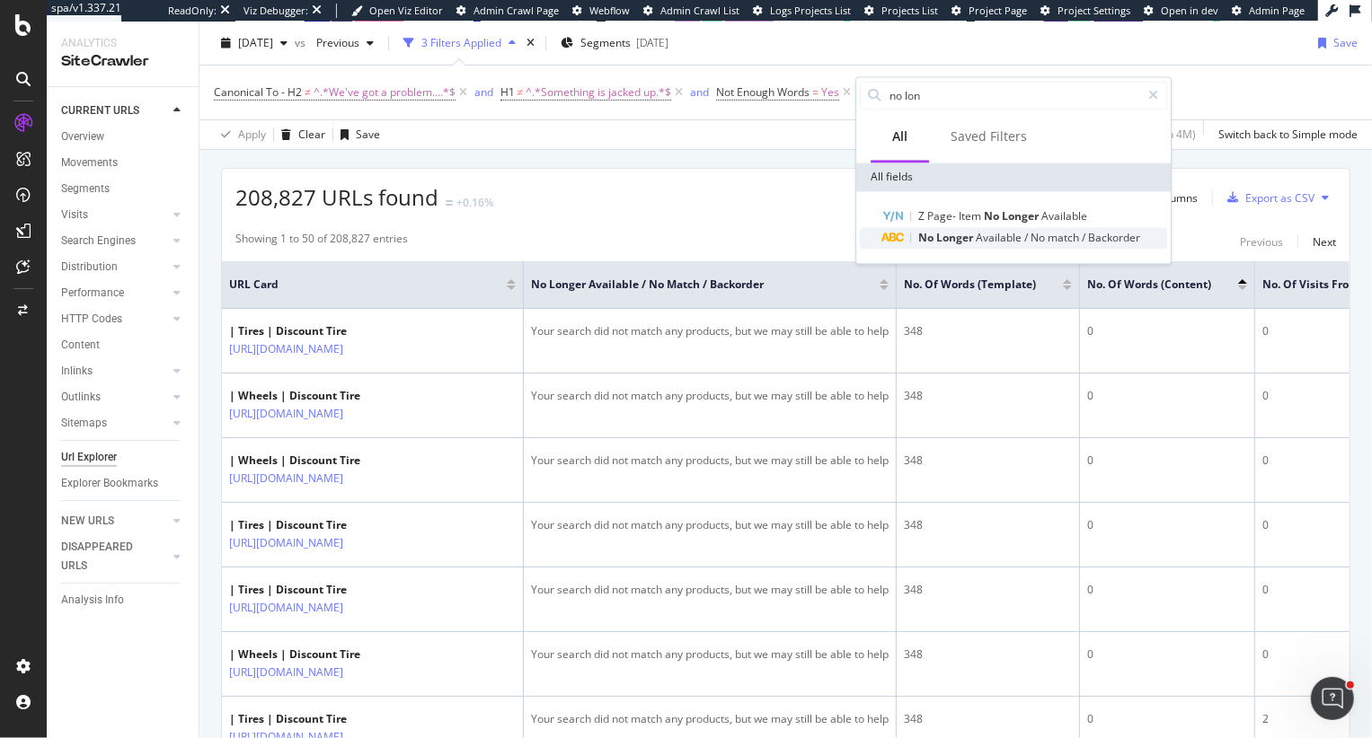
click at [952, 240] on span "Longer" at bounding box center [956, 237] width 40 height 15
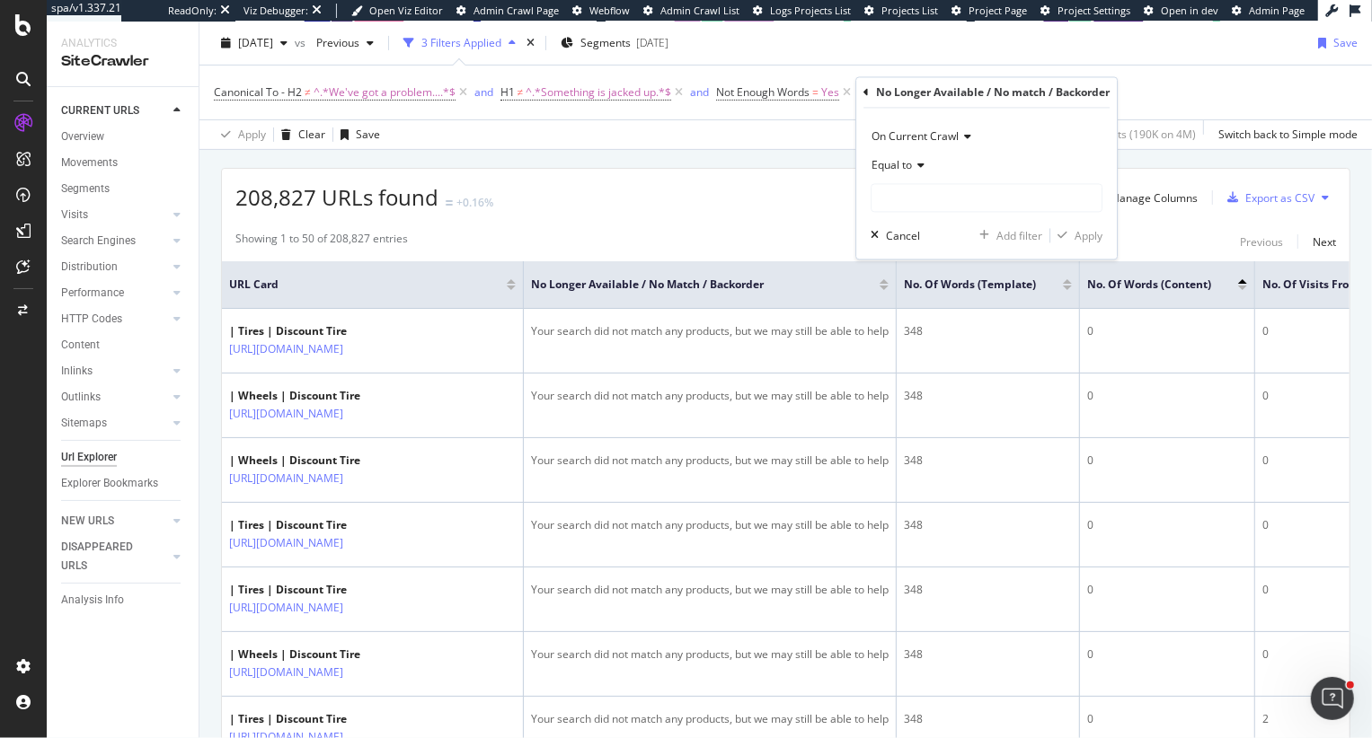
click at [897, 163] on span "Equal to" at bounding box center [891, 165] width 40 height 15
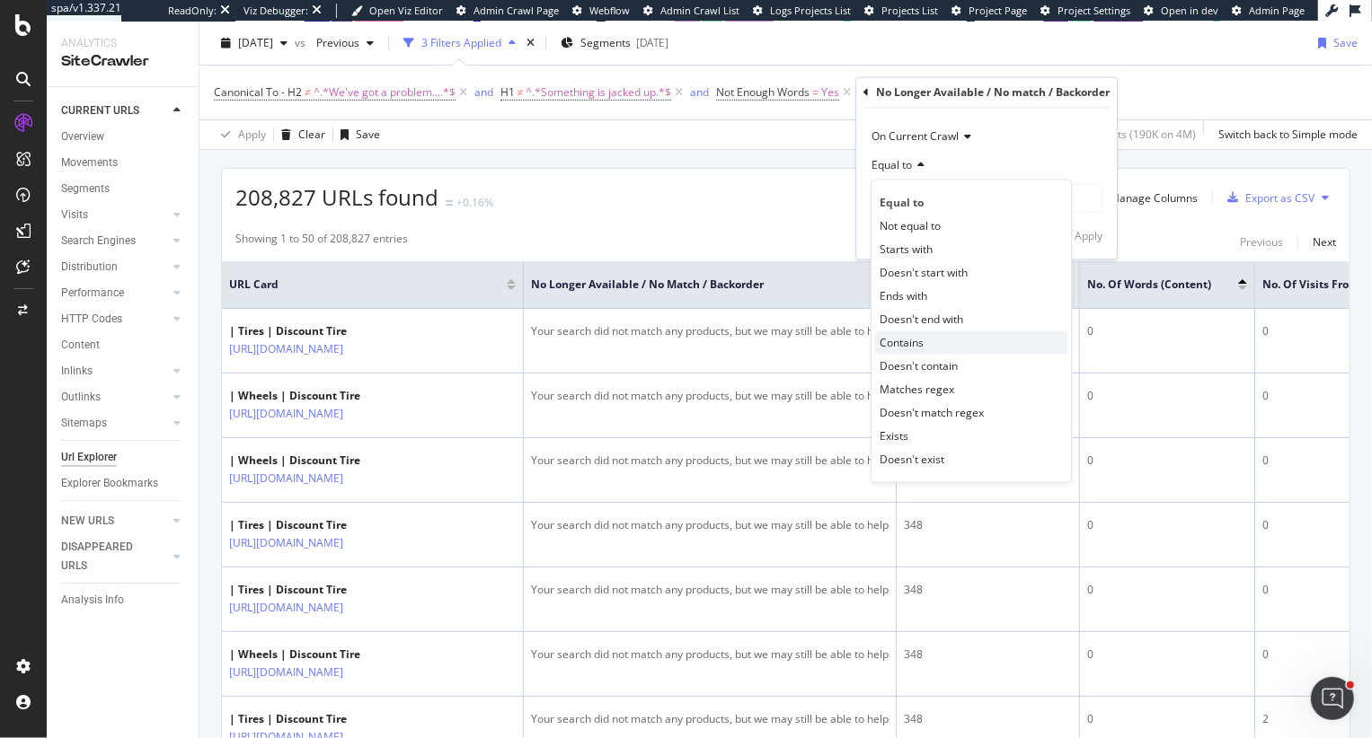
click at [919, 349] on span "Contains" at bounding box center [901, 342] width 44 height 15
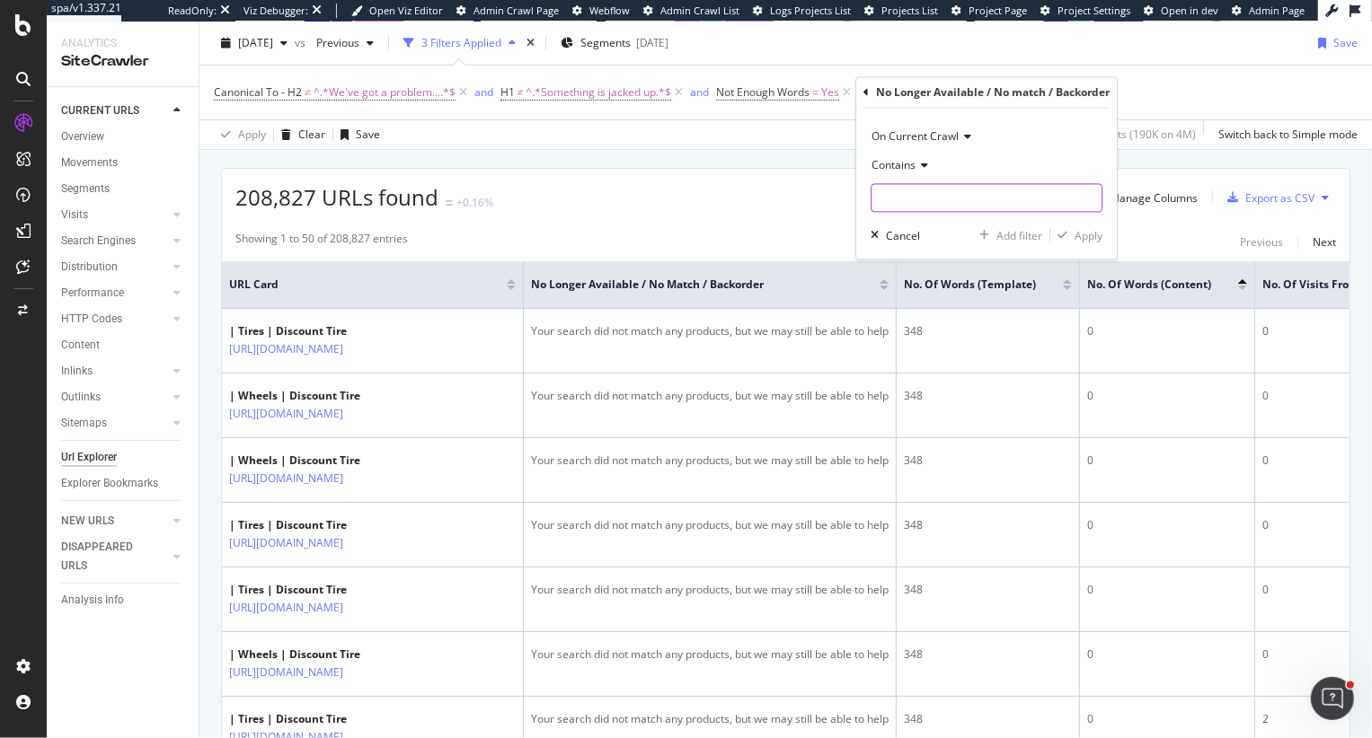
click at [914, 196] on input "text" at bounding box center [986, 198] width 230 height 29
paste input "Your search did not match any products, but we may still be able to help"
type input "Your search did not match any products, but we may still be able to help"
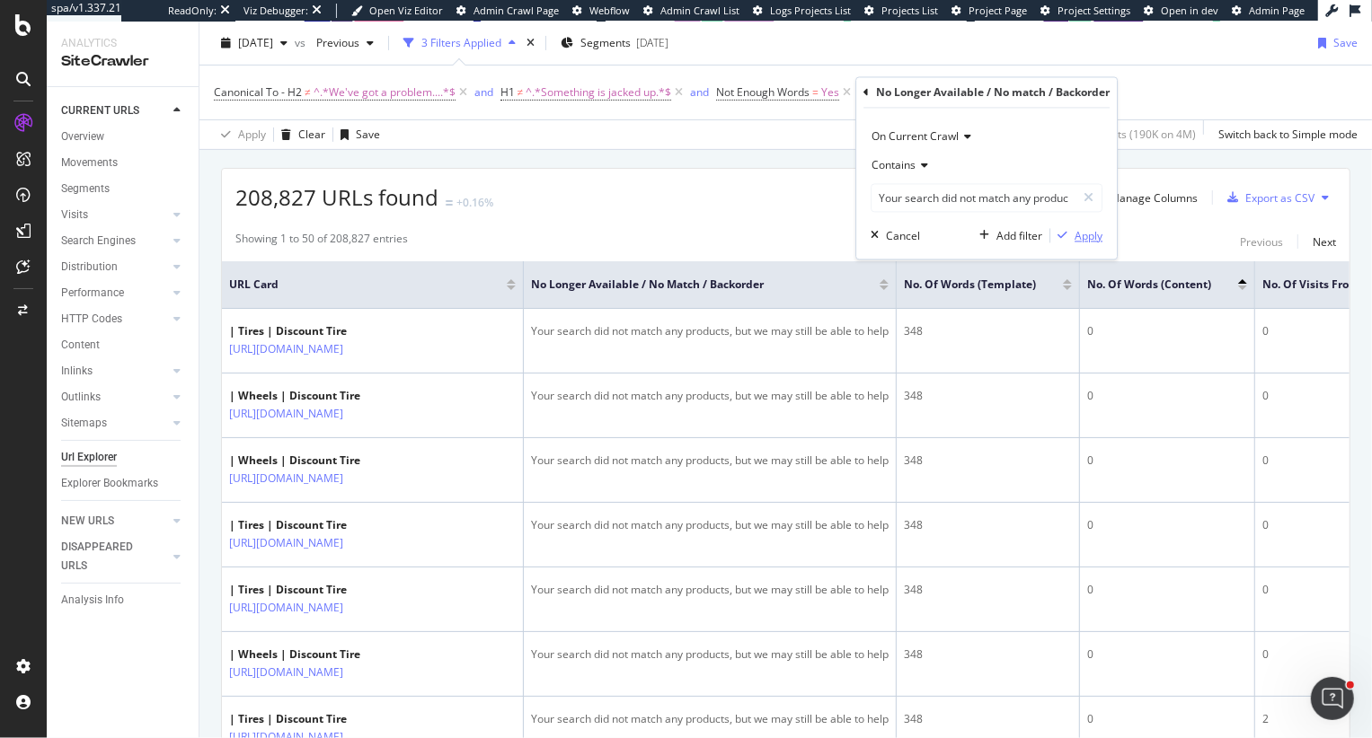
click at [1085, 237] on div "Apply" at bounding box center [1088, 235] width 28 height 15
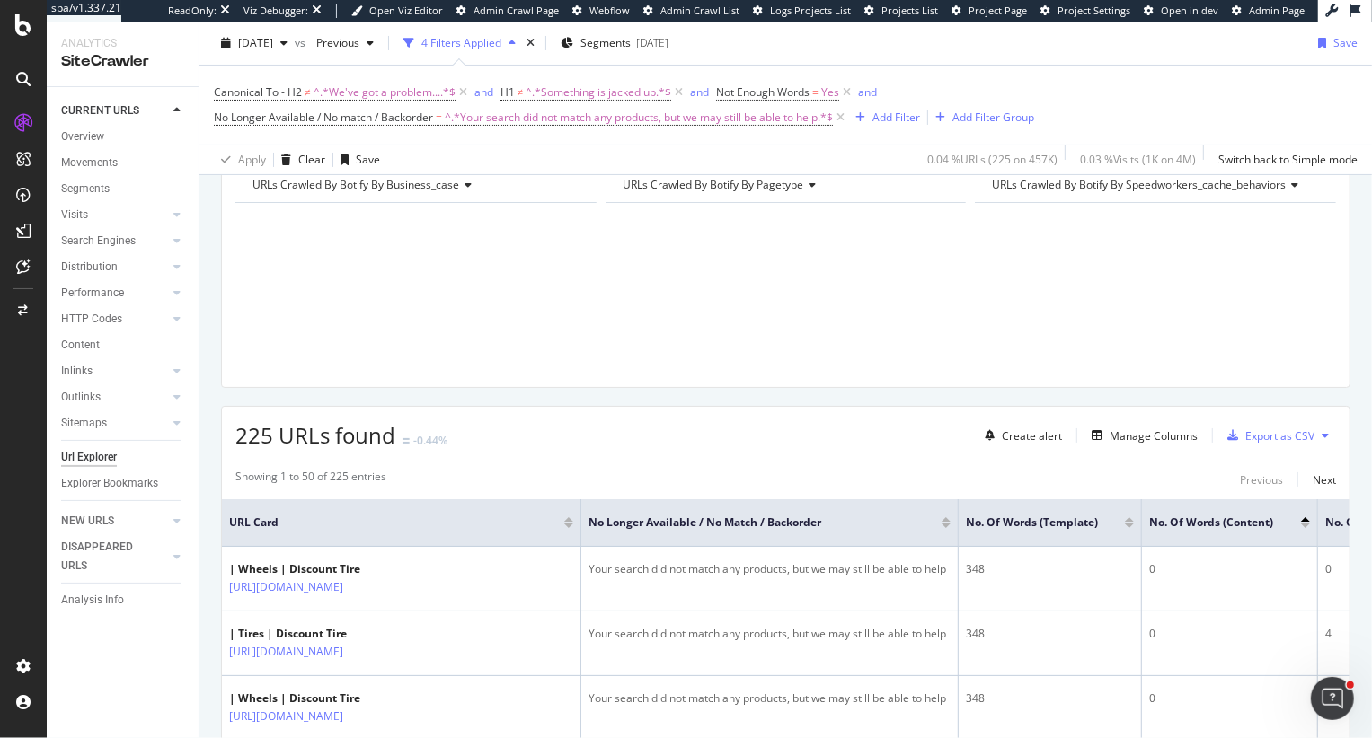
scroll to position [443, 0]
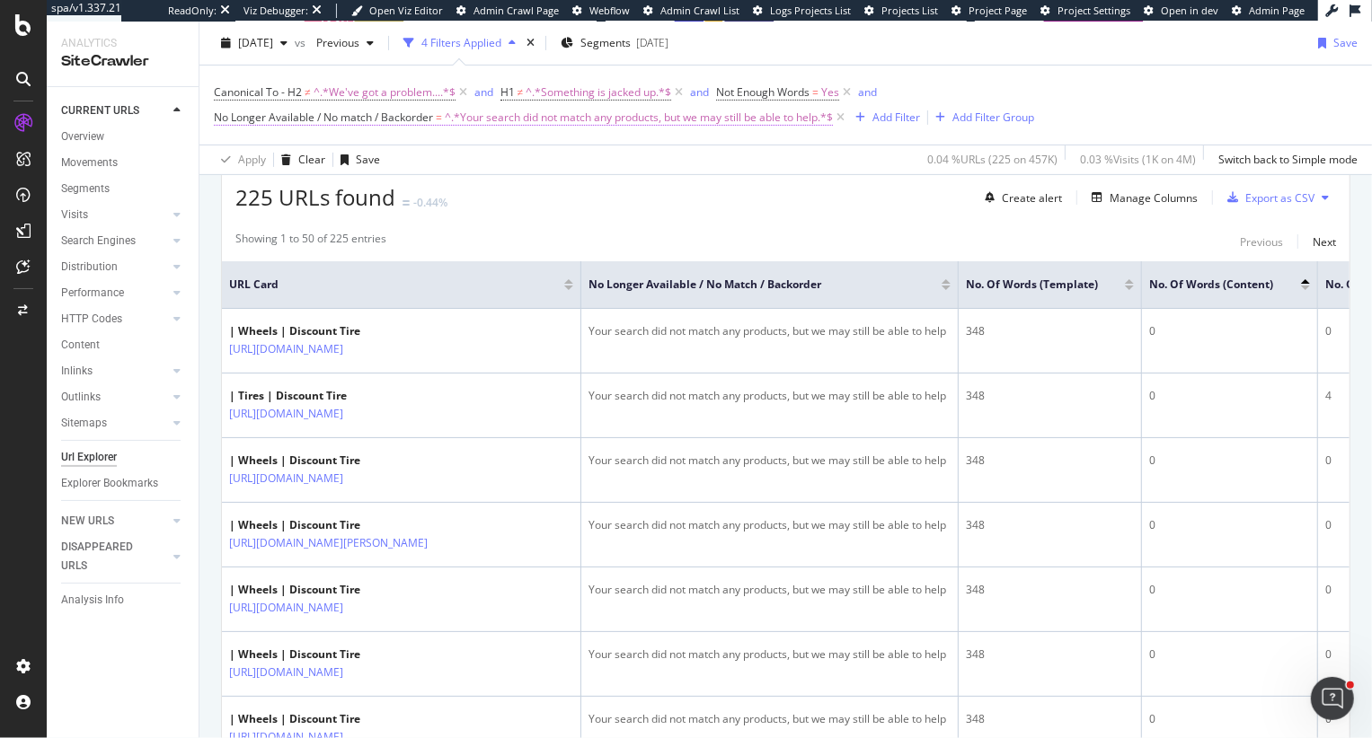
click at [438, 122] on span "=" at bounding box center [439, 117] width 6 height 15
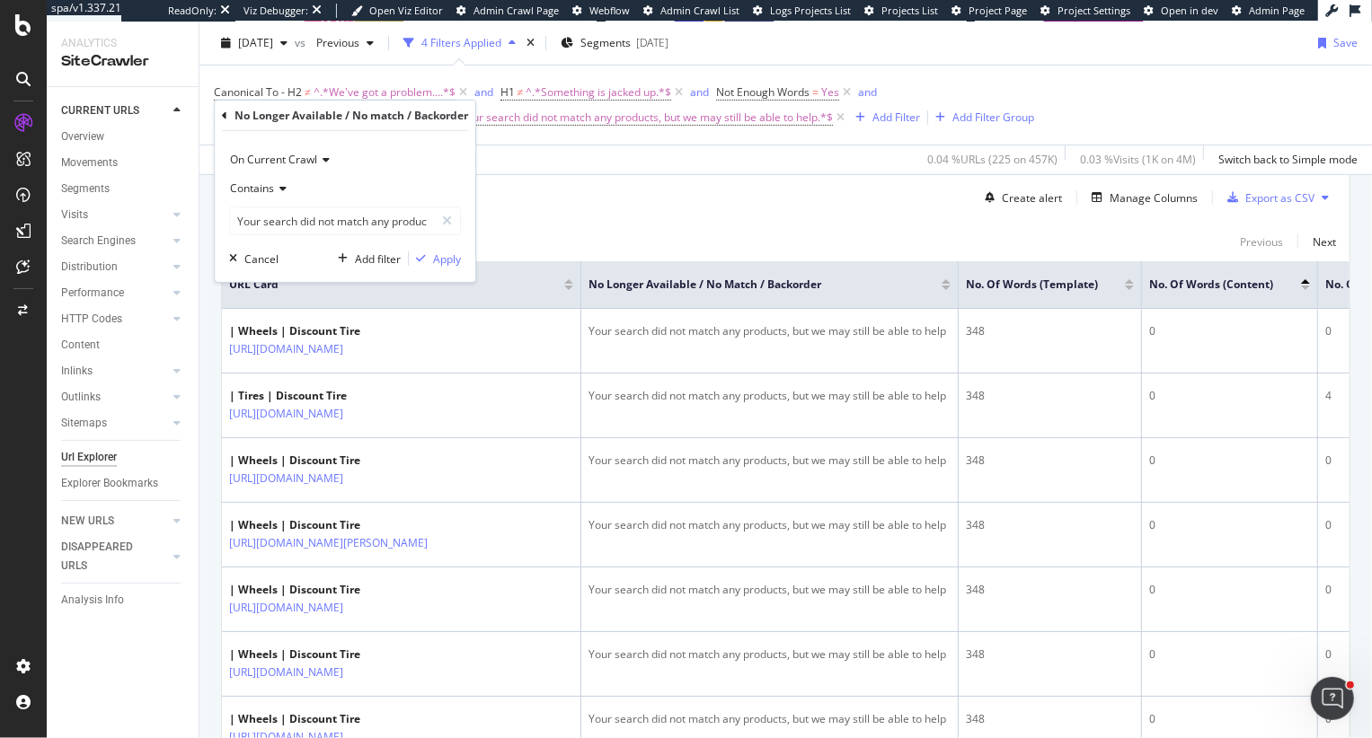
click at [242, 192] on span "Contains" at bounding box center [252, 188] width 44 height 15
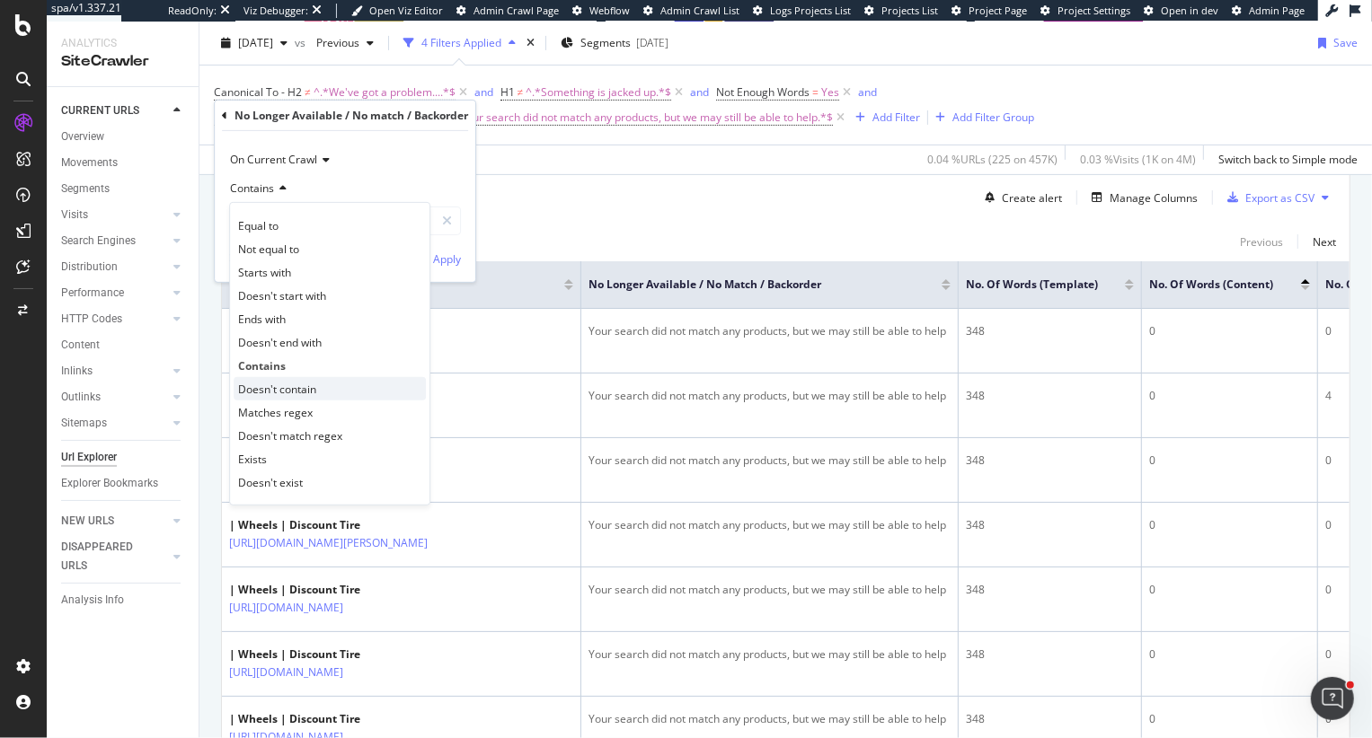
click at [283, 393] on span "Doesn't contain" at bounding box center [277, 388] width 78 height 15
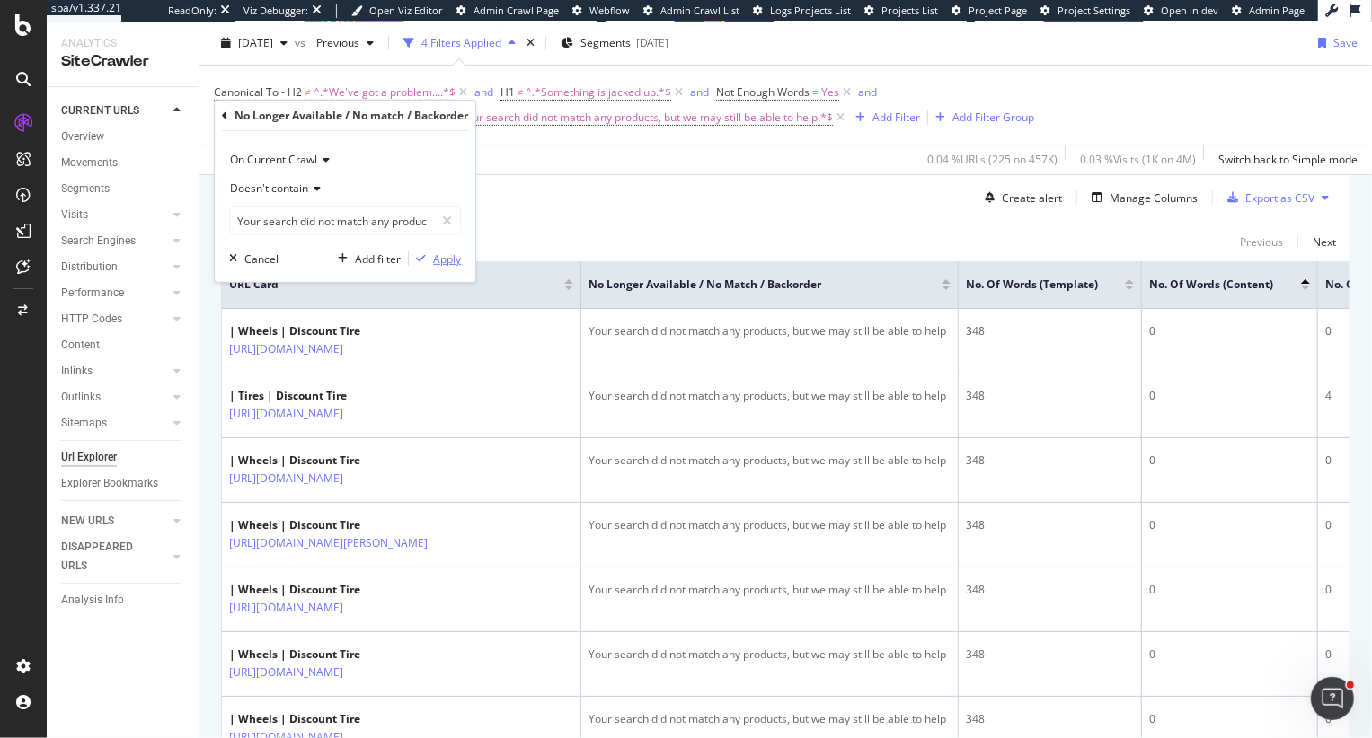
click at [447, 258] on div "Apply" at bounding box center [447, 258] width 28 height 15
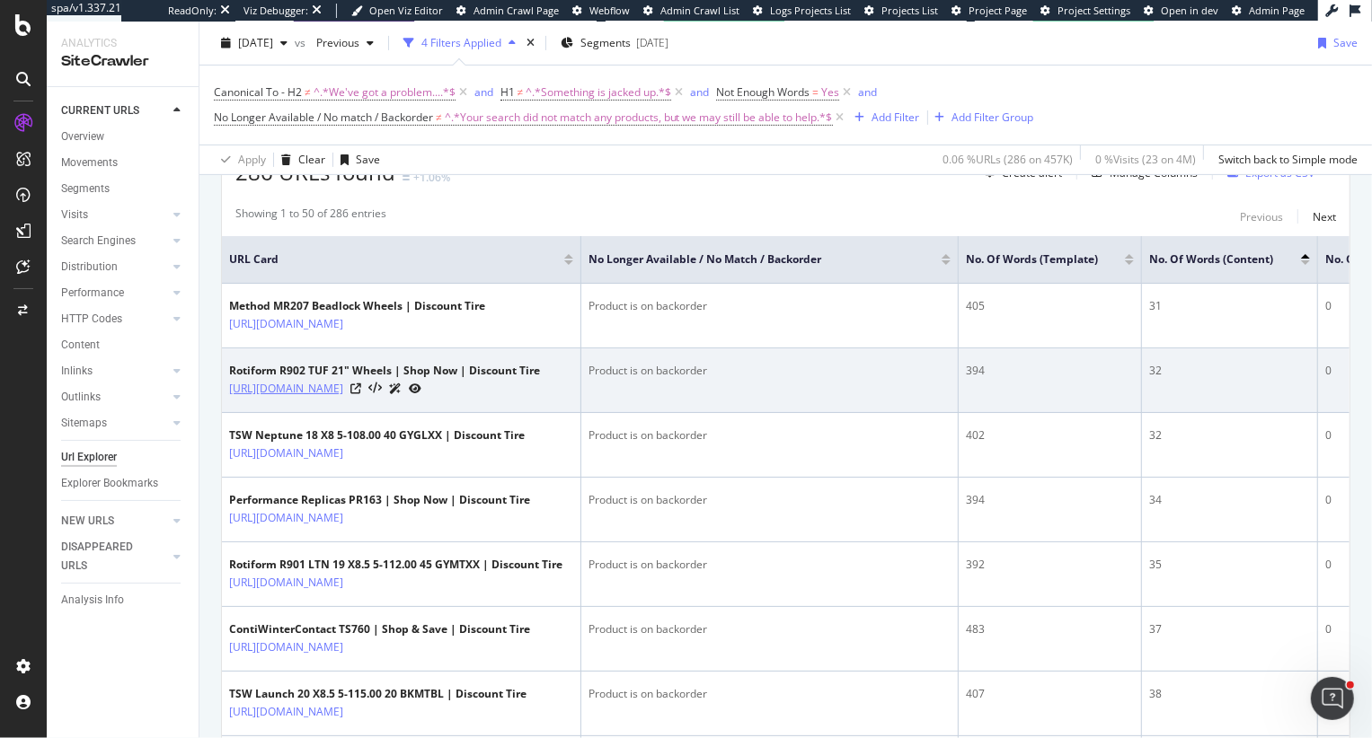
scroll to position [470, 0]
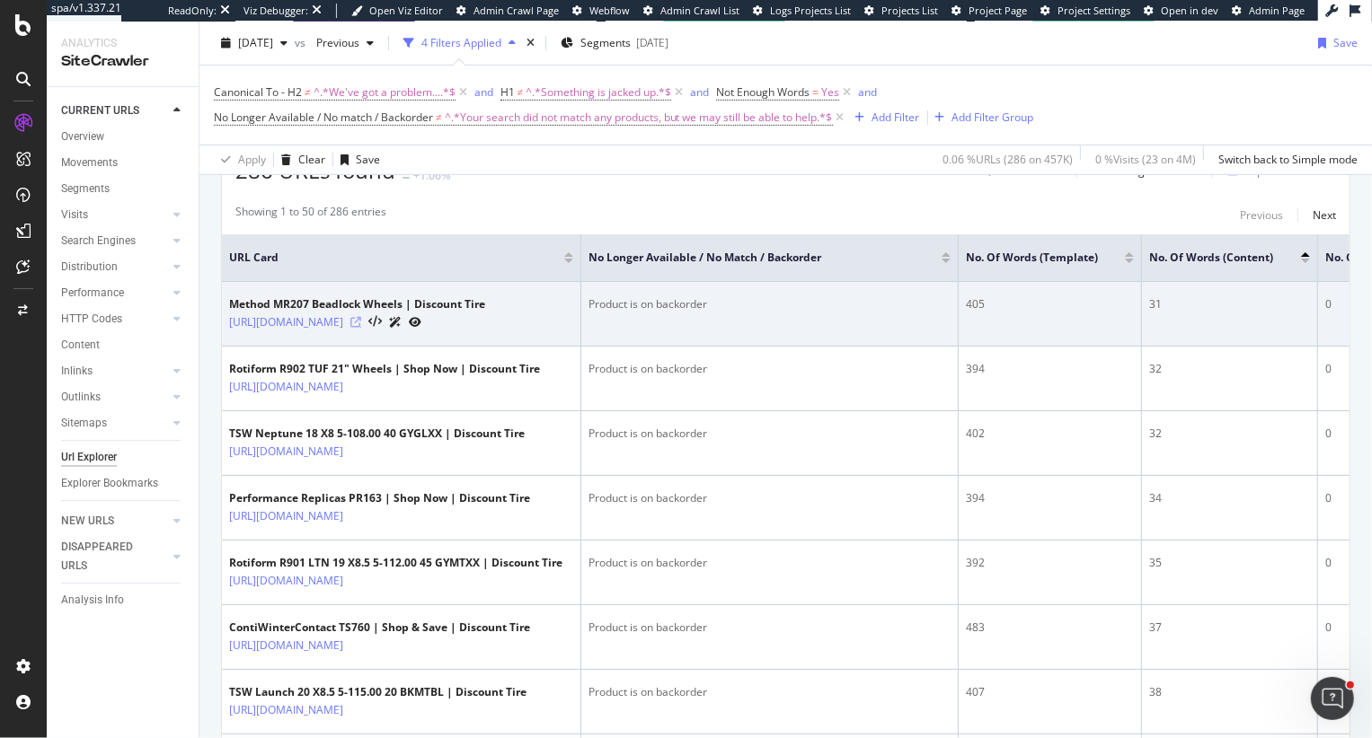
click at [361, 326] on icon at bounding box center [355, 322] width 11 height 11
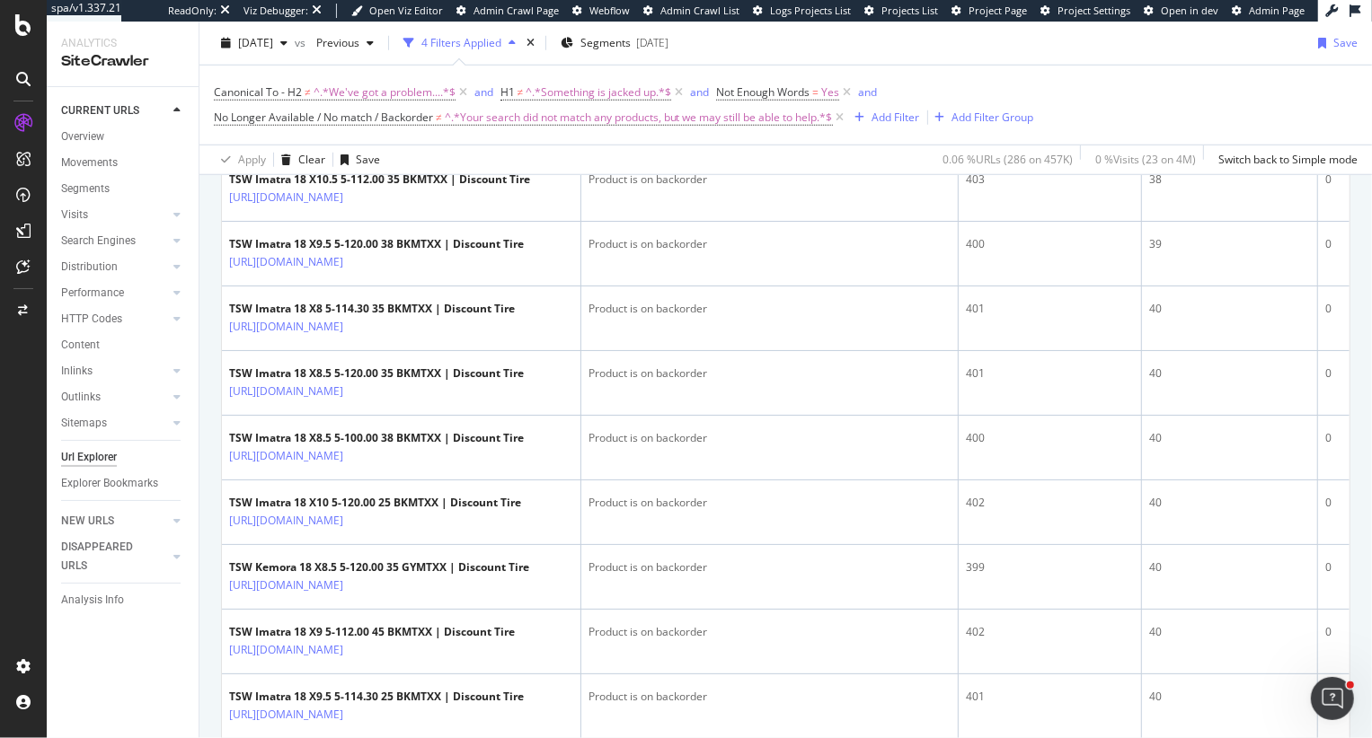
scroll to position [1463, 0]
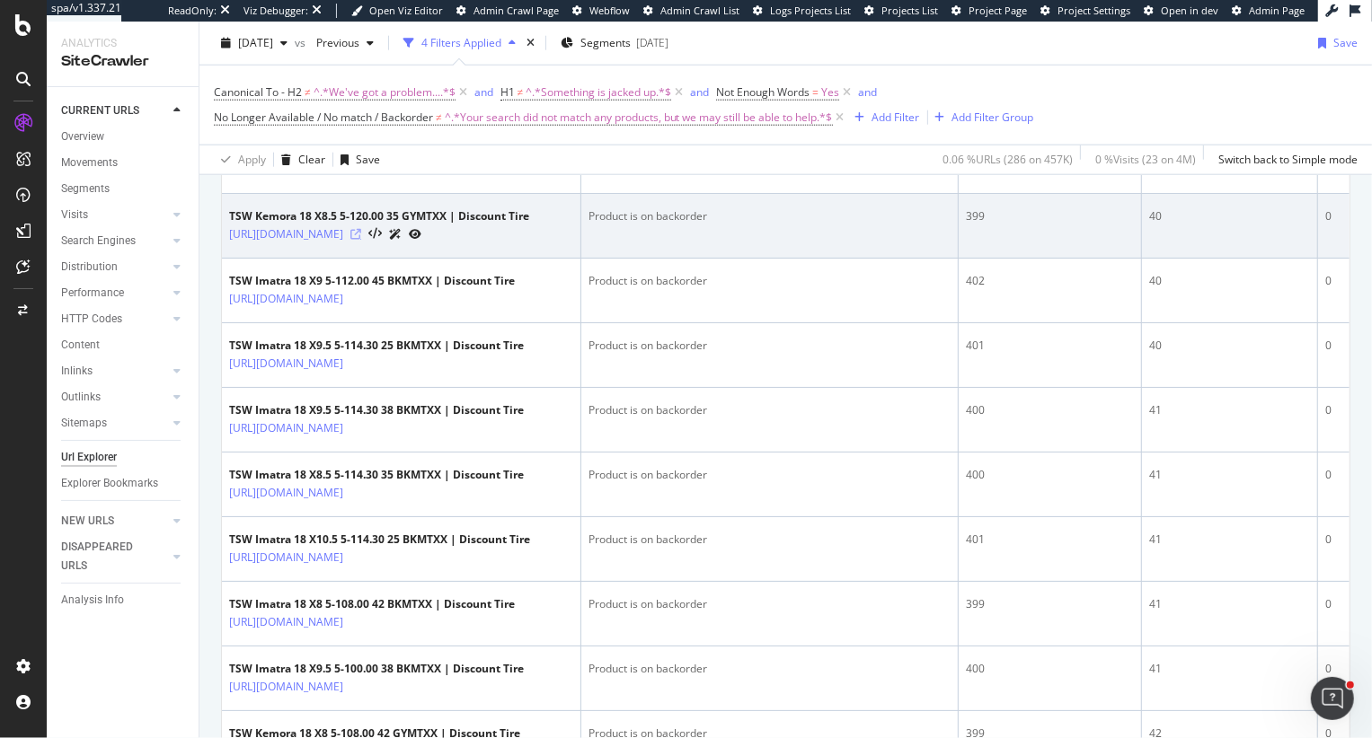
click at [361, 240] on icon at bounding box center [355, 234] width 11 height 11
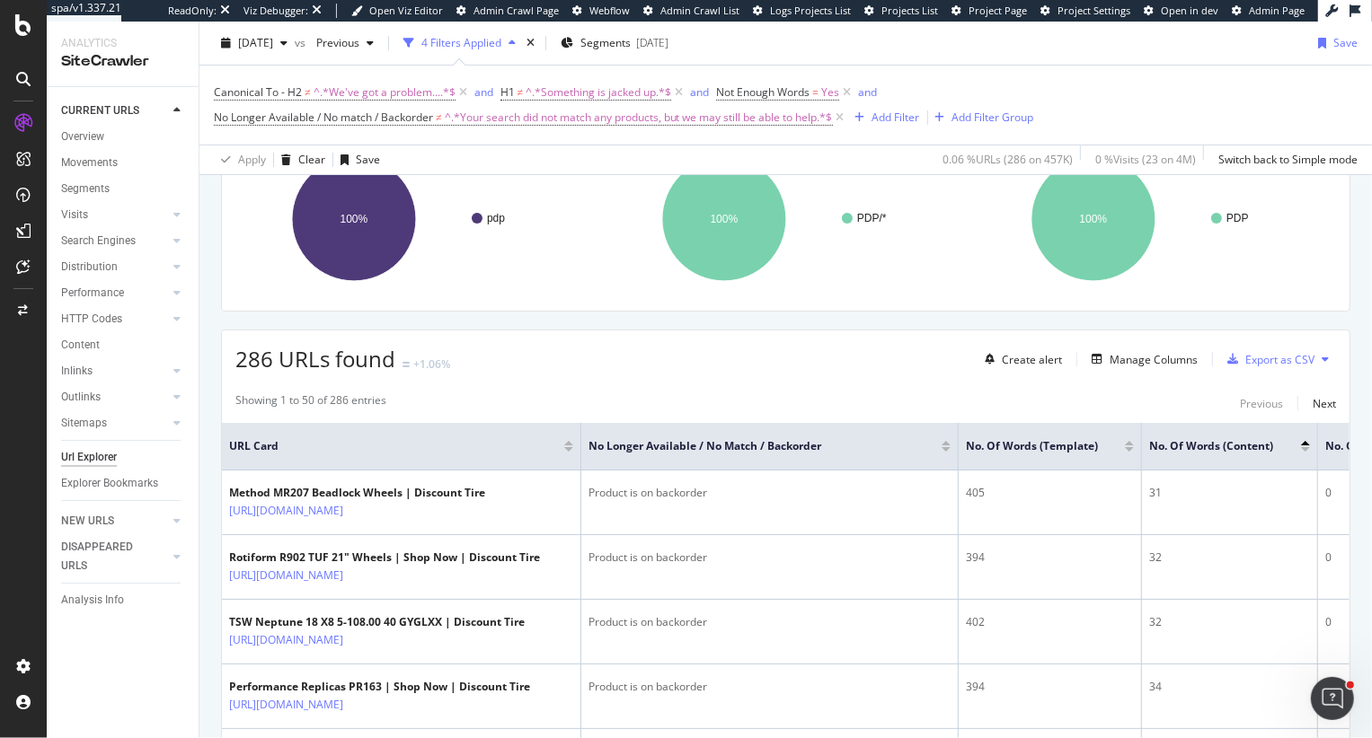
scroll to position [287, 0]
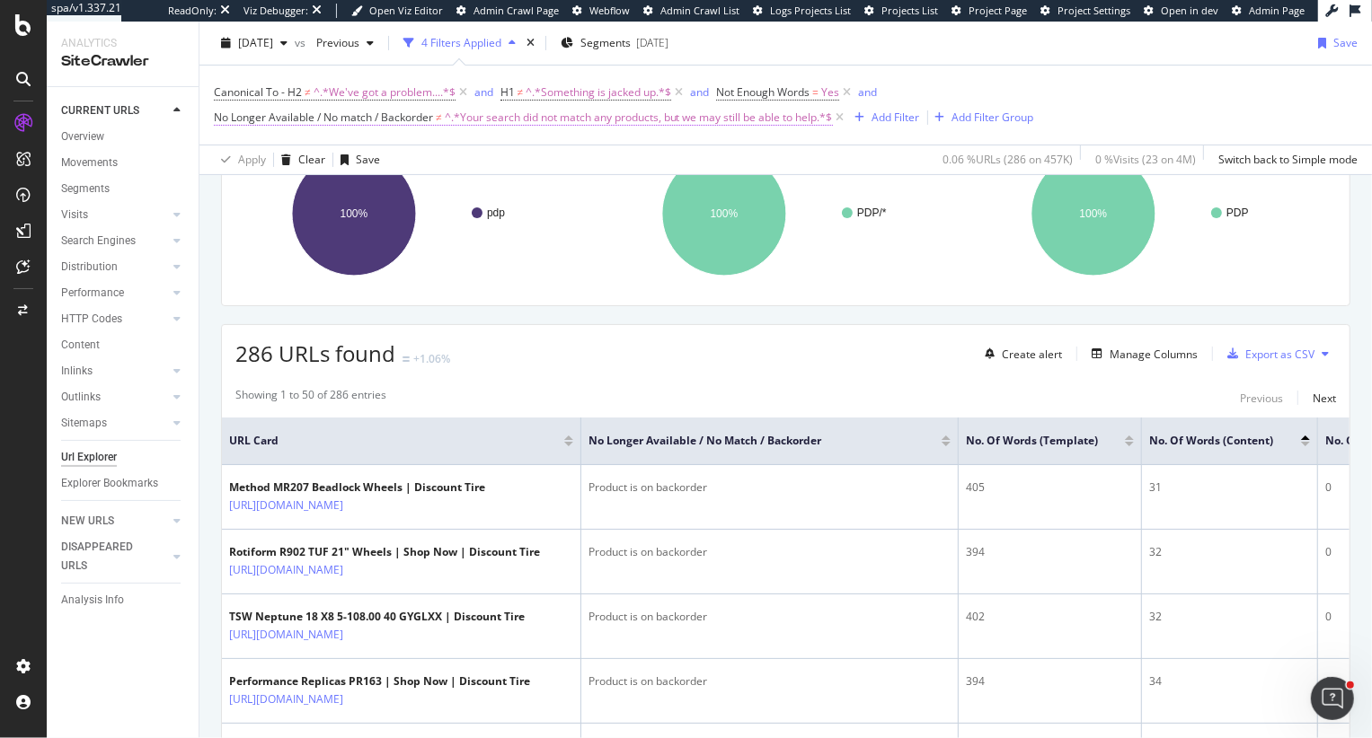
click at [514, 115] on span "^.*Your search did not match any products, but we may still be able to help.*$" at bounding box center [639, 117] width 388 height 25
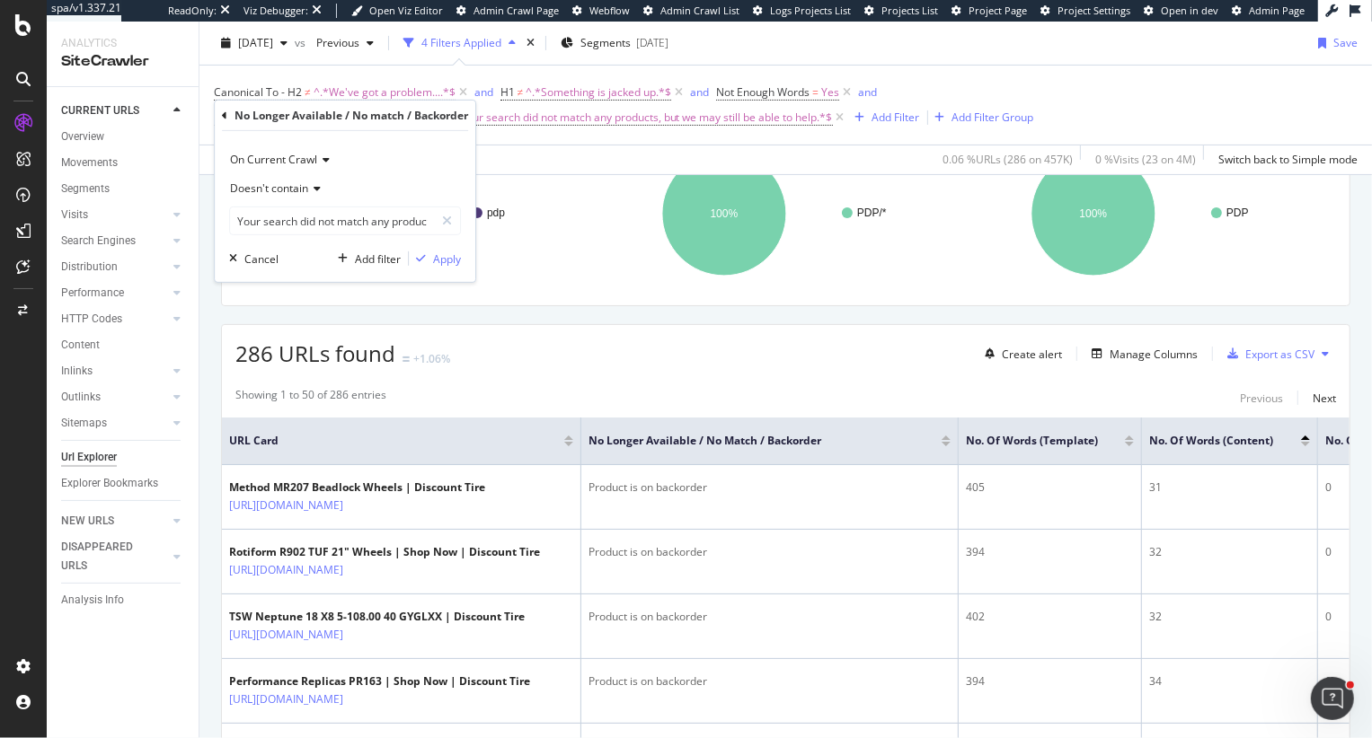
click at [284, 190] on span "Doesn't contain" at bounding box center [269, 188] width 78 height 15
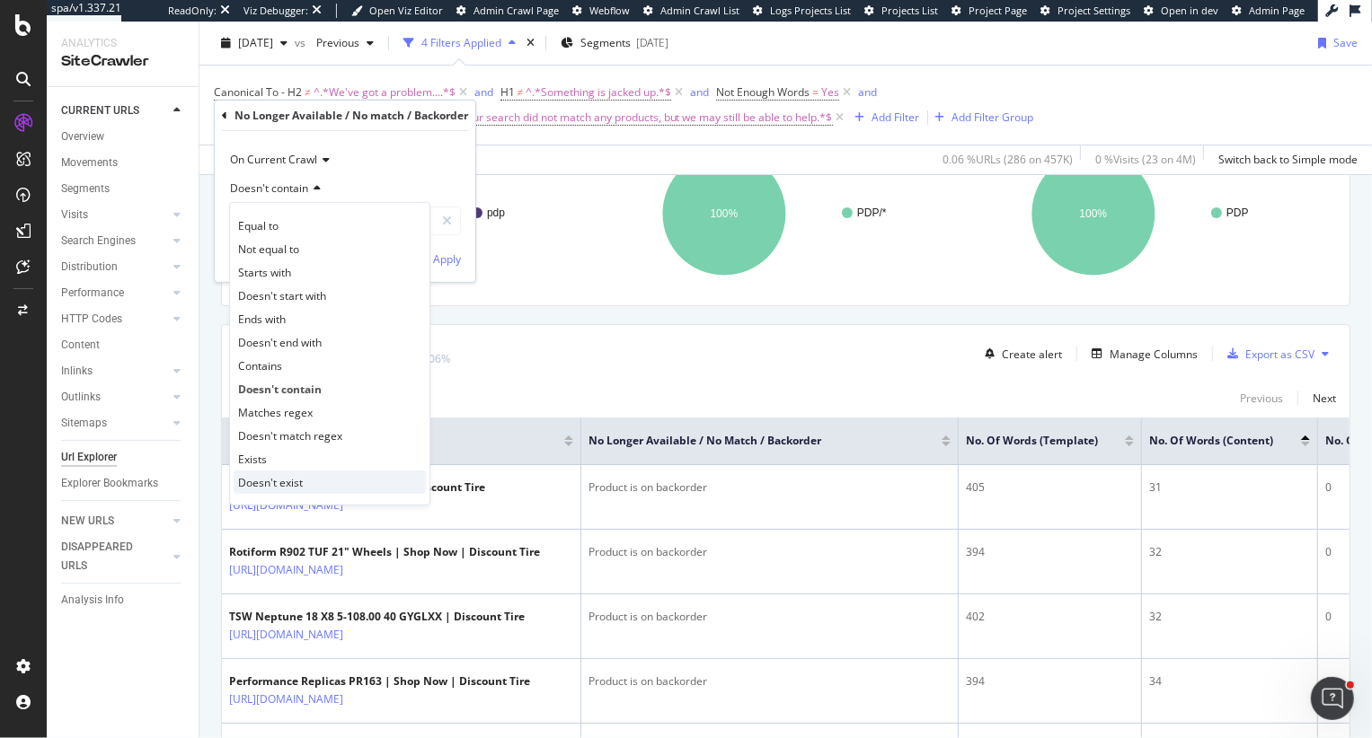
click at [315, 481] on div "Doesn't exist" at bounding box center [330, 482] width 192 height 23
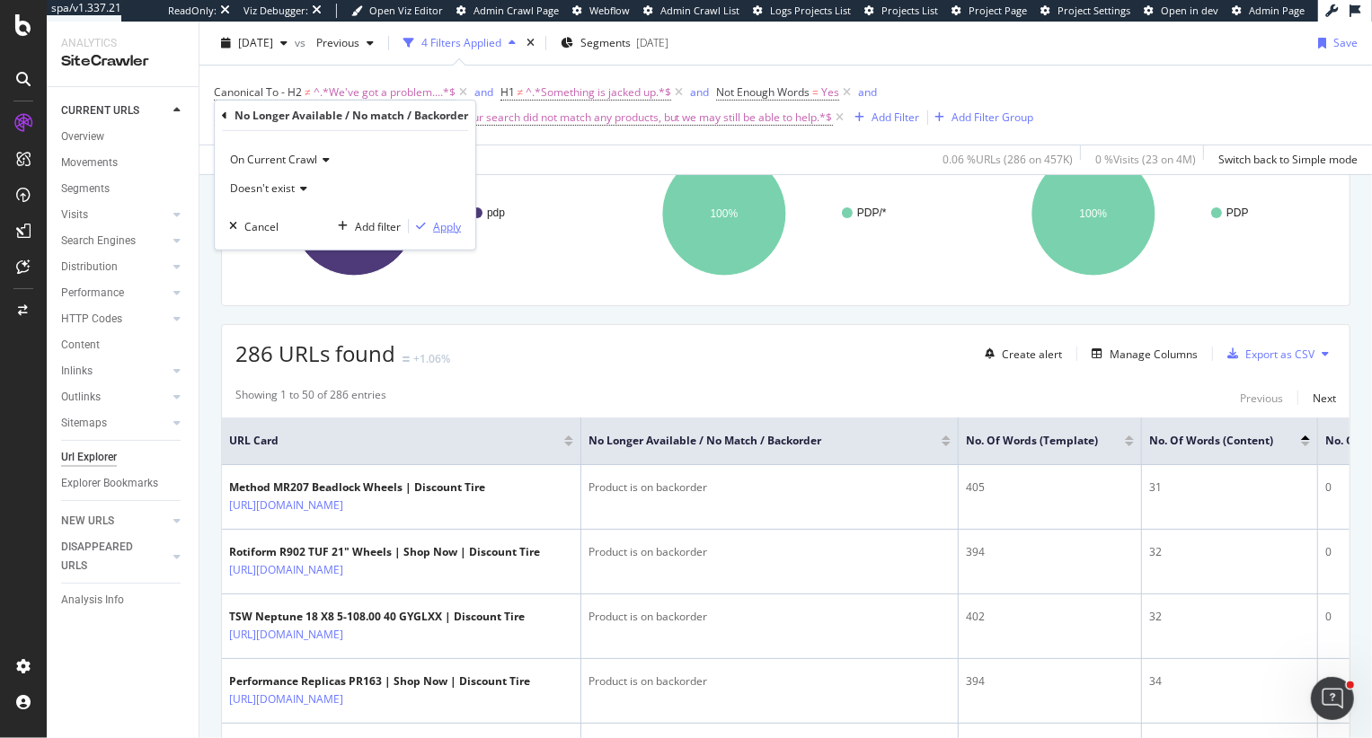
click at [435, 230] on div "Apply" at bounding box center [447, 225] width 28 height 15
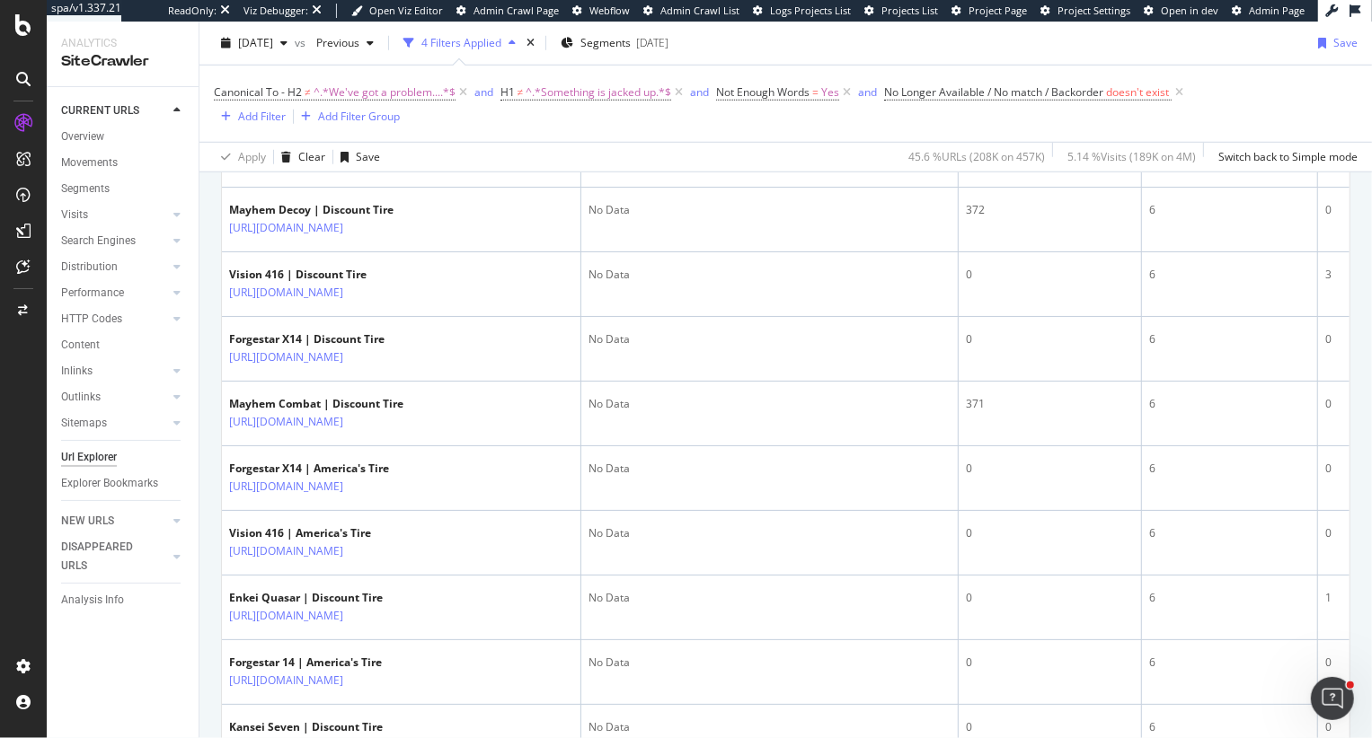
scroll to position [1085, 0]
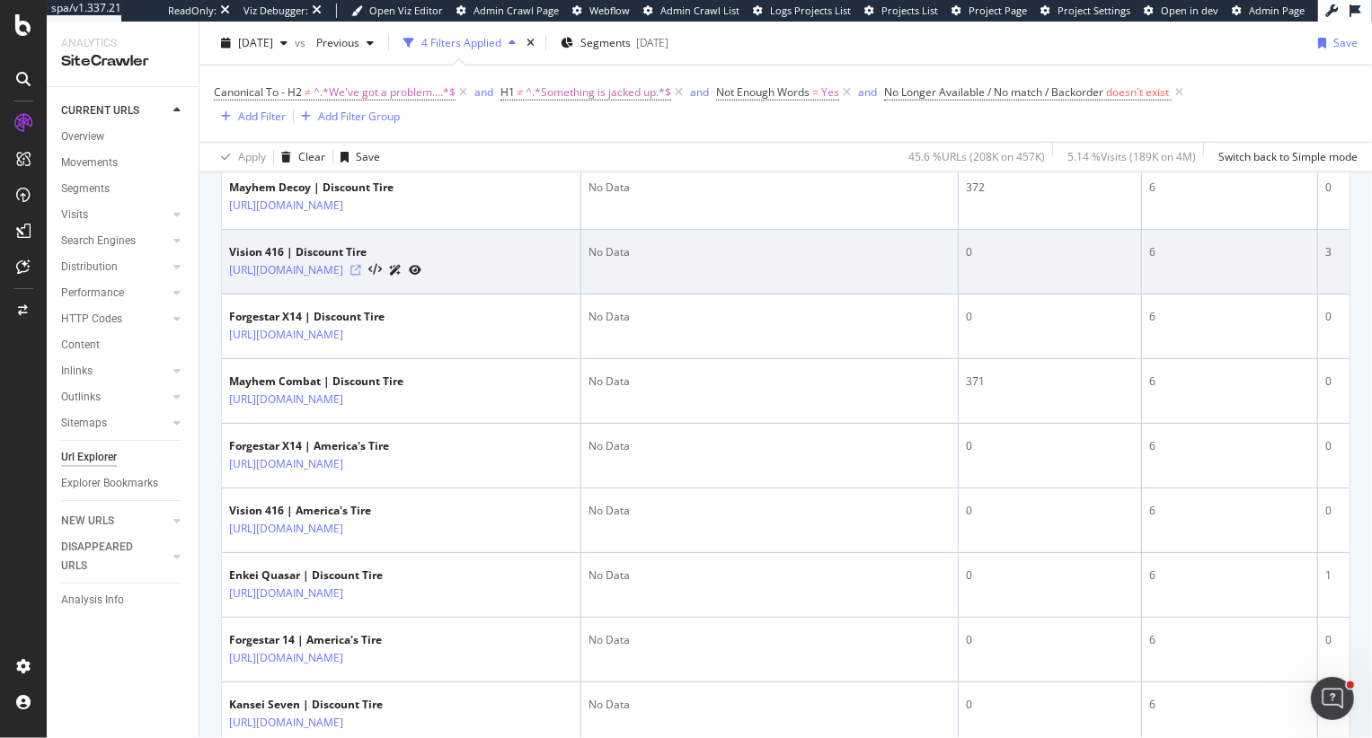
click at [361, 276] on icon at bounding box center [355, 270] width 11 height 11
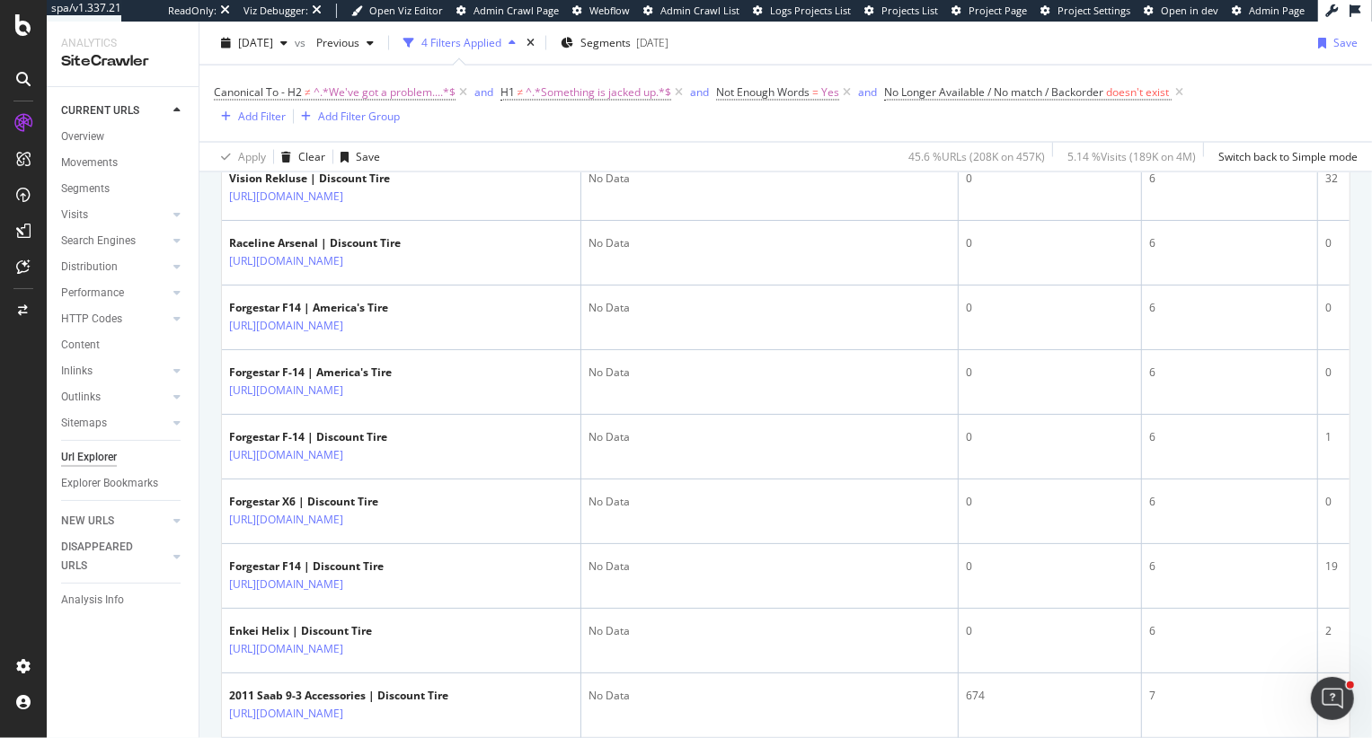
scroll to position [2362, 0]
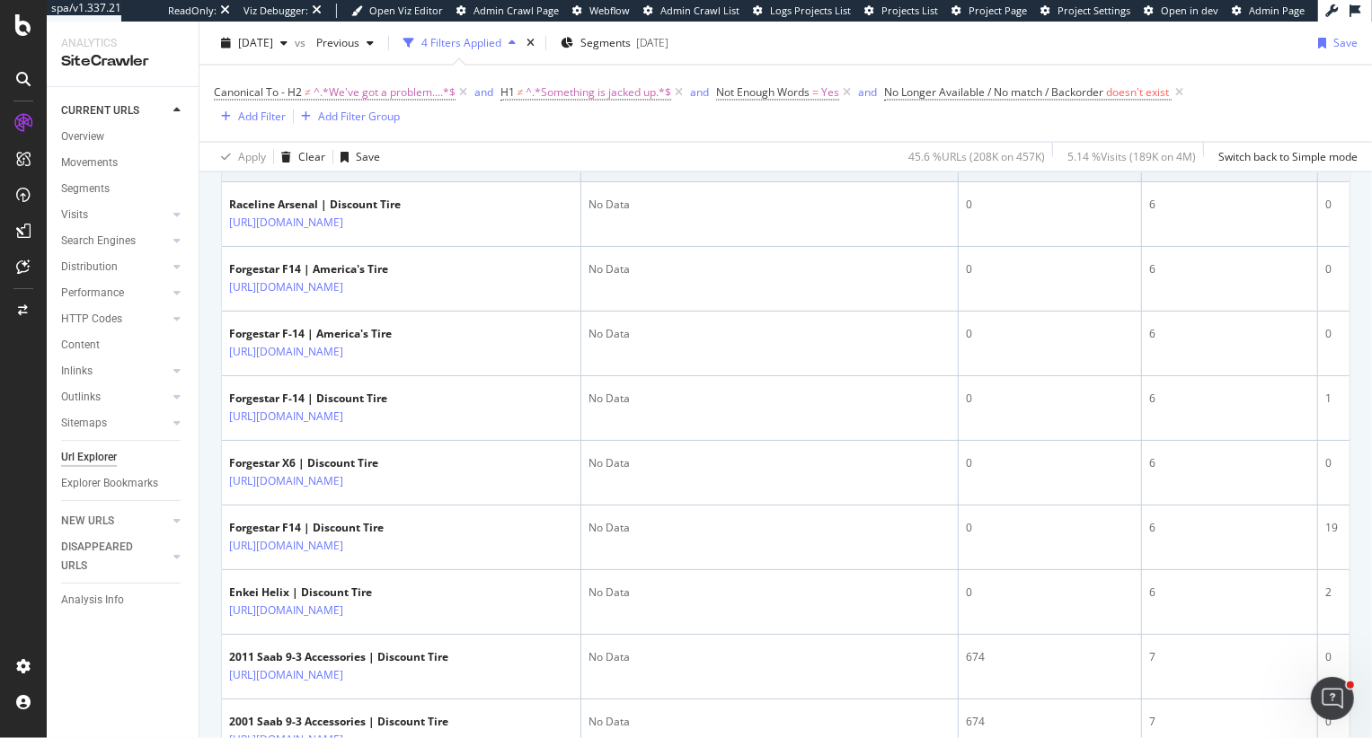
click at [361, 163] on icon at bounding box center [355, 158] width 11 height 11
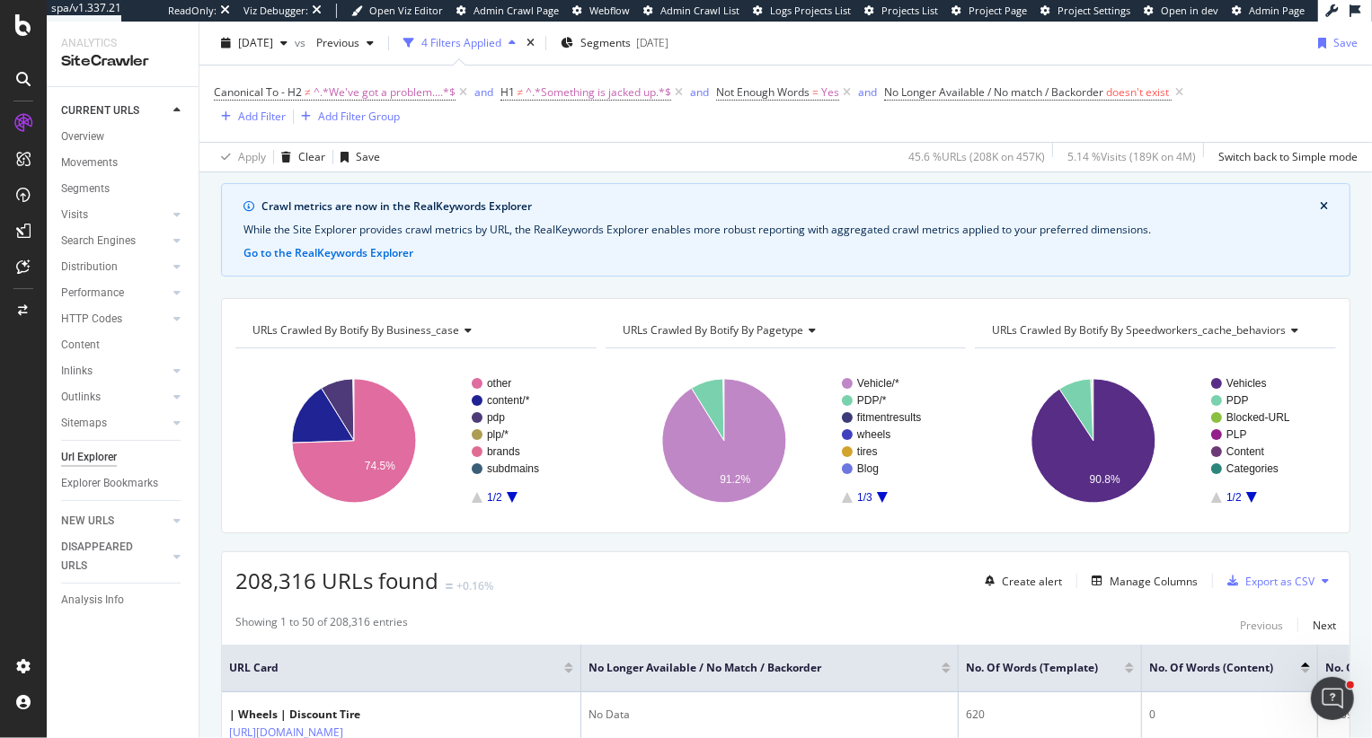
scroll to position [38, 0]
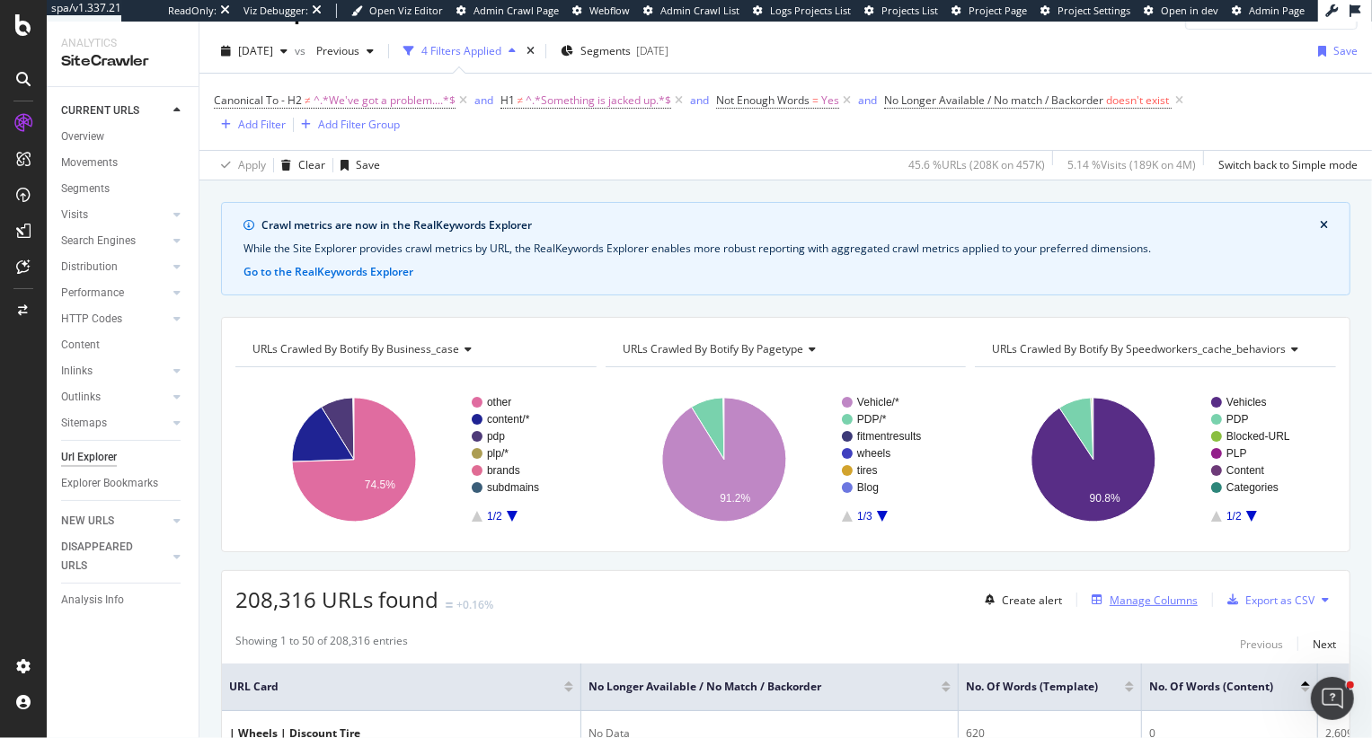
click at [1135, 602] on div "Manage Columns" at bounding box center [1153, 600] width 88 height 15
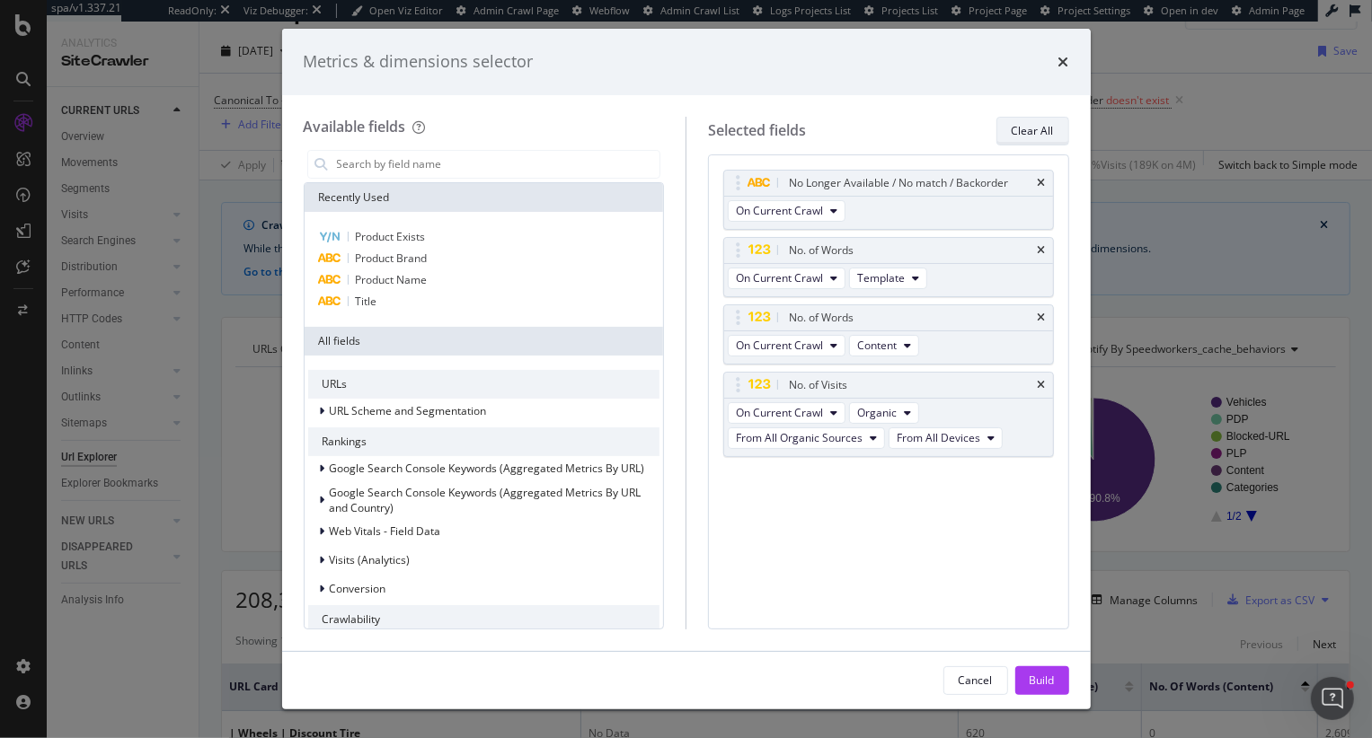
click at [1035, 132] on div "Clear All" at bounding box center [1033, 130] width 42 height 15
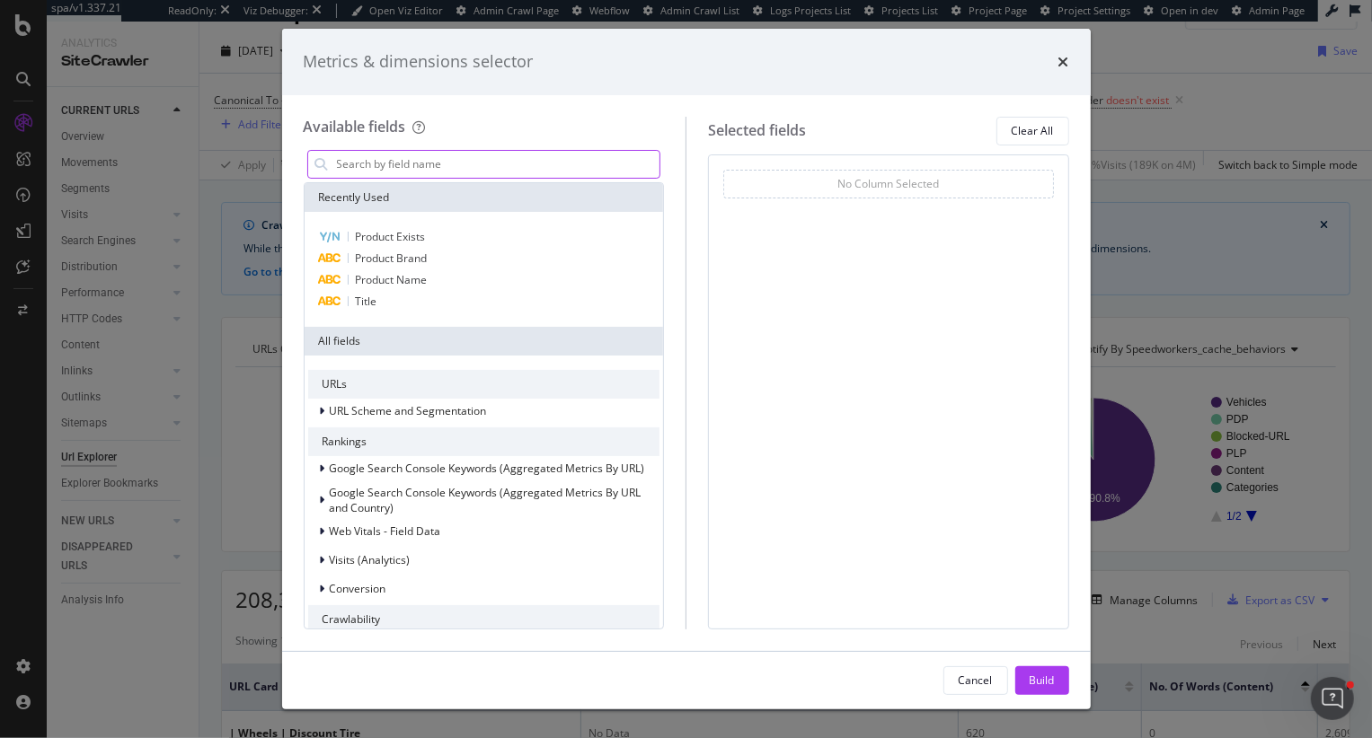
click at [469, 162] on input "modal" at bounding box center [497, 164] width 325 height 27
click at [1068, 62] on div "Metrics & dimensions selector" at bounding box center [686, 62] width 808 height 66
click at [1065, 61] on icon "times" at bounding box center [1063, 62] width 11 height 14
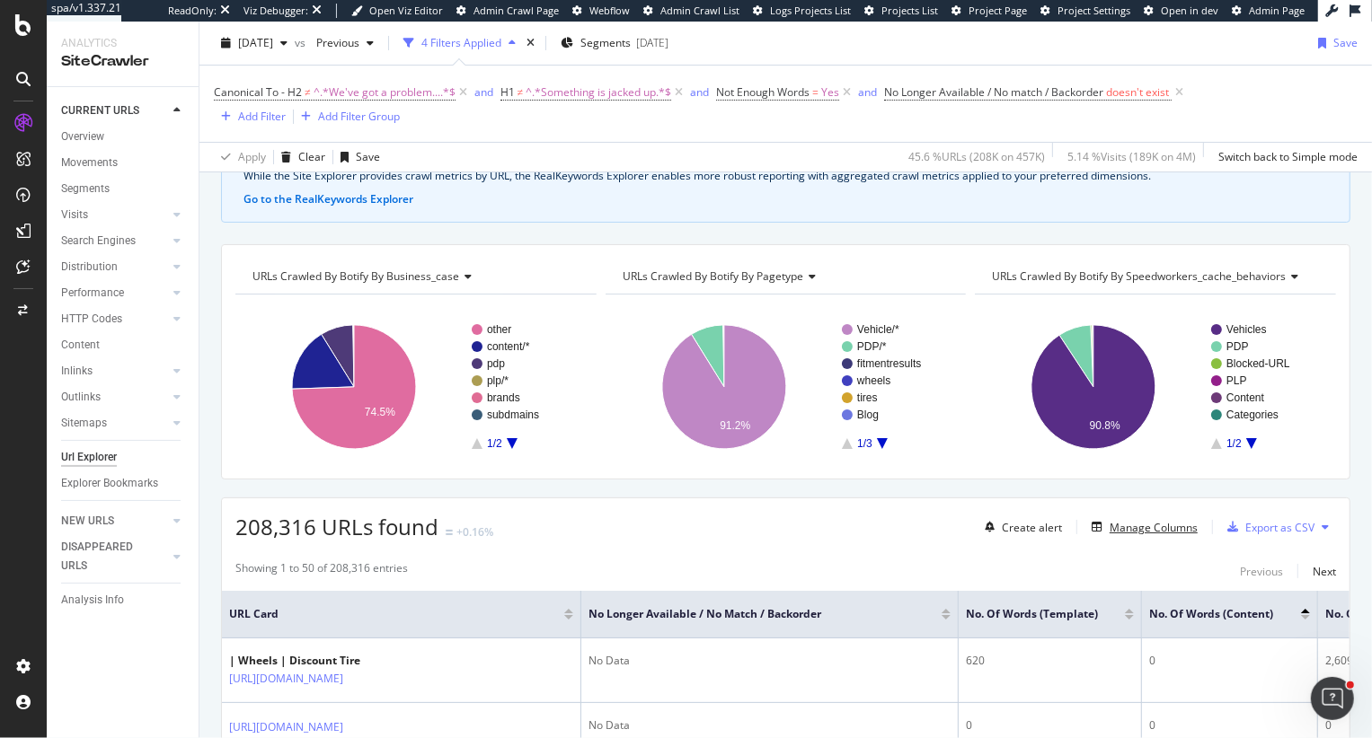
scroll to position [136, 0]
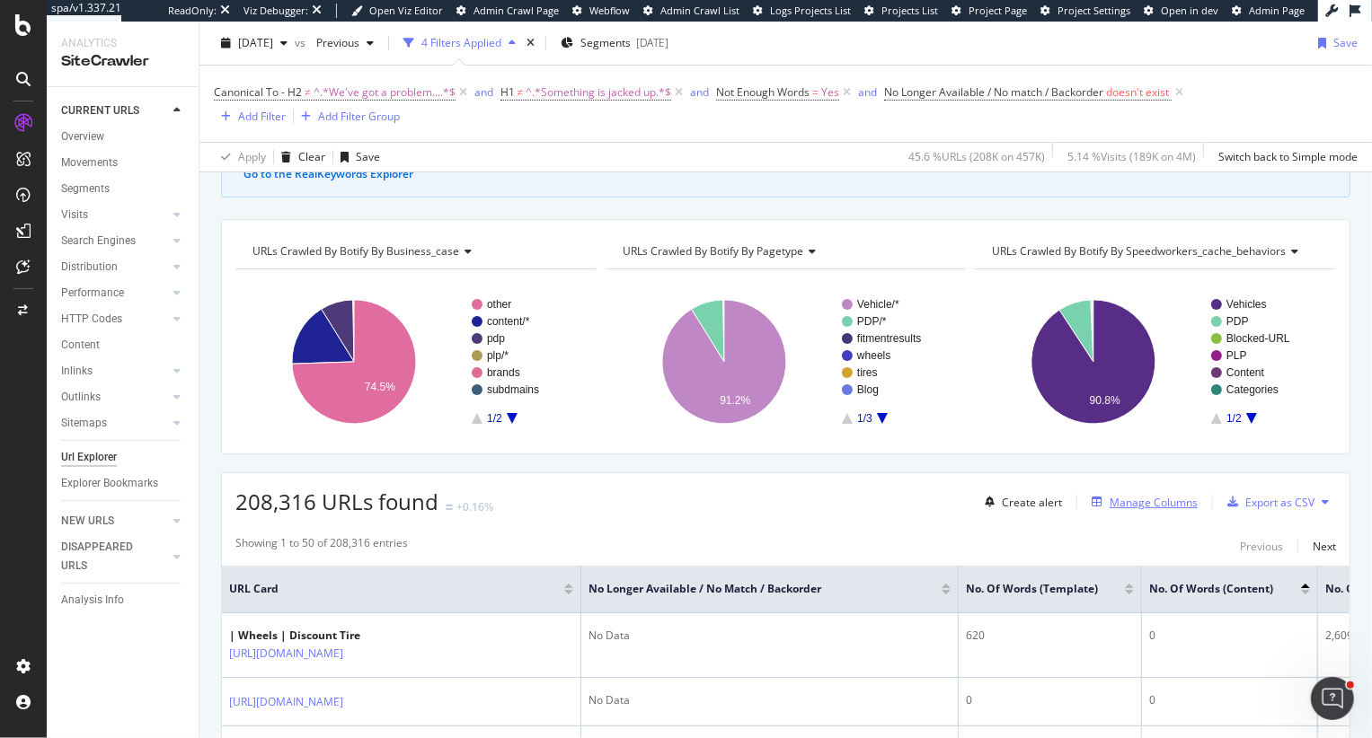
click at [1152, 499] on div "Manage Columns" at bounding box center [1153, 502] width 88 height 15
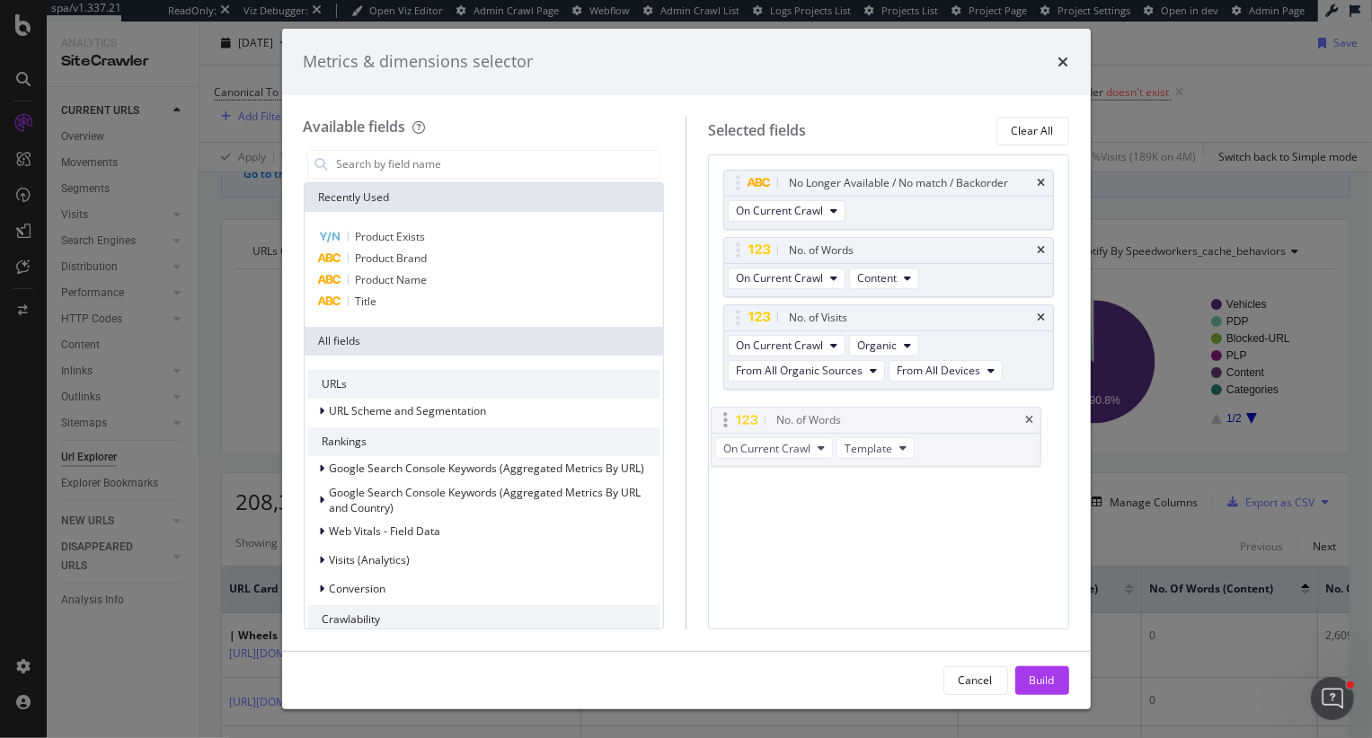
drag, startPoint x: 739, startPoint y: 247, endPoint x: 728, endPoint y: 417, distance: 170.2
drag, startPoint x: 729, startPoint y: 257, endPoint x: 729, endPoint y: 429, distance: 172.5
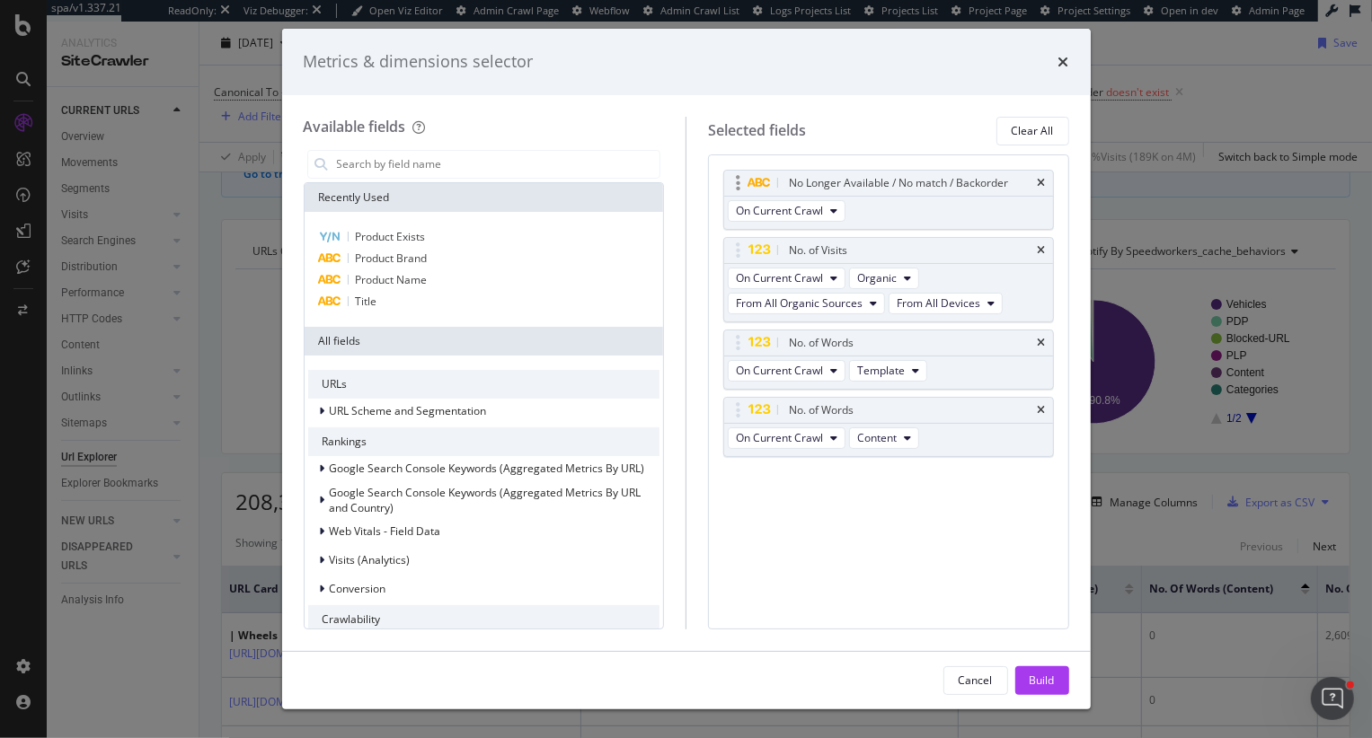
click at [1034, 181] on div "No Longer Available / No match / Backorder" at bounding box center [888, 183] width 329 height 25
click at [1039, 182] on icon "times" at bounding box center [1042, 183] width 8 height 11
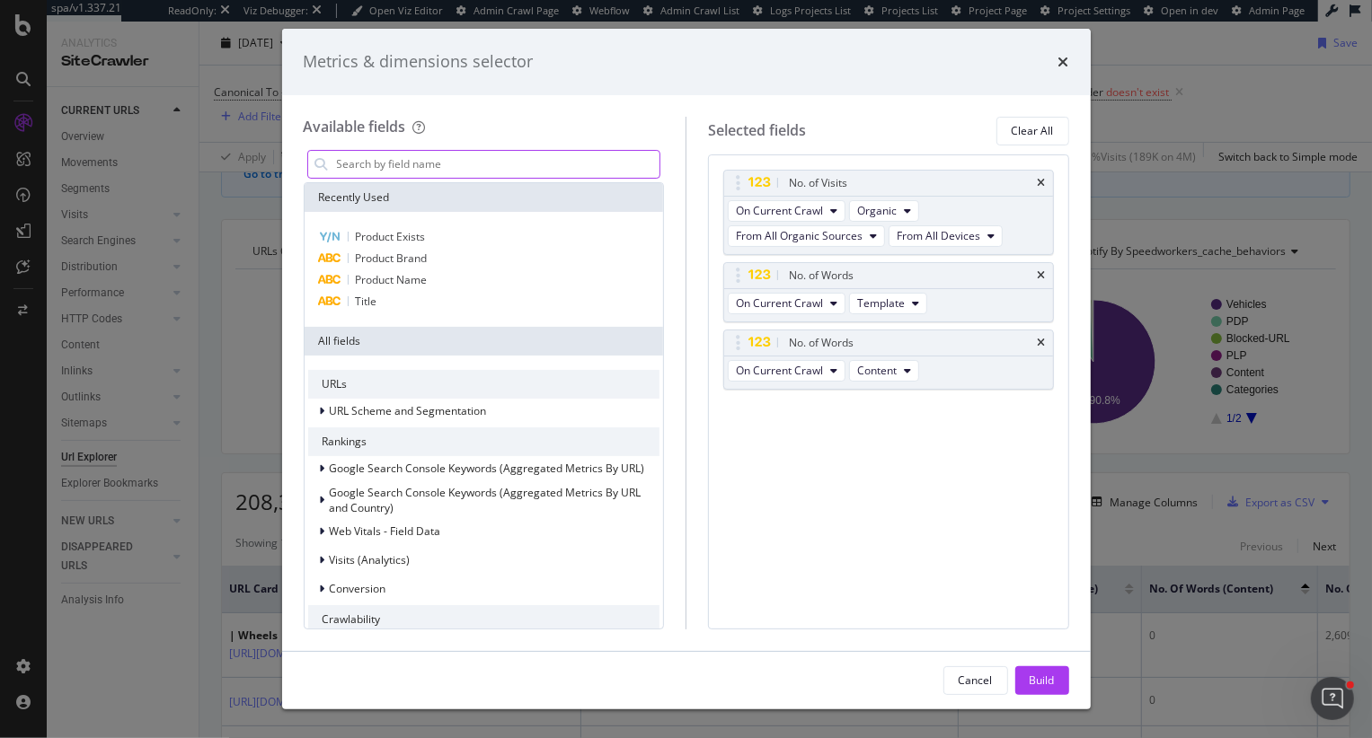
click at [437, 154] on input "modal" at bounding box center [497, 164] width 325 height 27
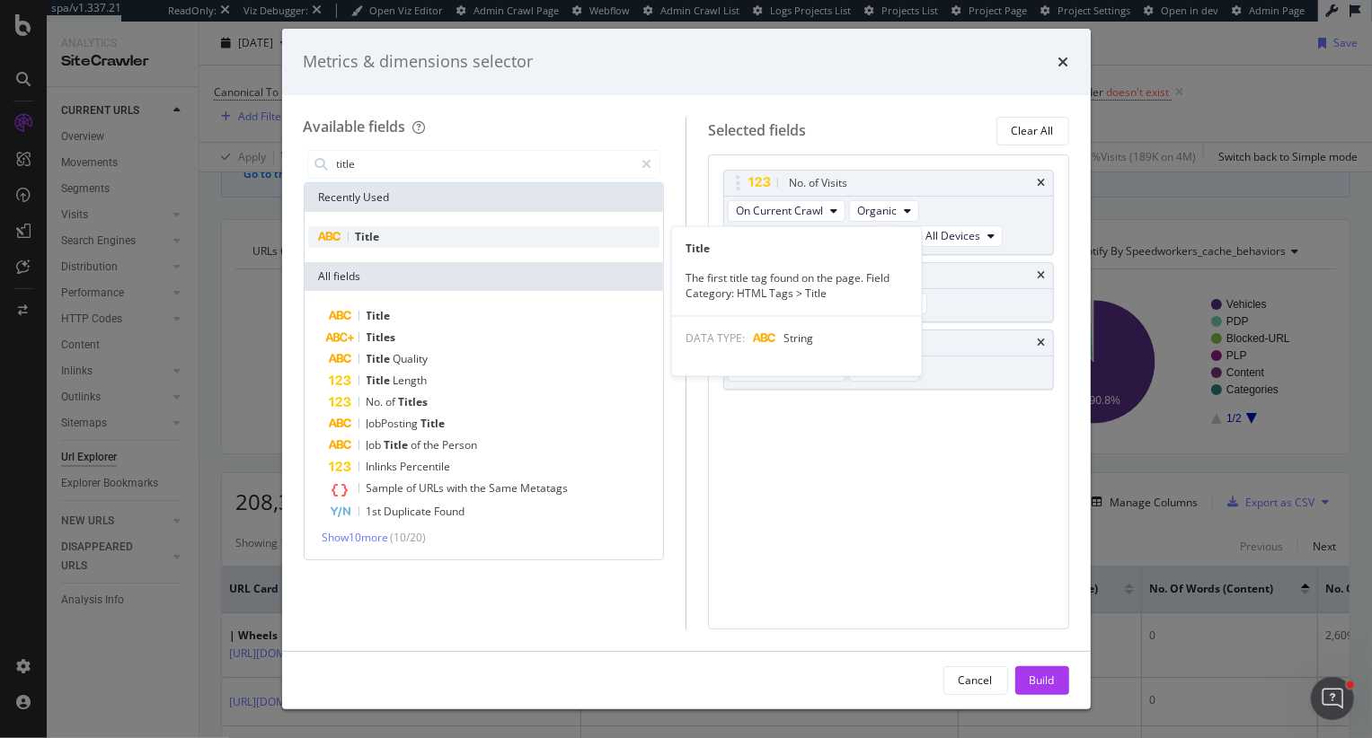
click at [372, 246] on div "Title" at bounding box center [484, 237] width 352 height 22
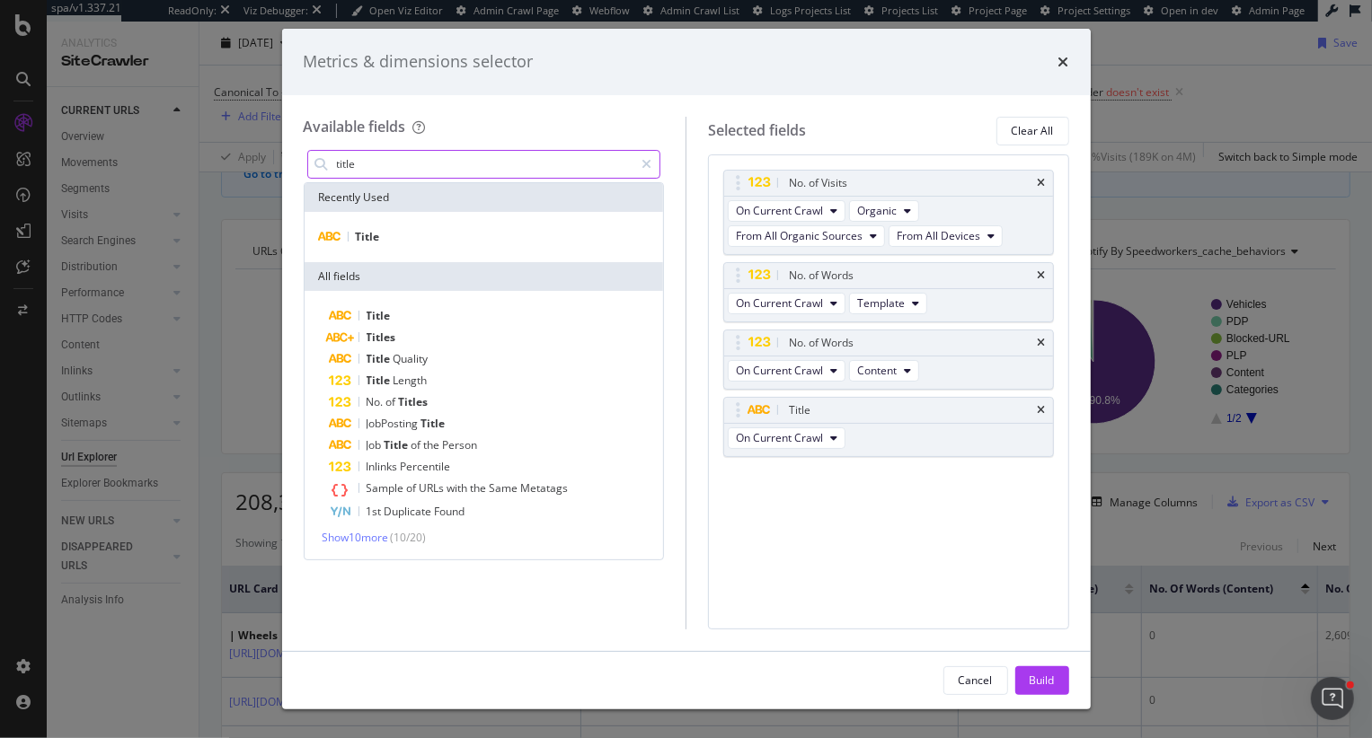
click at [401, 167] on input "title" at bounding box center [484, 164] width 299 height 27
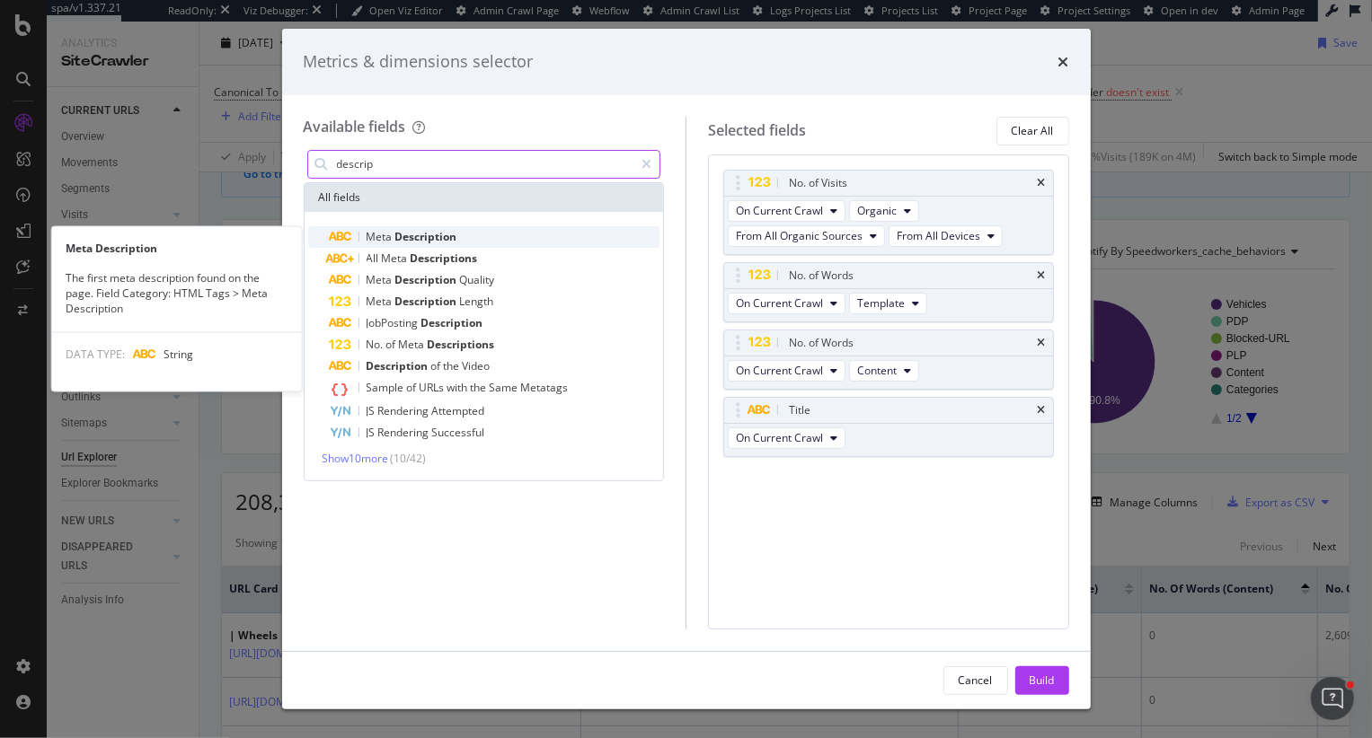
type input "descrip"
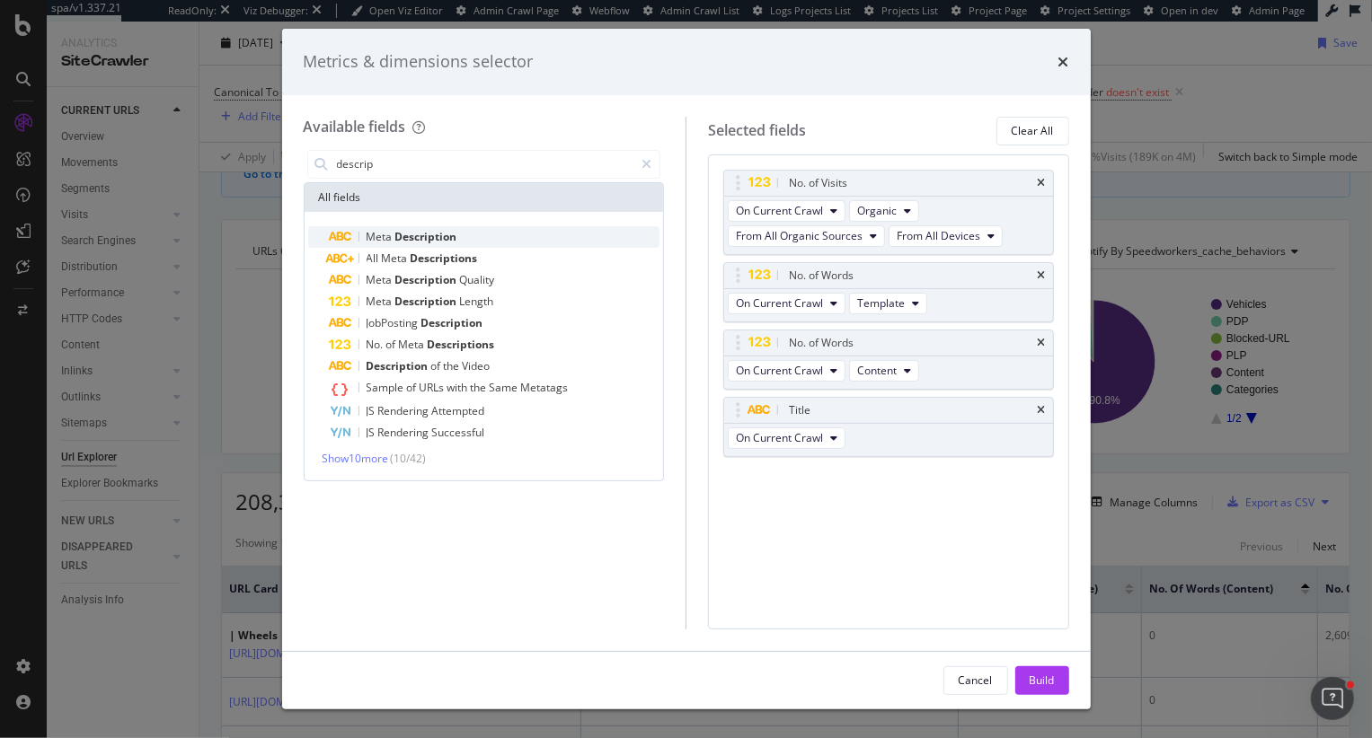
click at [384, 242] on span "Meta" at bounding box center [381, 236] width 29 height 15
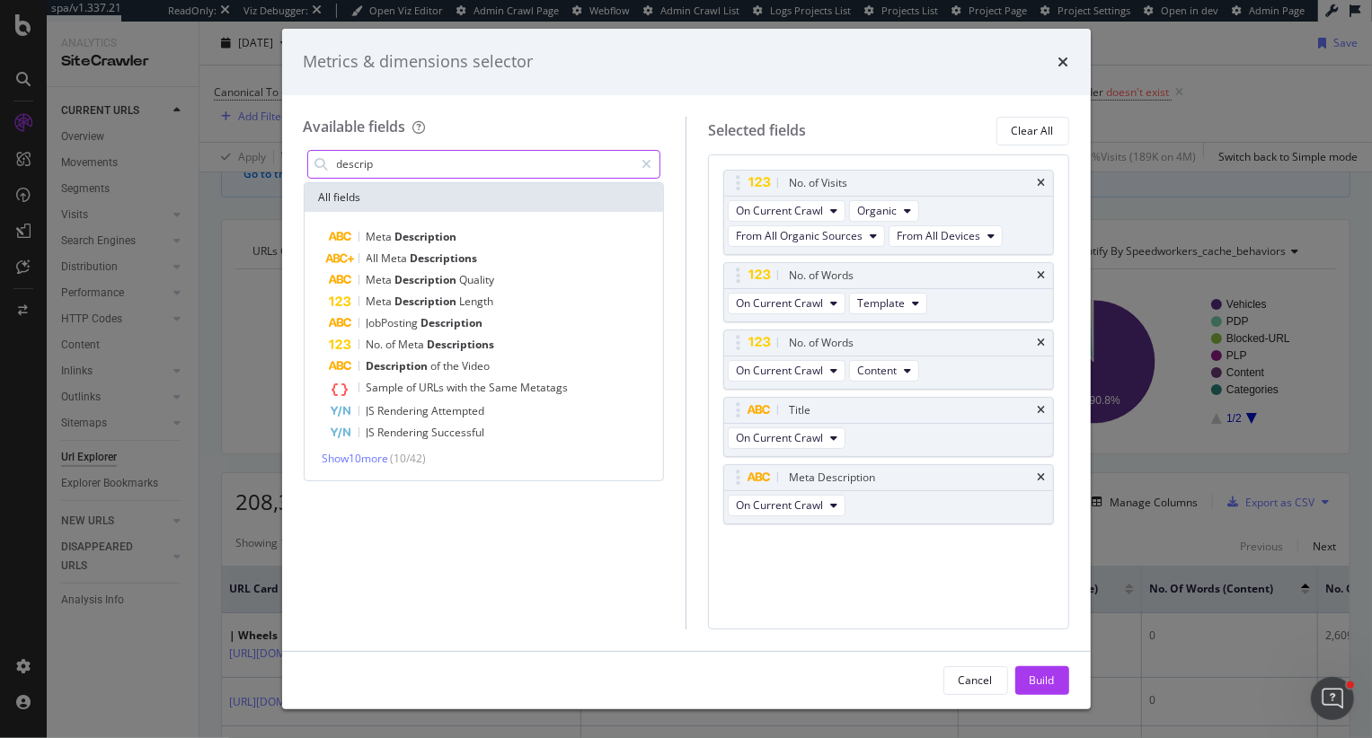
click at [412, 167] on input "descrip" at bounding box center [484, 164] width 299 height 27
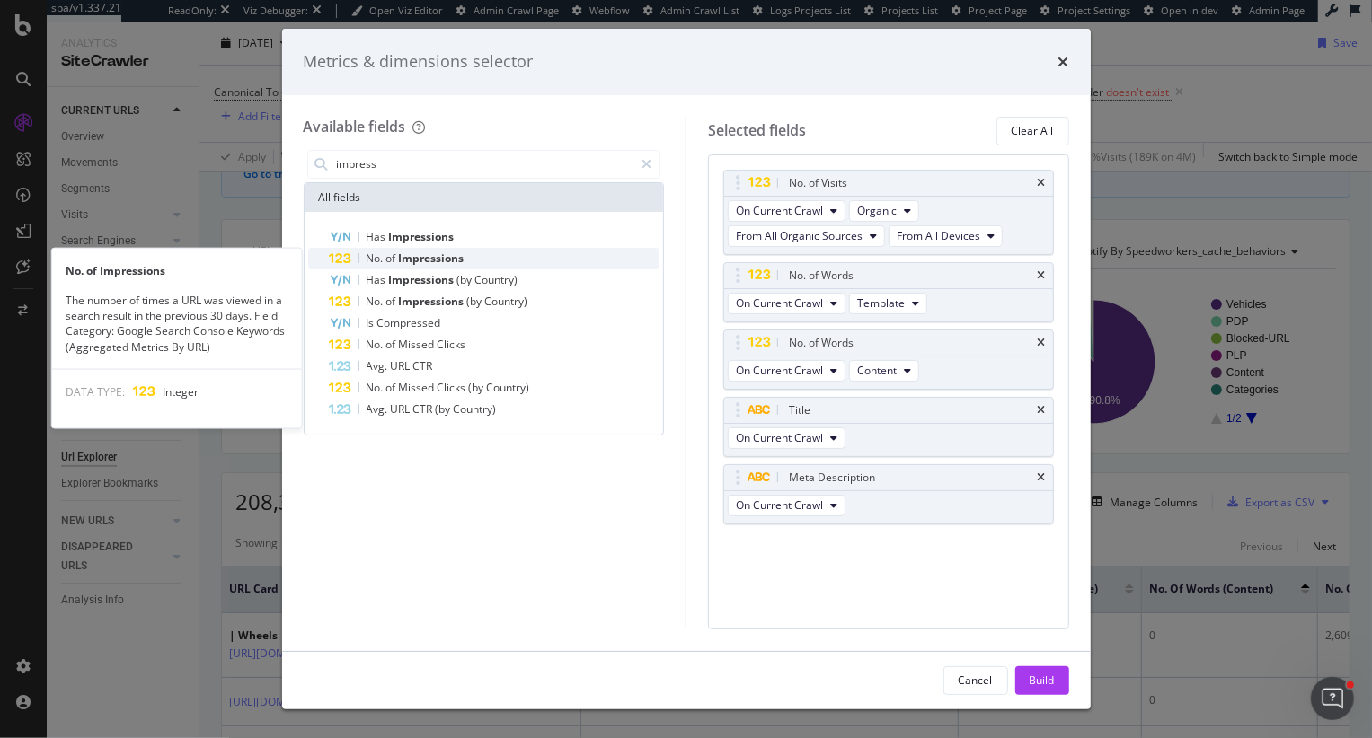
click at [426, 253] on span "Impressions" at bounding box center [432, 258] width 66 height 15
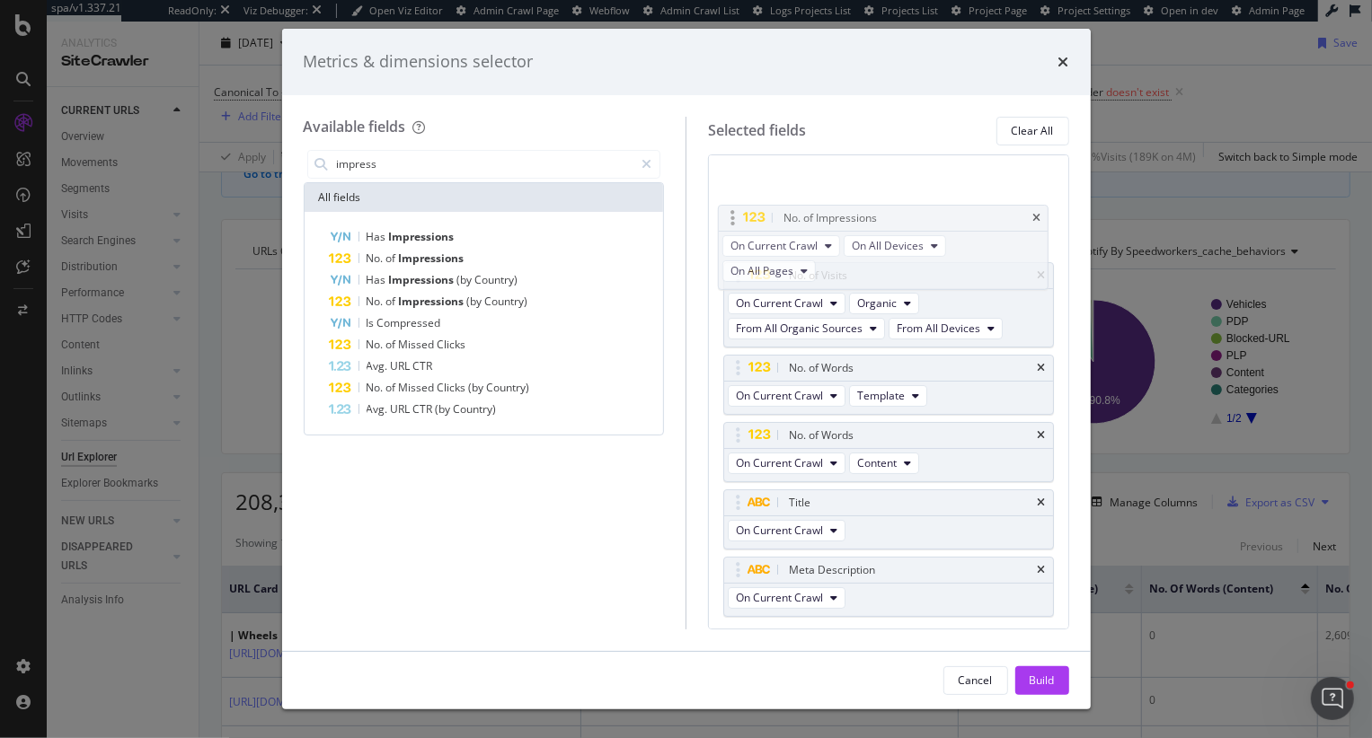
drag, startPoint x: 735, startPoint y: 544, endPoint x: 729, endPoint y: 217, distance: 327.0
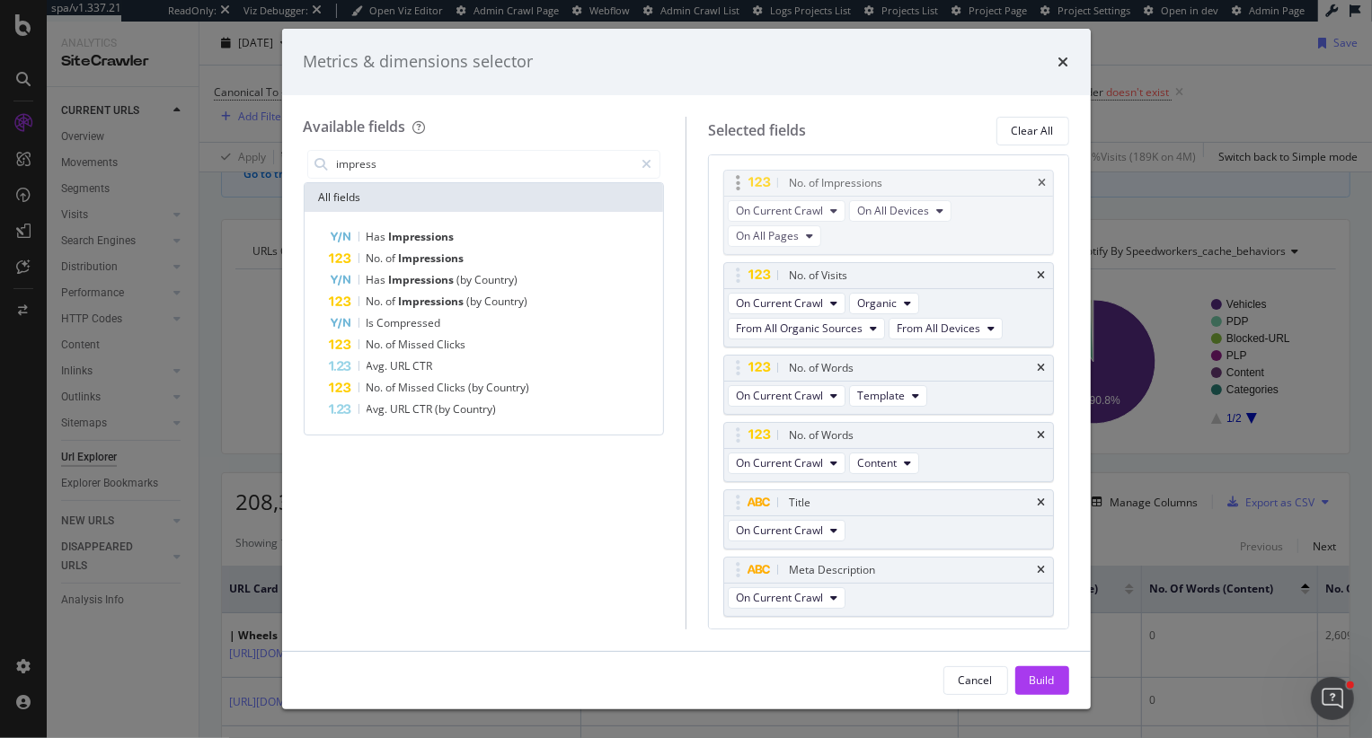
click at [729, 218] on body "spa/v1.337.21 ReadOnly: Viz Debugger: Open Viz Editor Admin Crawl Page Webflow …" at bounding box center [686, 369] width 1372 height 738
click at [508, 168] on input "impress" at bounding box center [484, 164] width 299 height 27
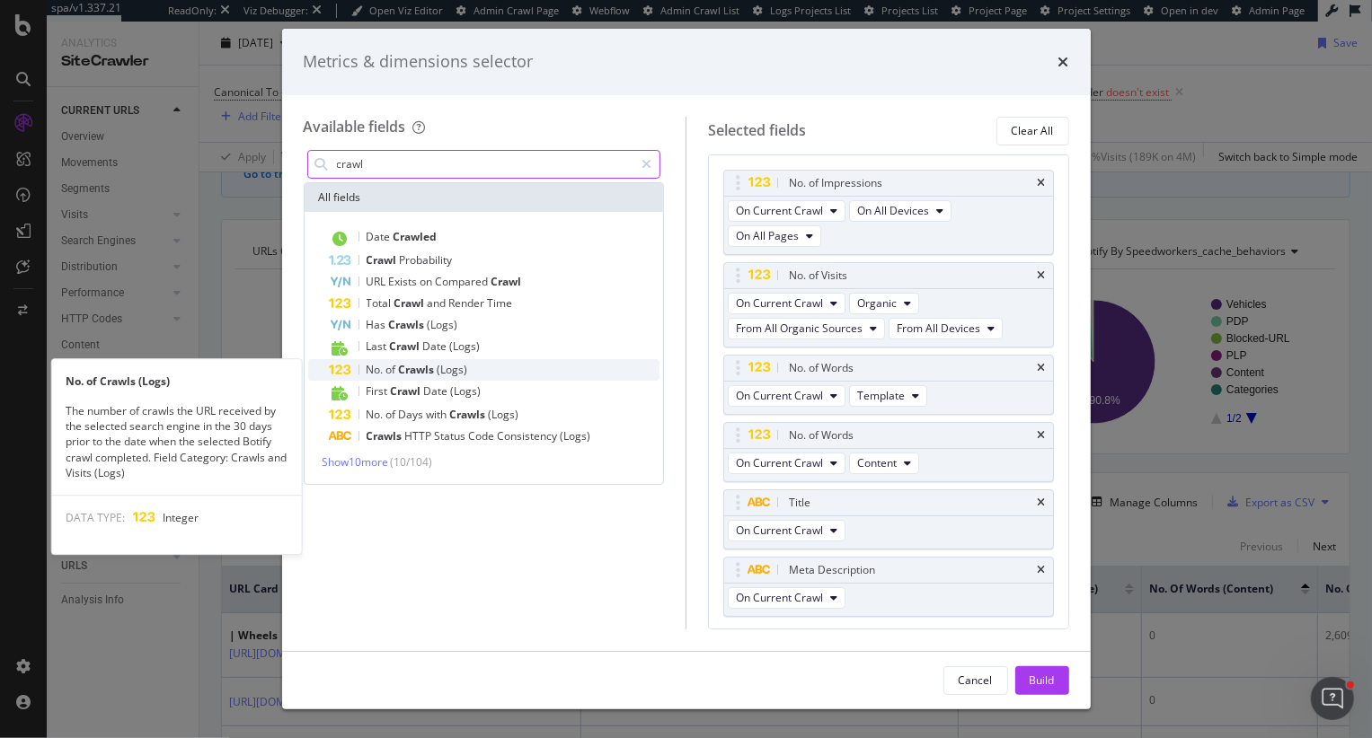
type input "crawl"
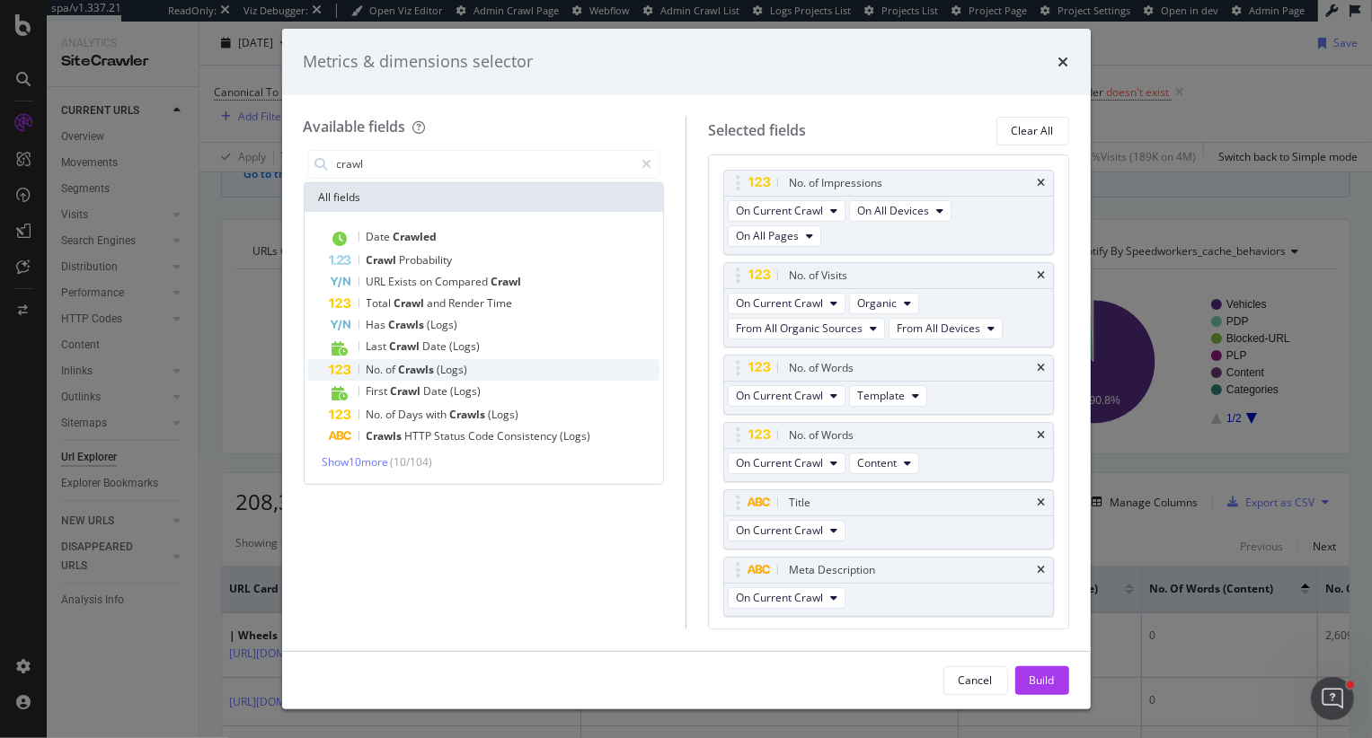
click at [422, 376] on div "No. of Crawls (Logs)" at bounding box center [495, 370] width 331 height 22
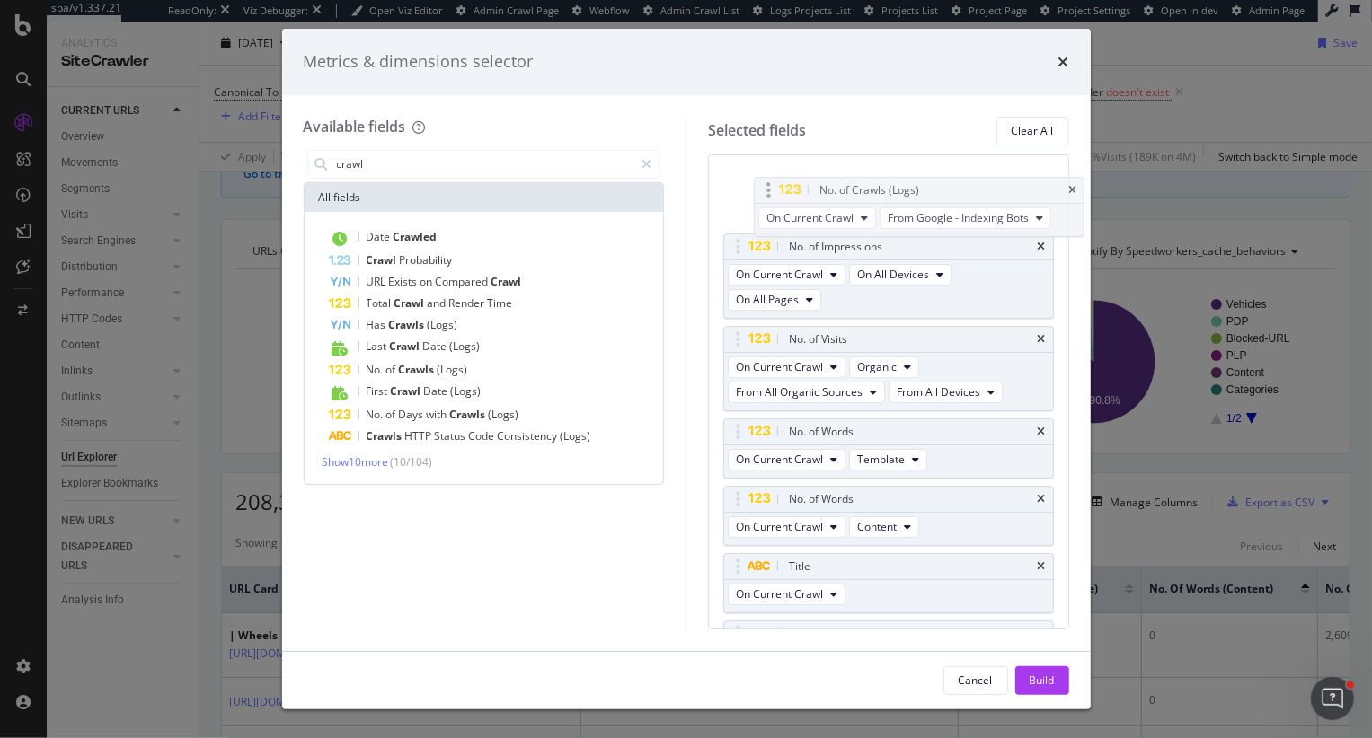
scroll to position [0, 0]
drag, startPoint x: 735, startPoint y: 584, endPoint x: 764, endPoint y: 191, distance: 393.6
click at [764, 191] on body "spa/v1.337.21 ReadOnly: Viz Debugger: Open Viz Editor Admin Crawl Page Webflow …" at bounding box center [686, 369] width 1372 height 738
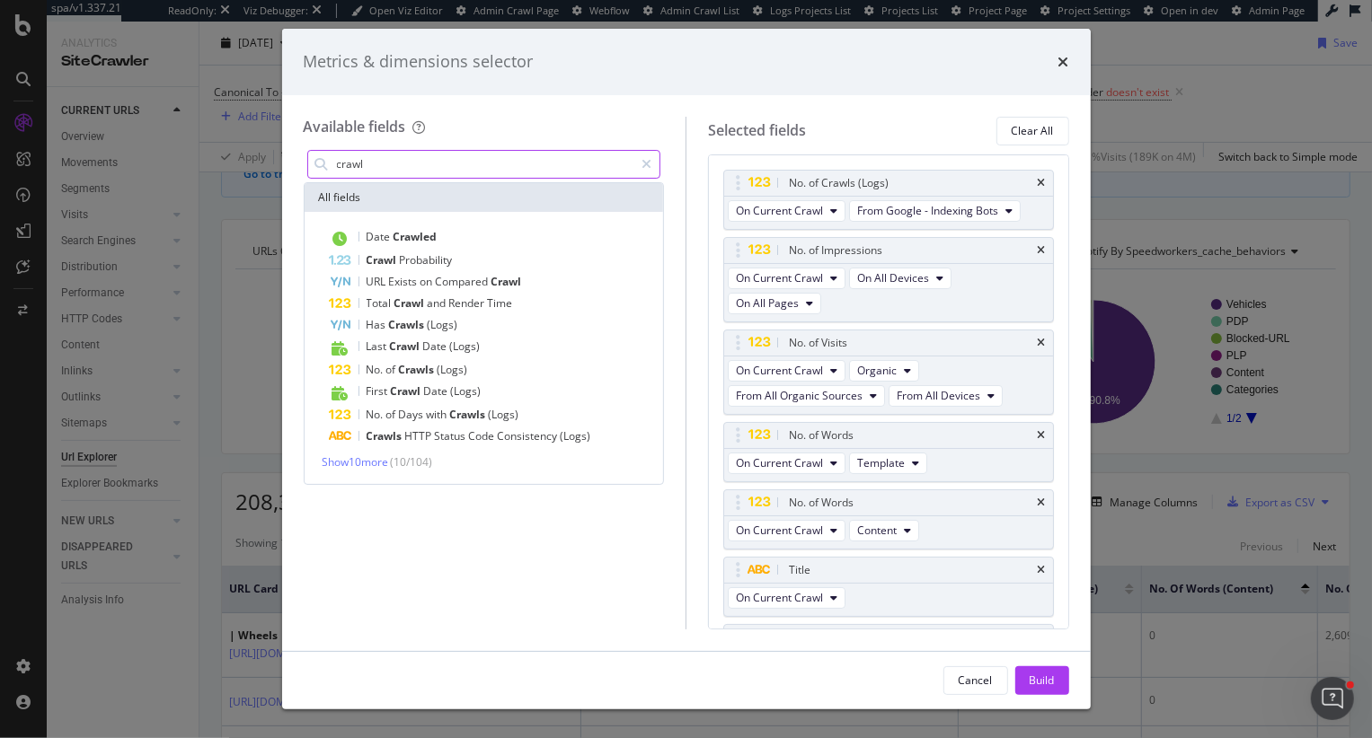
click at [423, 173] on input "crawl" at bounding box center [484, 164] width 299 height 27
click at [1043, 680] on div "Build" at bounding box center [1041, 680] width 25 height 15
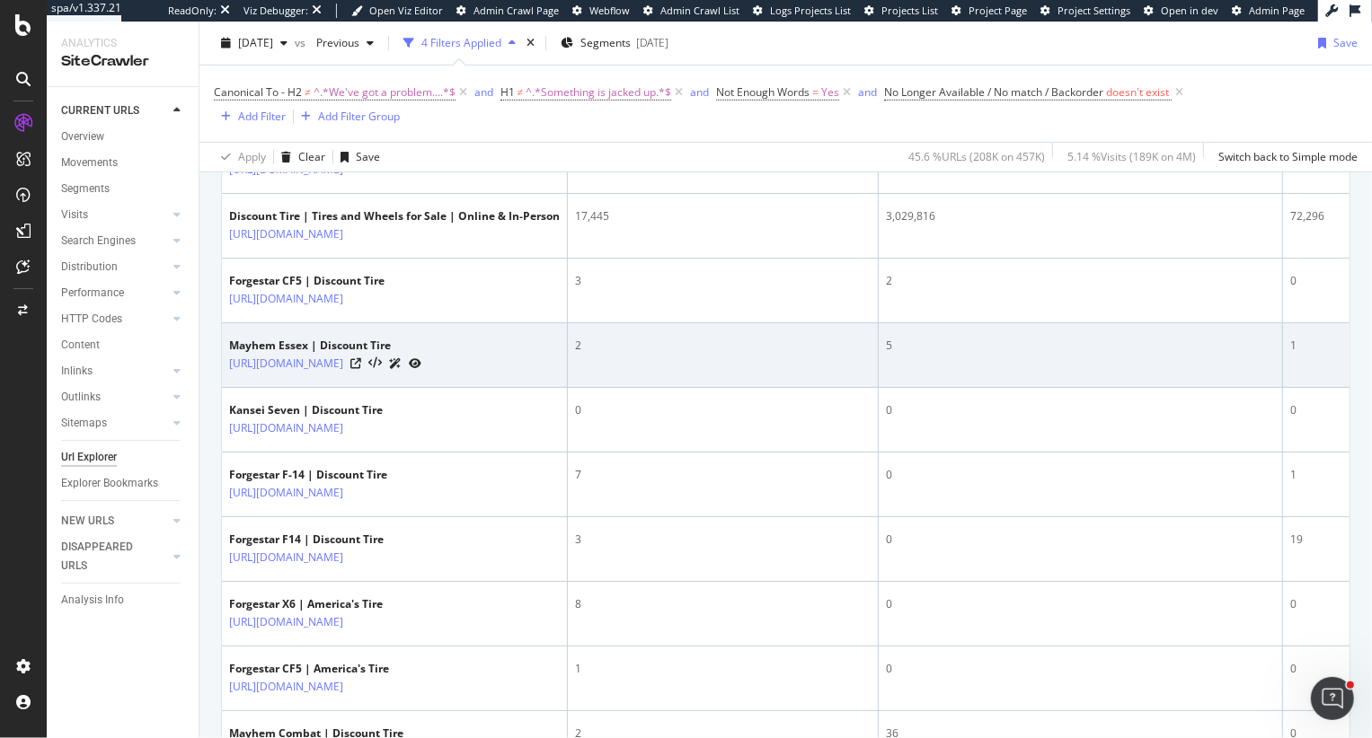
scroll to position [866, 0]
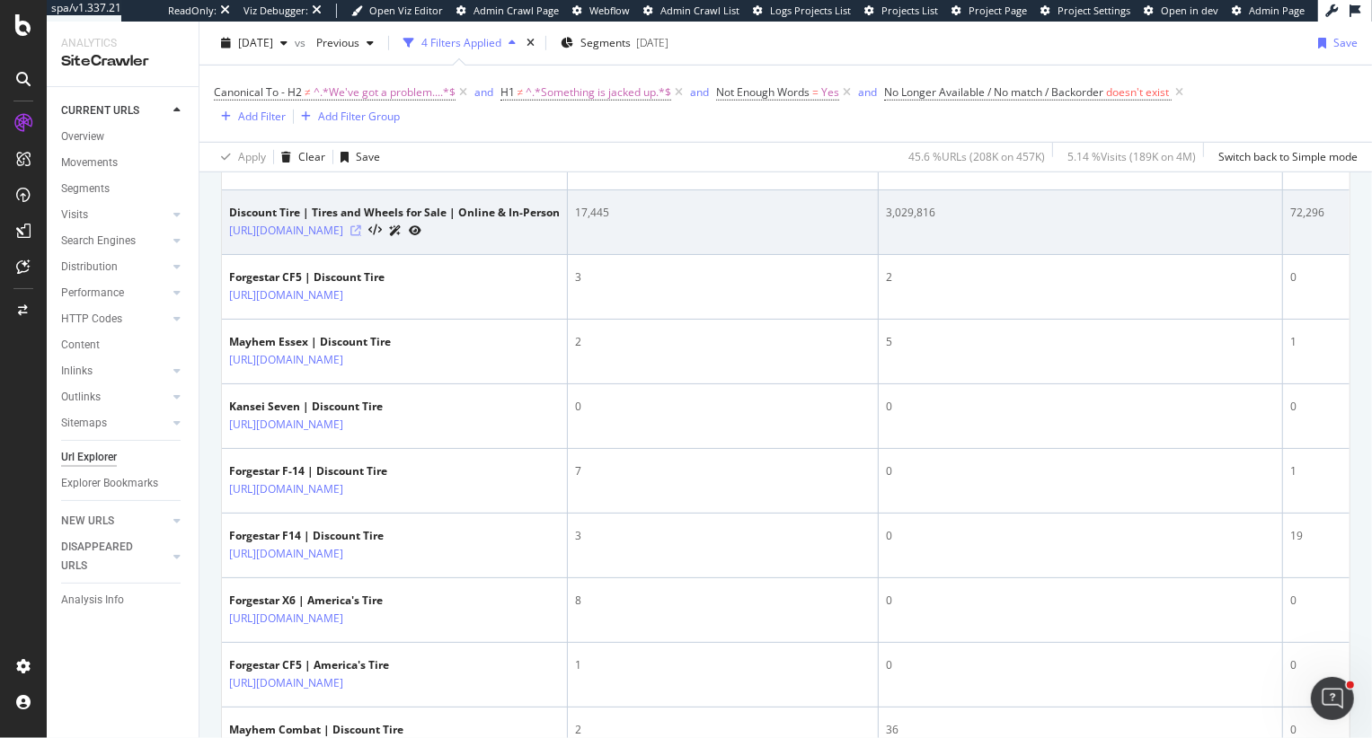
click at [361, 229] on icon at bounding box center [355, 230] width 11 height 11
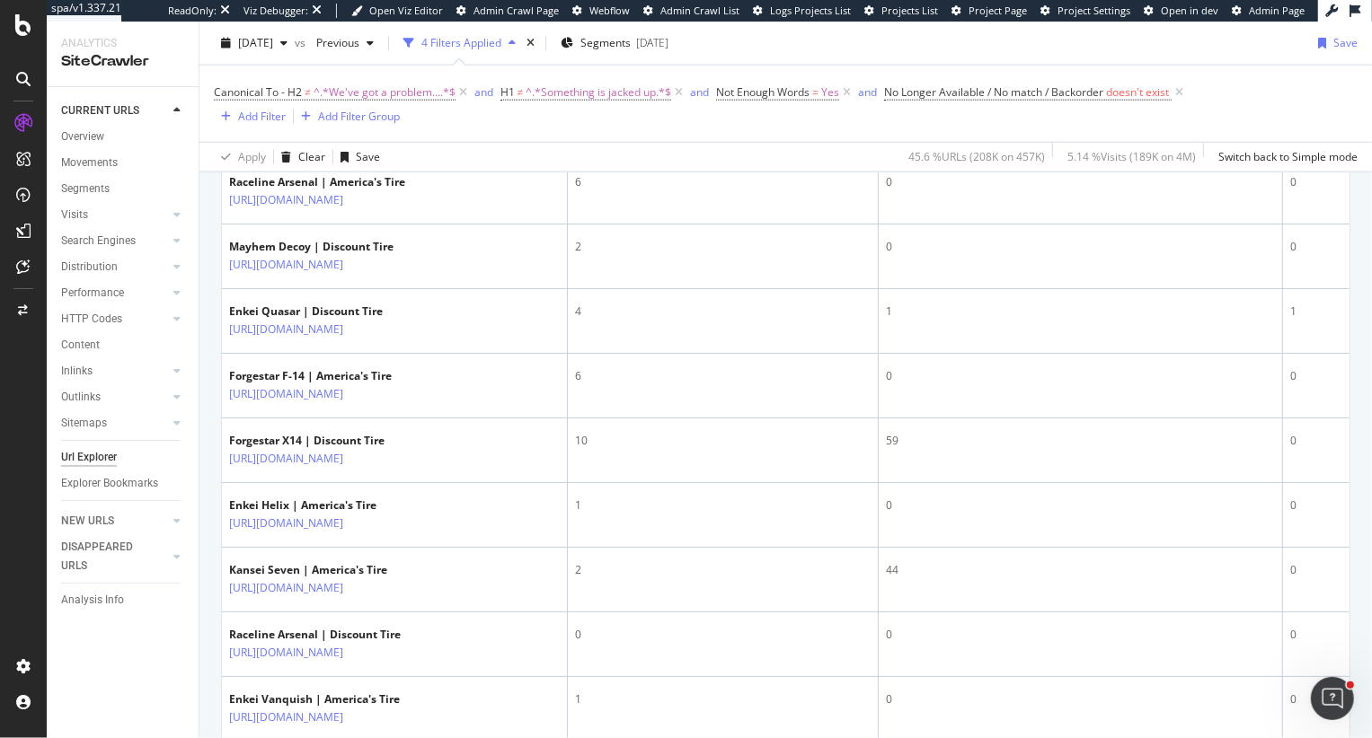
scroll to position [1946, 0]
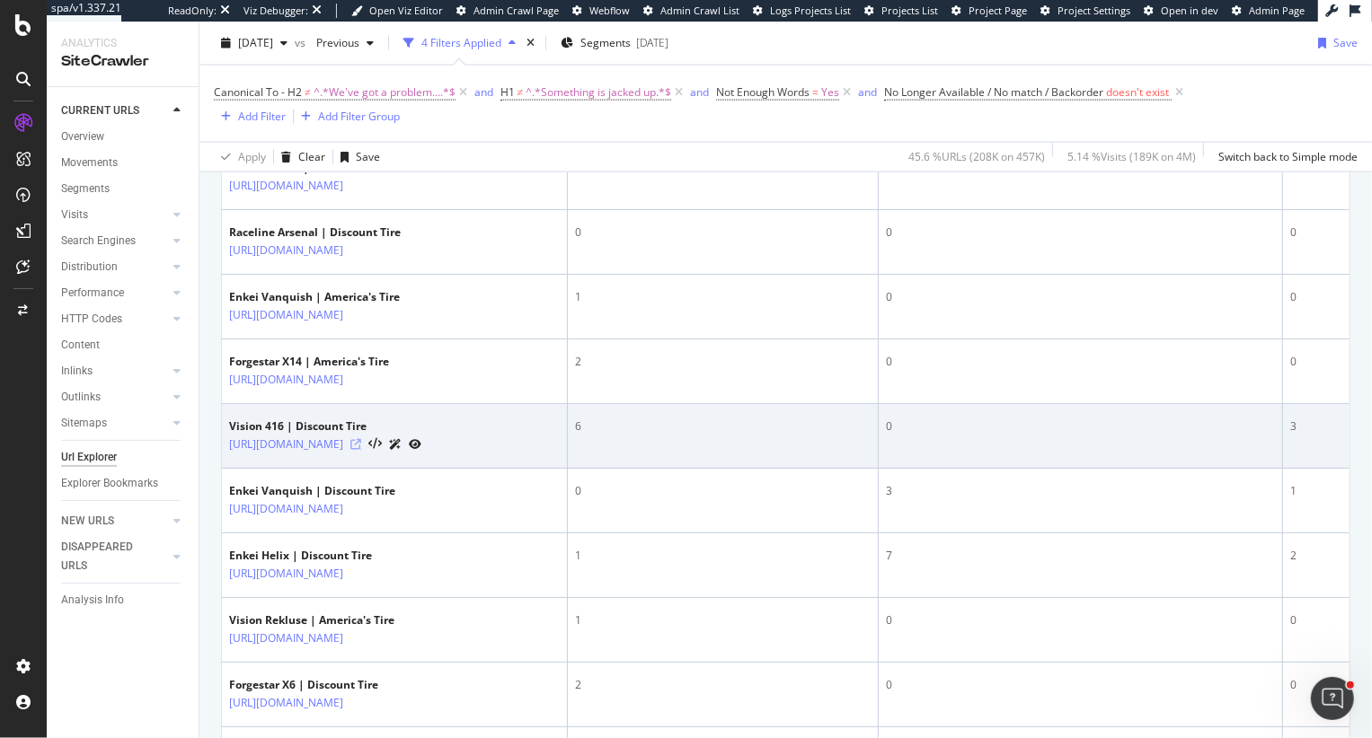
click at [361, 440] on icon at bounding box center [355, 444] width 11 height 11
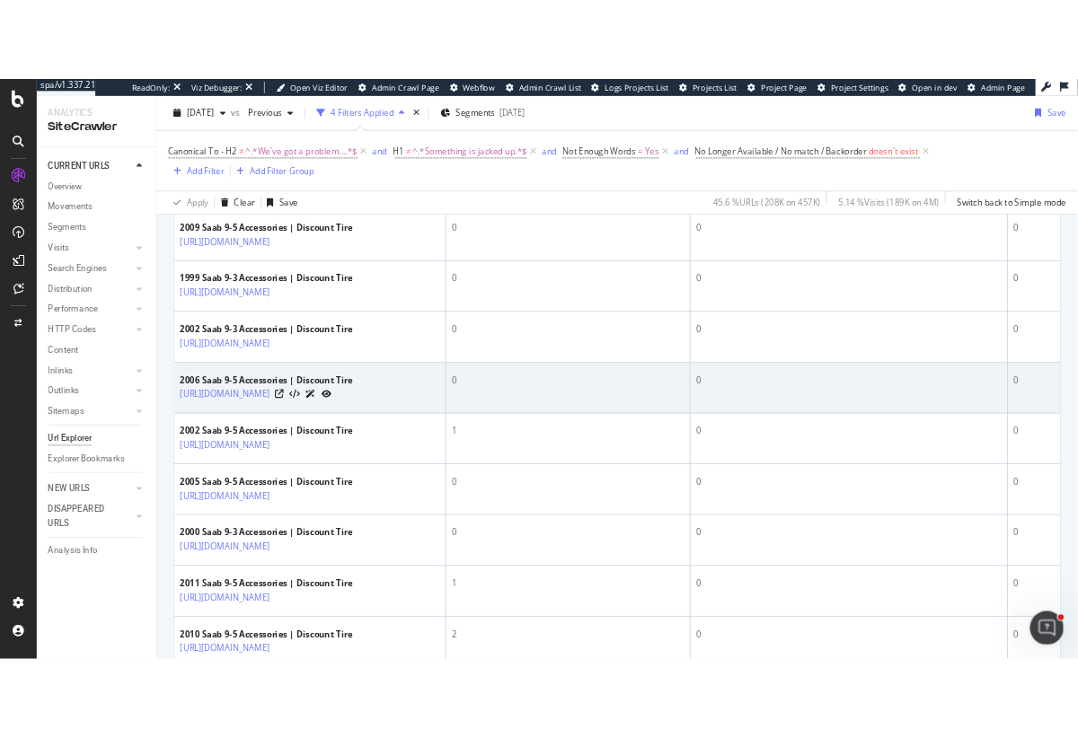
scroll to position [2961, 0]
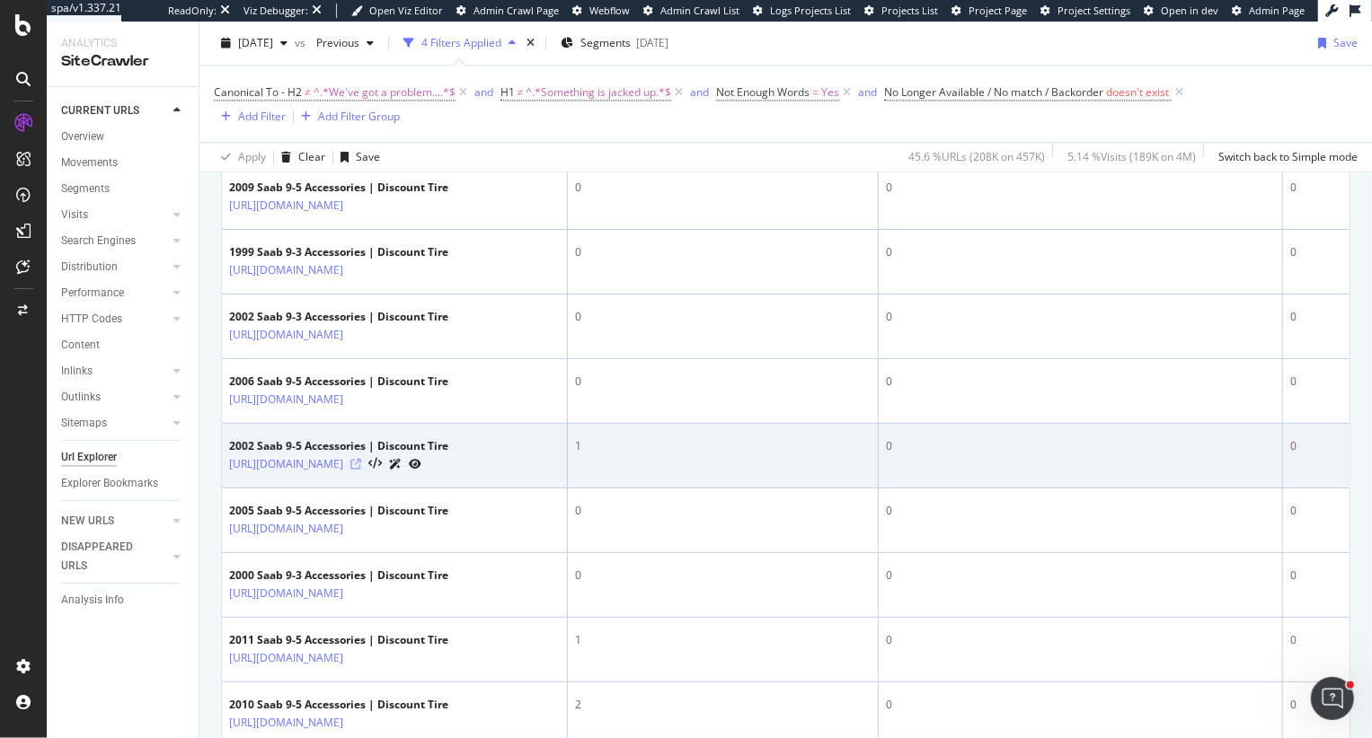
click at [361, 459] on icon at bounding box center [355, 464] width 11 height 11
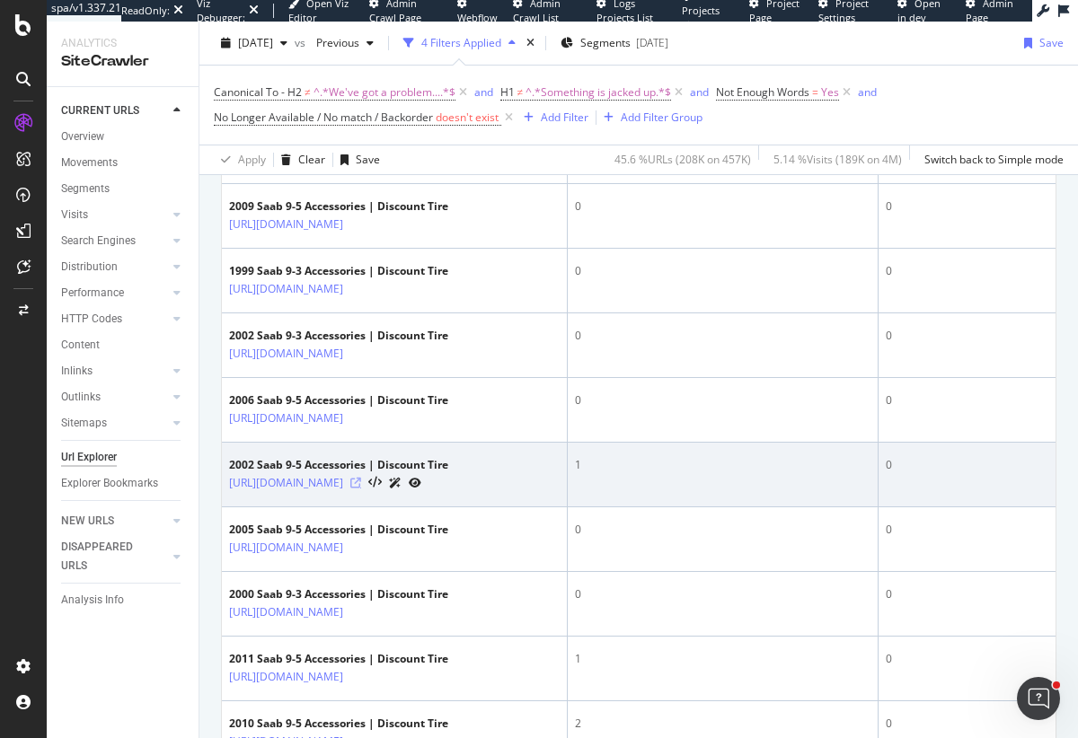
scroll to position [2980, 0]
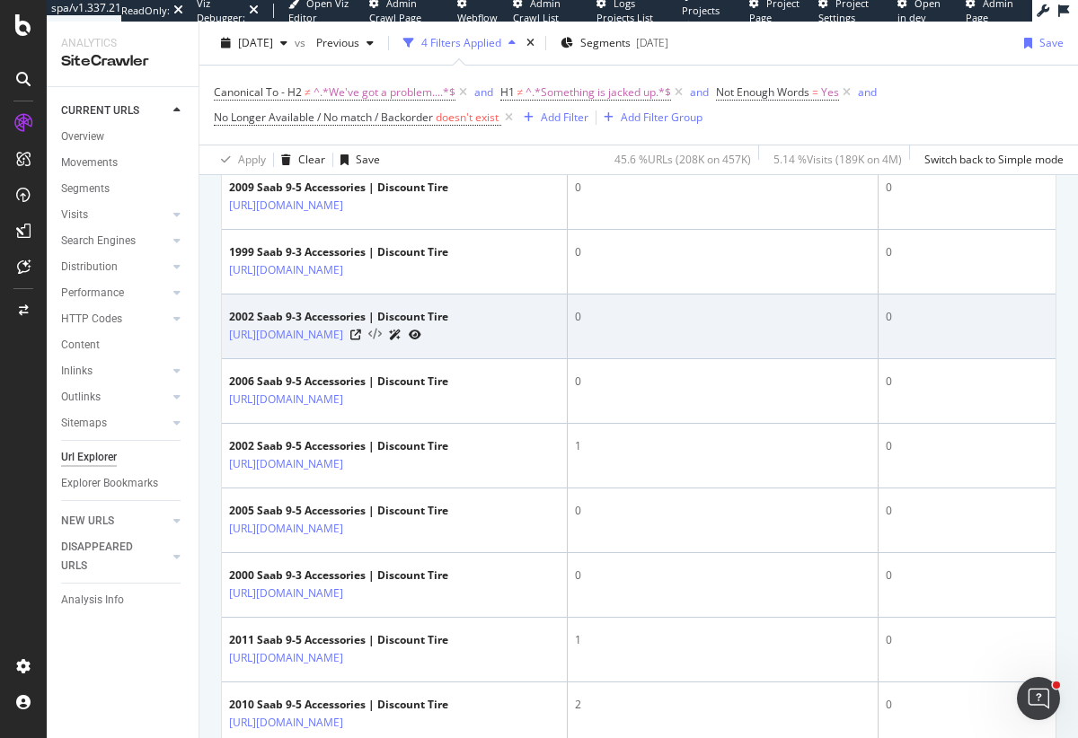
click at [382, 332] on icon at bounding box center [374, 335] width 13 height 13
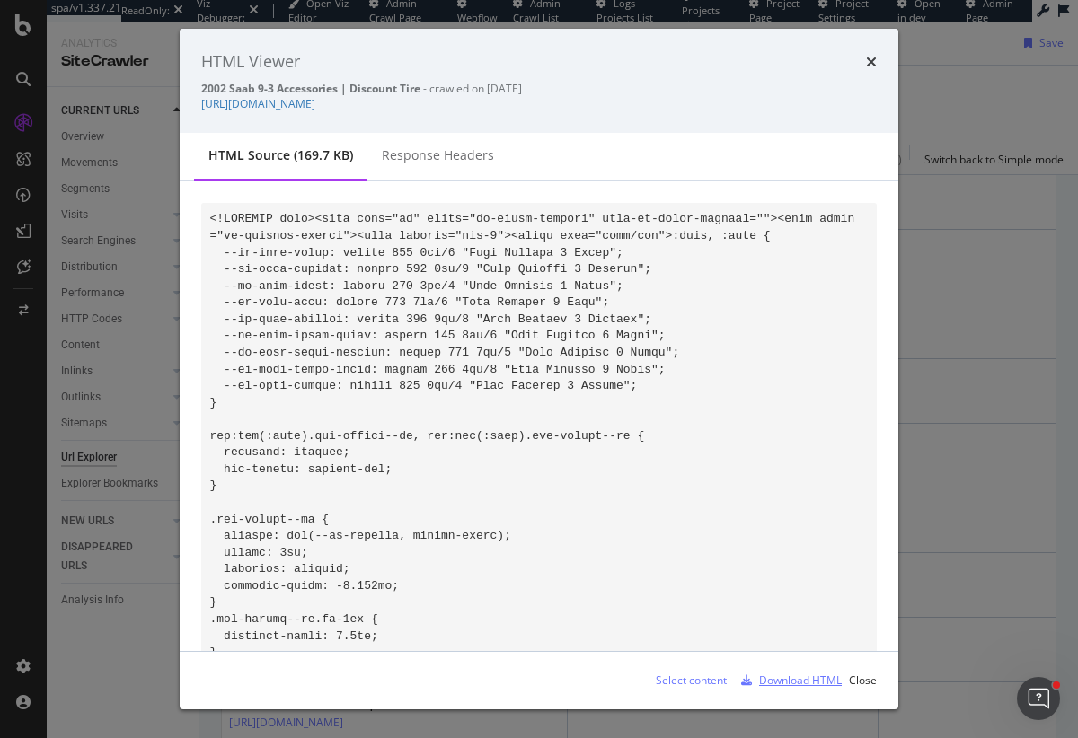
click at [768, 687] on div "Download HTML" at bounding box center [800, 680] width 83 height 15
click at [874, 55] on icon "times" at bounding box center [871, 62] width 11 height 14
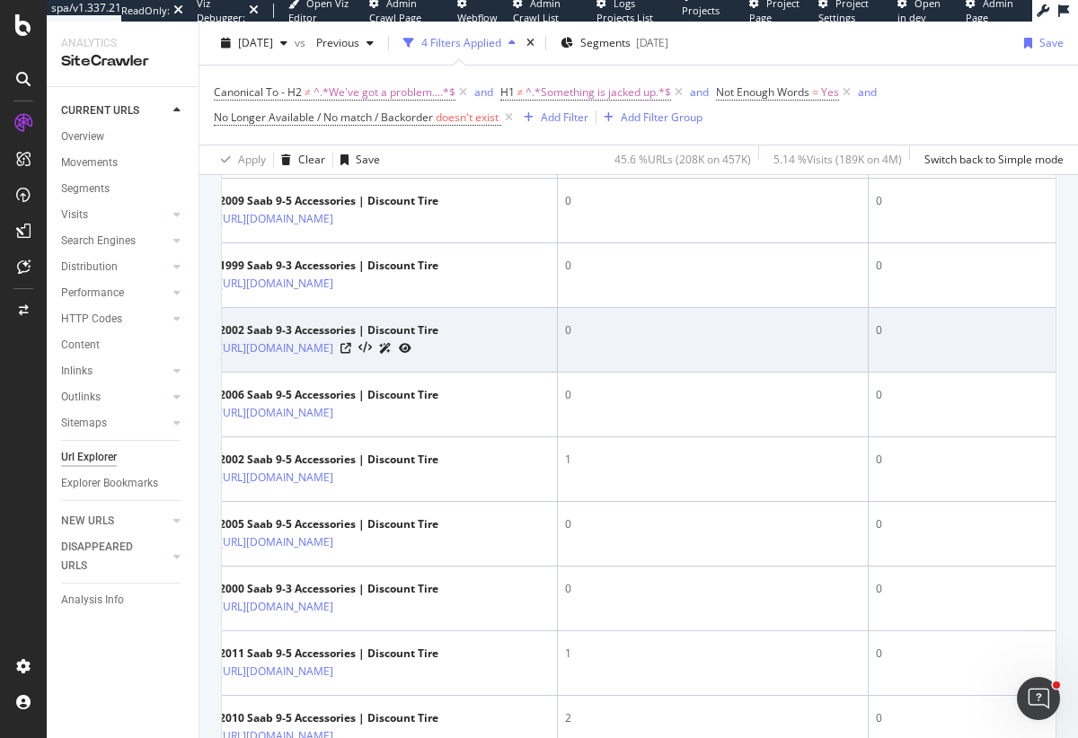
scroll to position [0, 0]
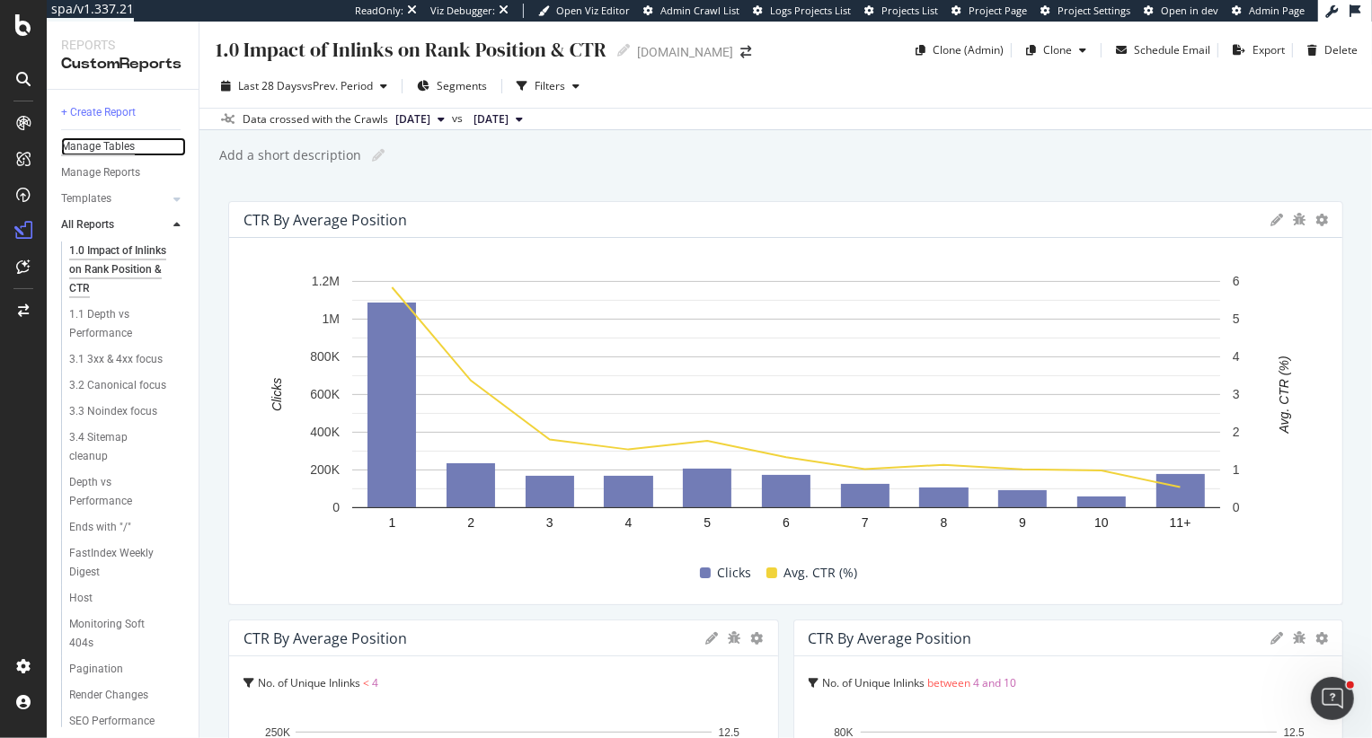
click at [108, 150] on div "Manage Tables" at bounding box center [98, 146] width 74 height 19
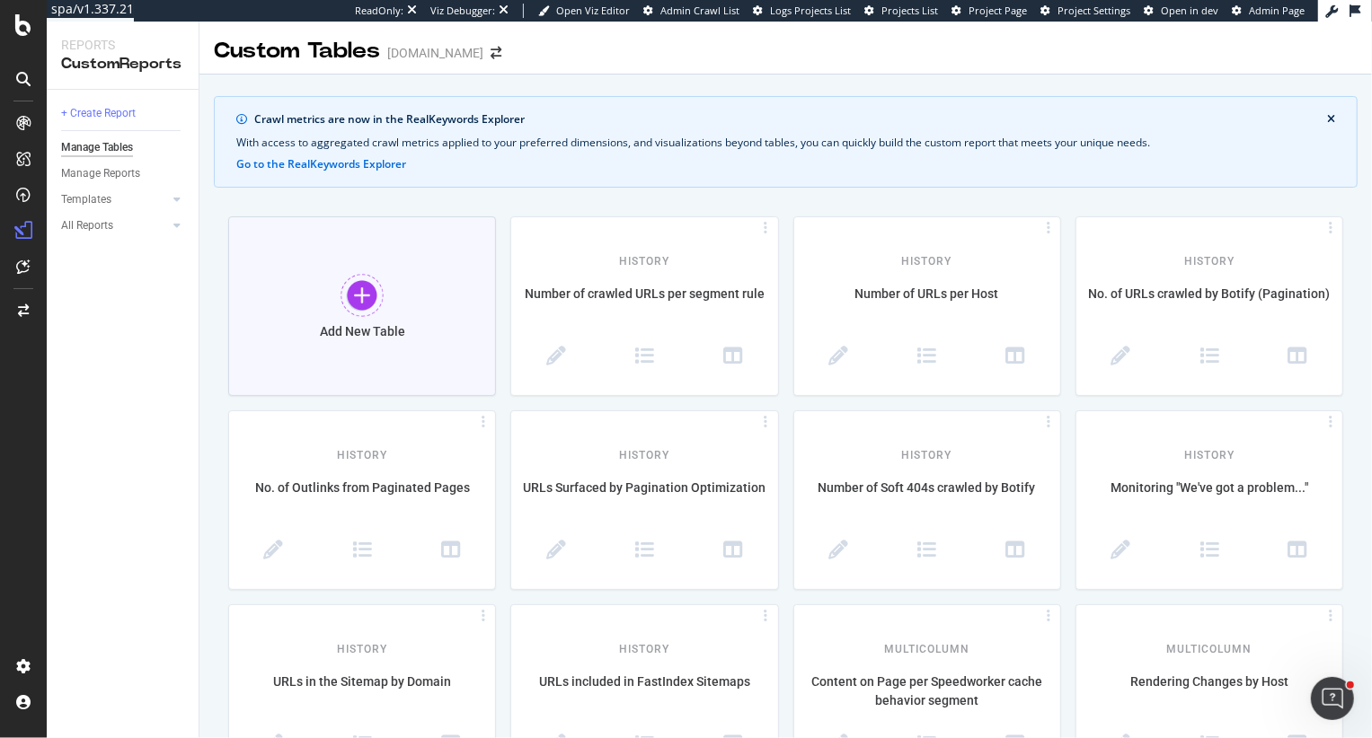
click at [366, 288] on div at bounding box center [361, 295] width 43 height 43
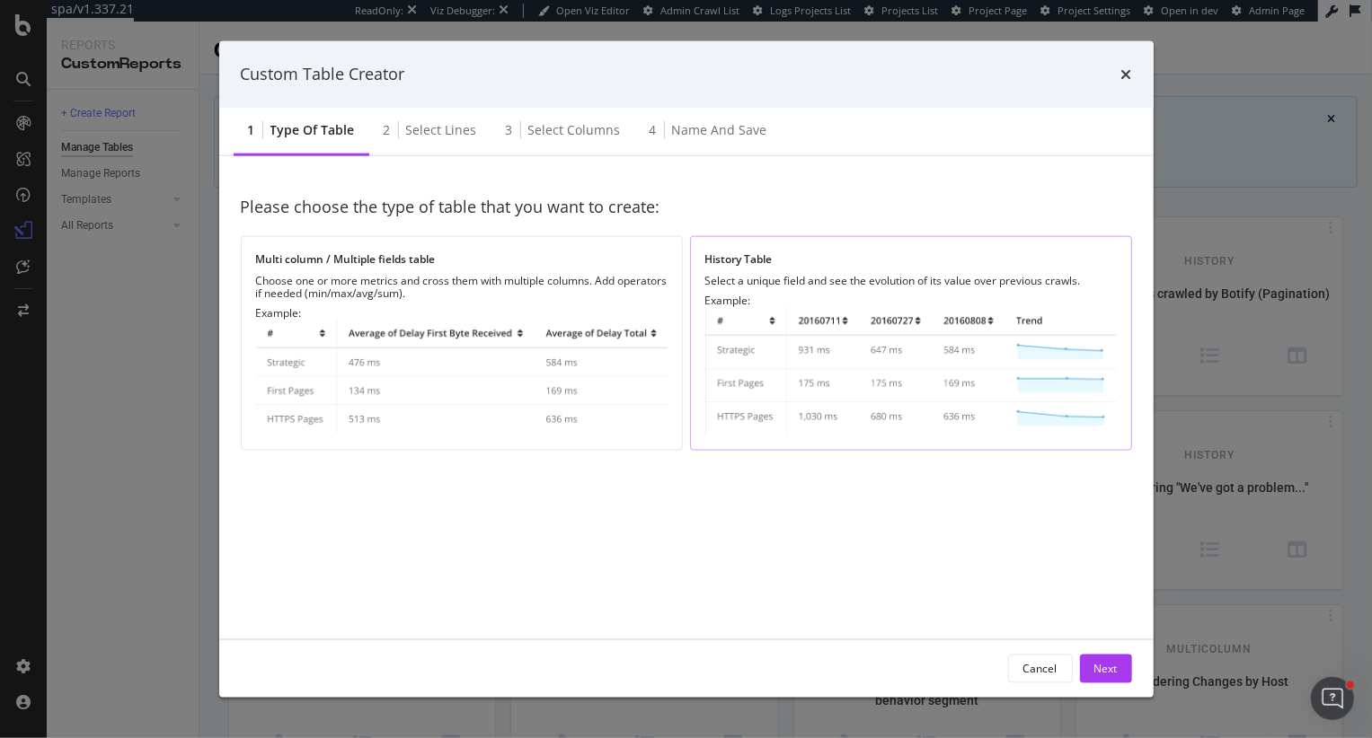
click at [814, 317] on img "modal" at bounding box center [910, 370] width 411 height 128
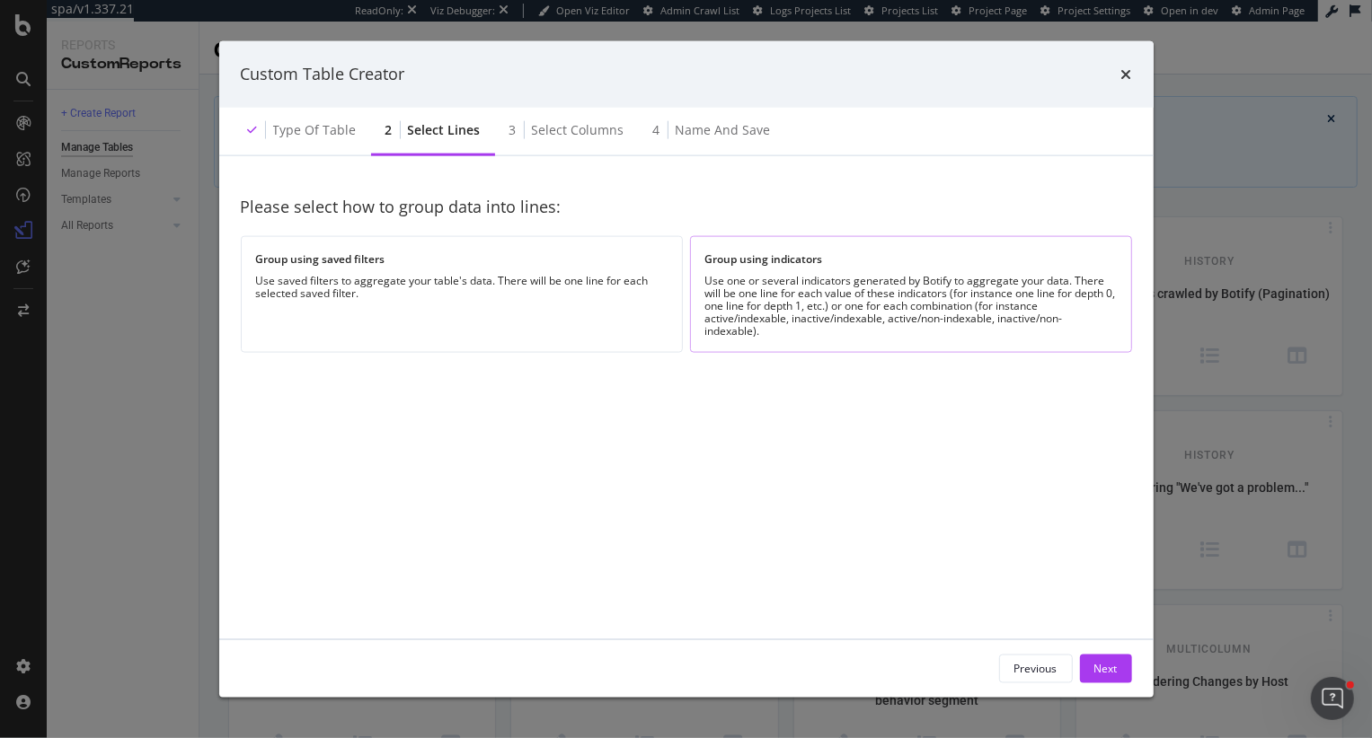
click at [854, 293] on div "Use one or several indicators generated by Botify to aggregate your data. There…" at bounding box center [910, 305] width 411 height 63
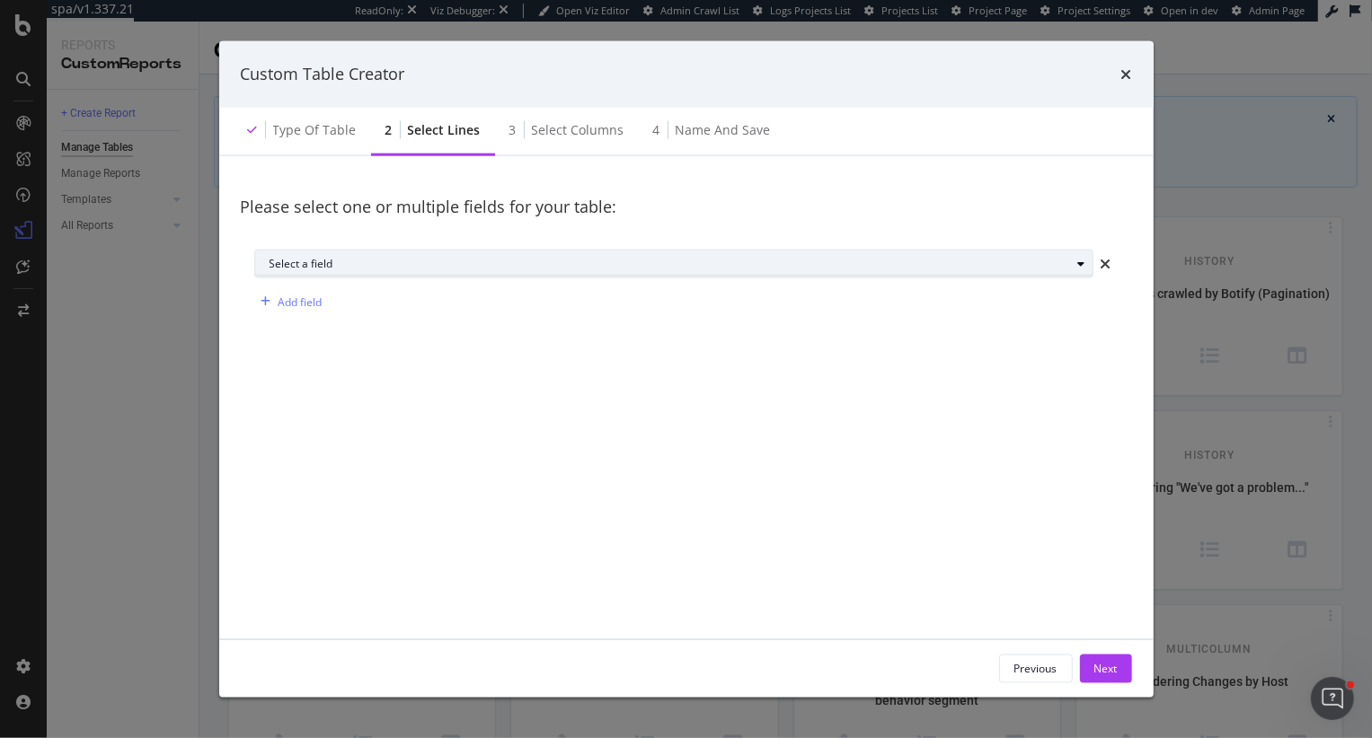
click at [402, 252] on div "Select a field" at bounding box center [680, 264] width 823 height 25
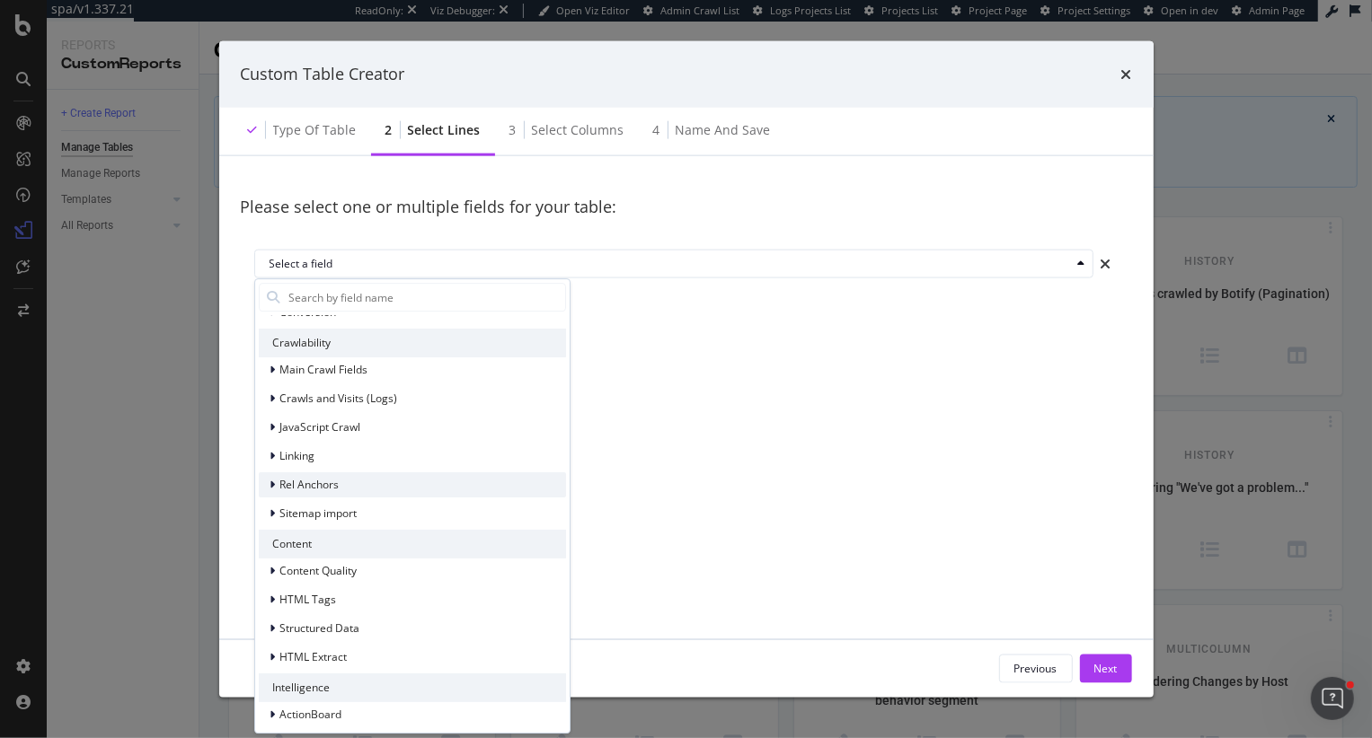
scroll to position [279, 0]
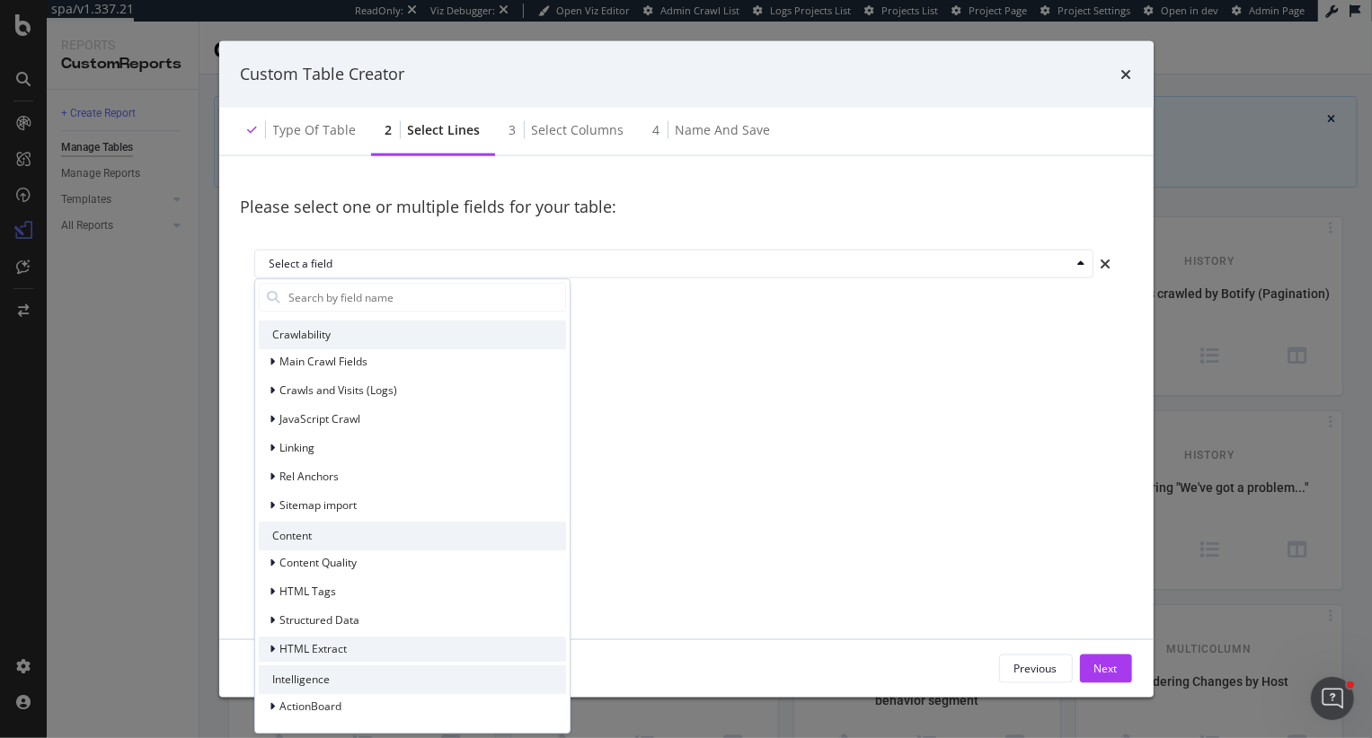
click at [340, 649] on span "HTML Extract" at bounding box center [313, 648] width 67 height 15
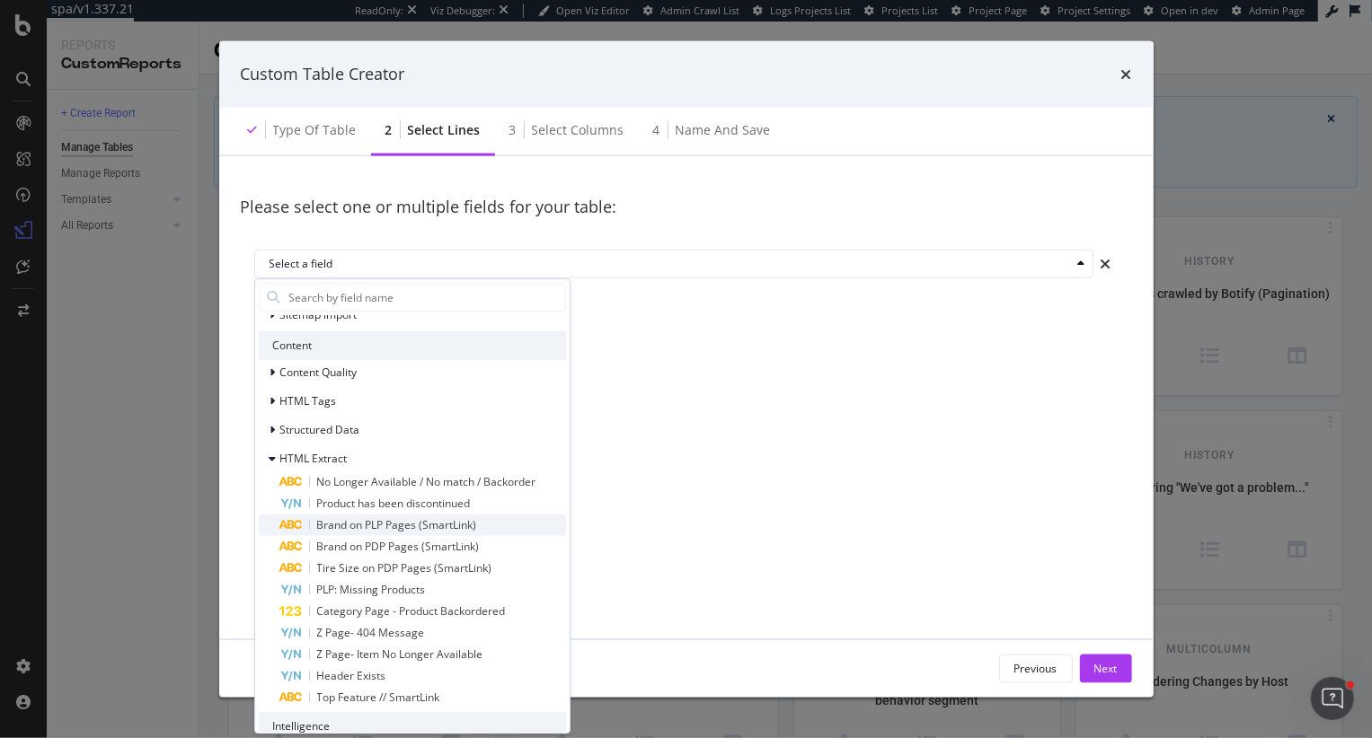
scroll to position [476, 0]
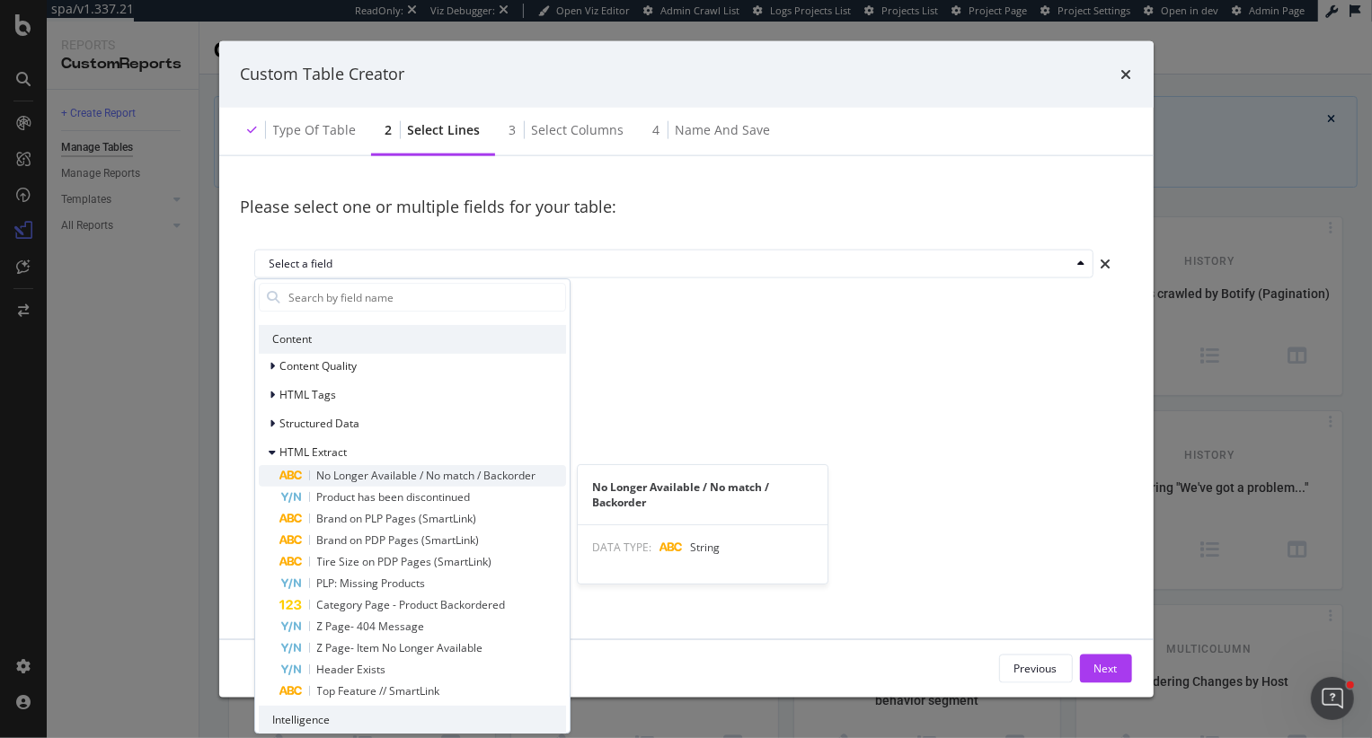
click at [371, 473] on span "No Longer Available / No match / Backorder" at bounding box center [426, 475] width 219 height 15
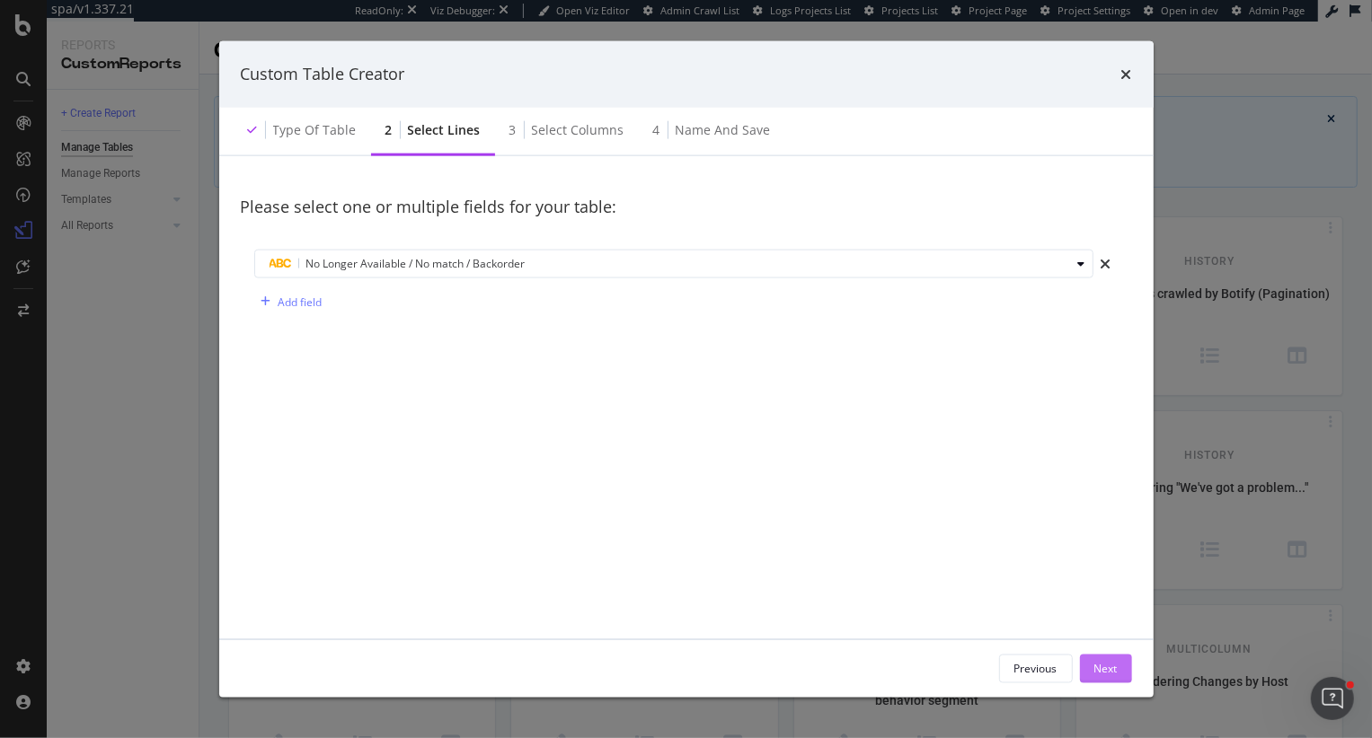
click at [1117, 669] on div "Next" at bounding box center [1105, 668] width 23 height 15
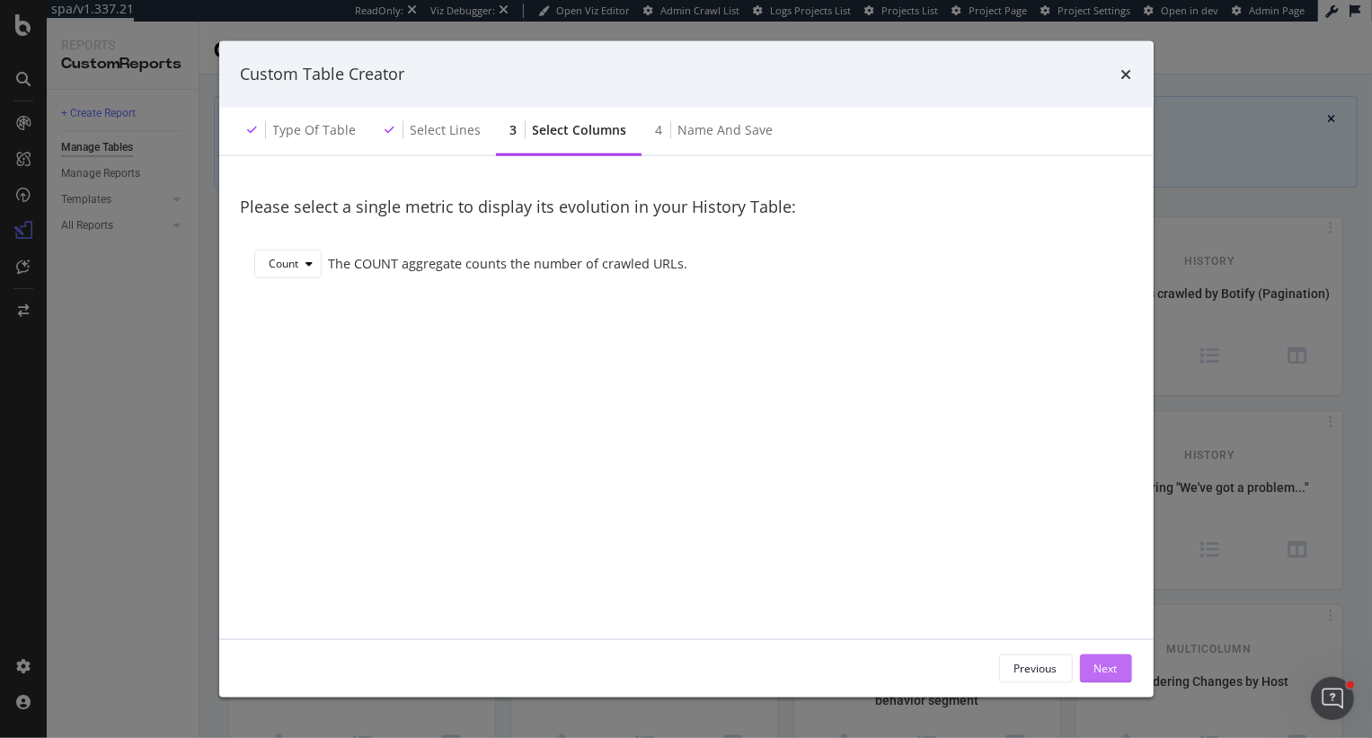
click at [1098, 672] on div "Next" at bounding box center [1105, 668] width 23 height 15
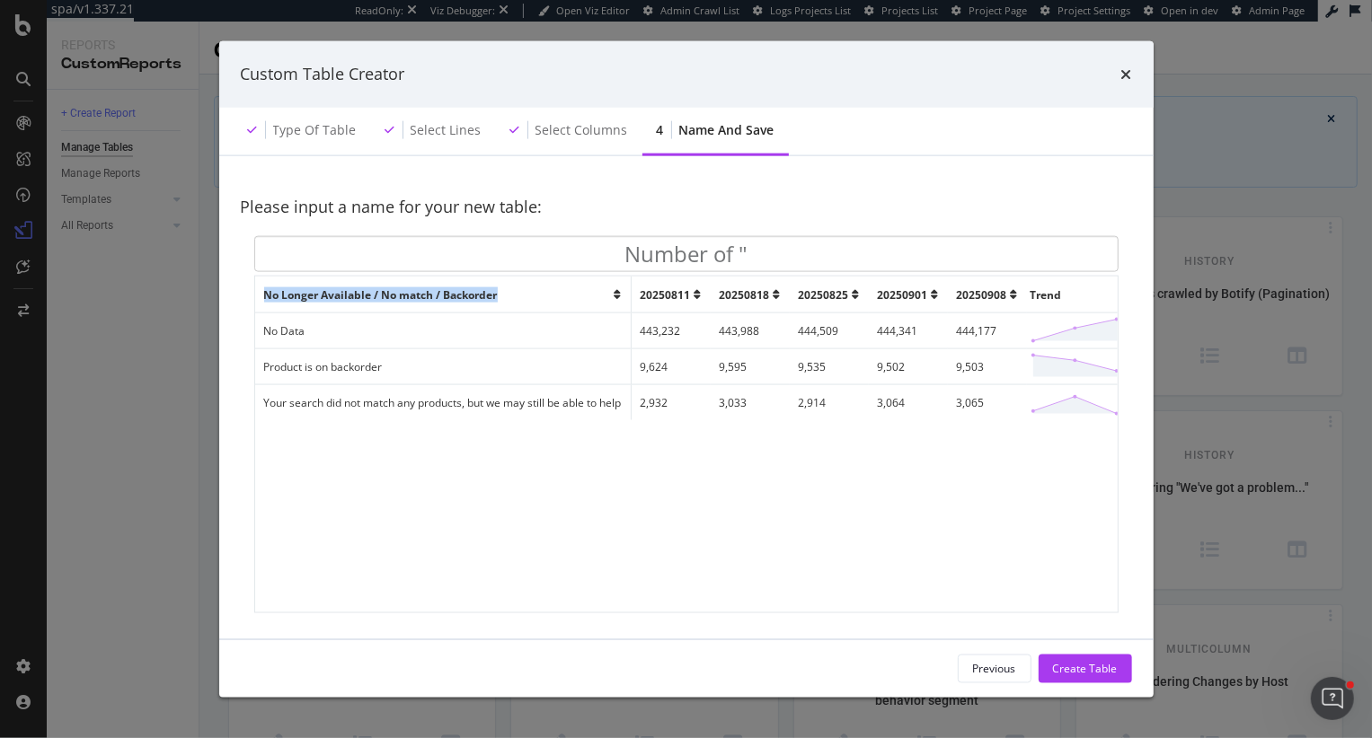
drag, startPoint x: 537, startPoint y: 287, endPoint x: 263, endPoint y: 291, distance: 274.0
click at [262, 289] on th "No Longer Available / No match / Backorder" at bounding box center [443, 295] width 376 height 36
copy span "No Longer Available / No match / Backorder"
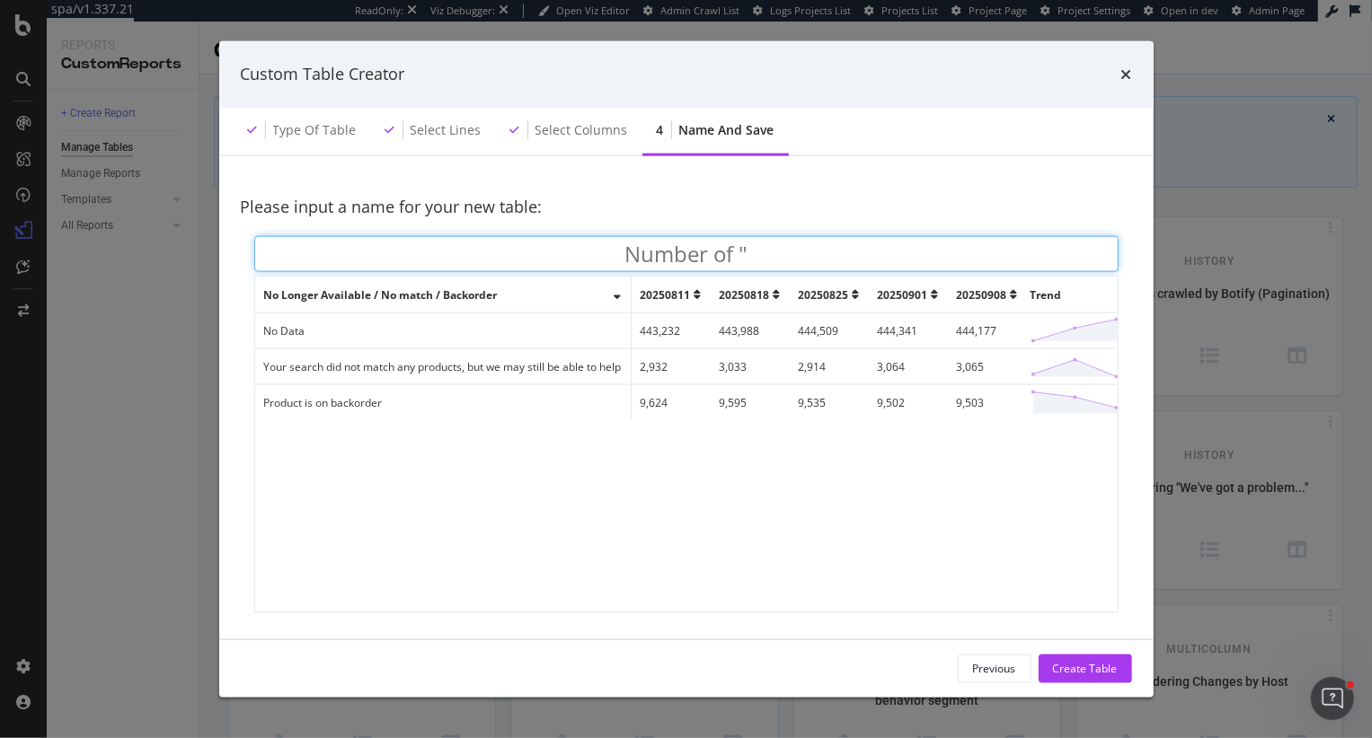
click at [802, 258] on input "Number of "" at bounding box center [686, 254] width 864 height 36
paste input "No Longer Available / No match / Backorder"
drag, startPoint x: 516, startPoint y: 251, endPoint x: 755, endPoint y: 149, distance: 260.4
click at [517, 251] on input "Number of "No Longer Available / No match / Backorder"" at bounding box center [686, 254] width 864 height 36
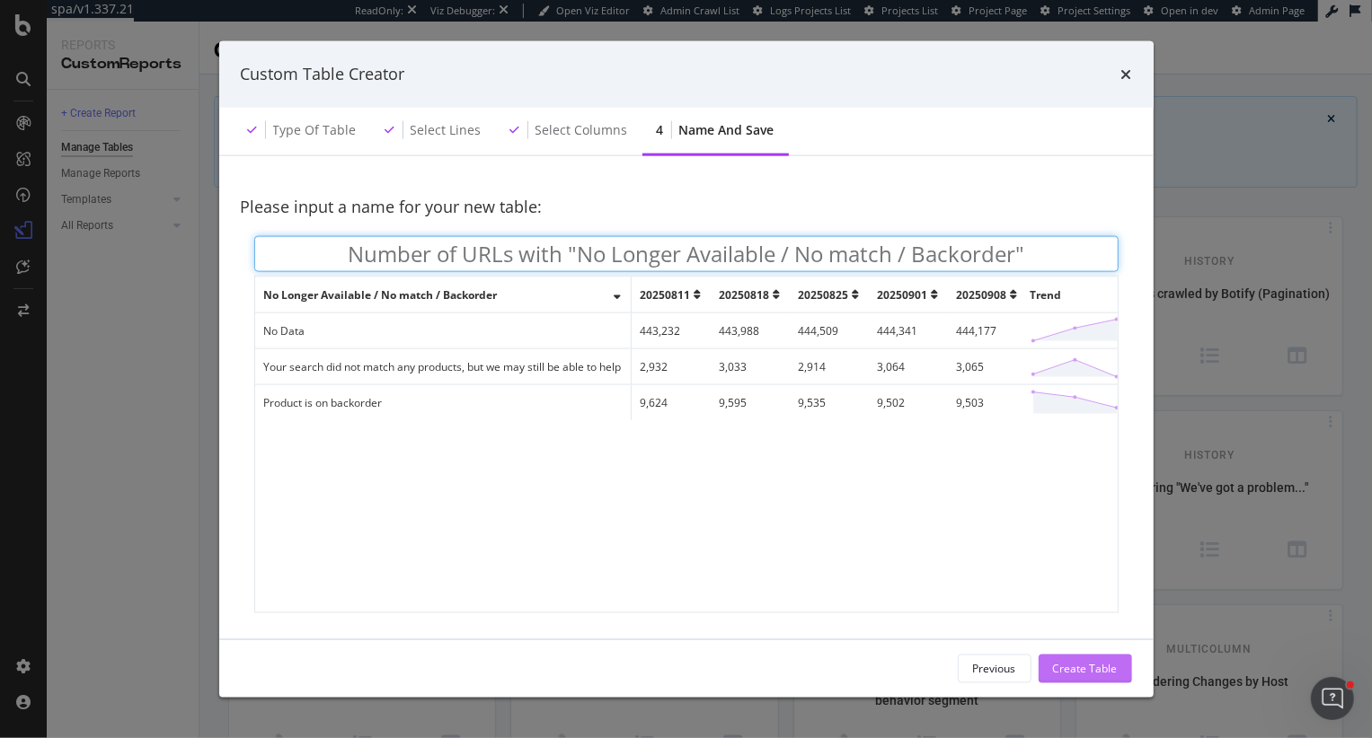
type input "Number of URLs with "No Longer Available / No match / Backorder""
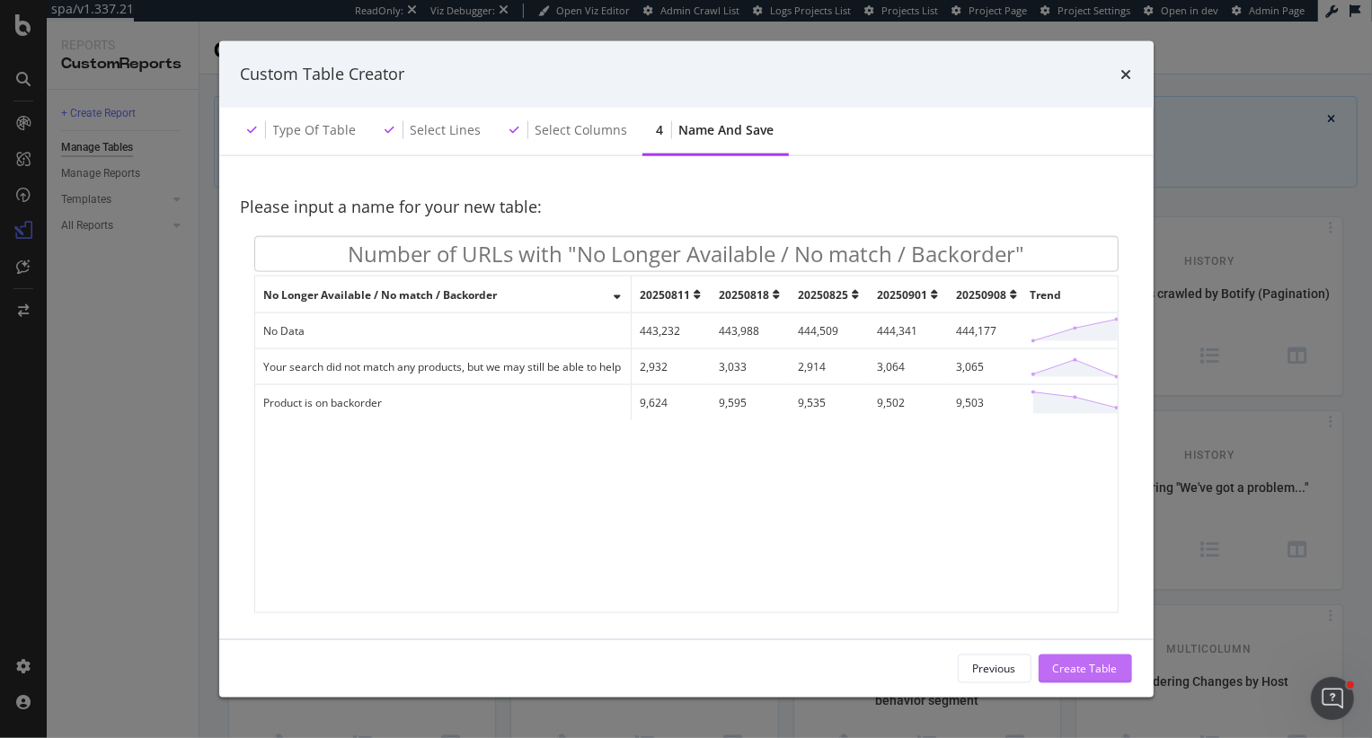
click at [1071, 667] on div "Create Table" at bounding box center [1085, 668] width 65 height 15
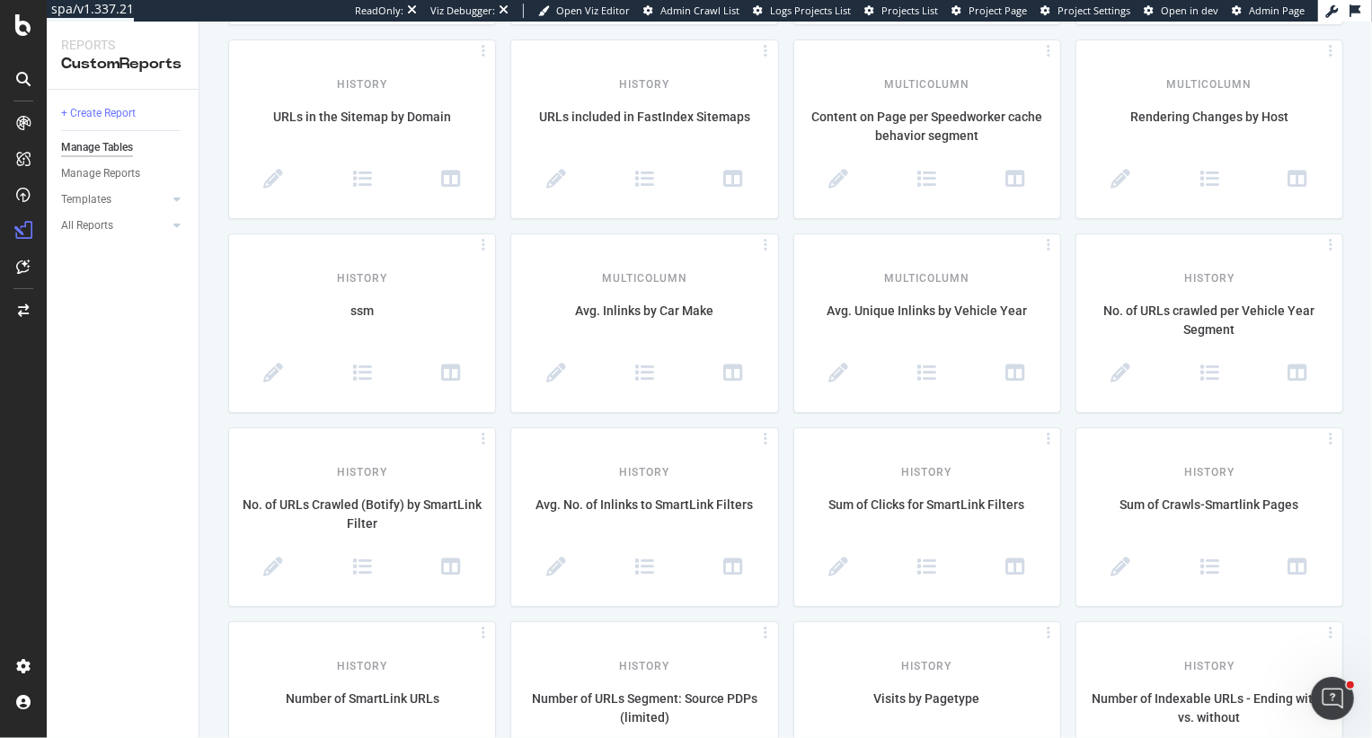
scroll to position [822, 0]
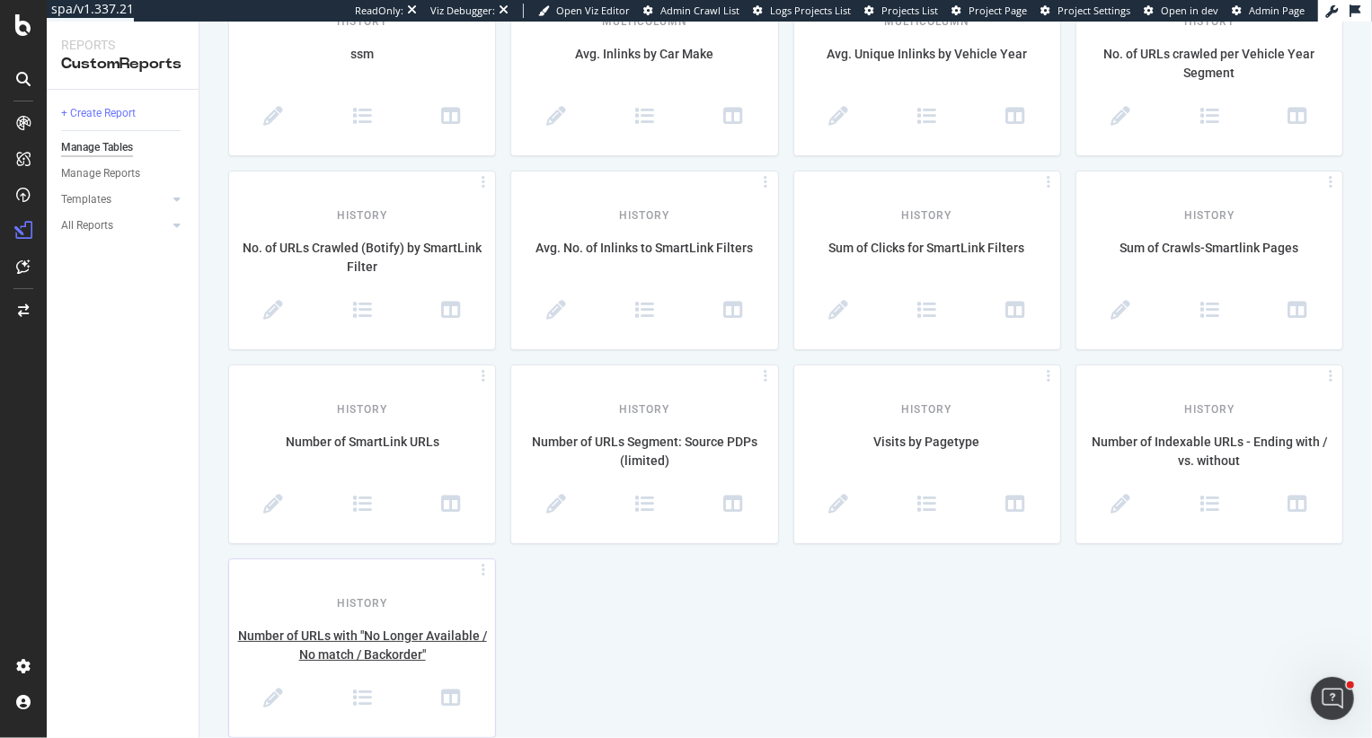
click at [360, 627] on div "Number of URLs with "No Longer Available / No match / Backorder"" at bounding box center [362, 646] width 266 height 38
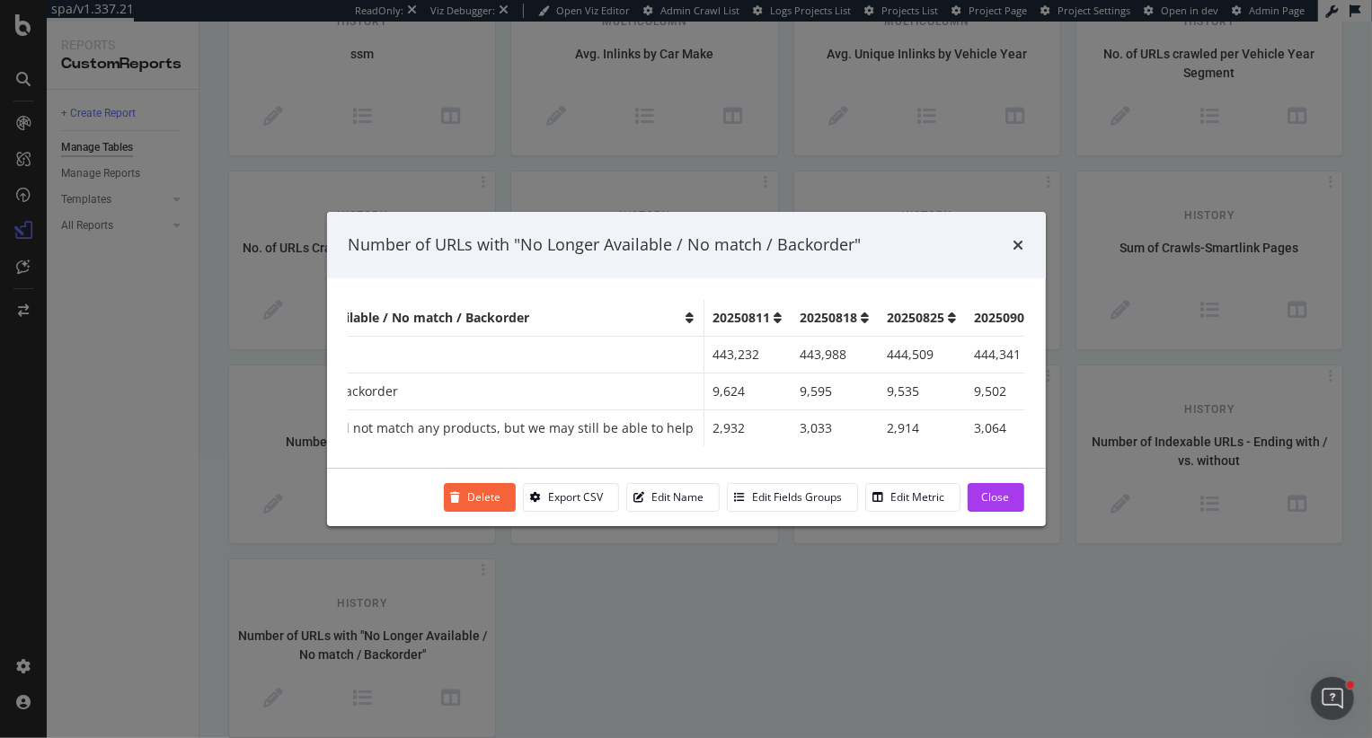
scroll to position [0, 0]
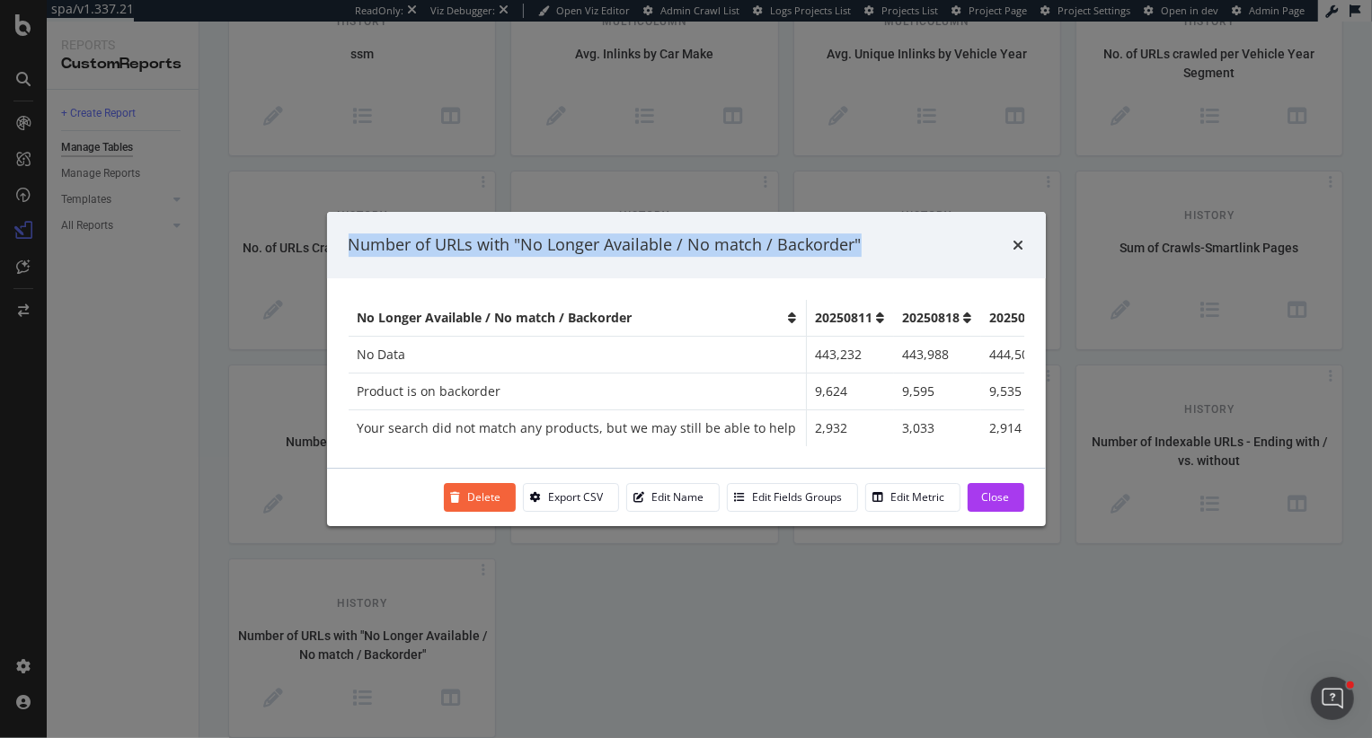
drag, startPoint x: 858, startPoint y: 248, endPoint x: 318, endPoint y: 251, distance: 539.9
click at [318, 251] on div "Number of URLs with "No Longer Available / No match / Backorder" No Longer Avai…" at bounding box center [686, 369] width 1372 height 738
copy div "Number of URLs with "No Longer Available / No match / Backorder""
